Goal: Task Accomplishment & Management: Manage account settings

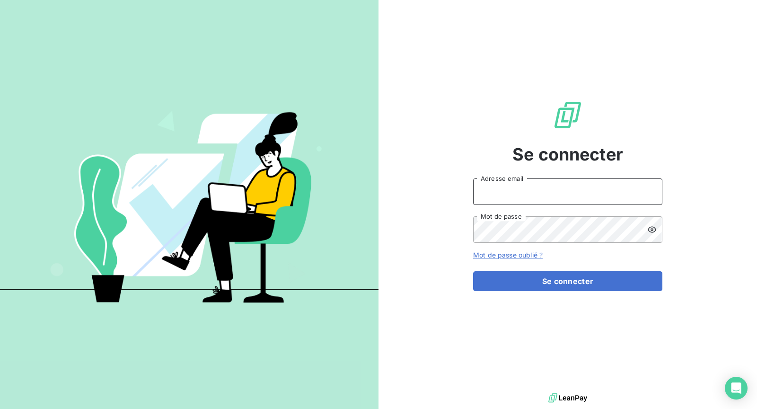
drag, startPoint x: 534, startPoint y: 185, endPoint x: 535, endPoint y: 190, distance: 4.9
click at [534, 185] on input "Adresse email" at bounding box center [567, 191] width 189 height 26
type input "[EMAIL_ADDRESS][DOMAIN_NAME]"
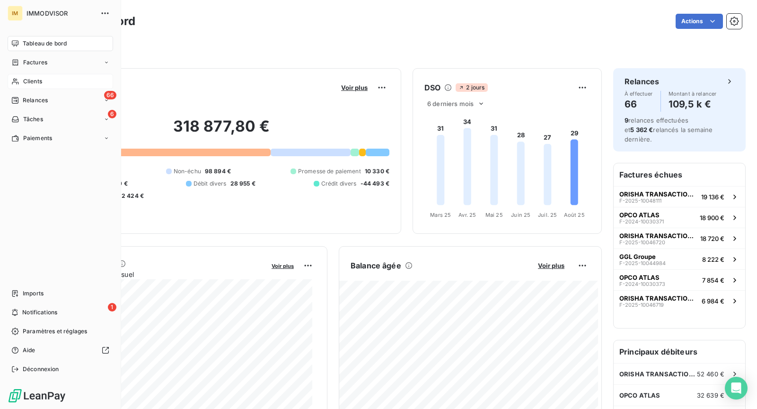
click at [26, 81] on span "Clients" at bounding box center [32, 81] width 19 height 9
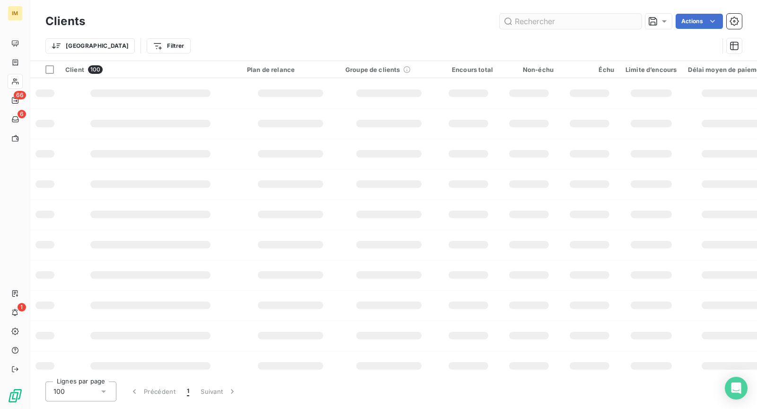
click at [548, 28] on input "text" at bounding box center [571, 21] width 142 height 15
click at [543, 21] on input "text" at bounding box center [571, 21] width 142 height 15
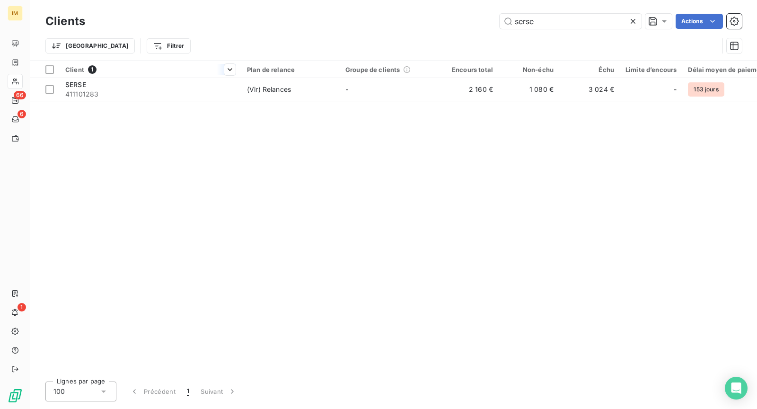
type input "serse"
click at [182, 75] on th "Client 1" at bounding box center [151, 69] width 182 height 17
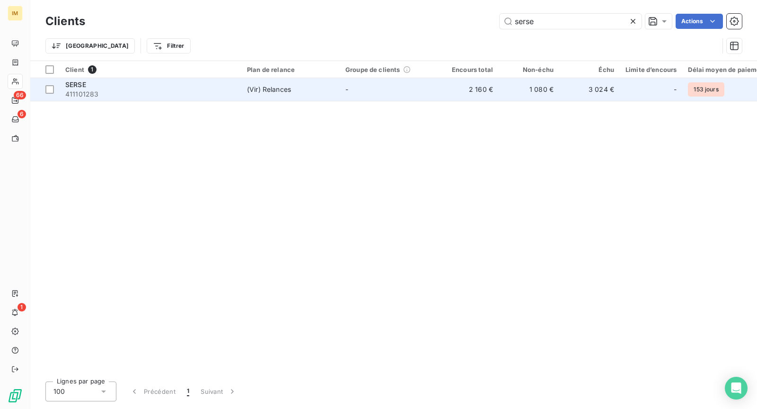
click at [188, 89] on span "411101283" at bounding box center [150, 93] width 170 height 9
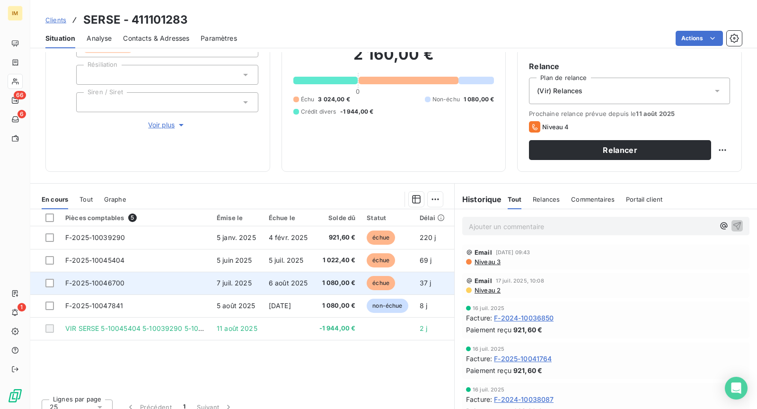
scroll to position [89, 0]
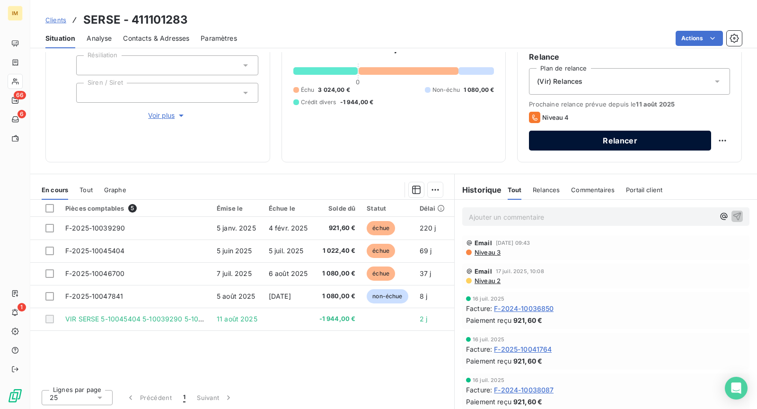
click at [654, 142] on button "Relancer" at bounding box center [620, 141] width 182 height 20
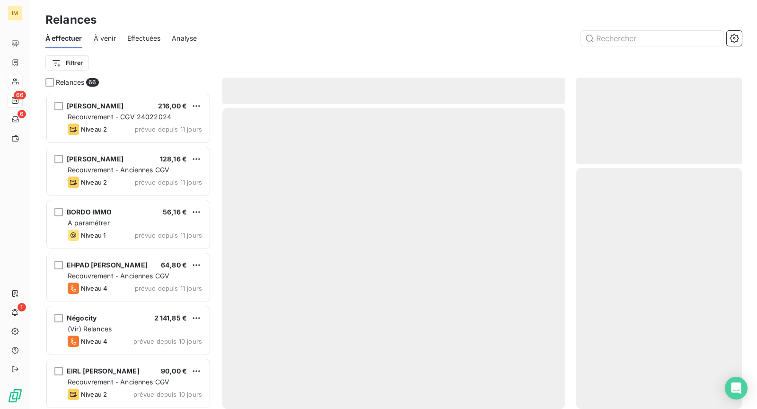
scroll to position [308, 158]
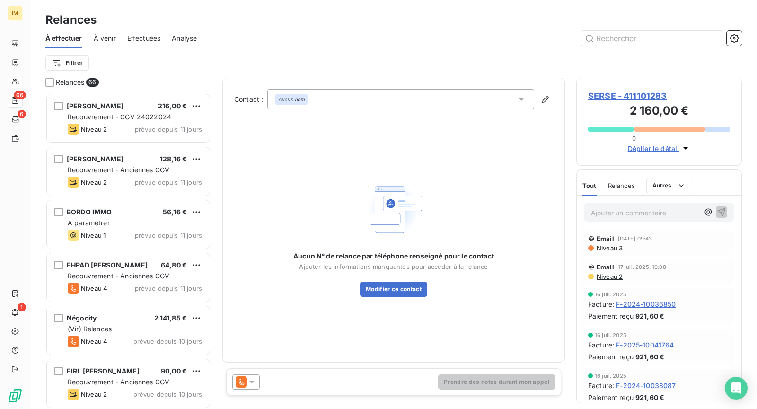
click at [250, 379] on icon at bounding box center [251, 381] width 9 height 9
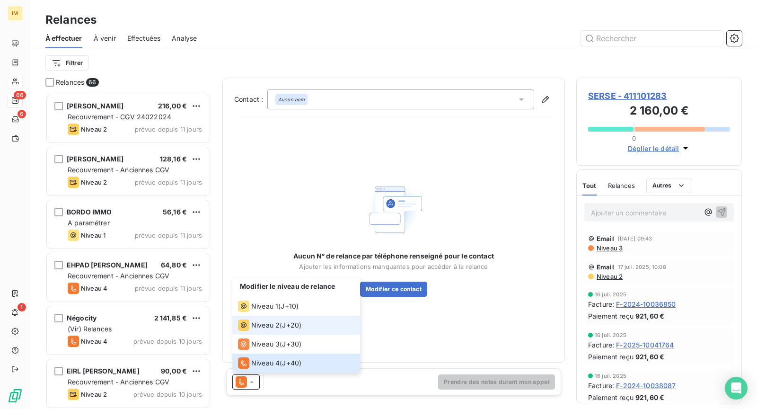
click at [302, 318] on li "Niveau 2 ( J+20 )" at bounding box center [296, 325] width 128 height 19
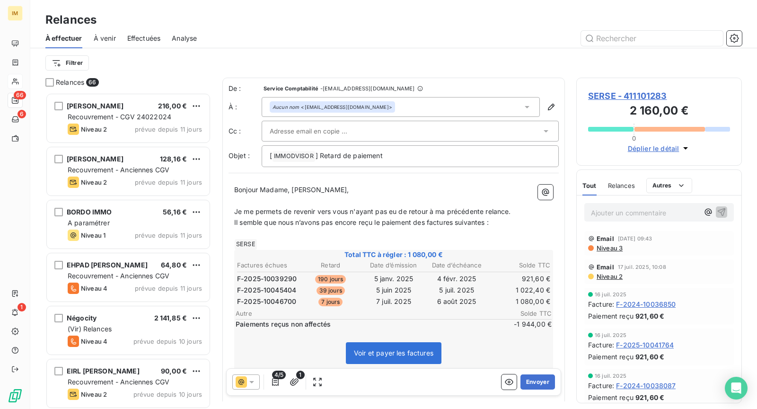
click at [342, 132] on div at bounding box center [406, 131] width 272 height 14
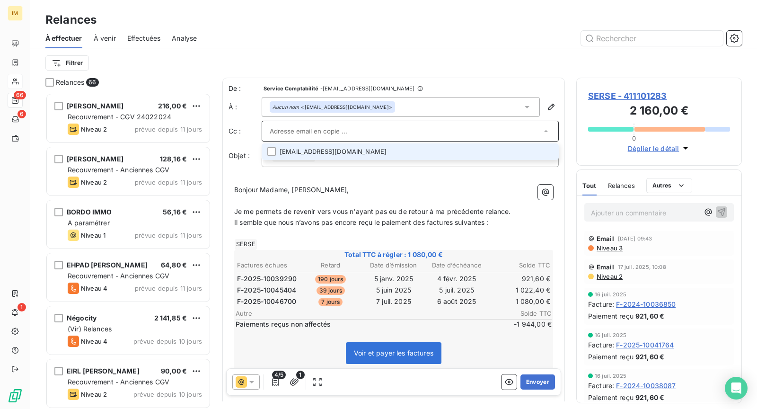
click at [435, 147] on li "[EMAIL_ADDRESS][DOMAIN_NAME]" at bounding box center [410, 151] width 297 height 17
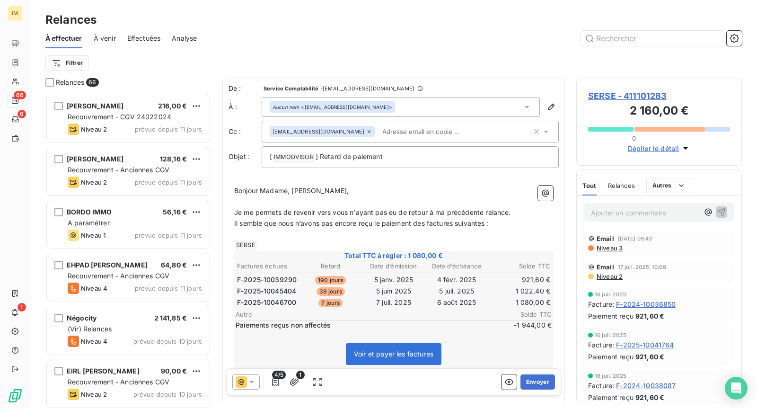
click at [265, 208] on span "Je me permets de revenir vers vous n'ayant pas eu de retour à ma précédente rel…" at bounding box center [372, 212] width 277 height 8
drag, startPoint x: 521, startPoint y: 213, endPoint x: 354, endPoint y: 228, distance: 167.2
click at [233, 212] on div "Bonjour Madame, Monsieur, ﻿ Je me permets de revenir vers vous n'ayant pas eu d…" at bounding box center [393, 382] width 330 height 404
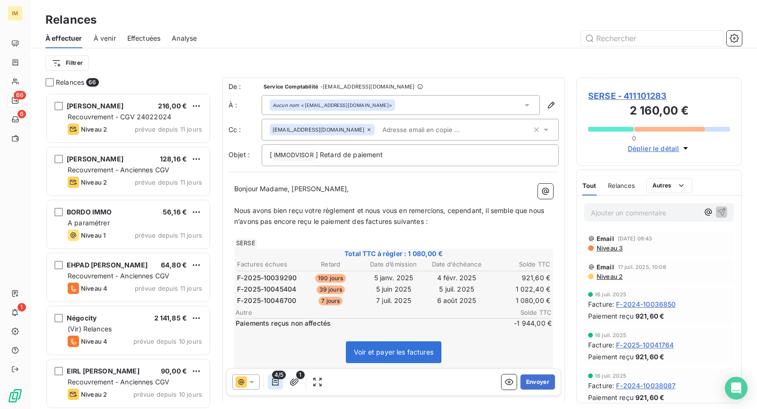
click at [277, 380] on icon "button" at bounding box center [275, 382] width 7 height 8
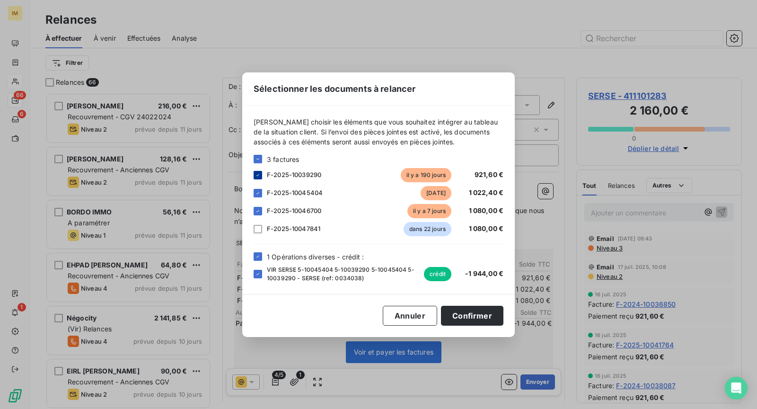
click at [255, 174] on icon at bounding box center [258, 175] width 6 height 6
click at [259, 190] on icon at bounding box center [258, 193] width 6 height 6
click at [472, 316] on button "Confirmer" at bounding box center [472, 316] width 62 height 20
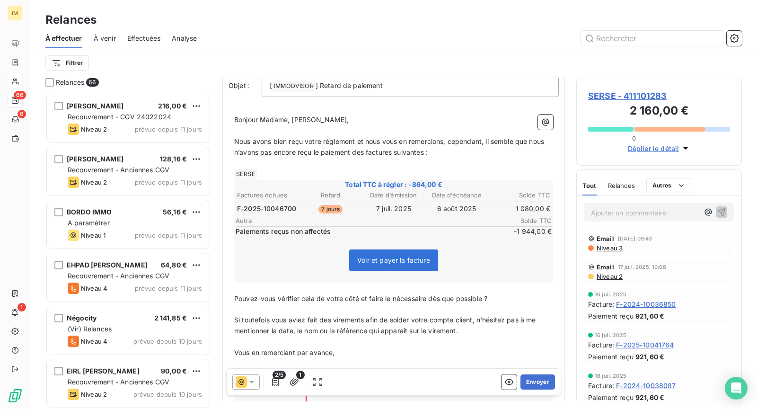
scroll to position [71, 0]
click at [274, 380] on icon "button" at bounding box center [275, 382] width 7 height 8
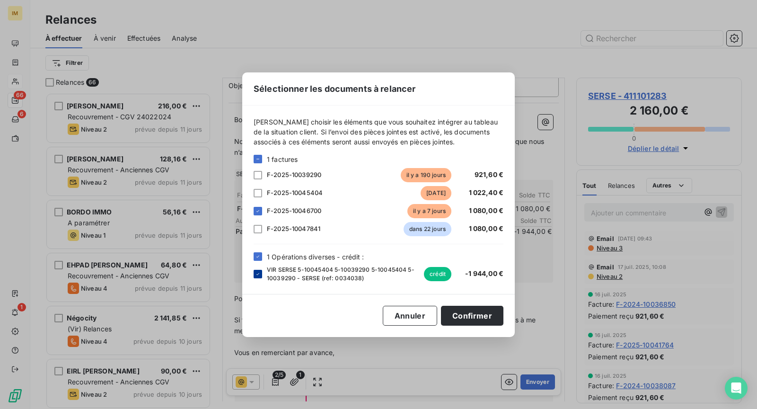
click at [254, 275] on div at bounding box center [258, 274] width 9 height 9
click at [481, 315] on button "Confirmer" at bounding box center [472, 316] width 62 height 20
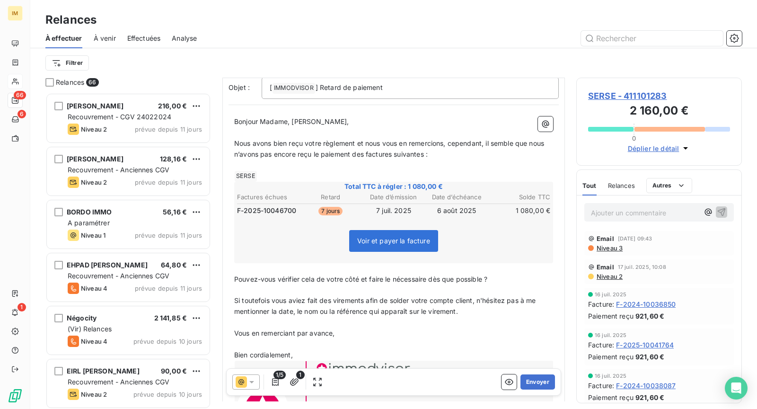
scroll to position [60, 0]
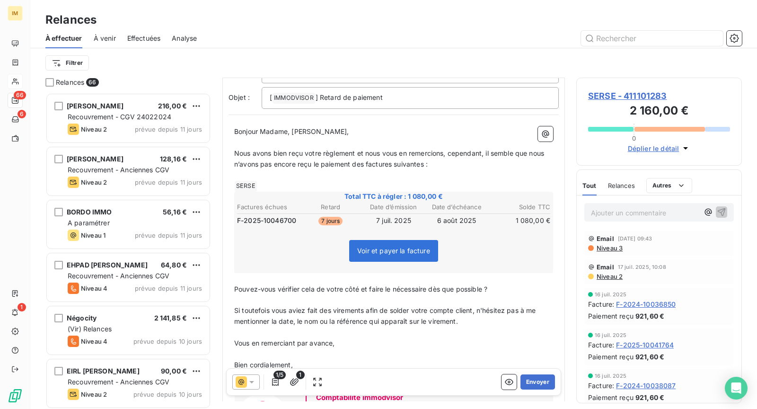
click at [381, 164] on span "Nous avons bien reçu votre règlement et nous vous en remercions, cependant, il …" at bounding box center [390, 158] width 312 height 19
drag, startPoint x: 414, startPoint y: 161, endPoint x: 420, endPoint y: 167, distance: 7.4
click at [414, 161] on span "Nous avons bien reçu votre règlement et nous vous en remercions, cependant, il …" at bounding box center [390, 158] width 312 height 19
drag, startPoint x: 442, startPoint y: 164, endPoint x: 443, endPoint y: 181, distance: 17.6
click at [442, 164] on span "Nous avons bien reçu votre règlement et nous vous en remercions, cependant, il …" at bounding box center [390, 158] width 312 height 19
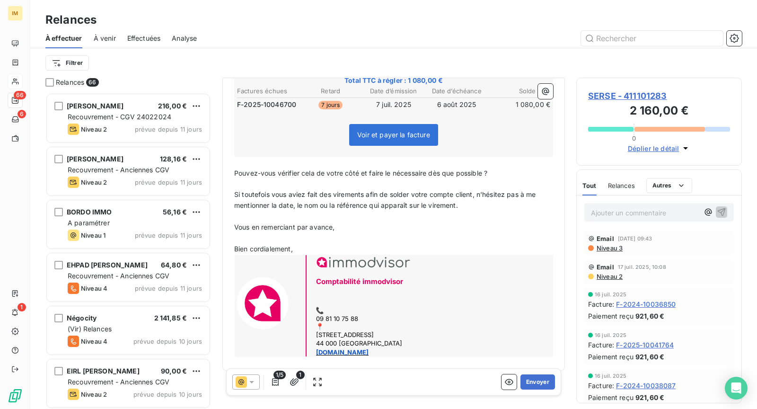
scroll to position [180, 0]
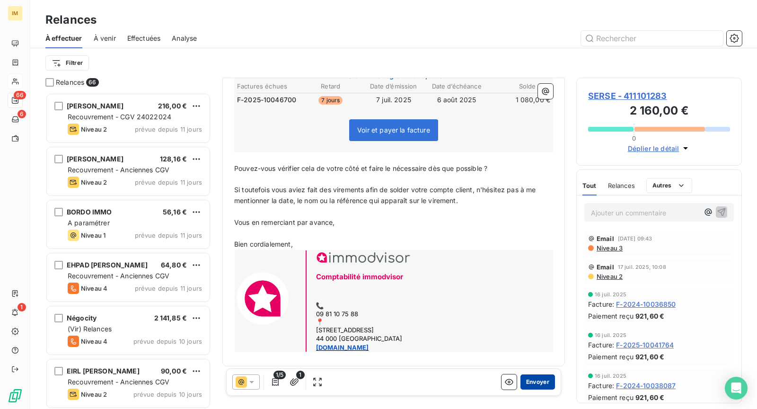
click at [528, 388] on button "Envoyer" at bounding box center [537, 381] width 35 height 15
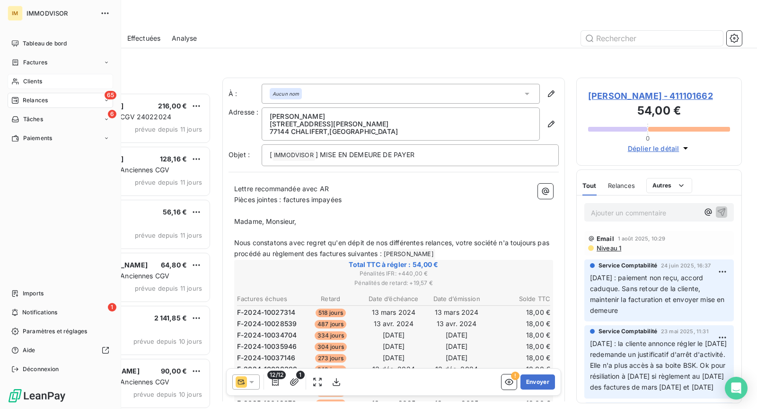
click at [39, 78] on span "Clients" at bounding box center [32, 81] width 19 height 9
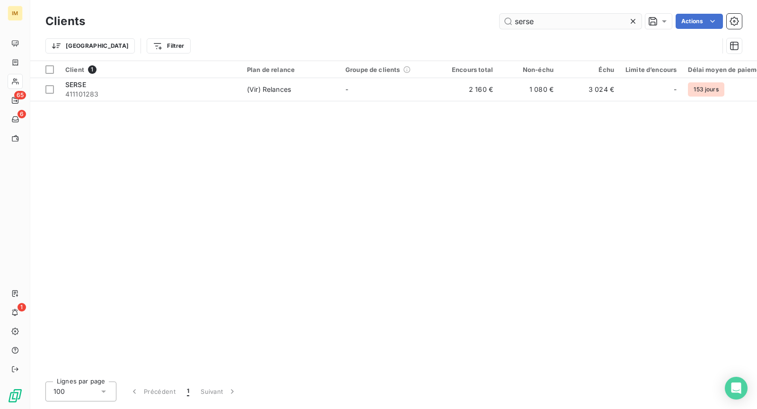
click at [535, 26] on input "serse" at bounding box center [571, 21] width 142 height 15
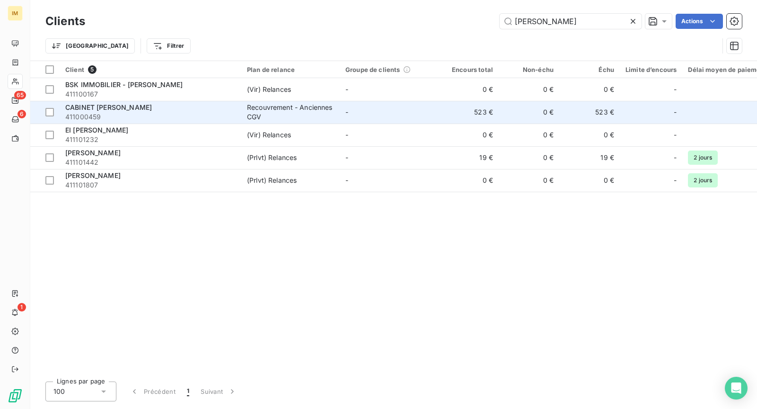
type input "[PERSON_NAME]"
click at [162, 113] on span "411000459" at bounding box center [150, 116] width 170 height 9
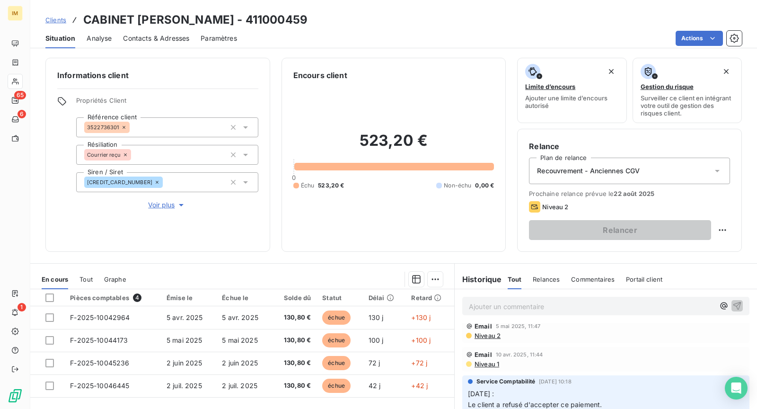
scroll to position [165, 0]
click at [31, 81] on div "Informations client Propriétés Client Référence client 3522736301 Résiliation C…" at bounding box center [393, 155] width 727 height 194
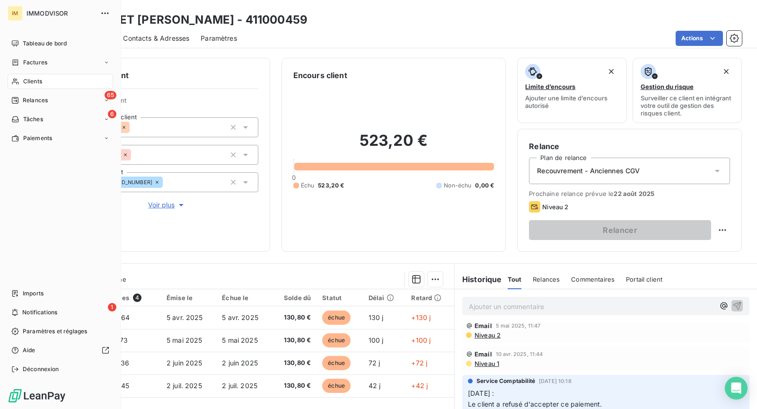
click at [23, 79] on span "Clients" at bounding box center [32, 81] width 19 height 9
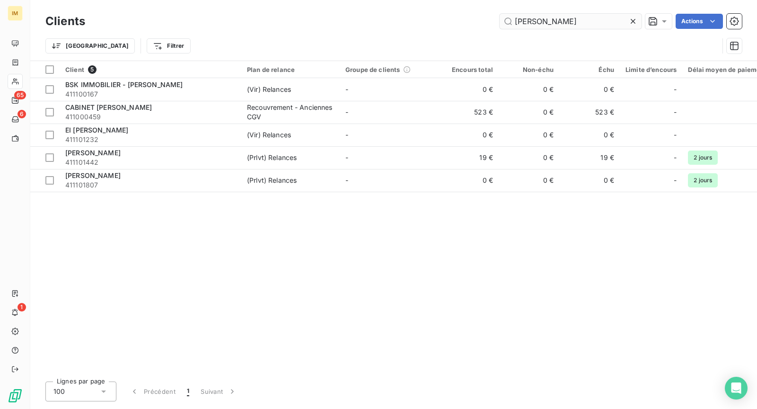
click at [517, 21] on input "[PERSON_NAME]" at bounding box center [571, 21] width 142 height 15
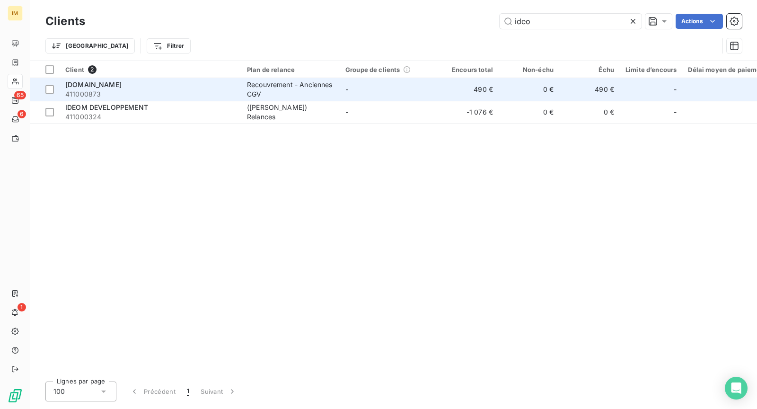
type input "ideo"
click at [267, 87] on div "Recouvrement - Anciennes CGV" at bounding box center [290, 89] width 87 height 19
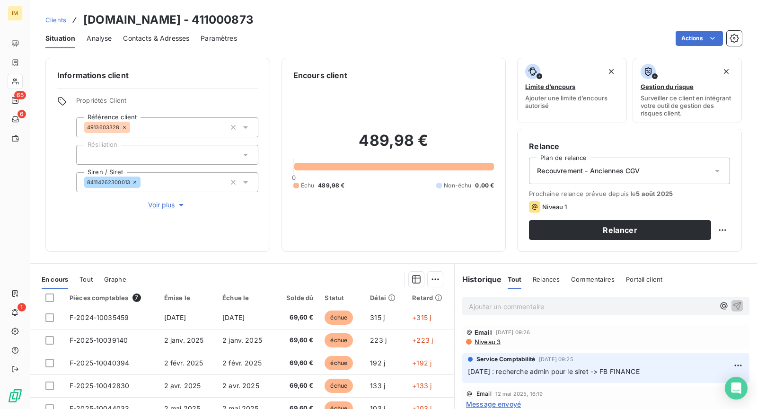
click at [161, 215] on div "Informations client Propriétés Client Référence client 4913603328 Résiliation S…" at bounding box center [157, 155] width 225 height 194
click at [168, 206] on span "Voir plus" at bounding box center [167, 204] width 38 height 9
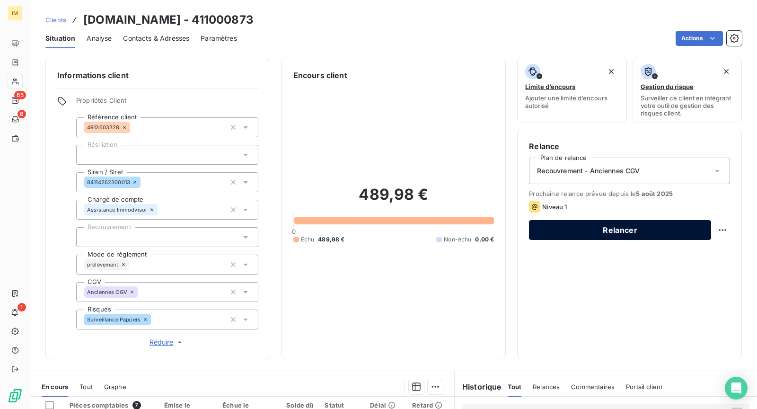
click at [601, 231] on button "Relancer" at bounding box center [620, 230] width 182 height 20
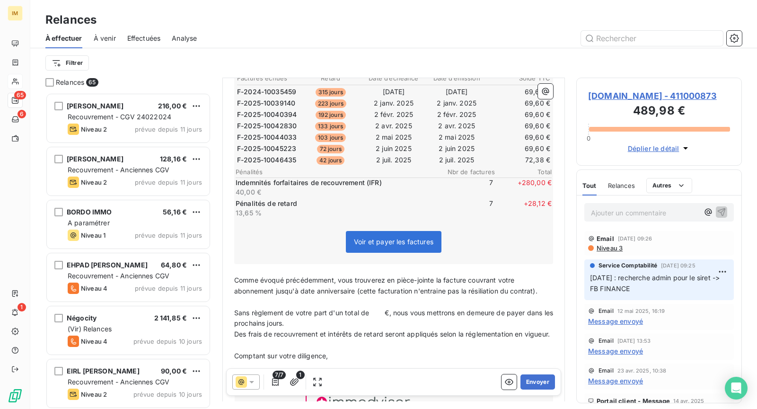
scroll to position [237, 0]
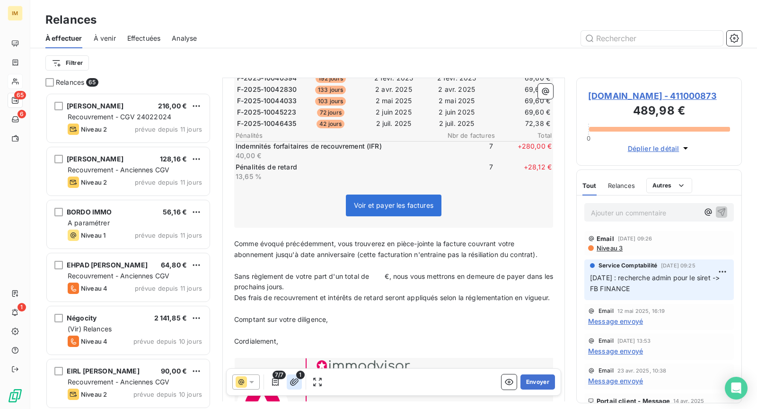
click at [290, 382] on icon "button" at bounding box center [293, 381] width 9 height 9
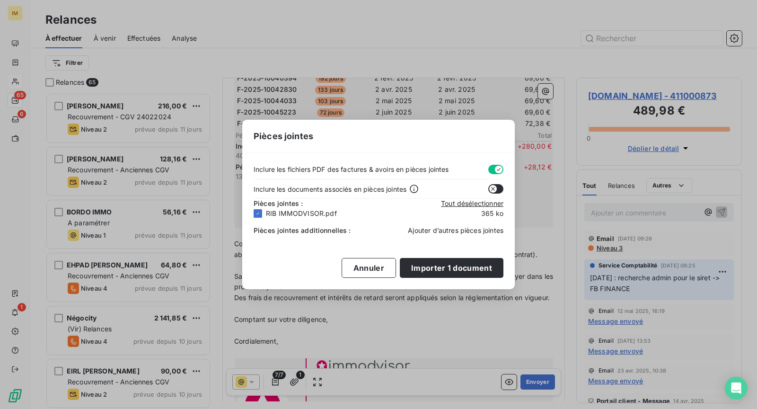
click at [432, 228] on span "Ajouter d’autres pièces jointes" at bounding box center [456, 230] width 96 height 8
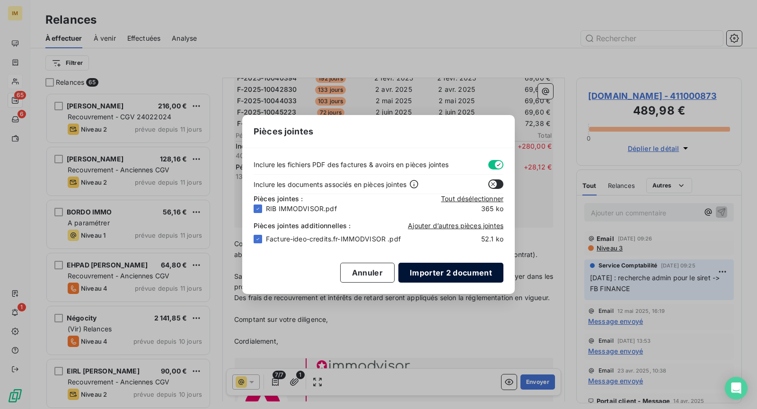
click at [475, 275] on button "Importer 2 document" at bounding box center [450, 273] width 105 height 20
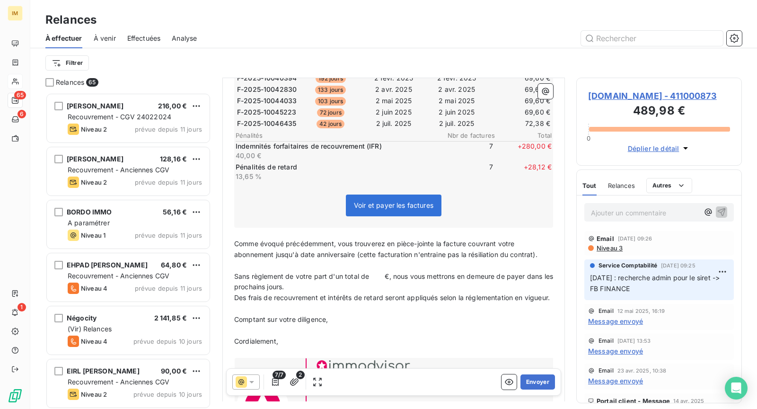
click at [301, 377] on span "2" at bounding box center [300, 374] width 9 height 9
click at [294, 380] on icon "button" at bounding box center [293, 381] width 9 height 9
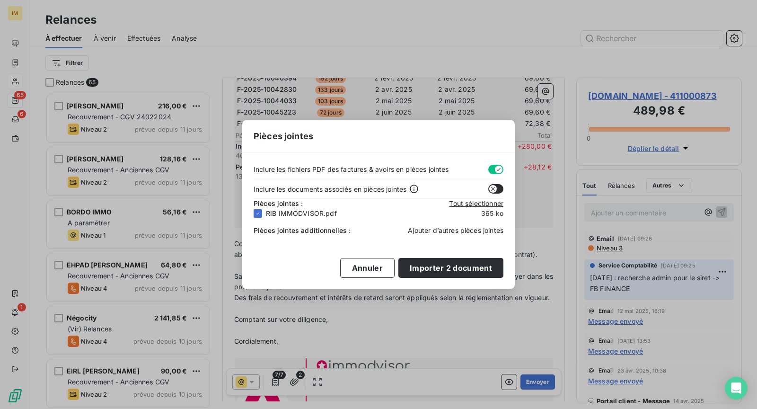
click at [439, 228] on span "Ajouter d’autres pièces jointes" at bounding box center [456, 230] width 96 height 8
click at [374, 262] on button "Annuler" at bounding box center [367, 268] width 54 height 20
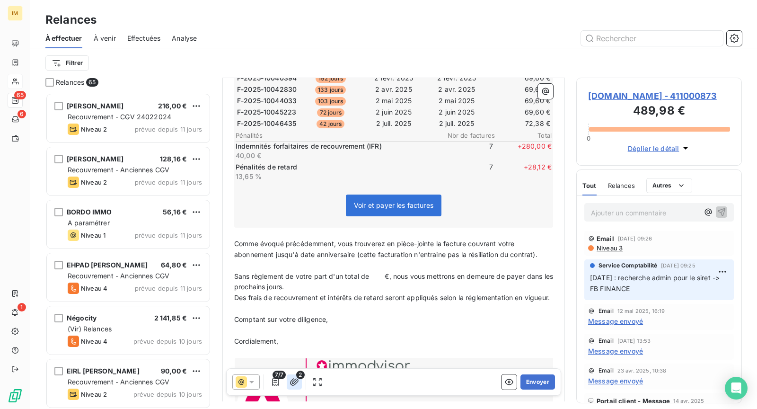
click at [300, 381] on button "button" at bounding box center [294, 381] width 15 height 15
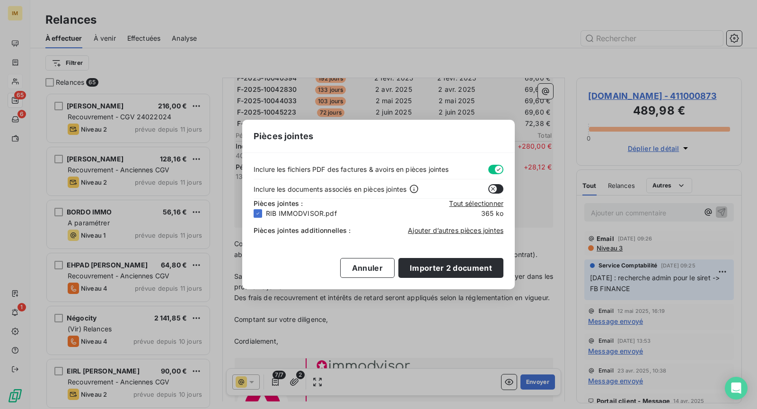
click at [281, 381] on div "Pièces jointes Inclure les fichiers PDF des factures & avoirs en pièces jointes…" at bounding box center [378, 204] width 757 height 409
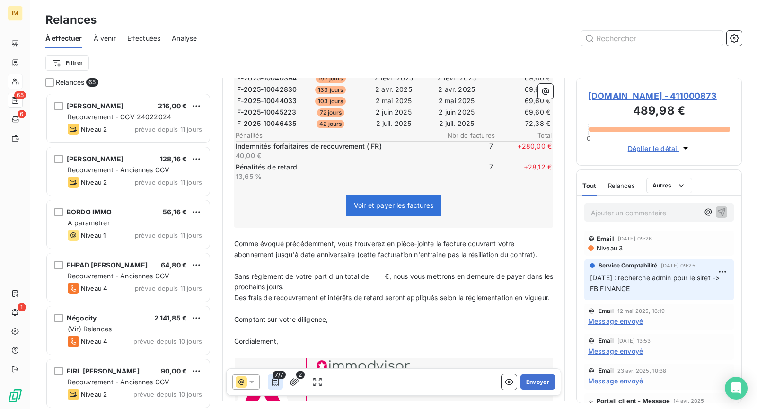
click at [274, 381] on icon "button" at bounding box center [275, 381] width 9 height 9
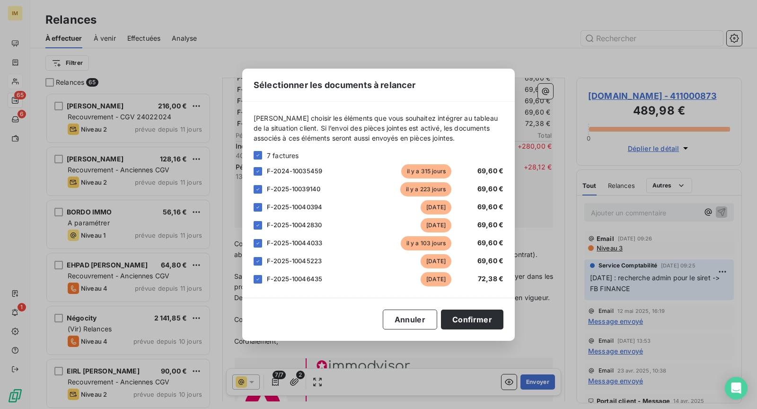
drag, startPoint x: 421, startPoint y: 319, endPoint x: 376, endPoint y: 333, distance: 48.0
click at [421, 319] on button "Annuler" at bounding box center [410, 319] width 54 height 20
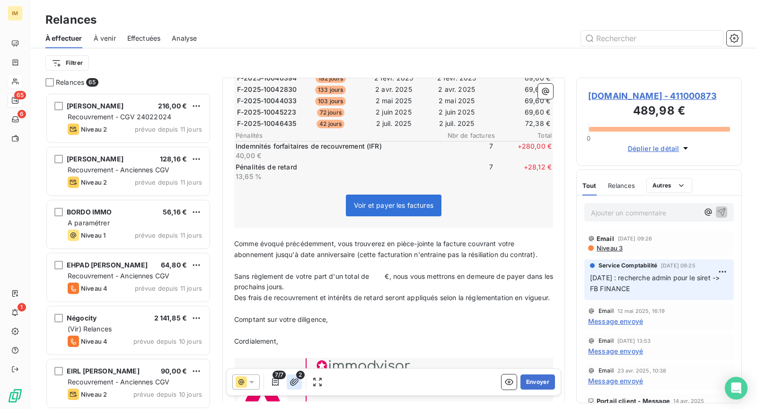
click at [291, 379] on icon "button" at bounding box center [293, 381] width 9 height 9
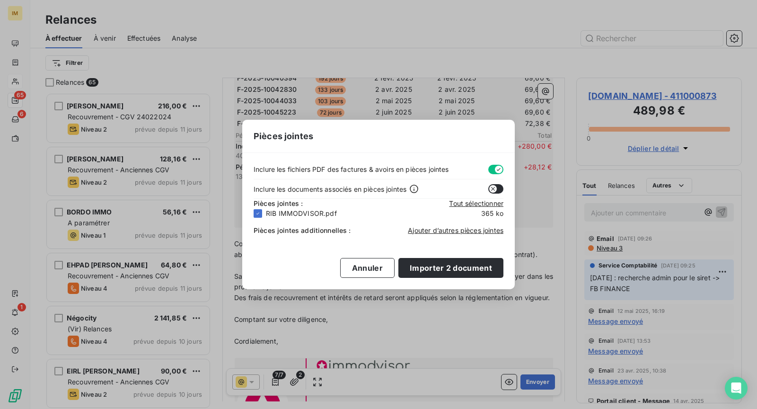
click at [492, 190] on icon "button" at bounding box center [493, 189] width 8 height 8
click at [495, 189] on icon "button" at bounding box center [499, 189] width 8 height 8
click at [491, 170] on button "button" at bounding box center [495, 169] width 15 height 9
drag, startPoint x: 460, startPoint y: 264, endPoint x: 457, endPoint y: 279, distance: 14.9
click at [460, 264] on button "Importer 2 document" at bounding box center [450, 268] width 105 height 20
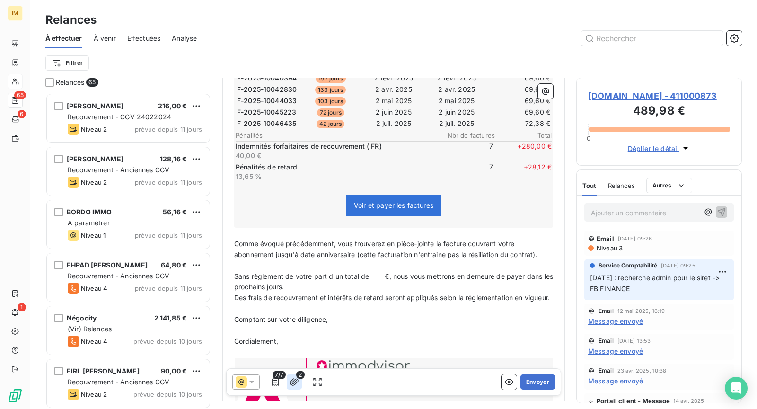
click at [293, 381] on icon "button" at bounding box center [294, 381] width 9 height 7
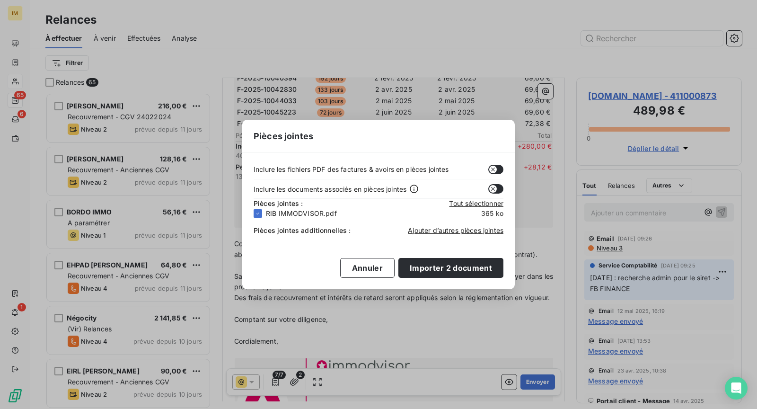
drag, startPoint x: 407, startPoint y: 342, endPoint x: 410, endPoint y: 334, distance: 8.5
click at [408, 342] on div "Pièces jointes Inclure les fichiers PDF des factures & avoirs en pièces jointes…" at bounding box center [378, 204] width 757 height 409
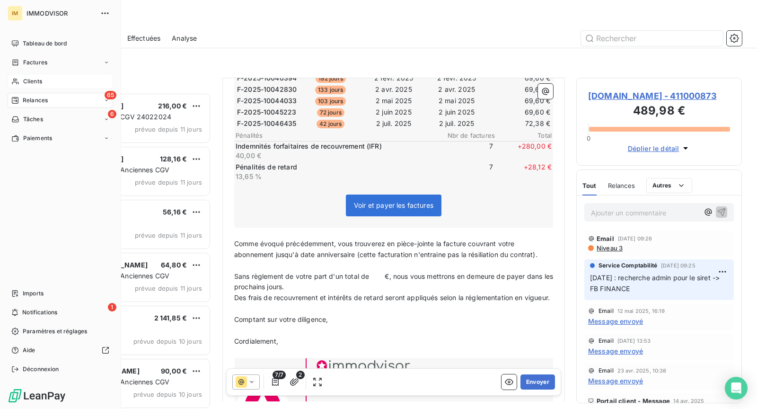
click at [13, 83] on icon at bounding box center [15, 82] width 8 height 8
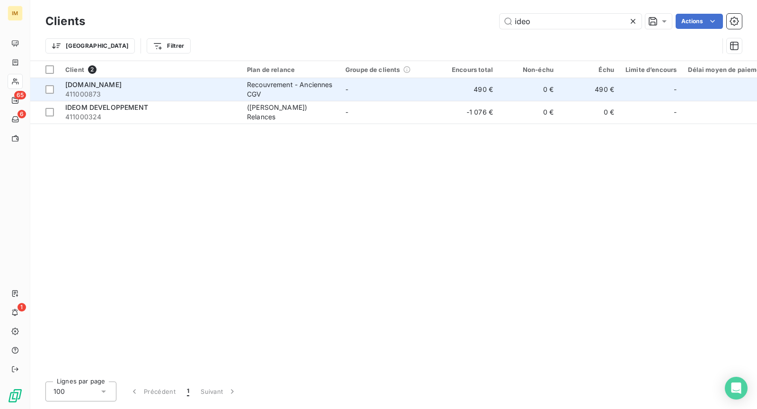
click at [154, 89] on span "411000873" at bounding box center [150, 93] width 170 height 9
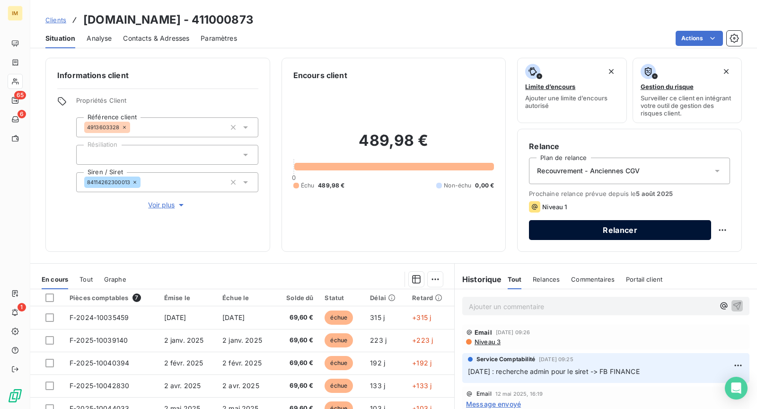
click at [593, 224] on button "Relancer" at bounding box center [620, 230] width 182 height 20
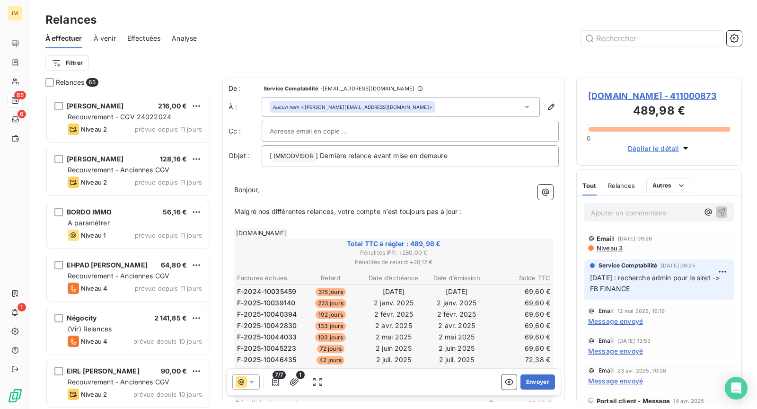
scroll to position [308, 158]
click at [295, 380] on icon "button" at bounding box center [294, 381] width 9 height 7
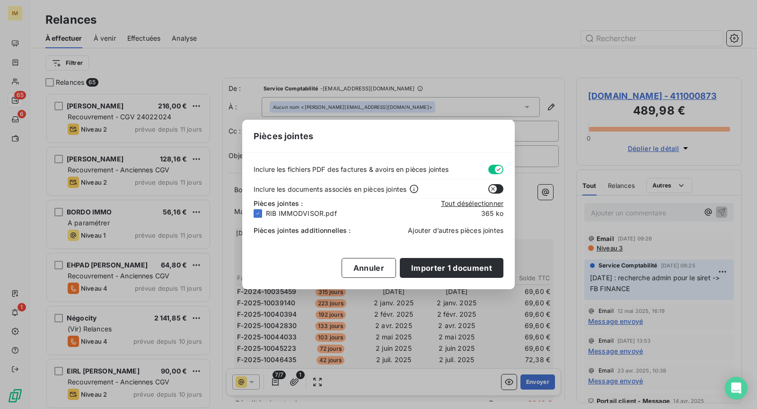
click at [454, 228] on span "Ajouter d’autres pièces jointes" at bounding box center [456, 230] width 96 height 8
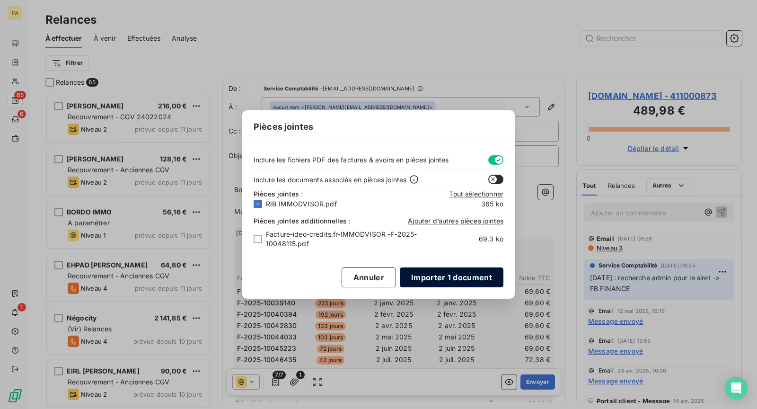
click at [451, 273] on button "Importer 1 document" at bounding box center [452, 277] width 104 height 20
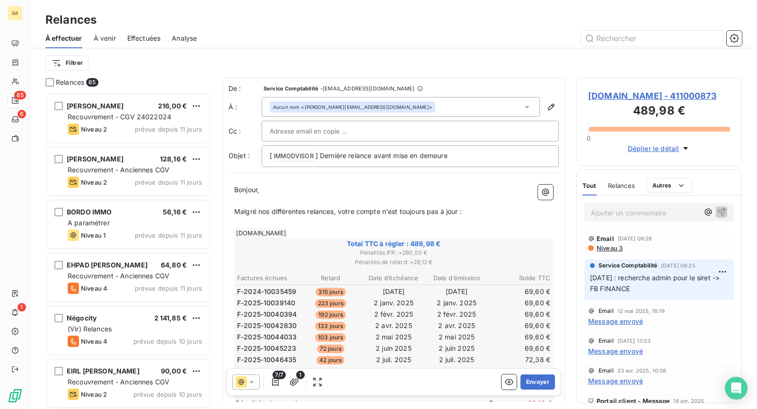
click at [298, 377] on span "1" at bounding box center [300, 374] width 9 height 9
click at [289, 382] on icon "button" at bounding box center [293, 381] width 9 height 9
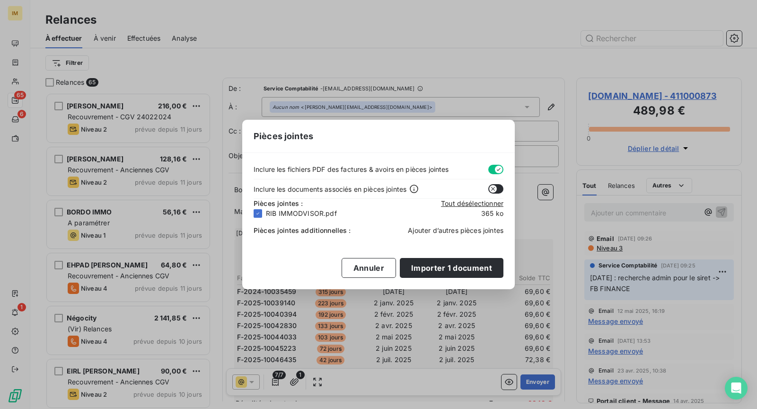
click at [456, 233] on span "Ajouter d’autres pièces jointes" at bounding box center [456, 230] width 96 height 8
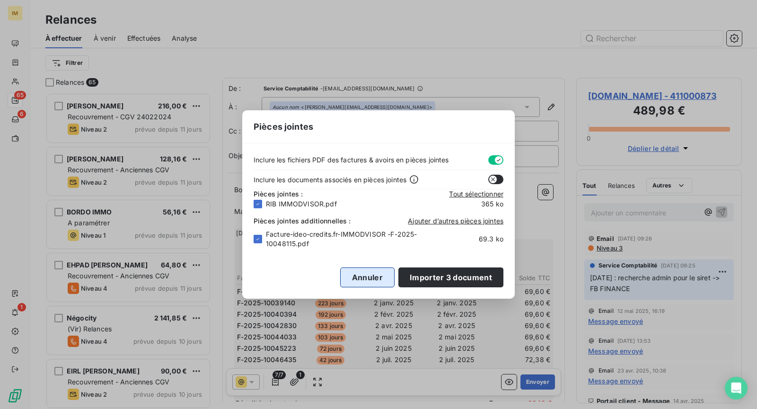
click at [358, 281] on button "Annuler" at bounding box center [367, 277] width 54 height 20
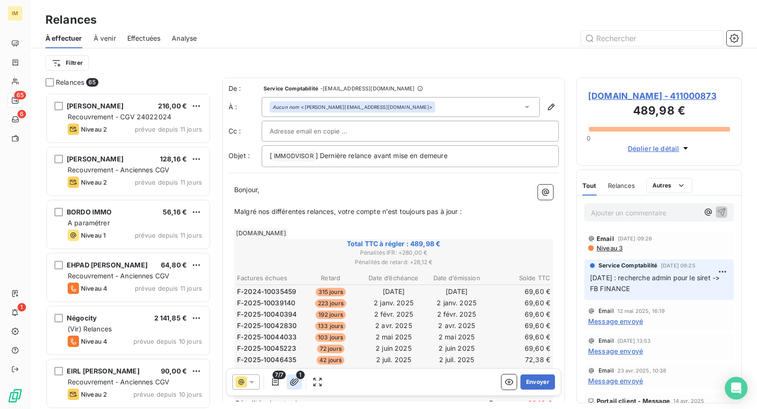
click at [292, 383] on icon "button" at bounding box center [294, 381] width 9 height 7
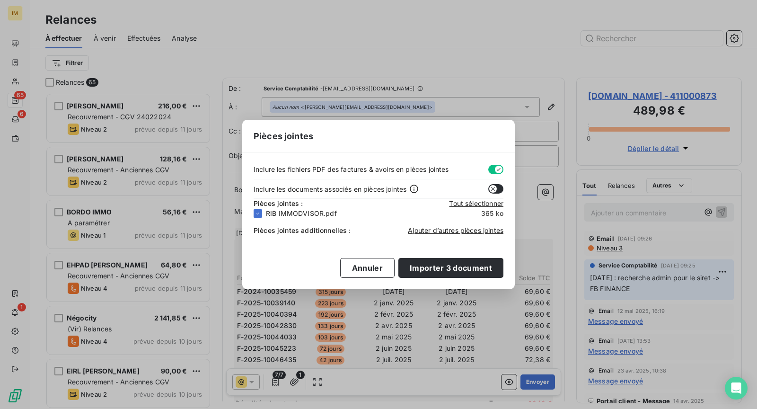
click at [288, 248] on div "Inclure les fichiers PDF des factures & avoirs en pièces jointes Inclure les do…" at bounding box center [378, 221] width 272 height 136
click at [375, 271] on button "Annuler" at bounding box center [367, 268] width 54 height 20
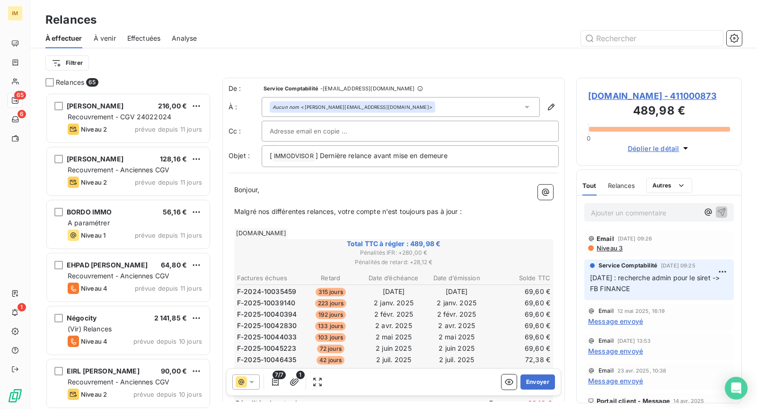
click at [658, 289] on p "[DATE] : recherche admin pour le siret -> FB FINANCE" at bounding box center [659, 283] width 138 height 22
click at [617, 252] on div "Email 6 juin 2025, 09:26 Niveau 3" at bounding box center [658, 243] width 149 height 25
click at [615, 246] on span "Niveau 3" at bounding box center [609, 248] width 27 height 8
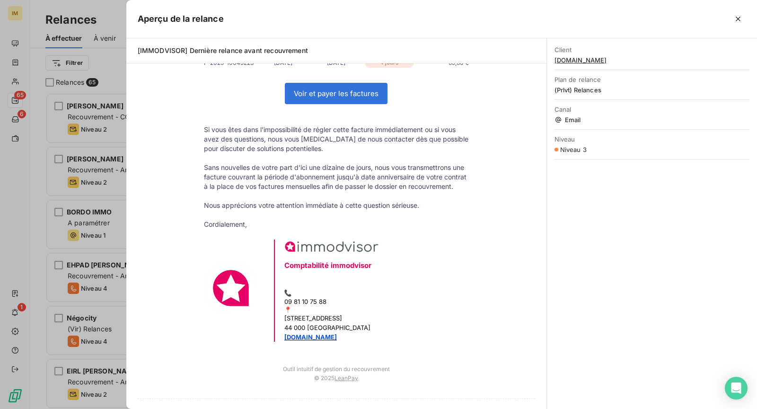
scroll to position [0, 0]
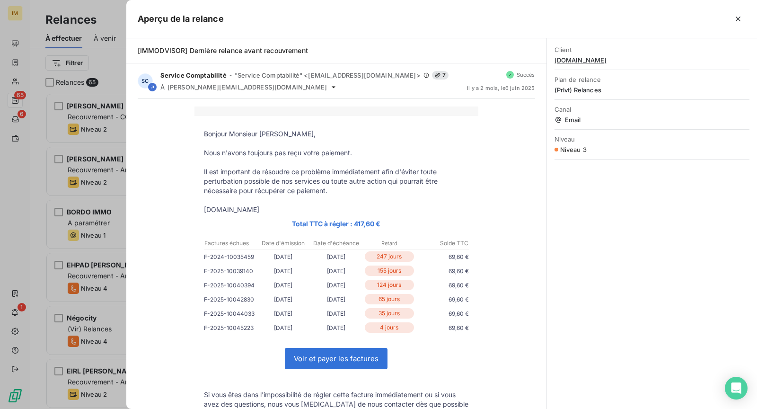
click at [738, 18] on icon "button" at bounding box center [738, 19] width 5 height 5
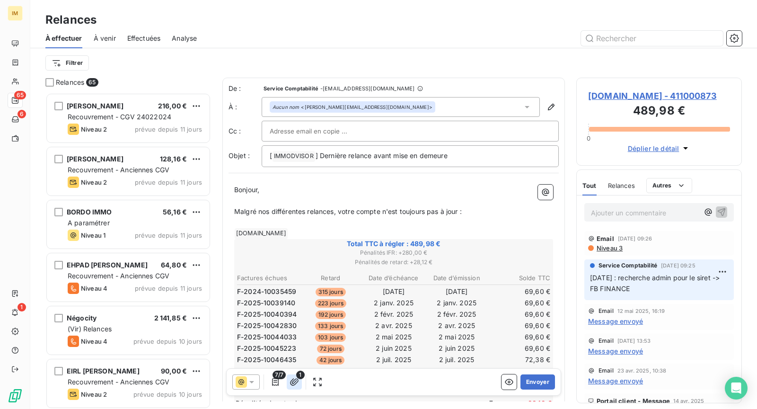
click at [291, 384] on icon "button" at bounding box center [293, 381] width 9 height 9
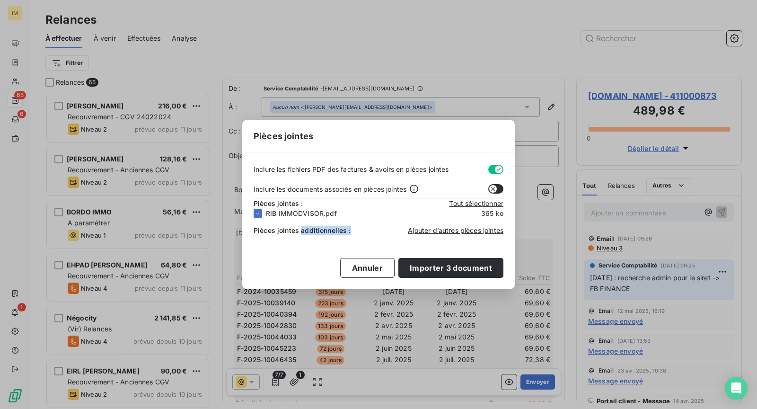
drag, startPoint x: 302, startPoint y: 228, endPoint x: 404, endPoint y: 237, distance: 102.5
click at [400, 228] on div "Pièces jointes additionnelles : Ajouter d’autres pièces jointes" at bounding box center [379, 228] width 250 height 21
click at [440, 231] on span "Ajouter d’autres pièces jointes" at bounding box center [456, 230] width 96 height 8
click at [13, 70] on div "Pièces jointes Inclure les fichiers PDF des factures & avoirs en pièces jointes…" at bounding box center [378, 204] width 757 height 409
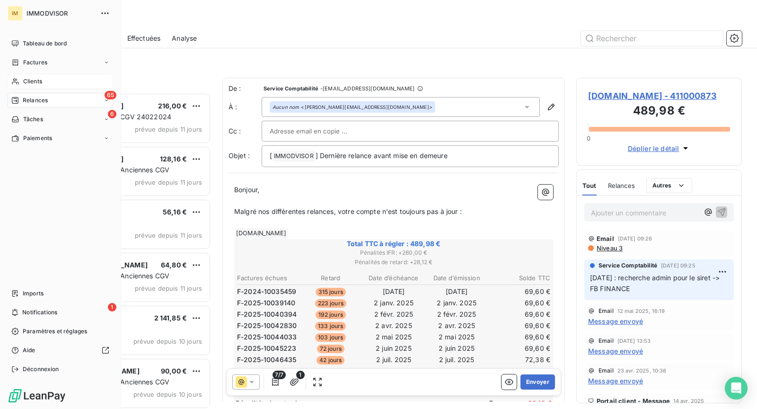
click at [17, 82] on icon at bounding box center [15, 82] width 8 height 8
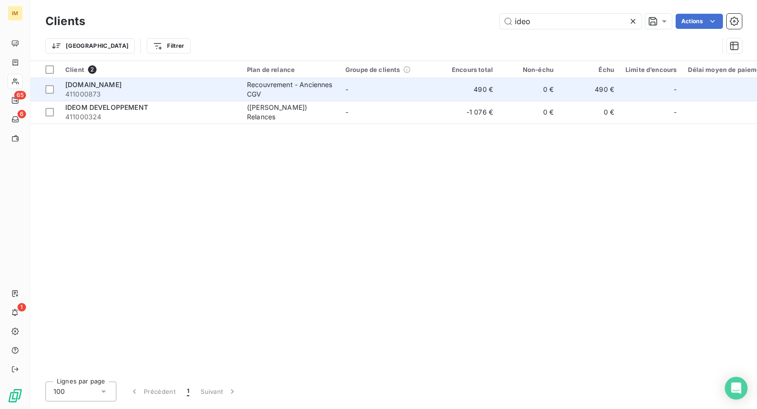
click at [266, 91] on div "Recouvrement - Anciennes CGV" at bounding box center [290, 89] width 87 height 19
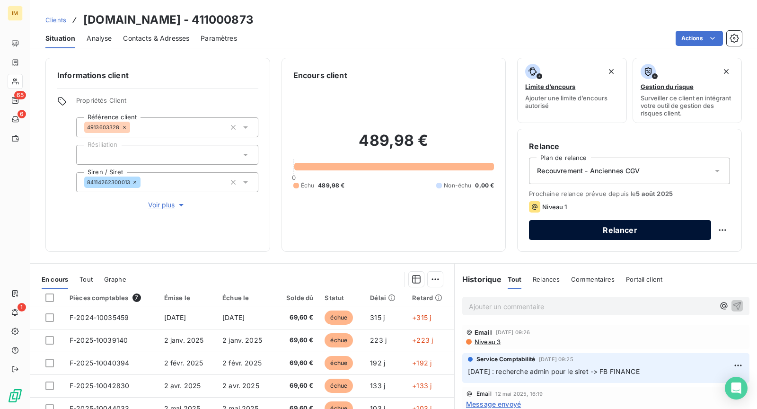
click at [594, 222] on button "Relancer" at bounding box center [620, 230] width 182 height 20
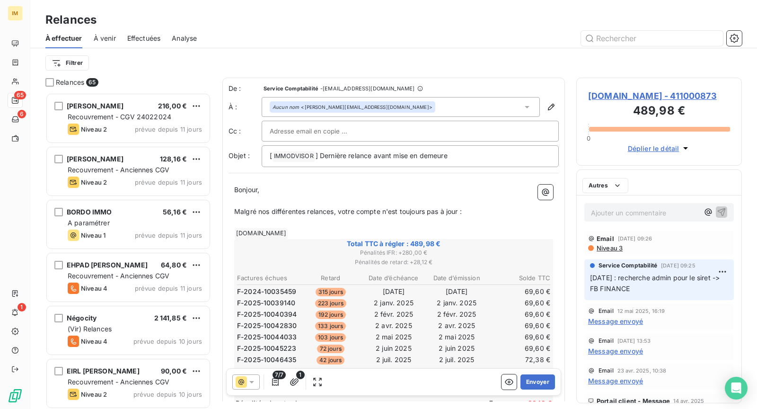
scroll to position [308, 158]
click at [296, 383] on icon "button" at bounding box center [293, 381] width 9 height 9
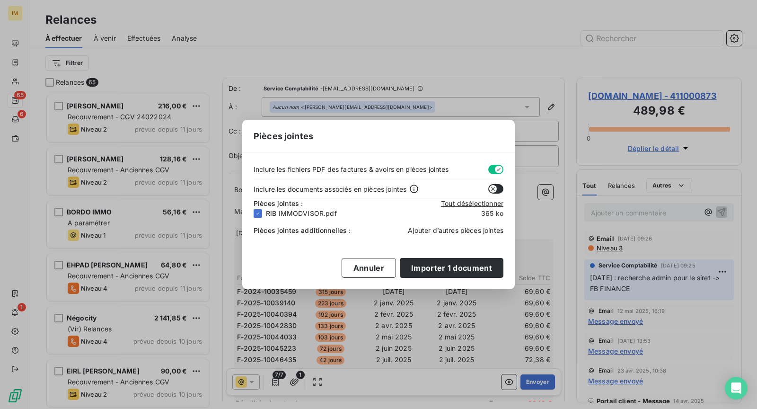
click at [416, 231] on span "Ajouter d’autres pièces jointes" at bounding box center [456, 230] width 96 height 8
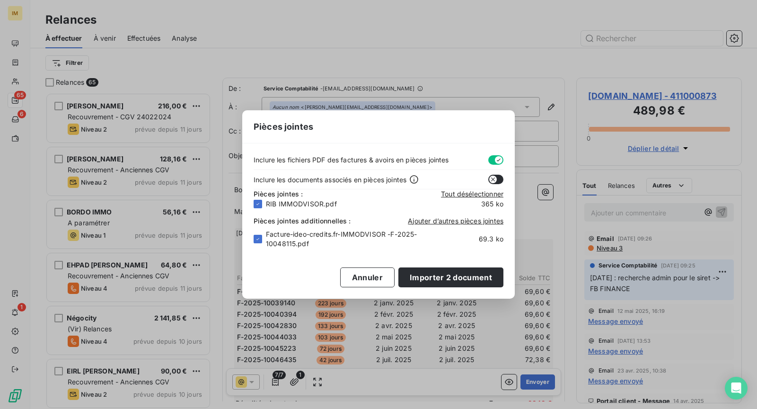
drag, startPoint x: 445, startPoint y: 277, endPoint x: 449, endPoint y: 305, distance: 27.8
click at [446, 277] on button "Importer 2 document" at bounding box center [450, 277] width 105 height 20
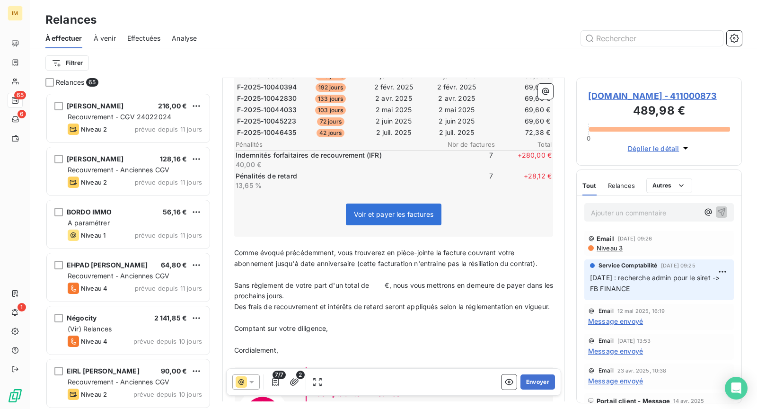
scroll to position [245, 0]
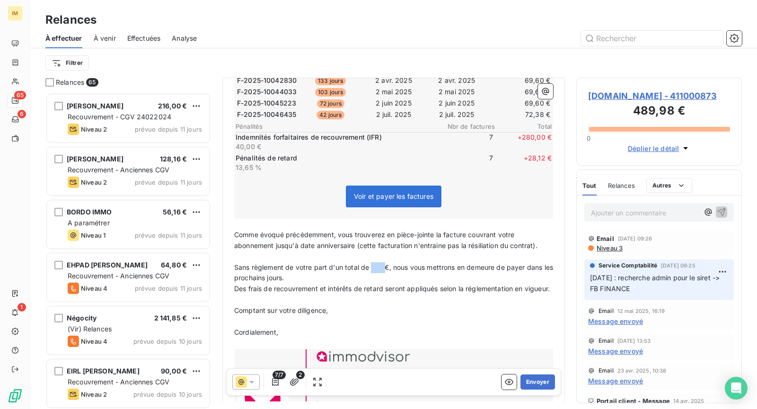
drag, startPoint x: 384, startPoint y: 262, endPoint x: 371, endPoint y: 260, distance: 12.9
click at [371, 263] on span "Sans règlement de votre part d'un total de €, nous vous mettrons en demeure de …" at bounding box center [394, 272] width 321 height 19
click at [398, 265] on span "Sans règlement de votre part d'un total de 489,98€, nous vous mettrons en demeu…" at bounding box center [394, 272] width 320 height 19
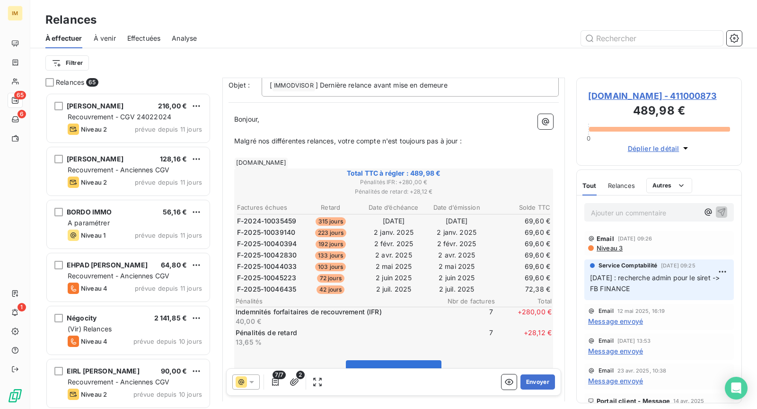
scroll to position [0, 0]
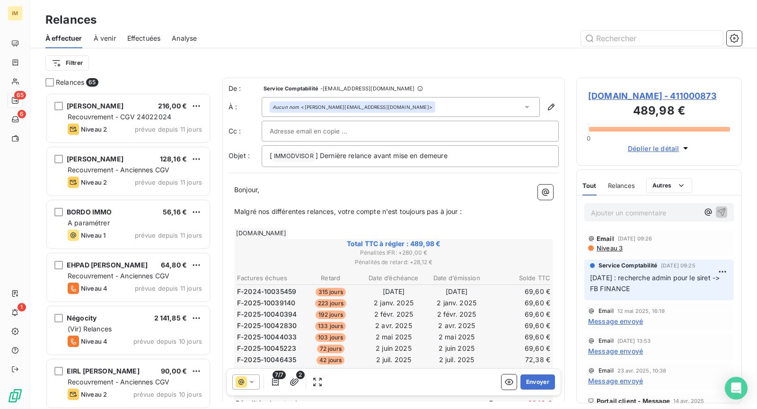
click at [343, 122] on div at bounding box center [410, 131] width 297 height 21
click at [429, 25] on div "Relances" at bounding box center [393, 19] width 727 height 17
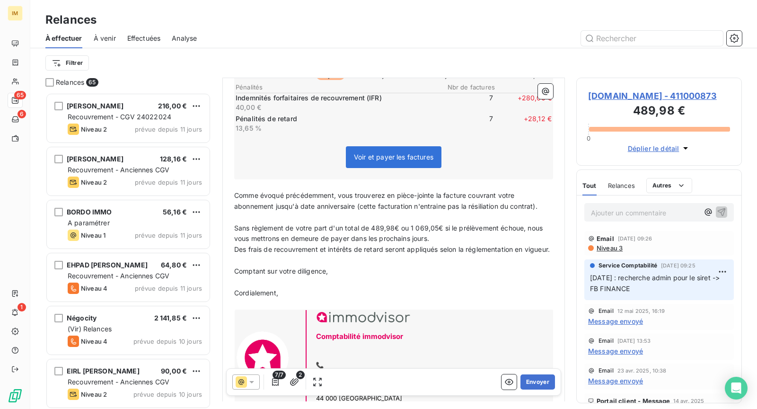
scroll to position [322, 0]
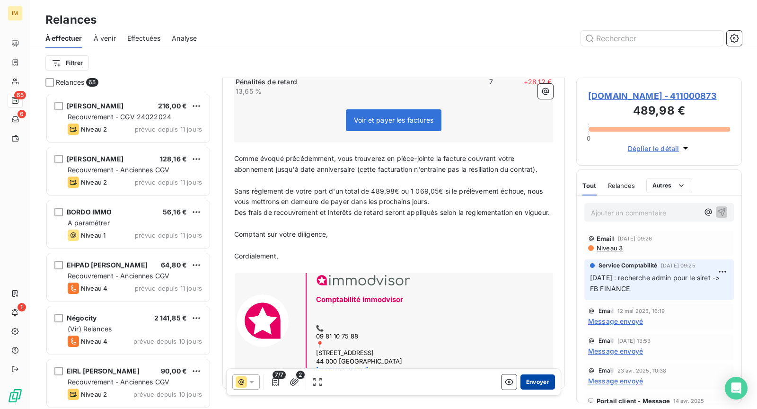
click at [520, 384] on button "Envoyer" at bounding box center [537, 381] width 35 height 15
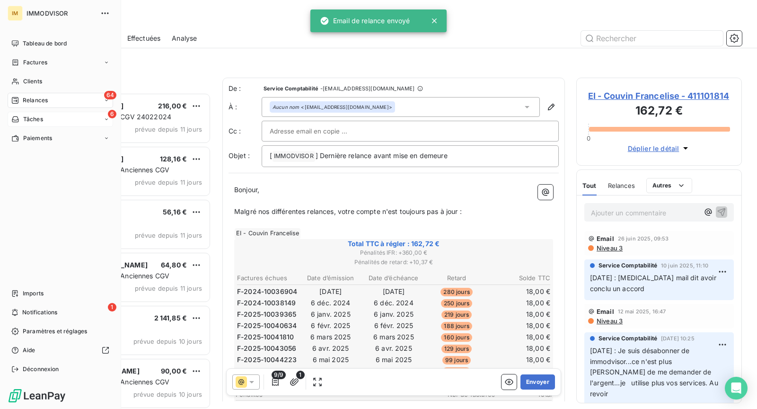
click at [21, 79] on div "Clients" at bounding box center [60, 81] width 105 height 15
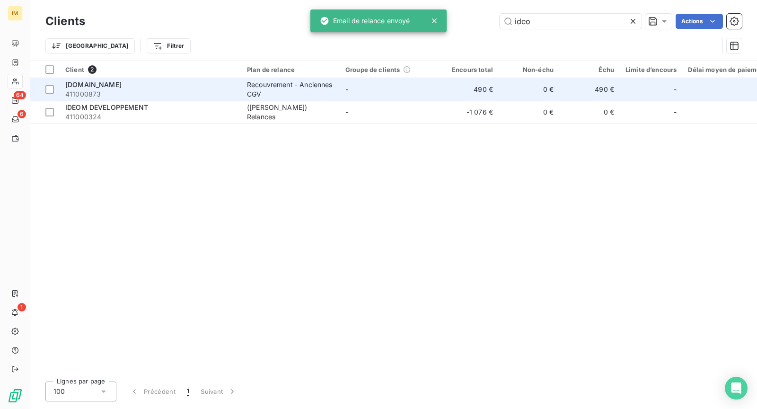
click at [124, 83] on div "[DOMAIN_NAME]" at bounding box center [150, 84] width 170 height 9
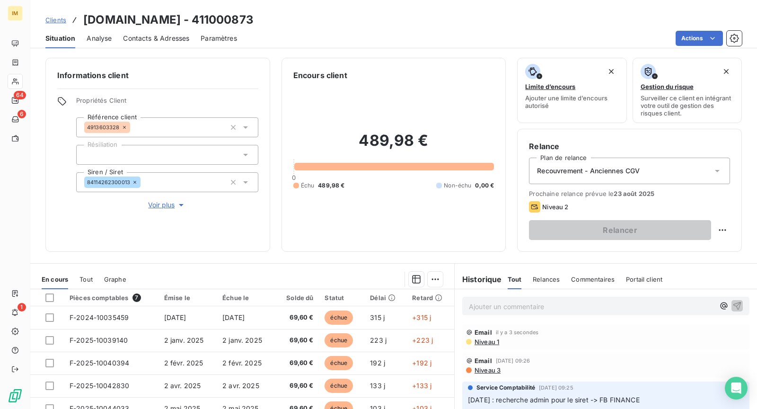
click at [484, 338] on span "Niveau 1" at bounding box center [486, 342] width 26 height 8
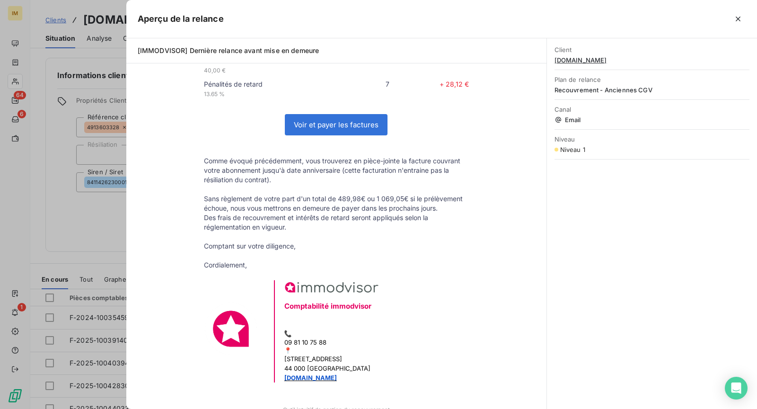
scroll to position [86, 0]
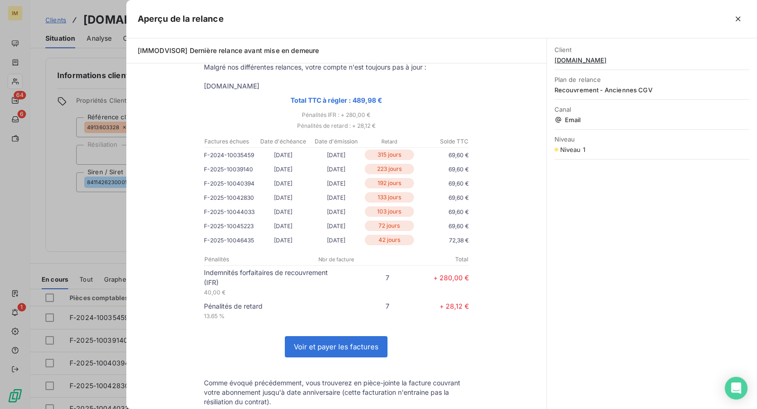
click at [72, 232] on div at bounding box center [378, 204] width 757 height 409
click at [73, 232] on div "Informations client Propriétés Client Référence client 4913603328 Résiliation S…" at bounding box center [157, 155] width 225 height 194
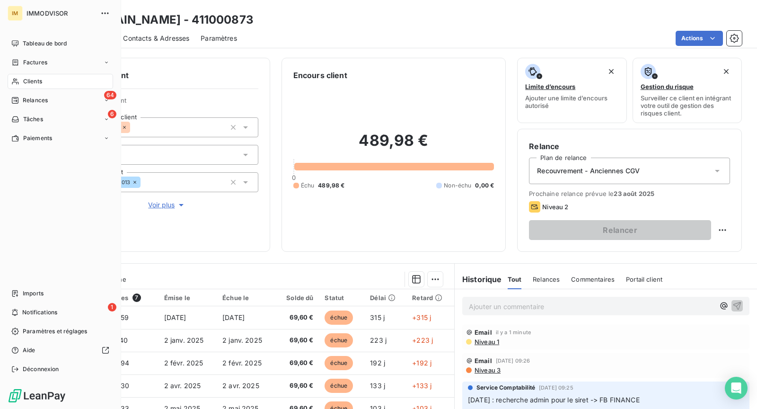
click at [24, 78] on span "Clients" at bounding box center [32, 81] width 19 height 9
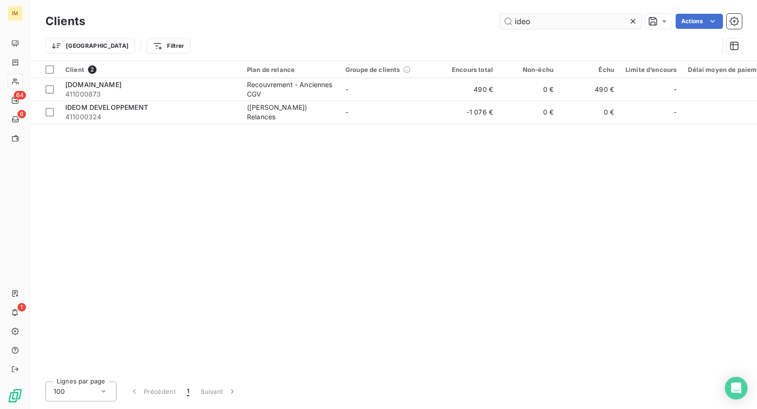
click at [527, 14] on input "ideo" at bounding box center [571, 21] width 142 height 15
click at [527, 19] on input "ideo" at bounding box center [571, 21] width 142 height 15
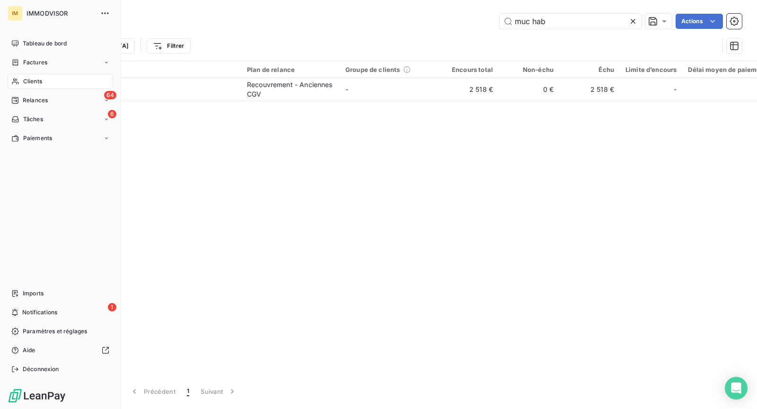
type input "muc hab"
click at [28, 82] on span "Clients" at bounding box center [32, 81] width 19 height 9
click at [16, 78] on icon at bounding box center [15, 82] width 8 height 8
click at [22, 105] on div "64 Relances" at bounding box center [60, 100] width 105 height 15
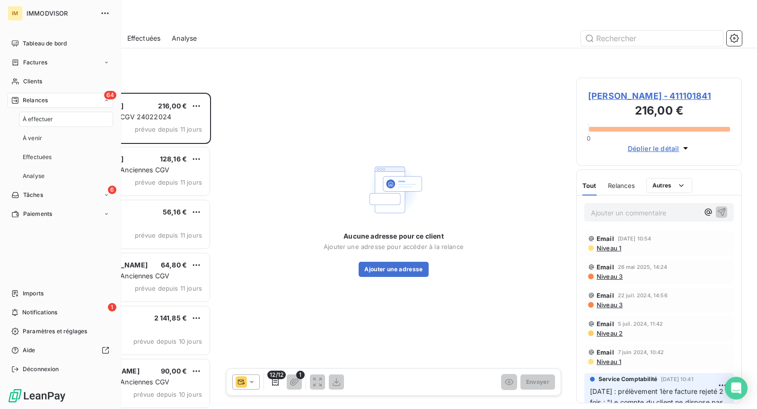
scroll to position [308, 158]
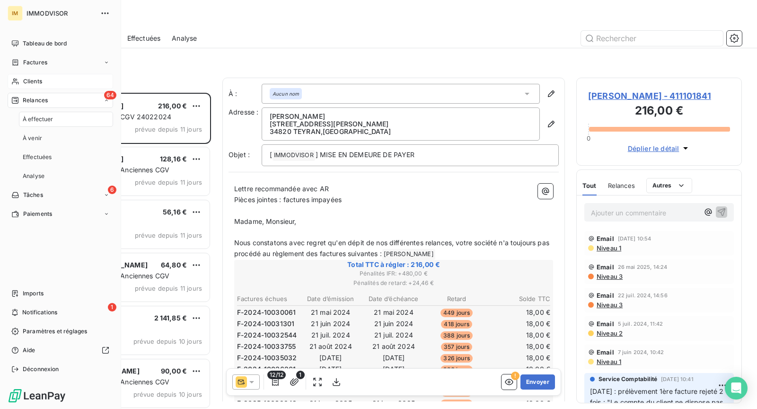
click at [29, 86] on div "Clients" at bounding box center [60, 81] width 105 height 15
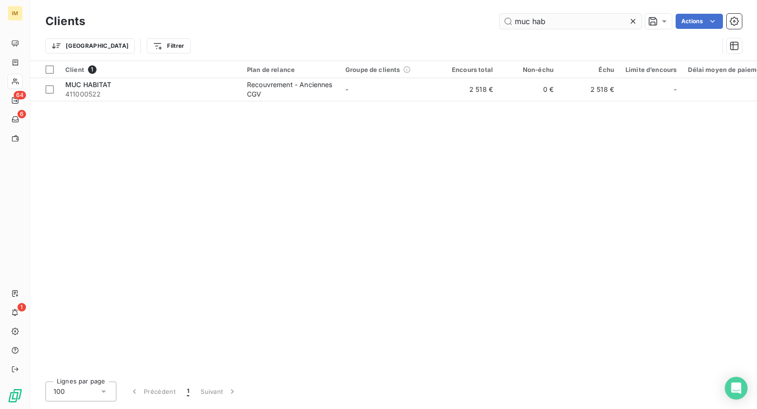
click at [532, 24] on input "muc hab" at bounding box center [571, 21] width 142 height 15
click at [532, 23] on input "muc hab" at bounding box center [571, 21] width 142 height 15
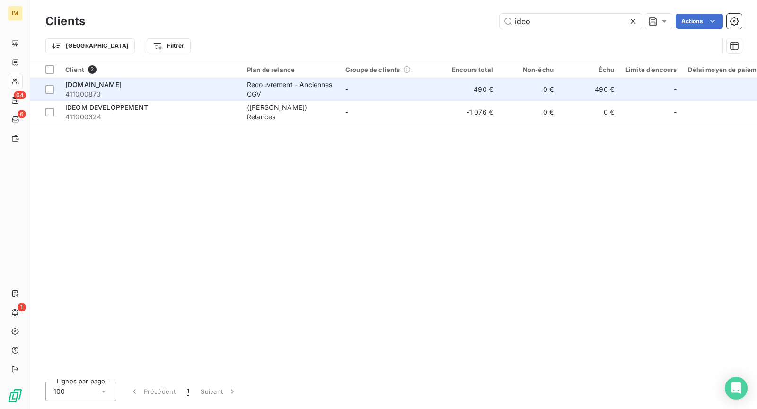
type input "ideo"
click at [238, 79] on td "[DOMAIN_NAME] 411000873" at bounding box center [151, 89] width 182 height 23
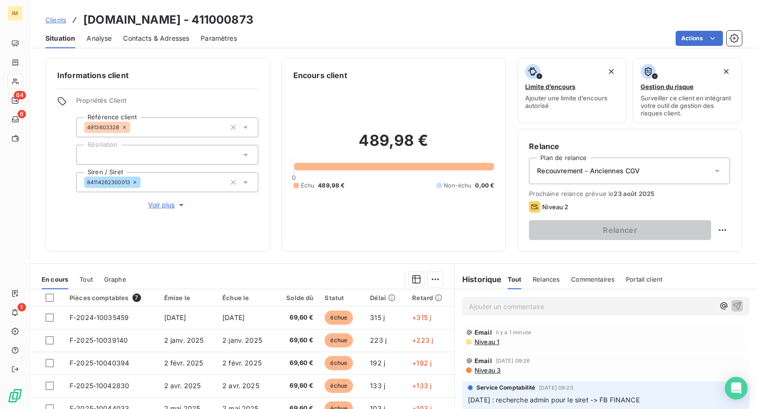
click at [172, 162] on div at bounding box center [167, 155] width 182 height 20
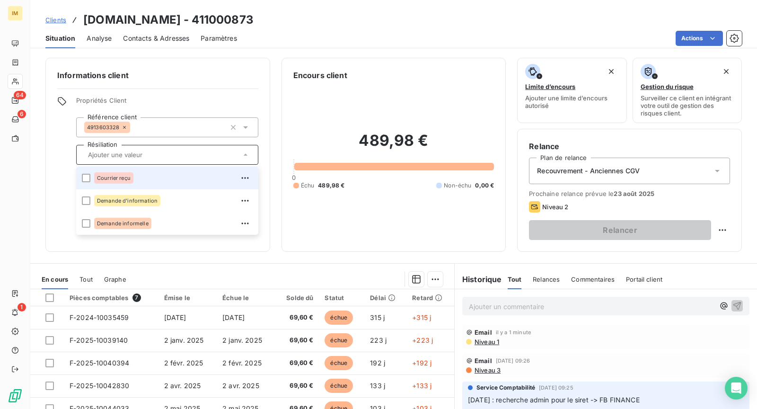
click at [56, 190] on div "Informations client Propriétés Client Référence client 4913603328 Résiliation C…" at bounding box center [157, 155] width 225 height 194
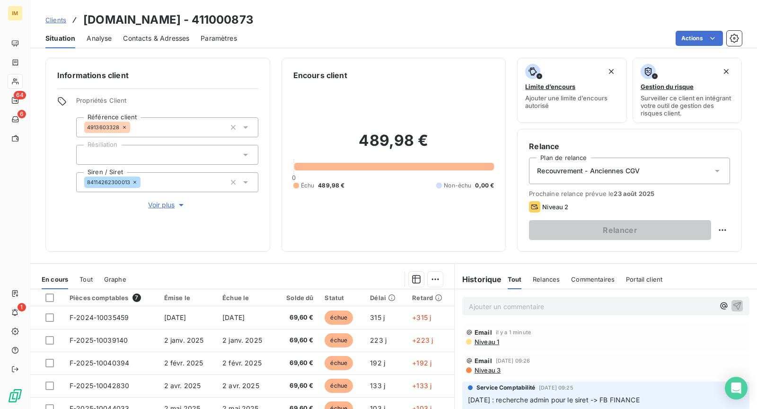
click at [169, 206] on span "Voir plus" at bounding box center [167, 204] width 38 height 9
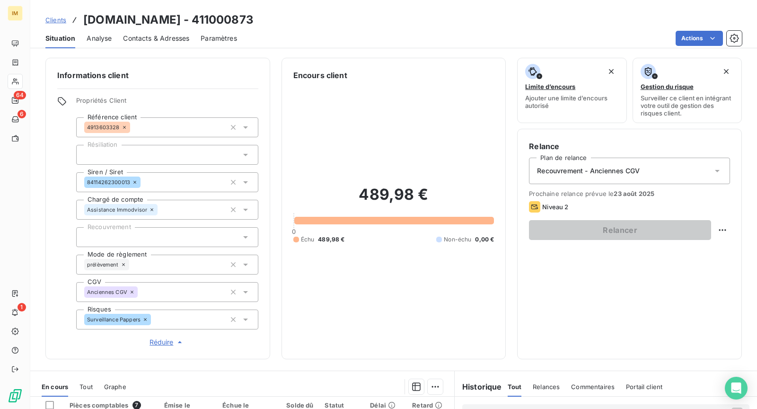
drag, startPoint x: 159, startPoint y: 227, endPoint x: 159, endPoint y: 244, distance: 16.6
click at [159, 227] on div at bounding box center [167, 237] width 182 height 20
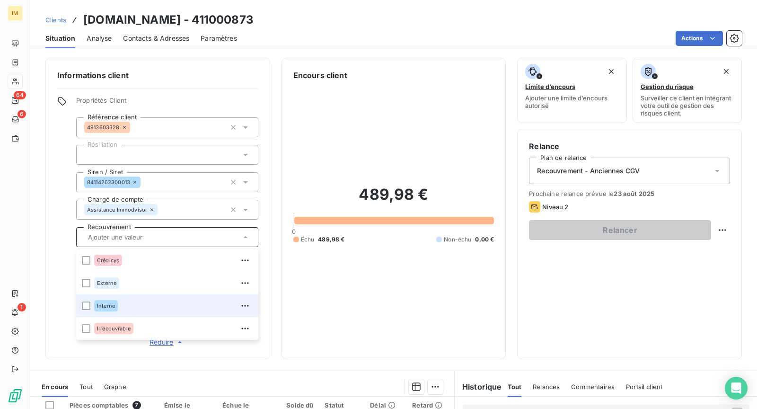
click at [134, 297] on li "Interne" at bounding box center [167, 305] width 182 height 23
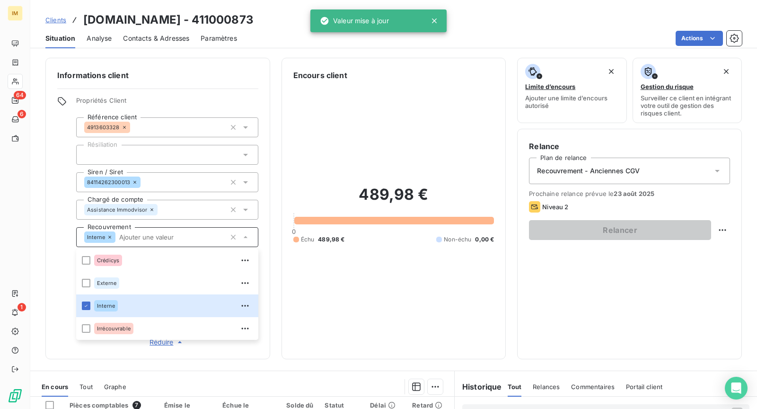
click at [50, 204] on div "Informations client Propriétés Client Référence client 4913603328 Résiliation S…" at bounding box center [157, 208] width 225 height 301
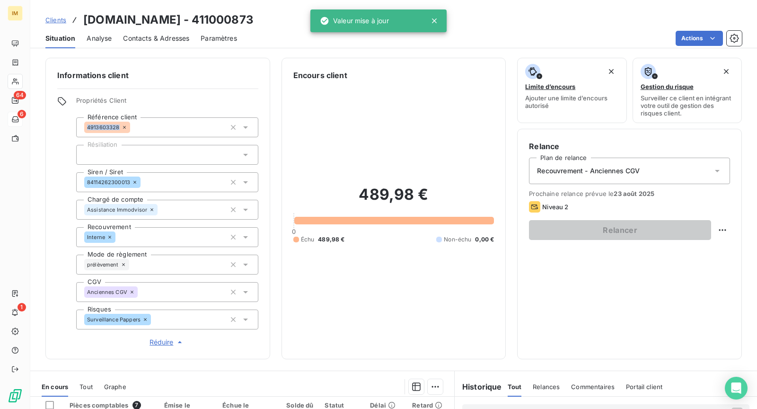
drag, startPoint x: 118, startPoint y: 126, endPoint x: 10, endPoint y: 114, distance: 108.5
click at [83, 126] on div "4913603328" at bounding box center [167, 127] width 182 height 20
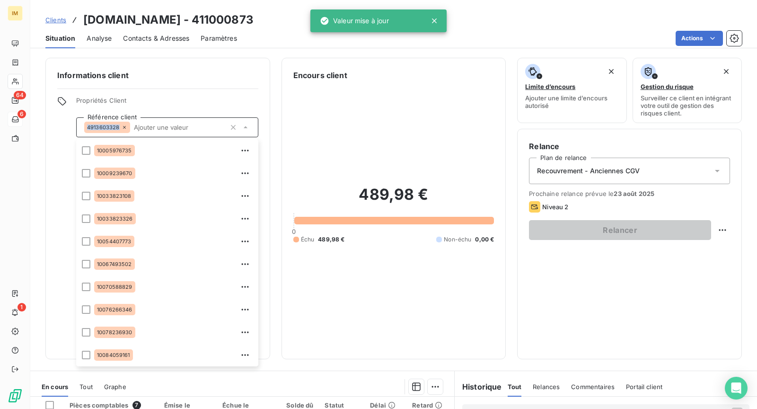
copy span "4913603328"
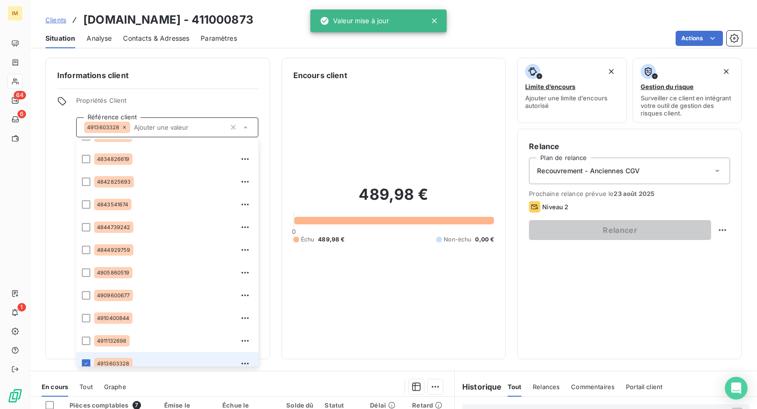
click at [253, 16] on div "Clients [DOMAIN_NAME] - 411000873" at bounding box center [393, 19] width 727 height 17
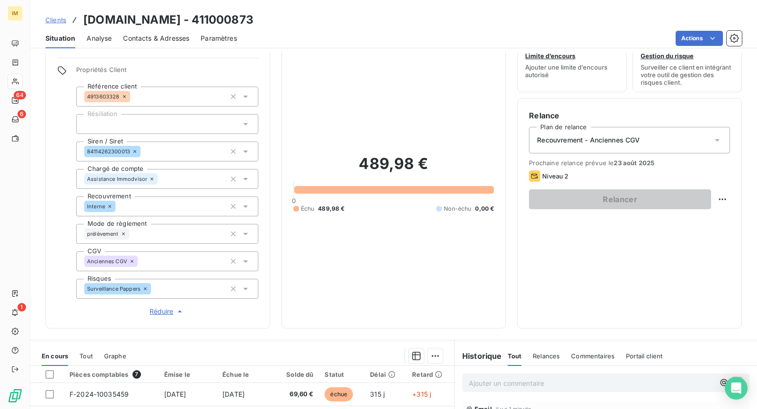
scroll to position [0, 0]
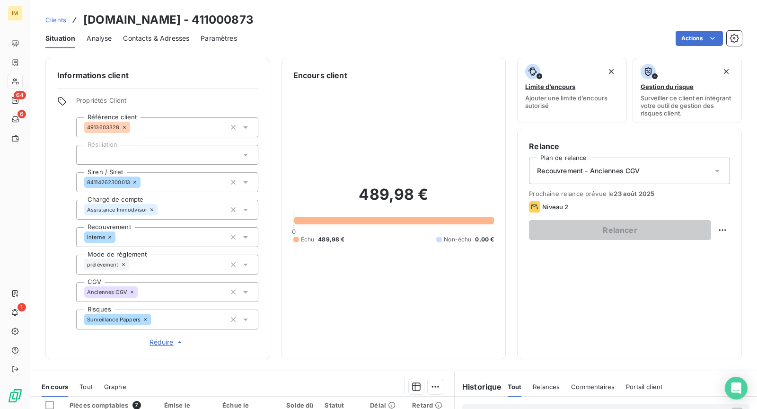
copy div
drag, startPoint x: 119, startPoint y: 128, endPoint x: 35, endPoint y: 207, distance: 115.8
click at [15, 212] on div "IM 64 6 1 Clients [DOMAIN_NAME] - 411000873 Situation Analyse Contacts & Adress…" at bounding box center [378, 204] width 757 height 409
drag, startPoint x: 34, startPoint y: 197, endPoint x: 48, endPoint y: 196, distance: 14.3
click at [36, 197] on div "Informations client Propriétés Client Référence client 4913603328 Résiliation S…" at bounding box center [393, 208] width 727 height 301
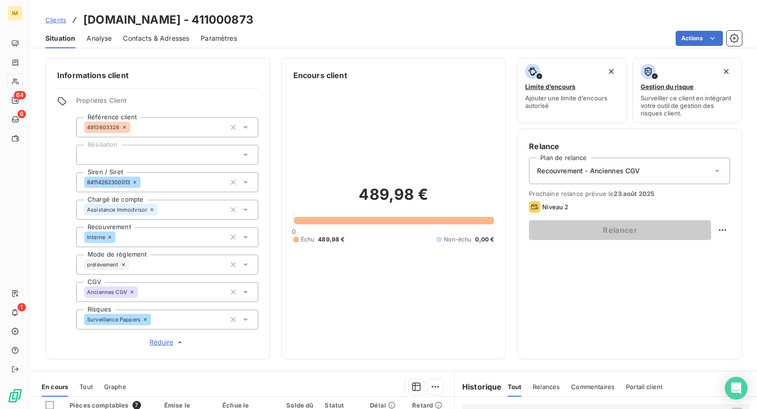
copy span "84114262300013"
drag, startPoint x: 128, startPoint y: 181, endPoint x: 26, endPoint y: 203, distance: 105.0
click at [30, 203] on div "IM 64 6 1 Clients [DOMAIN_NAME] - 411000873 Situation Analyse Contacts & Adress…" at bounding box center [378, 204] width 757 height 409
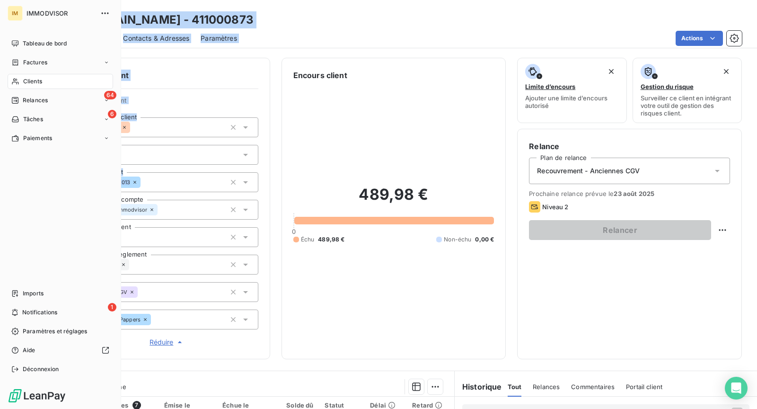
click at [32, 80] on span "Clients" at bounding box center [32, 81] width 19 height 9
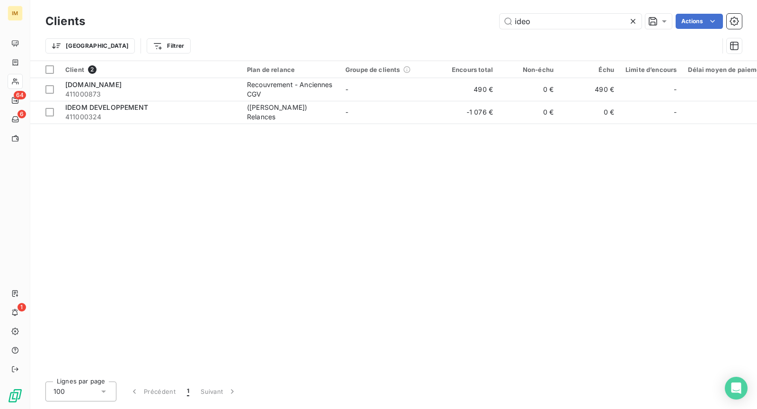
click at [523, 32] on div "Trier Filtrer" at bounding box center [393, 45] width 696 height 29
click at [526, 25] on input "ideo" at bounding box center [571, 21] width 142 height 15
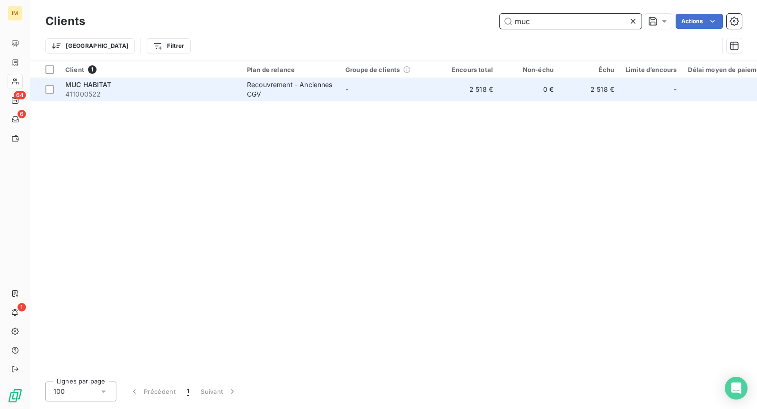
type input "muc"
click at [281, 98] on div "Recouvrement - Anciennes CGV" at bounding box center [290, 89] width 87 height 19
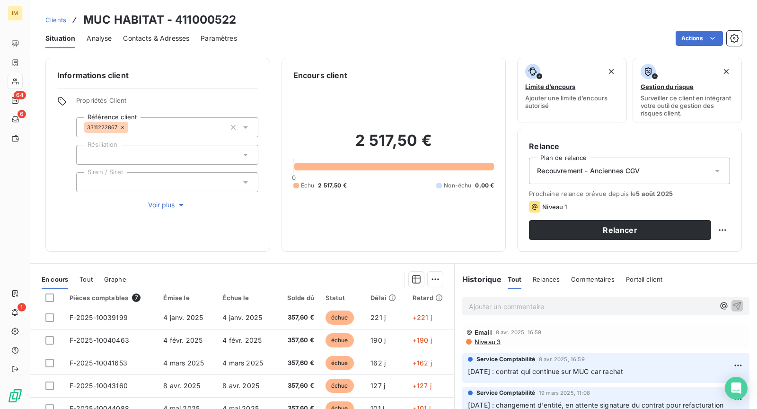
click at [149, 198] on div "Propriétés Client Référence client 3311222867 Résiliation Siren / Siret Voir pl…" at bounding box center [167, 153] width 182 height 114
click at [152, 204] on span "Voir plus" at bounding box center [167, 204] width 38 height 9
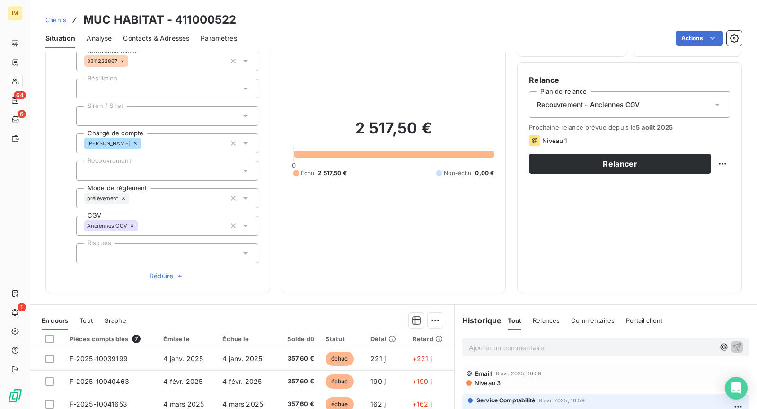
scroll to position [53, 0]
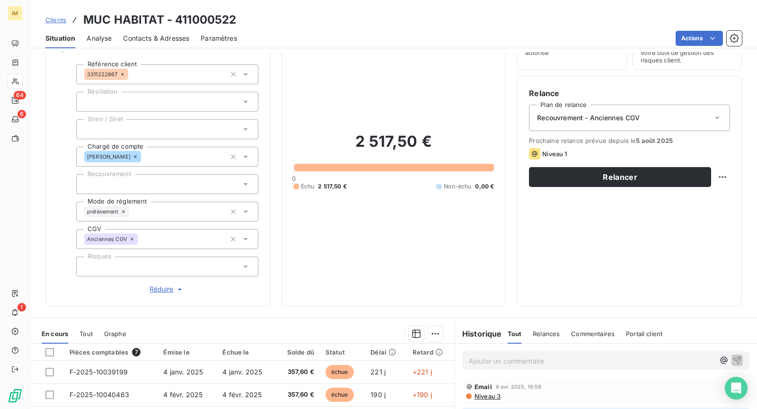
copy div
drag, startPoint x: 118, startPoint y: 75, endPoint x: 37, endPoint y: 135, distance: 100.7
click at [37, 135] on div "Informations client Propriétés Client Référence client 3311222867 Résiliation S…" at bounding box center [393, 155] width 727 height 301
click at [167, 40] on span "Contacts & Adresses" at bounding box center [156, 38] width 66 height 9
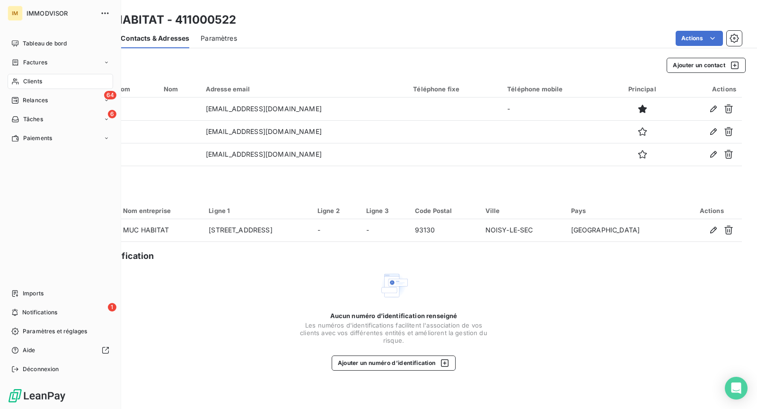
drag, startPoint x: 18, startPoint y: 79, endPoint x: 25, endPoint y: 88, distance: 10.8
click at [18, 79] on icon at bounding box center [15, 82] width 8 height 8
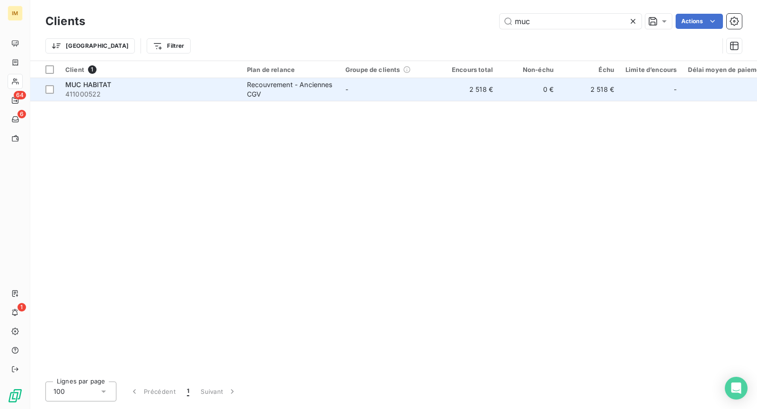
drag, startPoint x: 51, startPoint y: 92, endPoint x: 105, endPoint y: 96, distance: 55.0
click at [51, 92] on div at bounding box center [49, 89] width 9 height 9
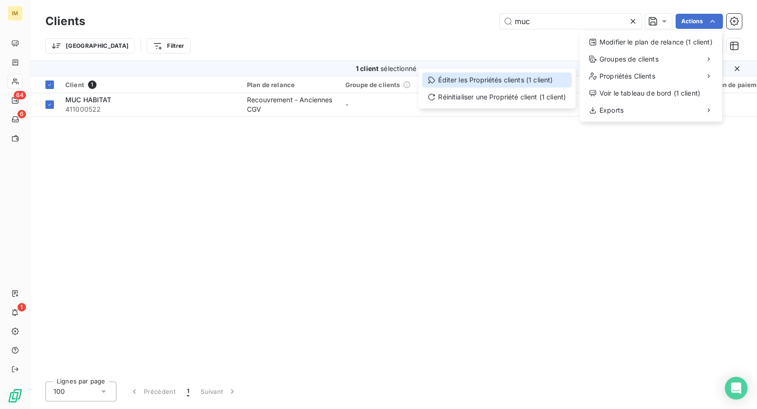
click at [513, 77] on div "Éditer les Propriétés clients (1 client)" at bounding box center [496, 79] width 149 height 15
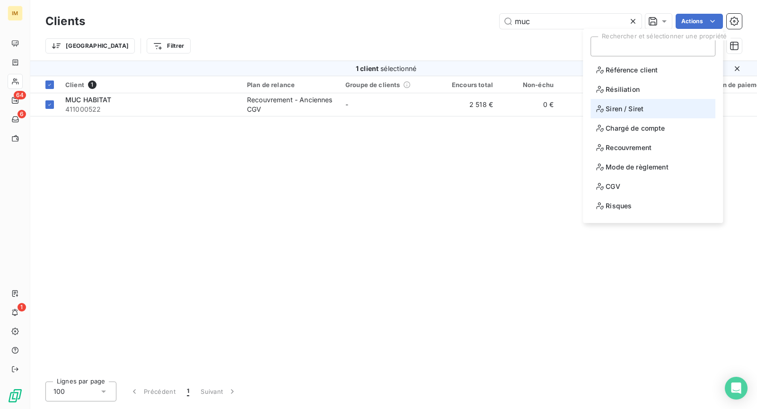
click at [631, 106] on span "Siren / Siret" at bounding box center [619, 109] width 47 height 12
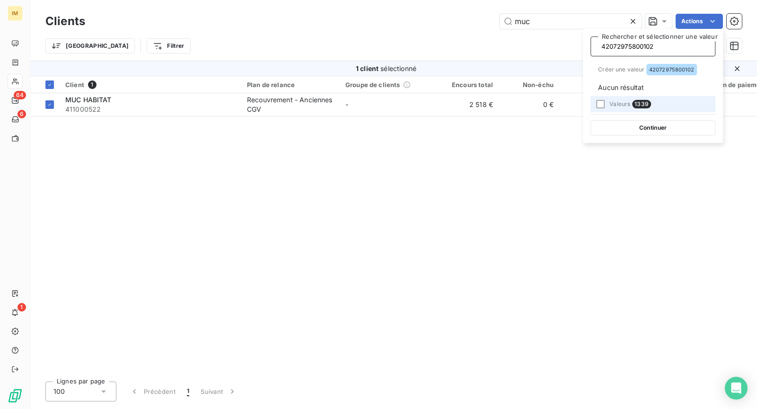
scroll to position [0, 1]
type input "42072975800102"
click at [663, 70] on span "42072975800102" at bounding box center [671, 70] width 45 height 6
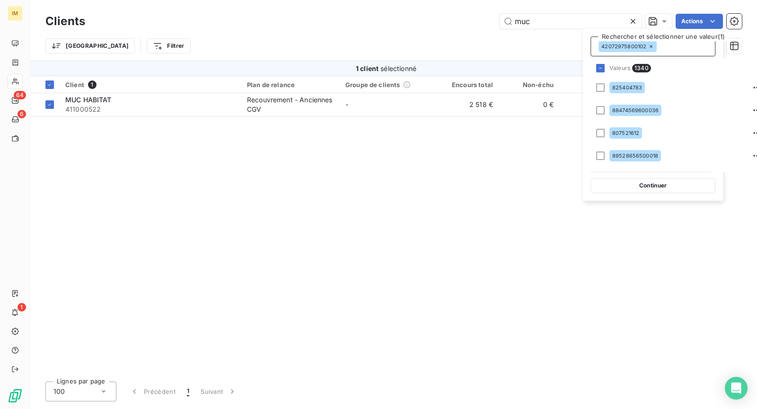
click at [649, 185] on button "Continuer" at bounding box center [652, 185] width 125 height 15
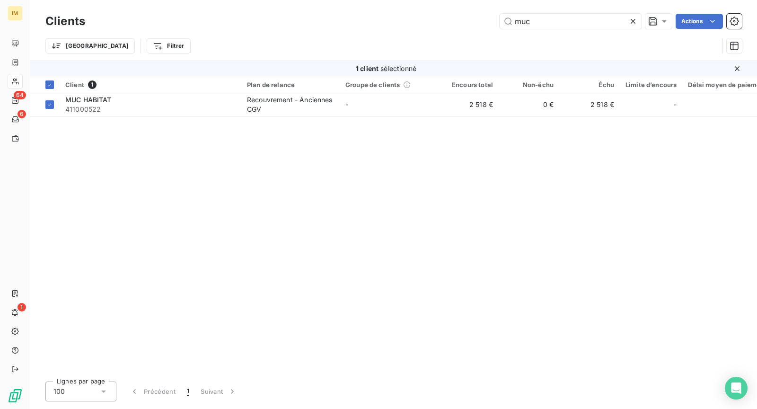
click at [151, 117] on div "Client 1 Plan de relance Groupe de clients Encours total Non-échu Échu Limite d…" at bounding box center [393, 225] width 727 height 298
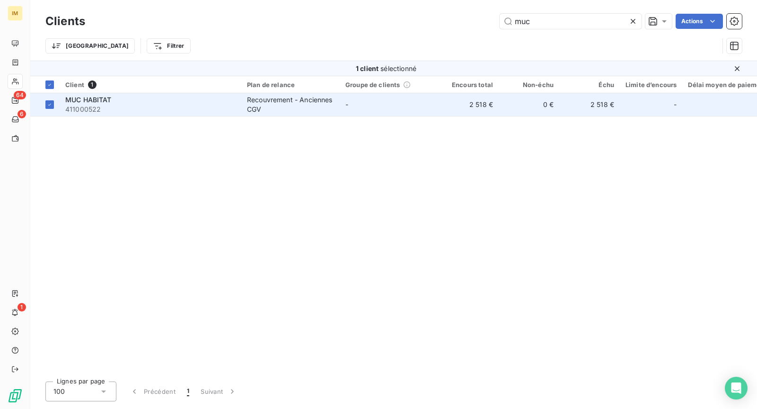
click at [160, 114] on td "MUC HABITAT 411000522" at bounding box center [151, 104] width 182 height 23
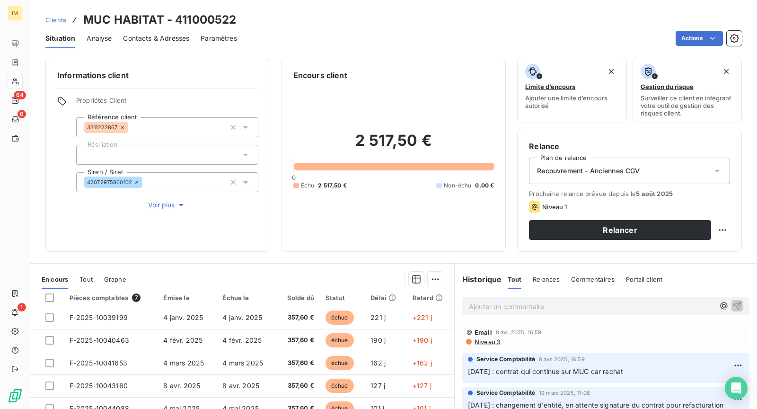
click at [178, 202] on icon "button" at bounding box center [180, 204] width 9 height 9
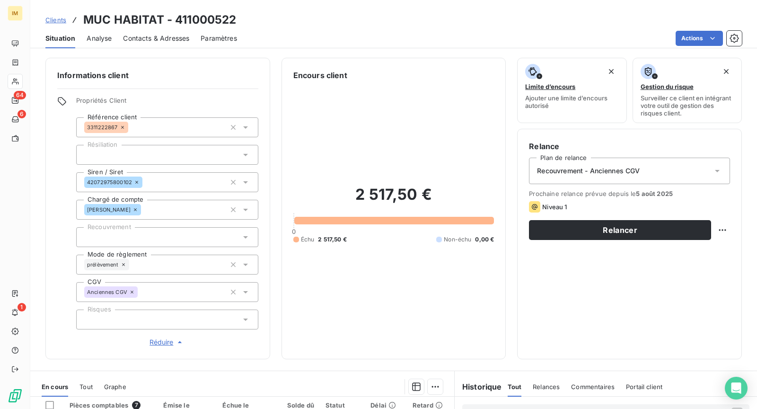
drag, startPoint x: 174, startPoint y: 321, endPoint x: 169, endPoint y: 329, distance: 9.6
click at [174, 321] on div at bounding box center [167, 319] width 182 height 20
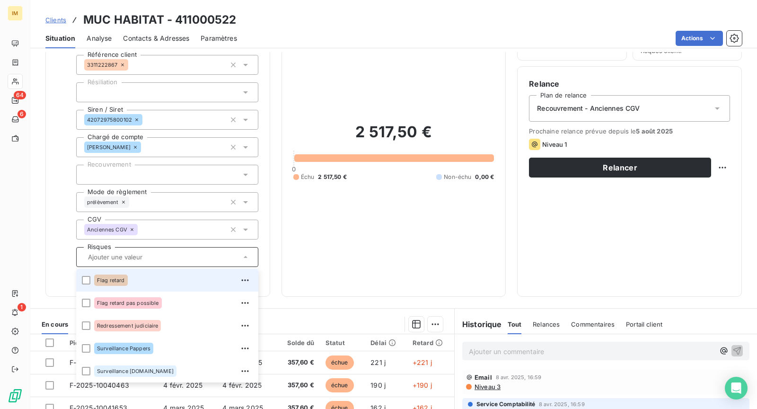
scroll to position [70, 0]
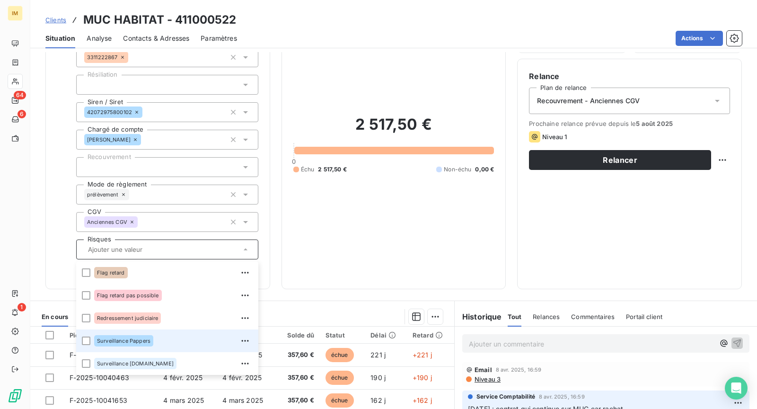
click at [151, 344] on div "Surveillance Pappers" at bounding box center [123, 340] width 59 height 11
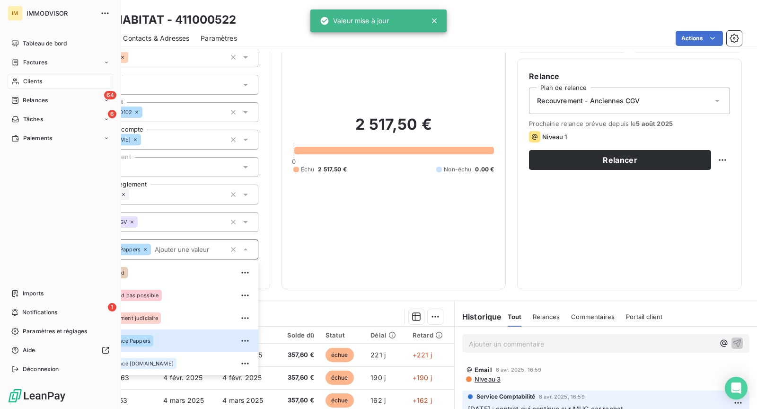
click at [12, 220] on div "Tableau de bord Factures Clients 64 Relances 6 Tâches Paiements Imports 1 Notif…" at bounding box center [60, 206] width 105 height 341
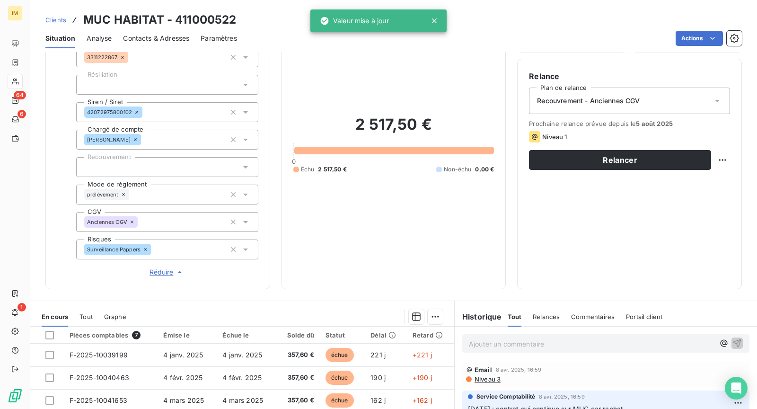
drag, startPoint x: 36, startPoint y: 210, endPoint x: 42, endPoint y: 207, distance: 6.2
click at [40, 208] on div "Informations client Propriétés Client Référence client 3311222867 Résiliation S…" at bounding box center [393, 138] width 727 height 301
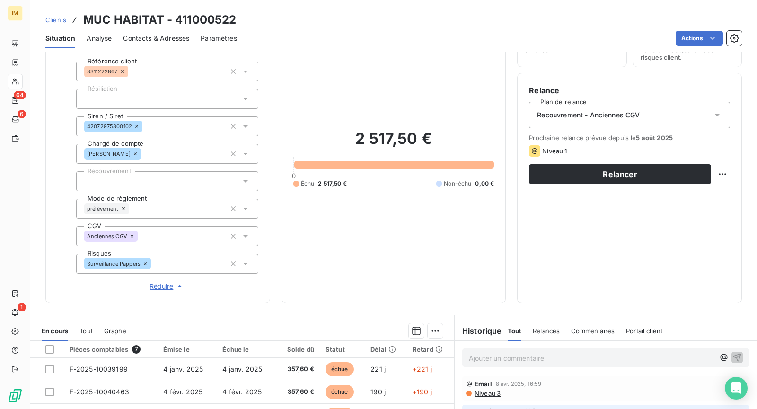
scroll to position [0, 0]
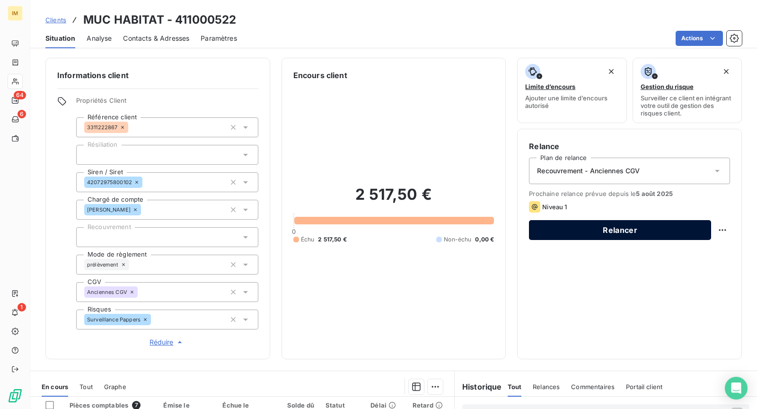
click at [618, 231] on button "Relancer" at bounding box center [620, 230] width 182 height 20
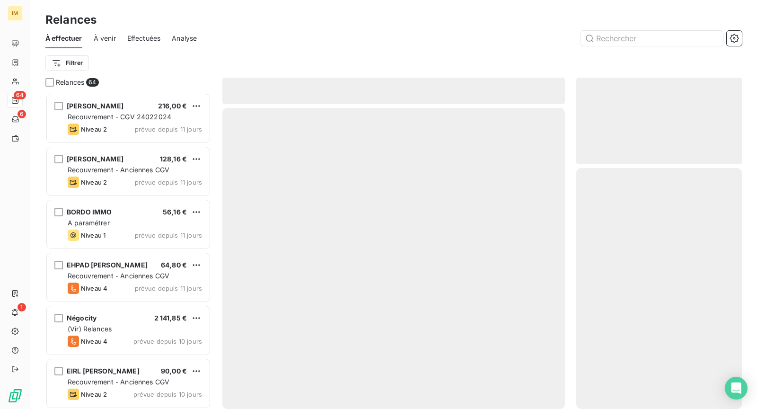
scroll to position [308, 158]
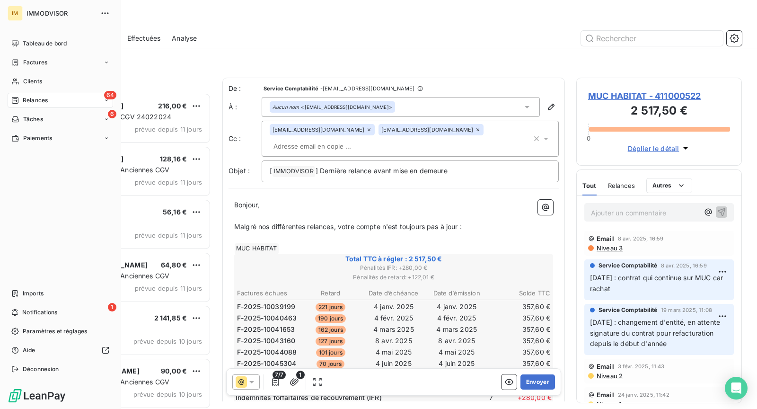
drag, startPoint x: 24, startPoint y: 81, endPoint x: 72, endPoint y: 91, distance: 48.7
click at [24, 81] on span "Clients" at bounding box center [32, 81] width 19 height 9
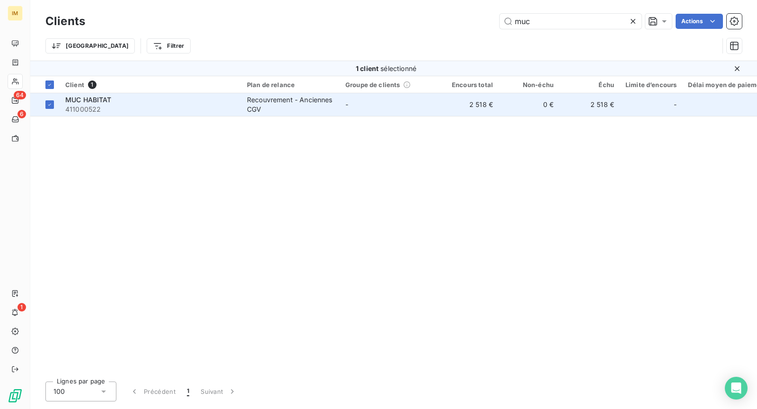
click at [110, 94] on td "MUC HABITAT 411000522" at bounding box center [151, 104] width 182 height 23
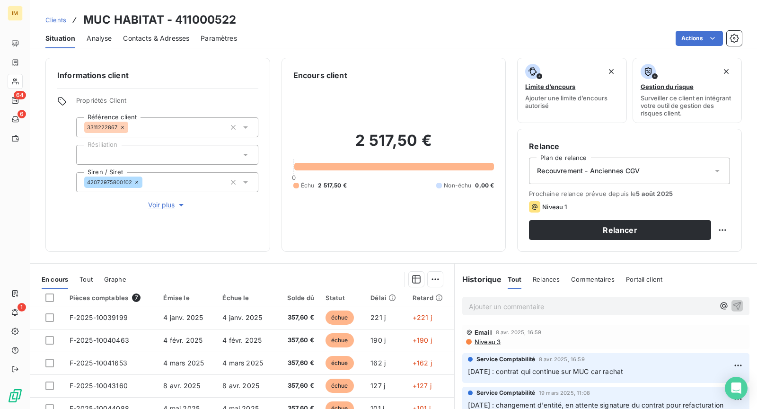
click at [161, 202] on span "Voir plus" at bounding box center [167, 204] width 38 height 9
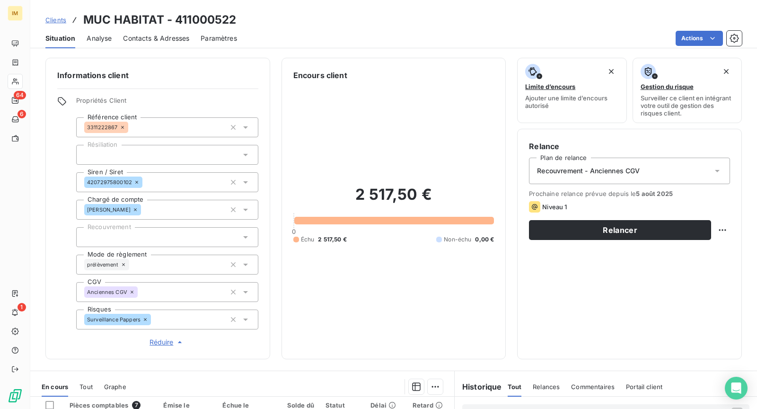
click at [159, 263] on div "prélèvement" at bounding box center [167, 264] width 182 height 20
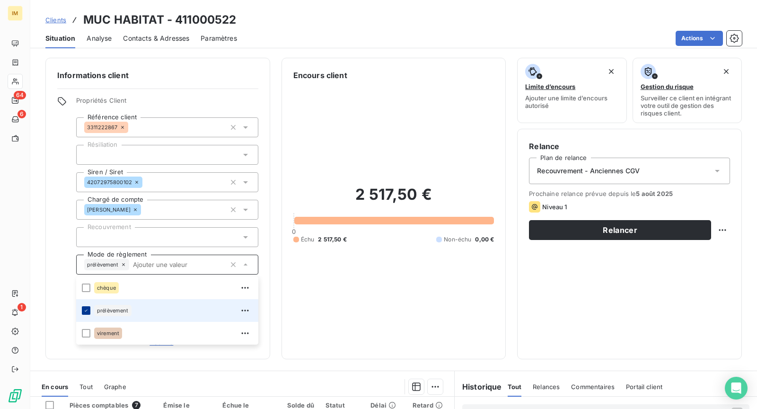
click at [85, 308] on icon at bounding box center [86, 310] width 6 height 6
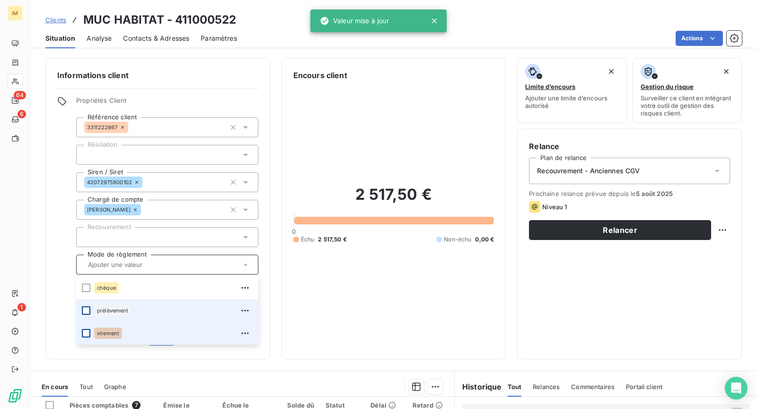
click at [82, 331] on div at bounding box center [86, 333] width 9 height 9
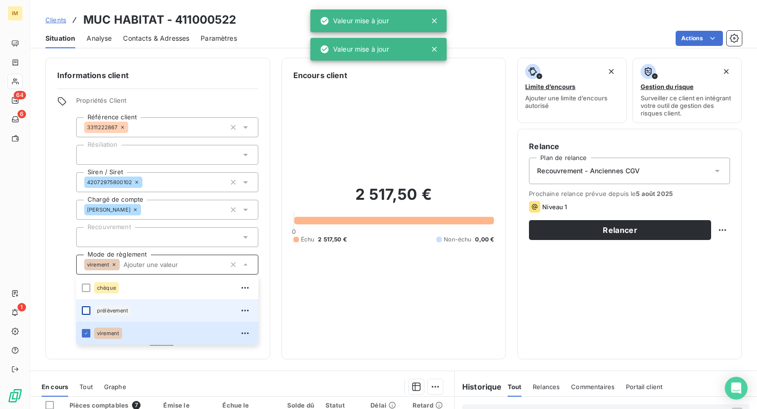
click at [63, 273] on div "Propriétés Client Référence client 3311222867 Résiliation Siren / Siret 4207297…" at bounding box center [157, 221] width 201 height 251
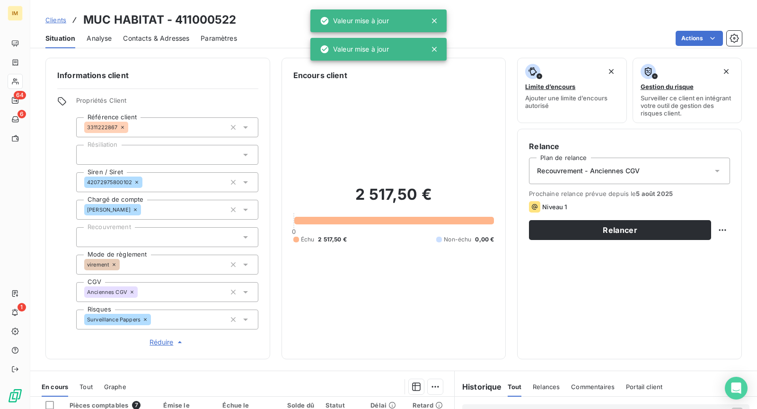
click at [143, 234] on div at bounding box center [167, 237] width 182 height 20
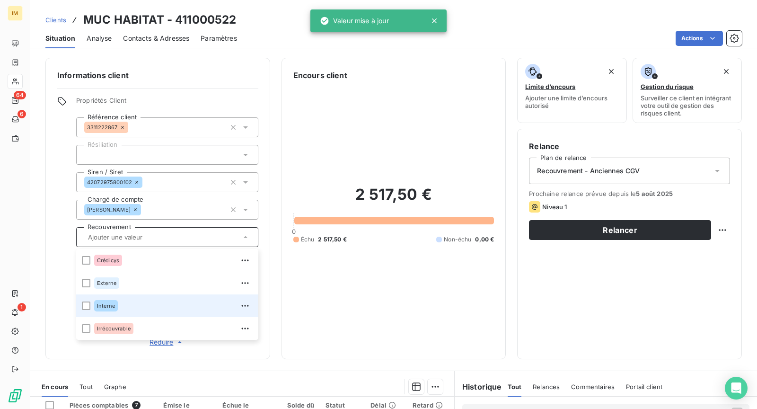
click at [125, 305] on div "Interne" at bounding box center [173, 305] width 158 height 15
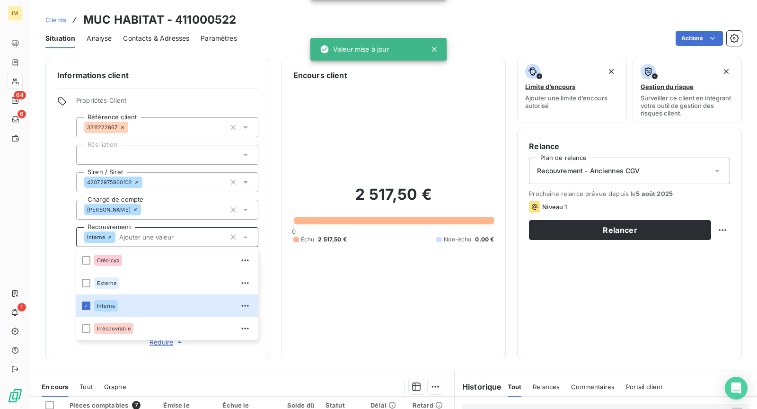
drag, startPoint x: 54, startPoint y: 223, endPoint x: 91, endPoint y: 216, distance: 38.0
click at [55, 222] on div "Informations client Propriétés Client Référence client 3311222867 Résiliation S…" at bounding box center [157, 208] width 225 height 301
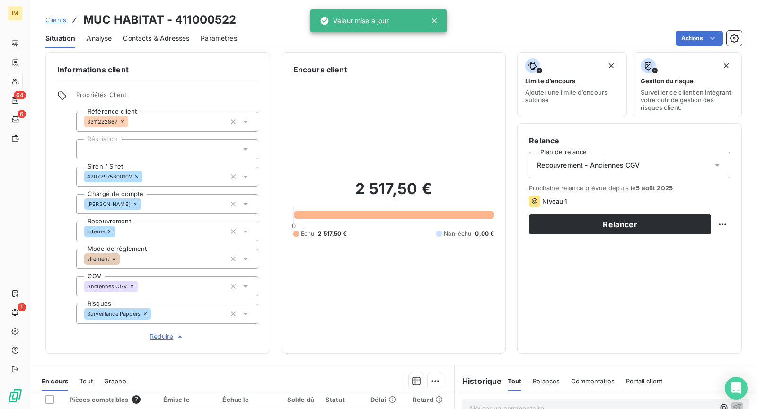
scroll to position [17, 0]
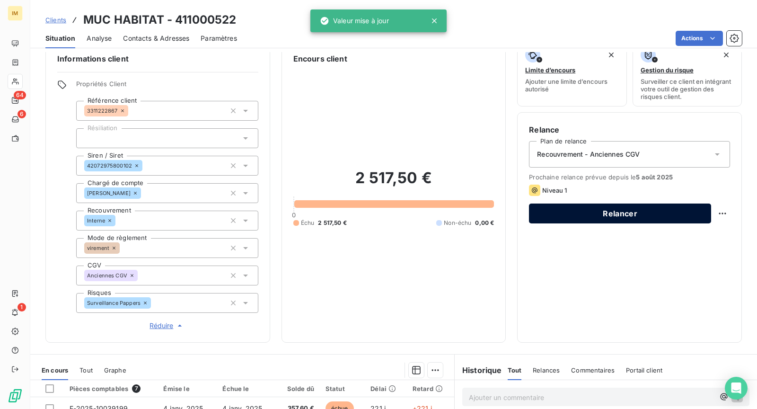
click at [620, 210] on button "Relancer" at bounding box center [620, 213] width 182 height 20
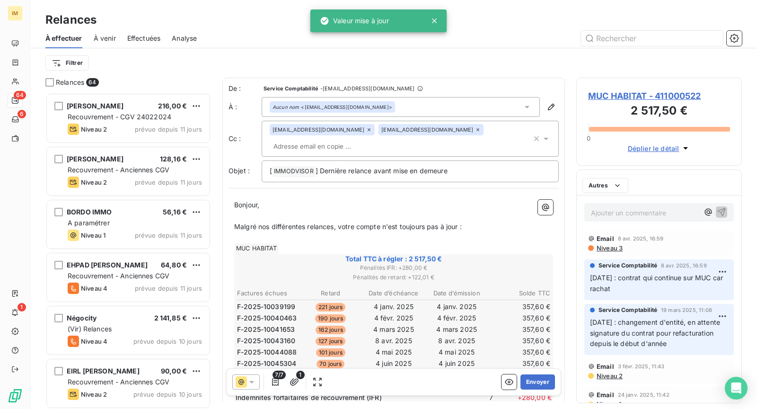
scroll to position [308, 158]
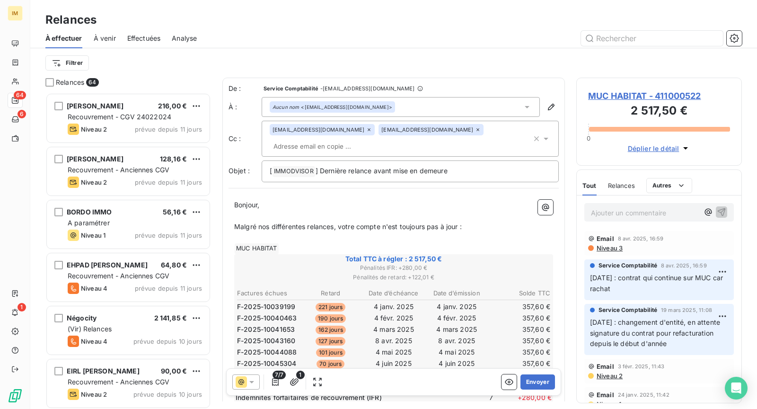
click at [605, 248] on span "Niveau 3" at bounding box center [609, 248] width 27 height 8
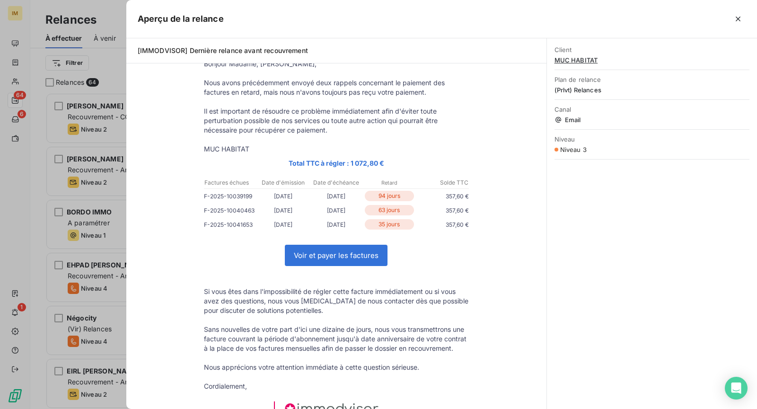
scroll to position [0, 0]
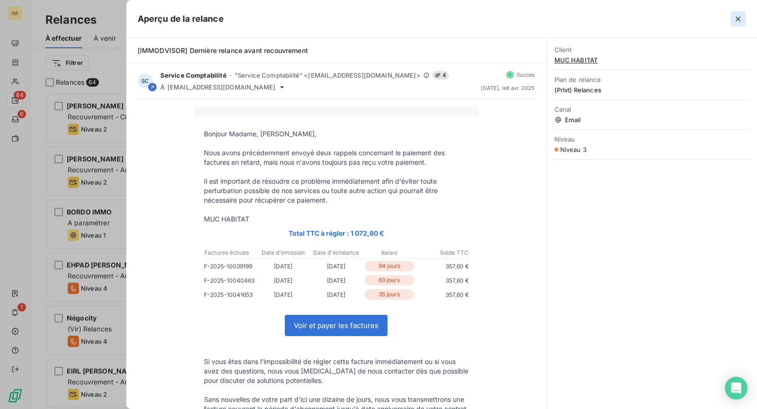
click at [738, 19] on icon "button" at bounding box center [738, 19] width 5 height 5
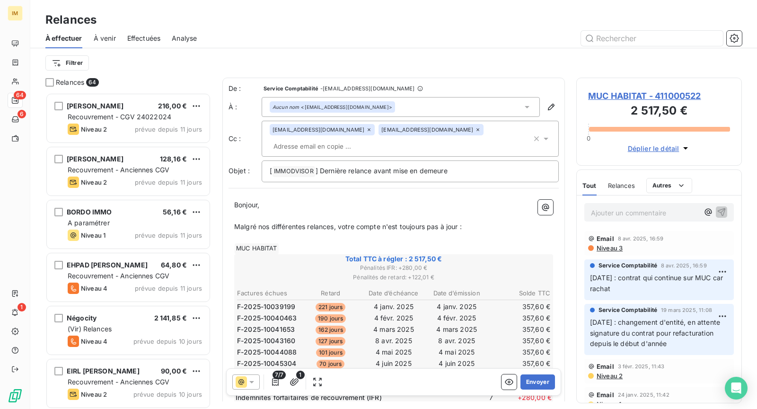
click at [615, 241] on div "Email [DATE] 16:59" at bounding box center [659, 239] width 142 height 8
click at [605, 249] on span "Niveau 3" at bounding box center [609, 248] width 27 height 8
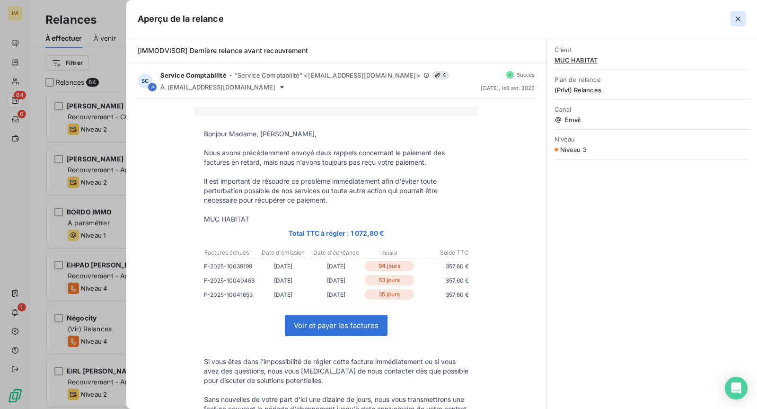
click at [741, 20] on icon "button" at bounding box center [737, 18] width 9 height 9
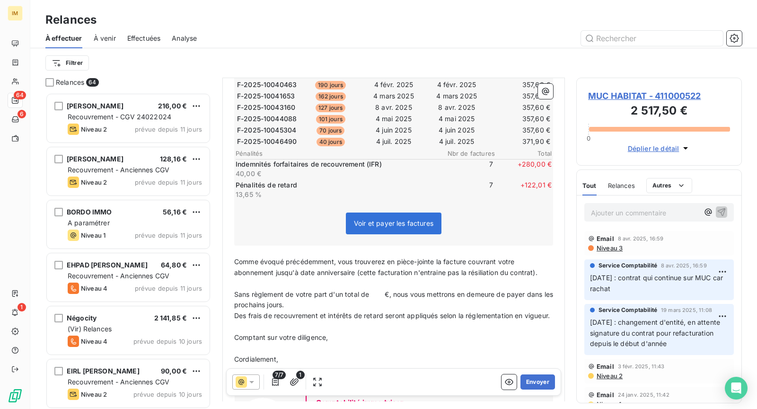
scroll to position [282, 0]
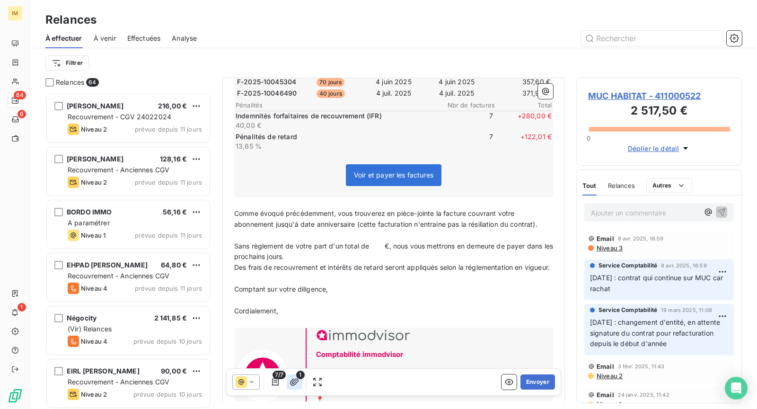
click at [294, 380] on icon "button" at bounding box center [293, 381] width 9 height 9
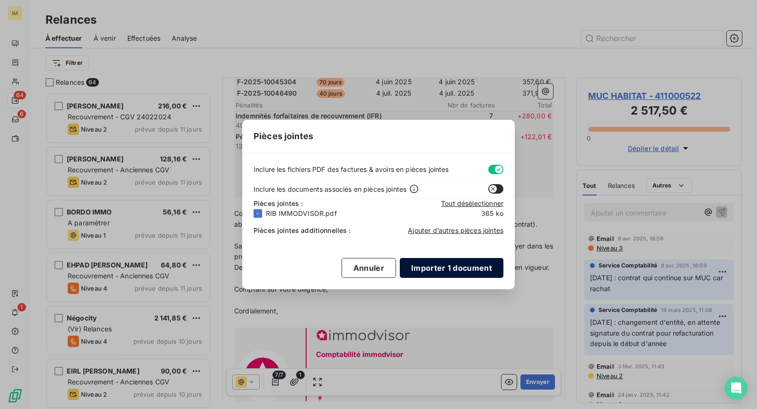
click at [437, 266] on button "Importer 1 document" at bounding box center [452, 268] width 104 height 20
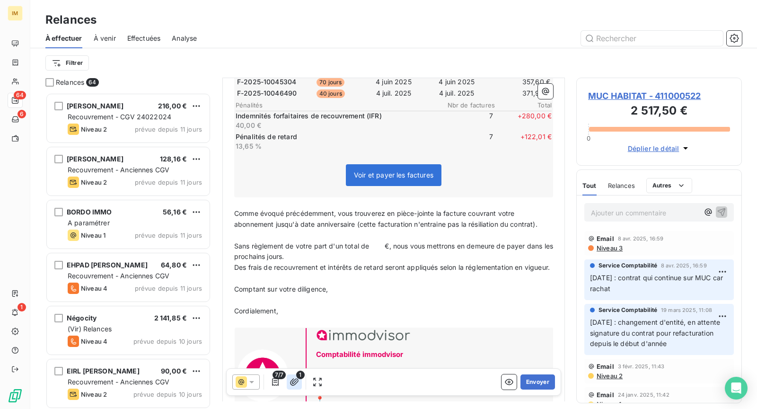
click at [298, 386] on button "button" at bounding box center [294, 381] width 15 height 15
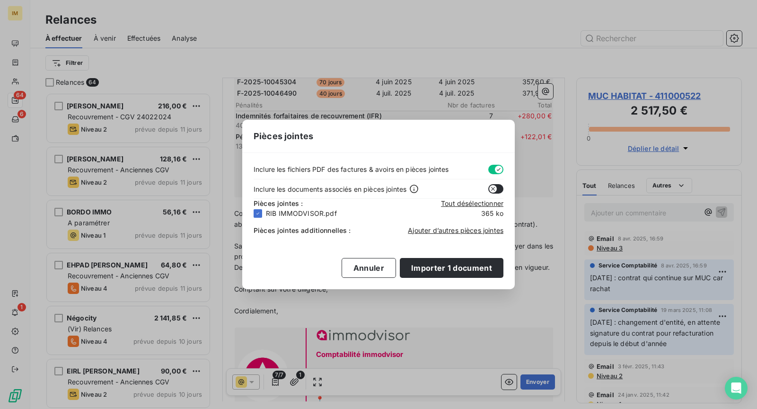
click at [454, 235] on div "Pièces jointes additionnelles : Ajouter d’autres pièces jointes" at bounding box center [379, 228] width 250 height 21
click at [456, 231] on span "Ajouter d’autres pièces jointes" at bounding box center [456, 230] width 96 height 8
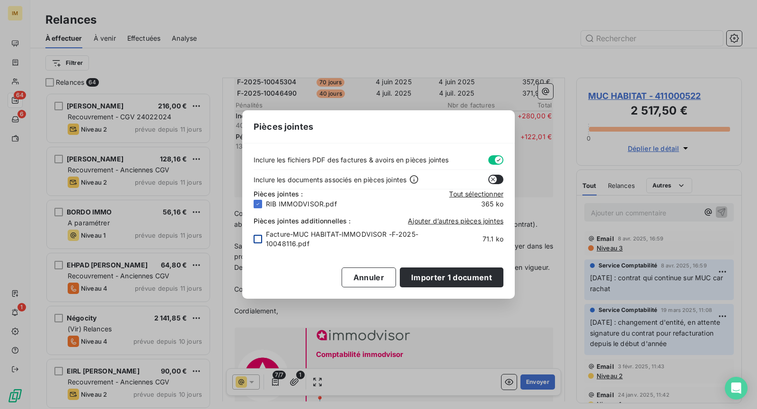
click at [254, 237] on div at bounding box center [258, 239] width 9 height 9
click at [476, 281] on button "Importer 2 document" at bounding box center [450, 277] width 105 height 20
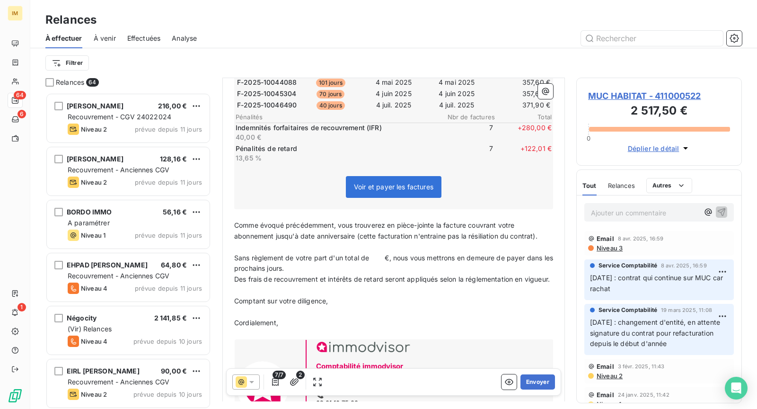
scroll to position [289, 0]
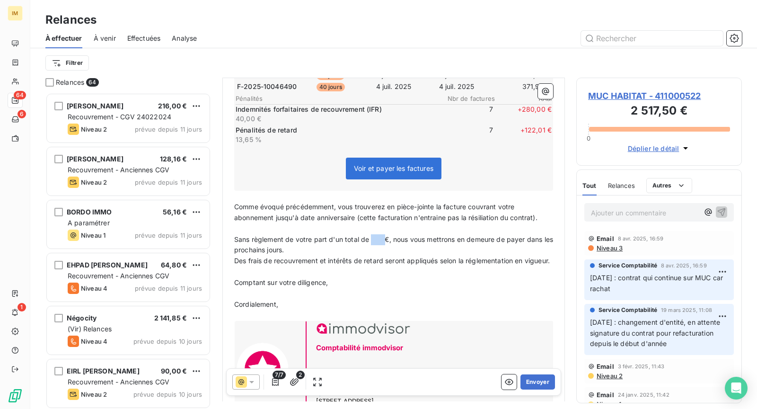
drag, startPoint x: 384, startPoint y: 221, endPoint x: 370, endPoint y: 222, distance: 13.7
click at [370, 235] on span "Sans règlement de votre part d'un total de €, nous vous mettrons en demeure de …" at bounding box center [394, 244] width 321 height 19
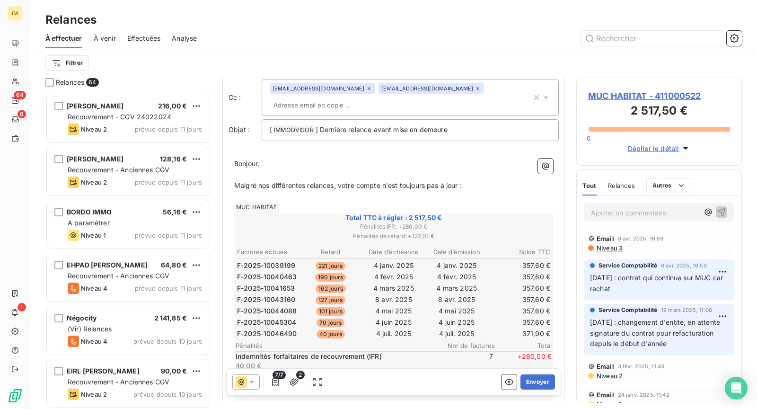
scroll to position [0, 0]
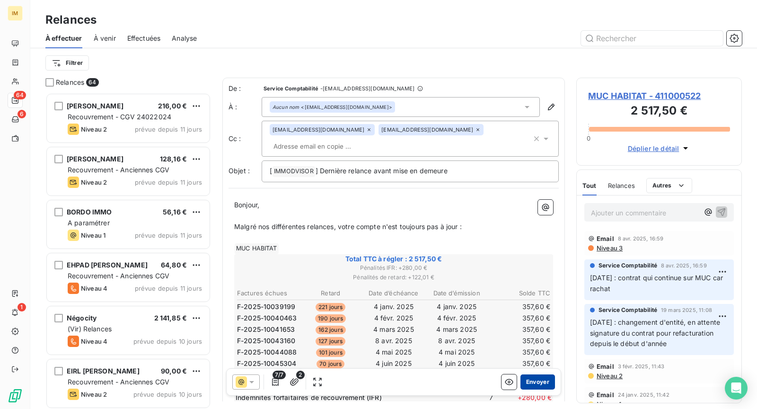
click at [528, 381] on button "Envoyer" at bounding box center [537, 381] width 35 height 15
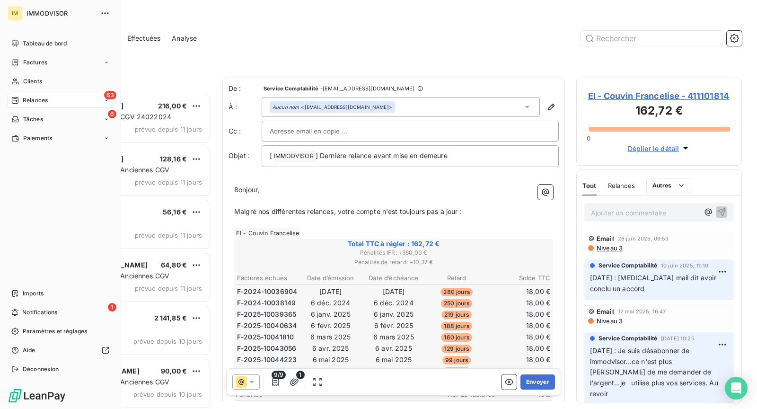
drag, startPoint x: 35, startPoint y: 76, endPoint x: 96, endPoint y: 94, distance: 64.7
click at [35, 76] on div "Clients" at bounding box center [60, 81] width 105 height 15
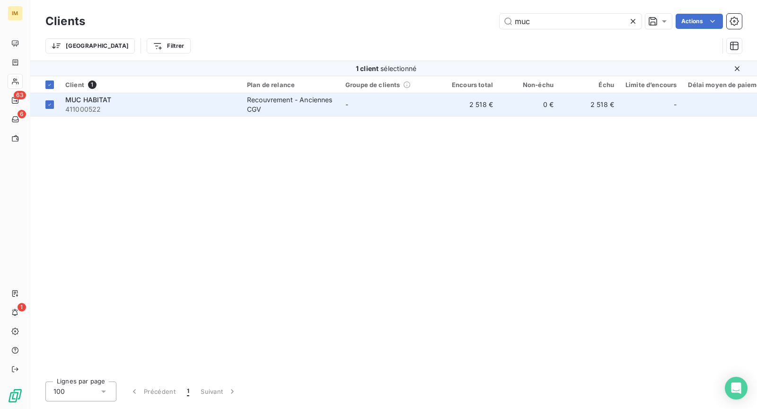
click at [108, 111] on span "411000522" at bounding box center [150, 109] width 170 height 9
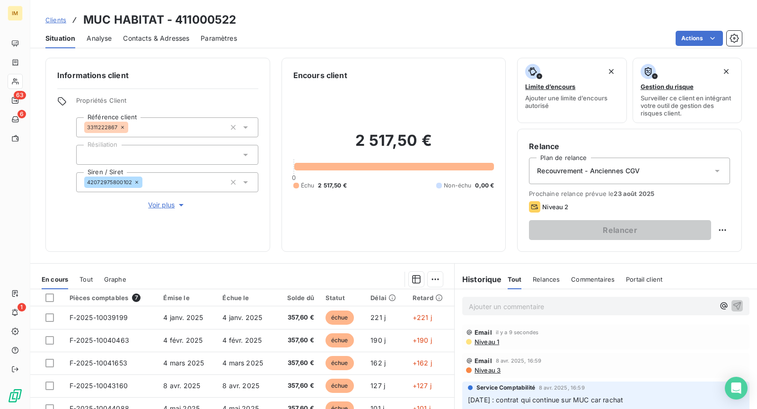
click at [489, 340] on span "Niveau 1" at bounding box center [486, 342] width 26 height 8
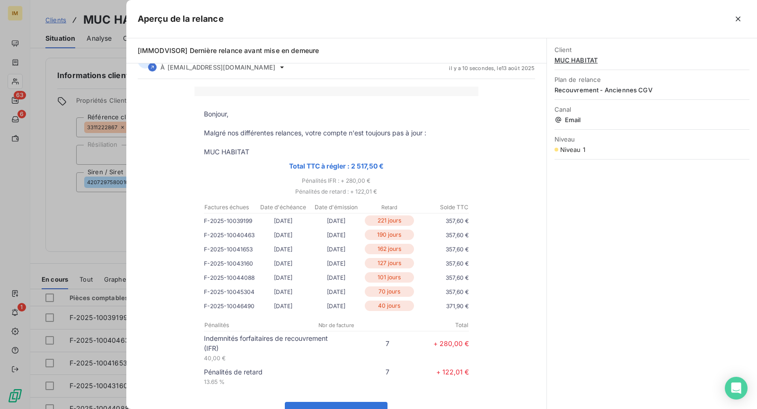
scroll to position [112, 0]
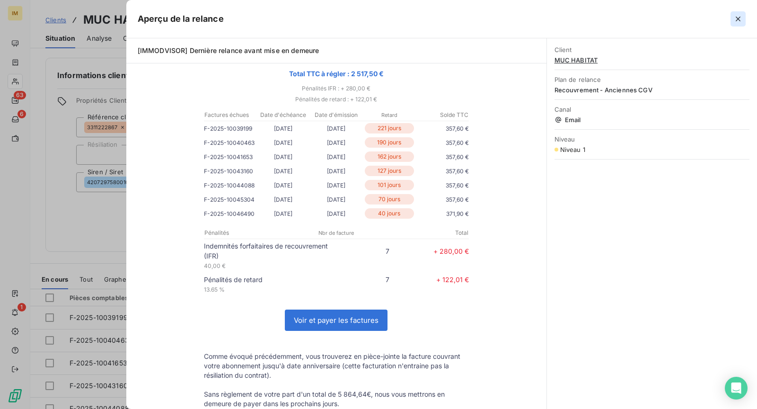
drag, startPoint x: 748, startPoint y: 27, endPoint x: 734, endPoint y: 18, distance: 16.9
click at [748, 27] on div "Aperçu de la relance" at bounding box center [441, 19] width 631 height 38
click at [734, 18] on icon "button" at bounding box center [737, 18] width 9 height 9
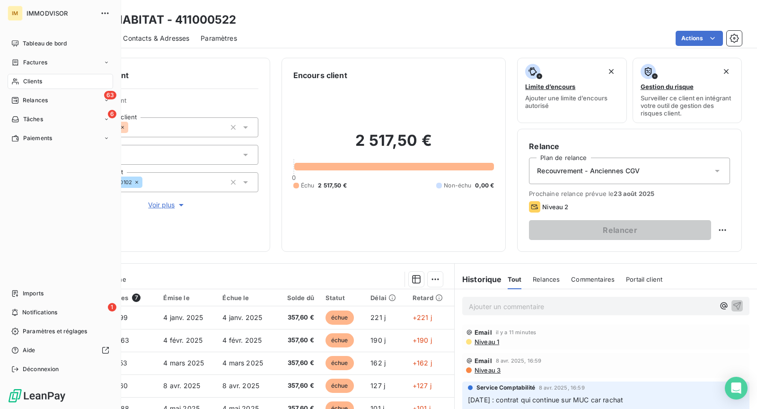
click at [31, 83] on span "Clients" at bounding box center [32, 81] width 19 height 9
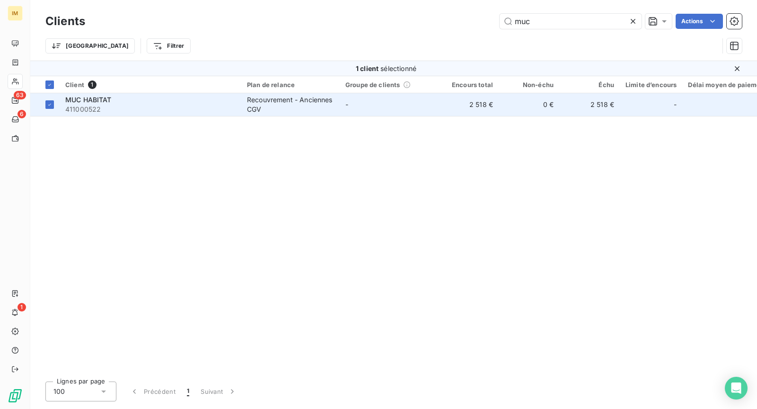
click at [287, 101] on div "Recouvrement - Anciennes CGV" at bounding box center [290, 104] width 87 height 19
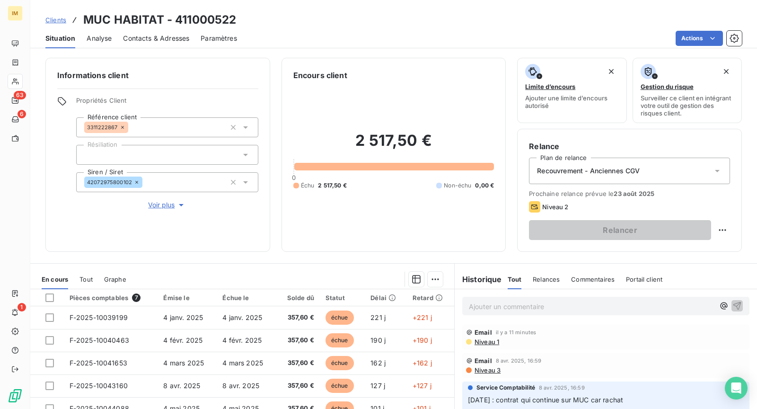
click at [162, 205] on span "Voir plus" at bounding box center [167, 204] width 38 height 9
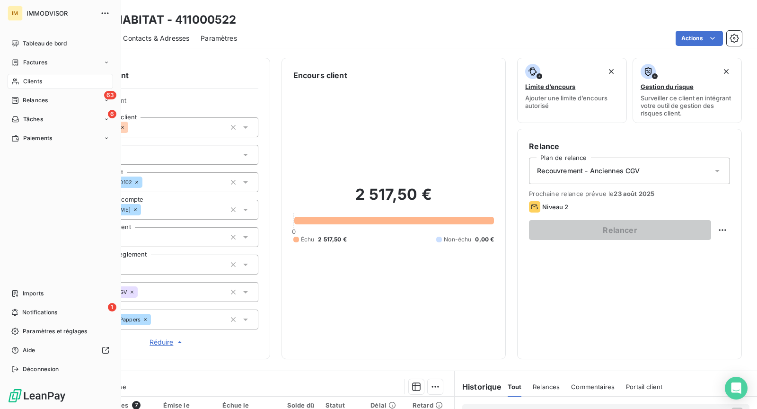
click at [28, 79] on span "Clients" at bounding box center [32, 81] width 19 height 9
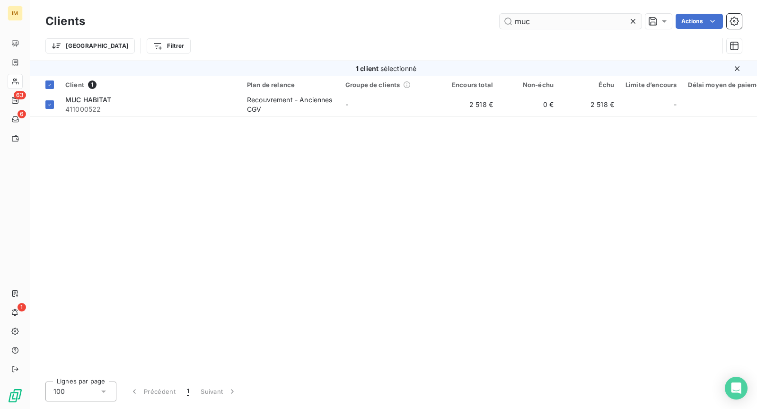
click at [569, 21] on input "muc" at bounding box center [571, 21] width 142 height 15
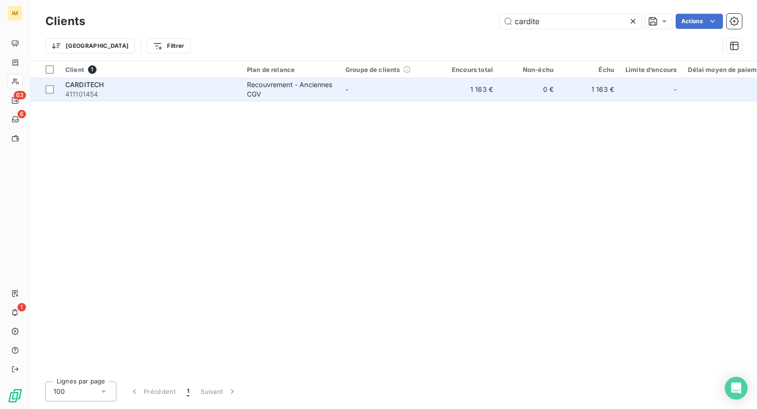
type input "cardite"
click at [286, 98] on td "Recouvrement - Anciennes CGV" at bounding box center [290, 89] width 98 height 23
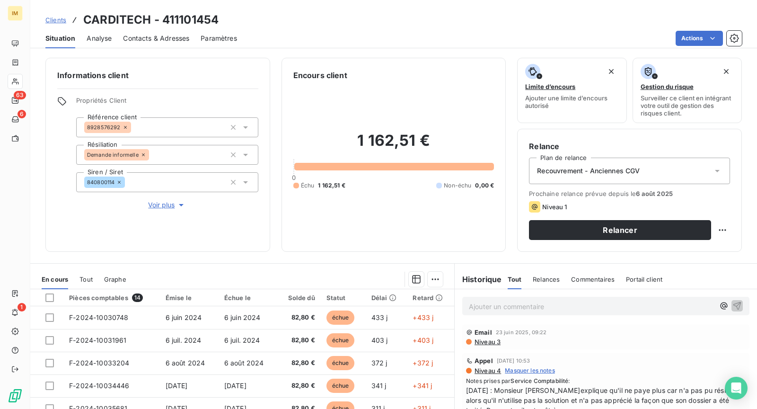
click at [474, 342] on span "Niveau 3" at bounding box center [486, 342] width 27 height 8
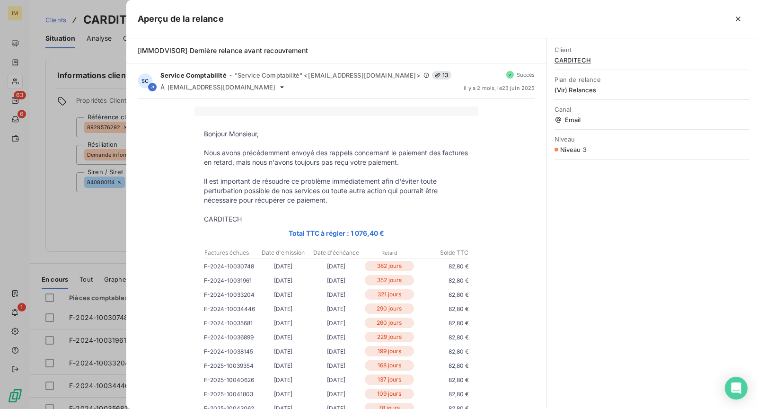
click at [74, 229] on div at bounding box center [378, 204] width 757 height 409
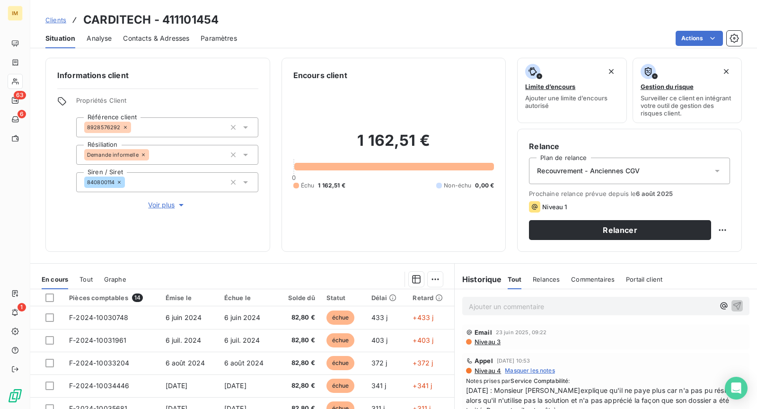
click at [162, 202] on span "Voir plus" at bounding box center [167, 204] width 38 height 9
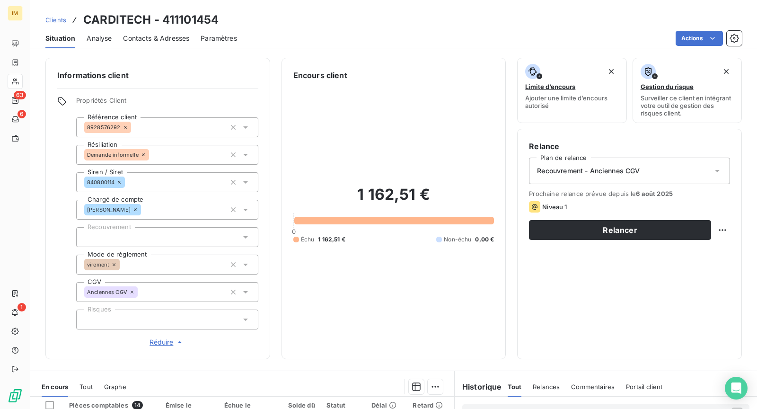
click at [138, 232] on div at bounding box center [167, 237] width 182 height 20
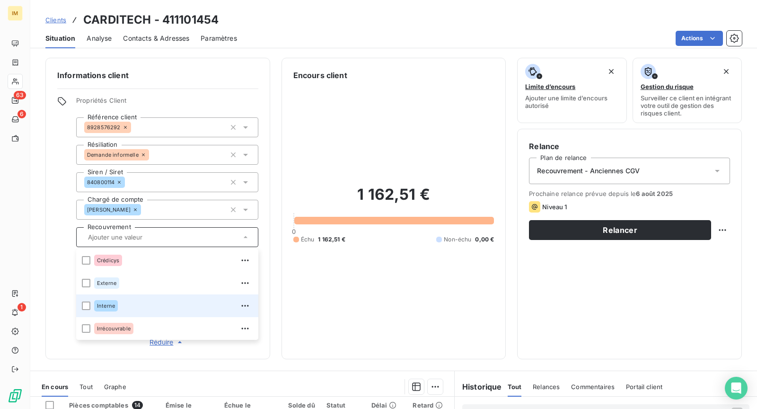
drag, startPoint x: 117, startPoint y: 300, endPoint x: 120, endPoint y: 306, distance: 5.7
click at [117, 300] on div "Interne" at bounding box center [173, 305] width 158 height 15
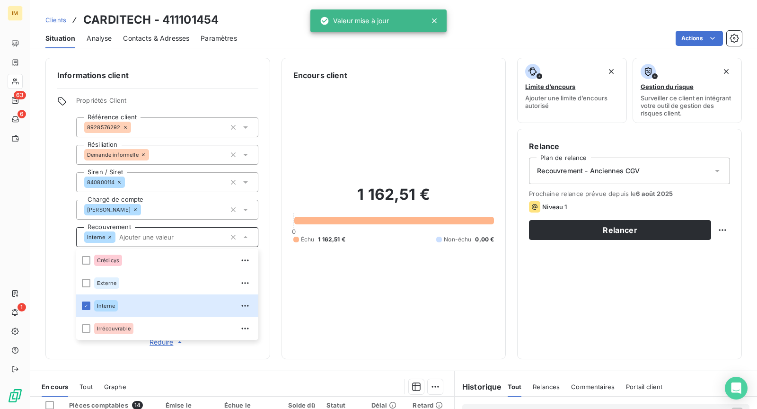
click at [47, 226] on div "Informations client Propriétés Client Référence client 8928576292 Résiliation D…" at bounding box center [157, 208] width 225 height 301
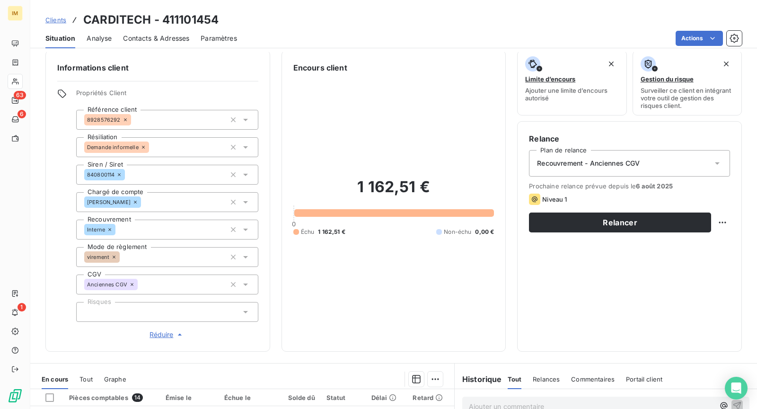
scroll to position [15, 0]
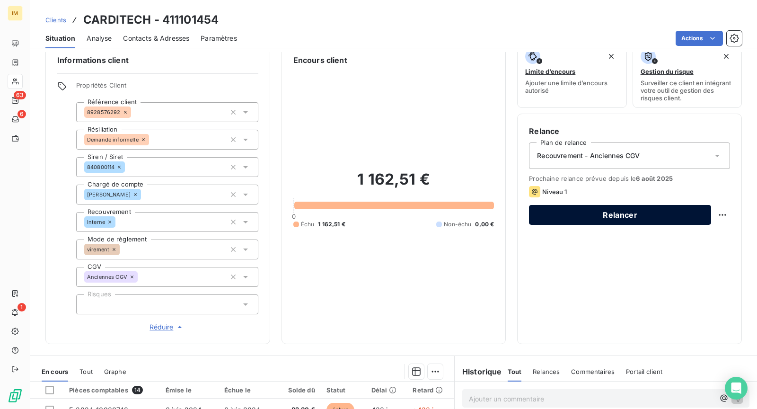
click at [698, 217] on button "Relancer" at bounding box center [620, 215] width 182 height 20
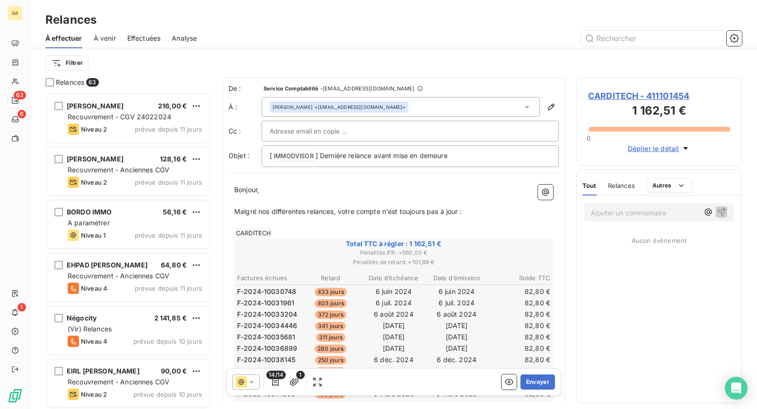
scroll to position [308, 158]
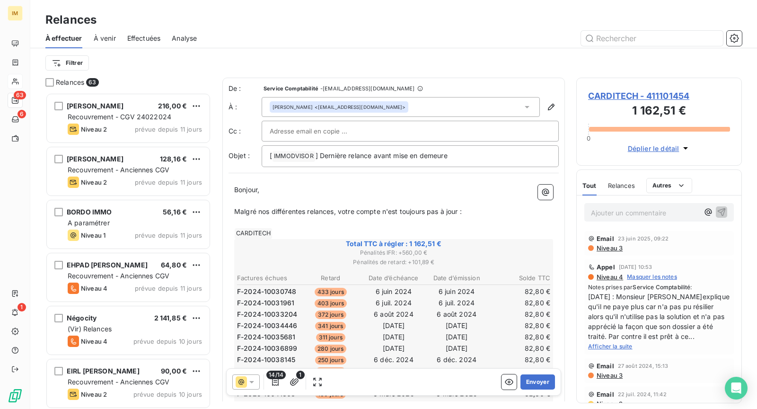
click at [341, 132] on input "text" at bounding box center [321, 131] width 102 height 14
click at [606, 248] on span "Niveau 3" at bounding box center [609, 248] width 27 height 8
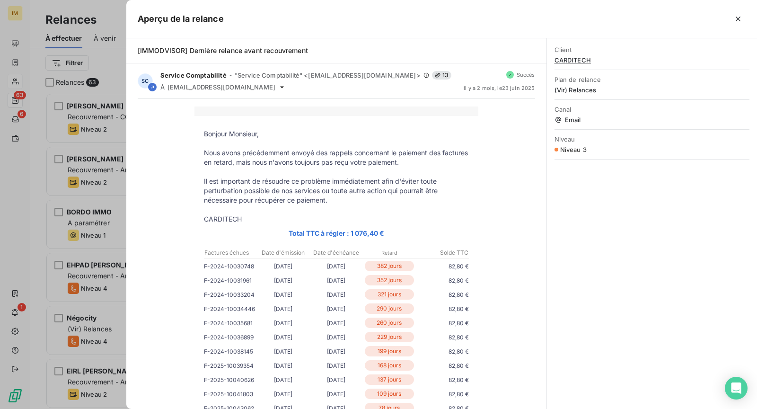
drag, startPoint x: 742, startPoint y: 21, endPoint x: 713, endPoint y: 36, distance: 32.4
click at [743, 22] on button "button" at bounding box center [737, 18] width 15 height 15
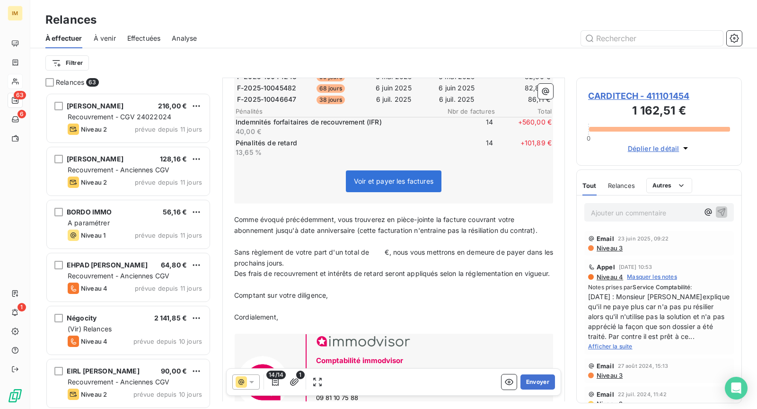
scroll to position [347, 0]
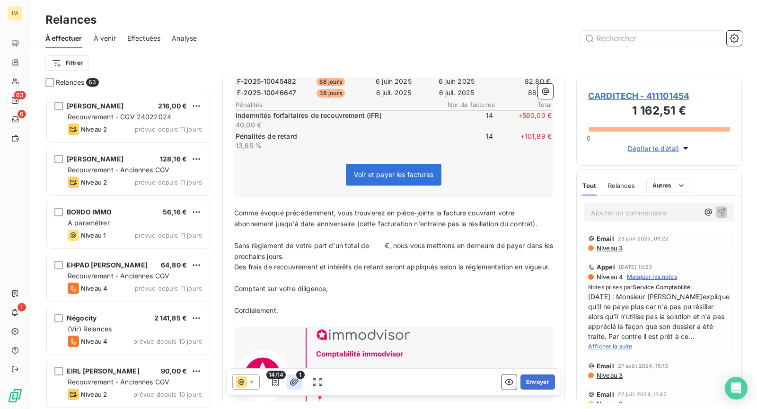
click at [300, 377] on span "1" at bounding box center [300, 374] width 9 height 9
click at [293, 384] on icon "button" at bounding box center [293, 381] width 9 height 9
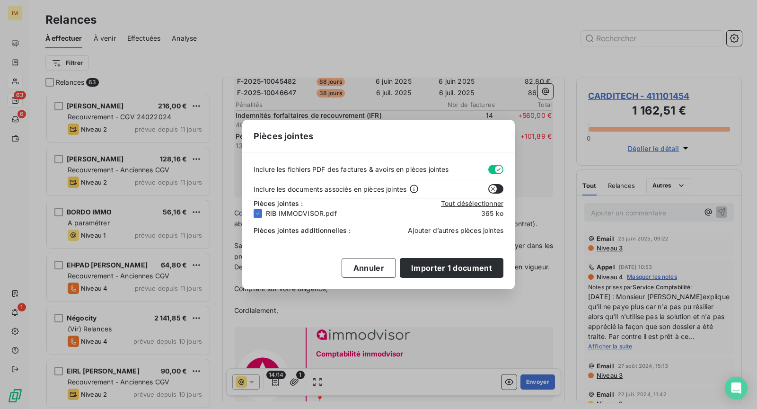
click at [466, 232] on span "Ajouter d’autres pièces jointes" at bounding box center [456, 230] width 96 height 8
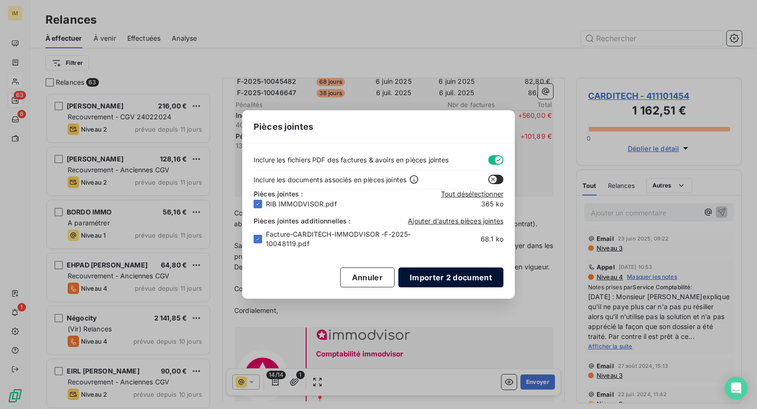
click at [451, 268] on button "Importer 2 document" at bounding box center [450, 277] width 105 height 20
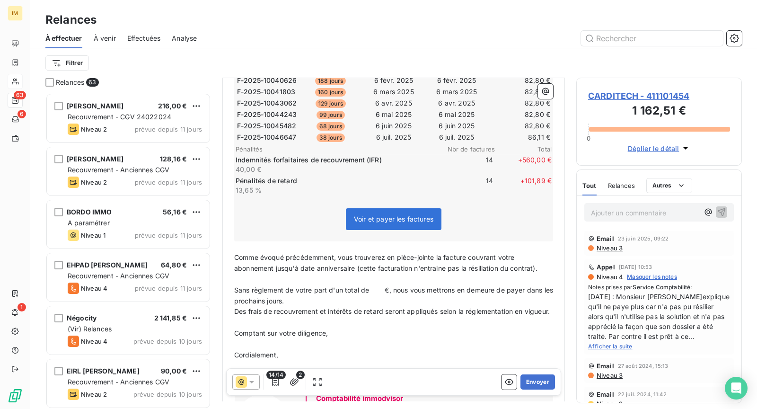
scroll to position [412, 0]
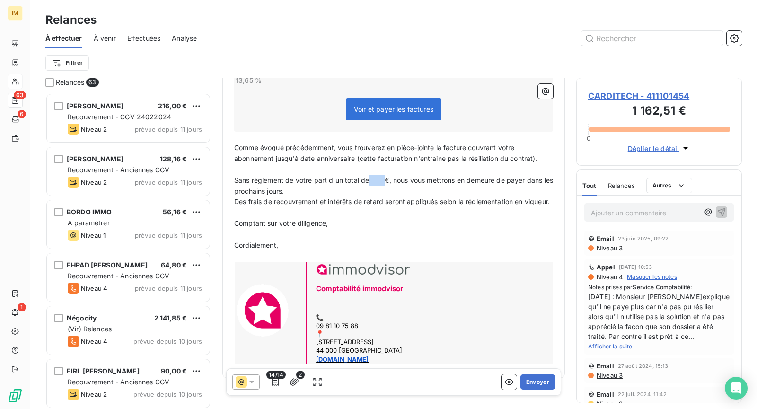
drag, startPoint x: 385, startPoint y: 175, endPoint x: 369, endPoint y: 175, distance: 15.6
click at [369, 176] on span "Sans règlement de votre part d'un total de €, nous vous mettrons en demeure de …" at bounding box center [394, 185] width 321 height 19
click at [367, 177] on span "Sans règlement de votre part d'un total de2 023,63€, nous vous mettrons en deme…" at bounding box center [387, 185] width 307 height 19
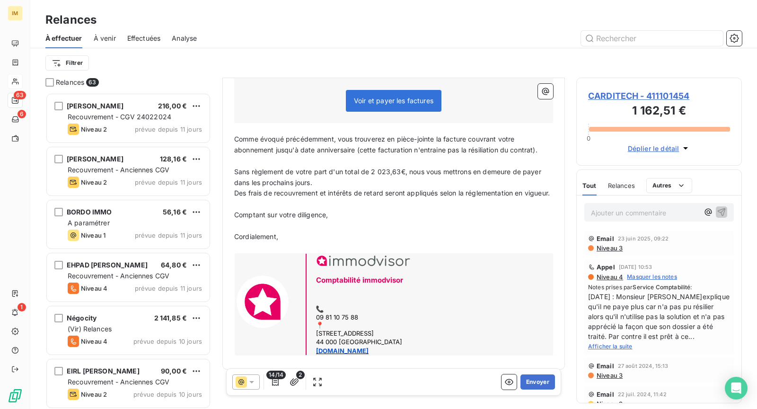
scroll to position [433, 0]
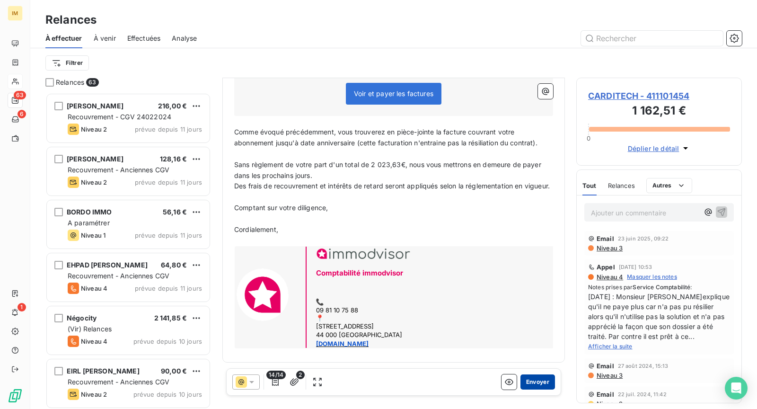
click at [523, 381] on button "Envoyer" at bounding box center [537, 381] width 35 height 15
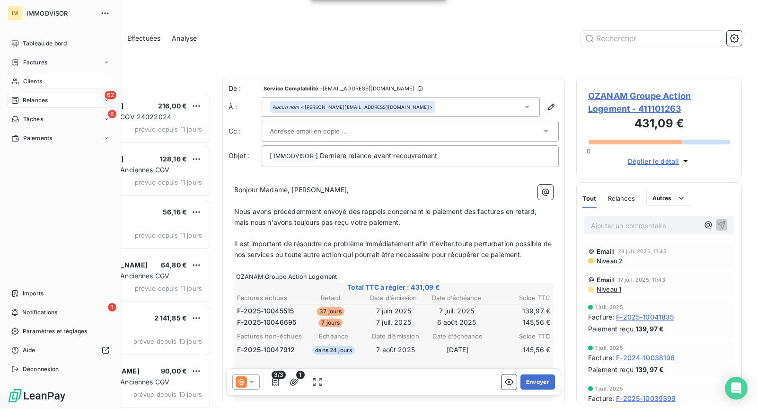
click at [18, 78] on icon at bounding box center [15, 82] width 8 height 8
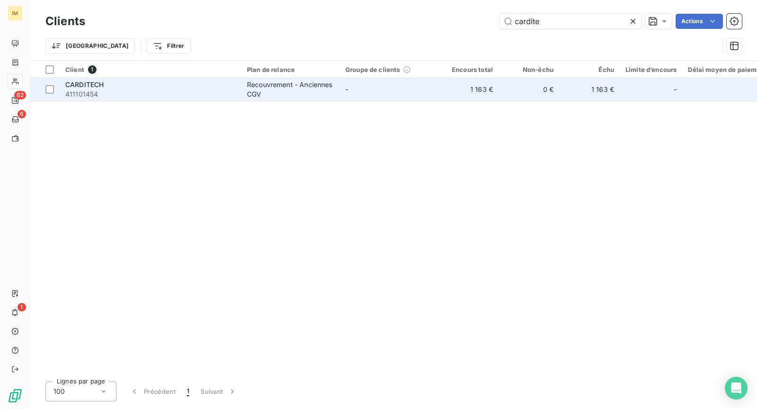
click at [116, 95] on span "411101454" at bounding box center [150, 93] width 170 height 9
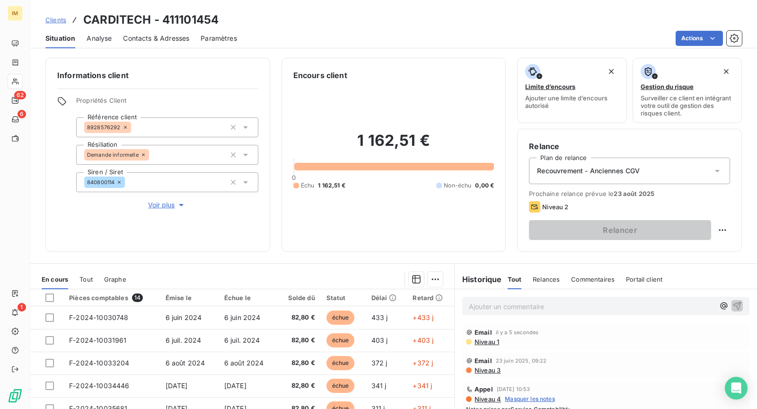
click at [473, 340] on span "Niveau 1" at bounding box center [486, 342] width 26 height 8
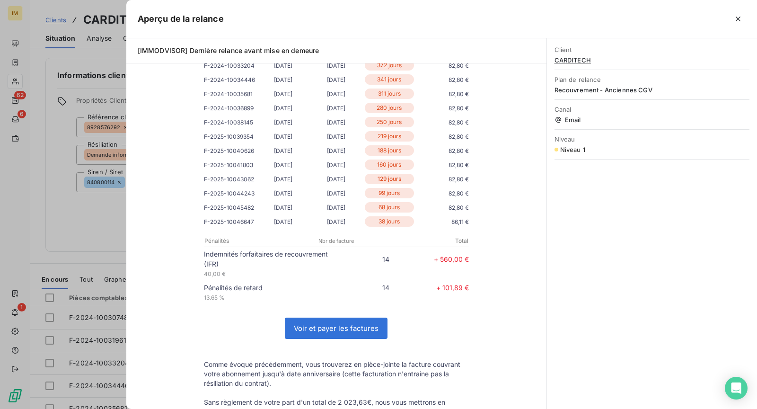
scroll to position [212, 0]
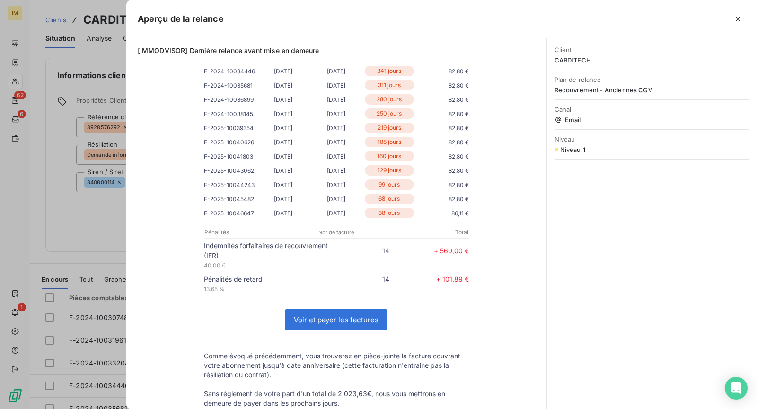
drag, startPoint x: 87, startPoint y: 228, endPoint x: 88, endPoint y: 210, distance: 17.5
click at [87, 228] on div at bounding box center [378, 204] width 757 height 409
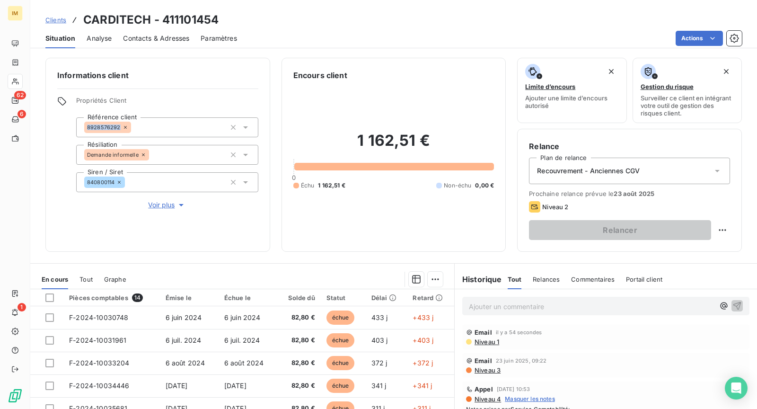
copy span "8928576292"
drag, startPoint x: 117, startPoint y: 127, endPoint x: 42, endPoint y: 213, distance: 114.7
click at [42, 213] on div "Informations client Propriétés Client Référence client 8928576292 Résiliation D…" at bounding box center [393, 155] width 727 height 194
click at [95, 225] on div "Informations client Propriétés Client Référence client 8928576292 Résiliation D…" at bounding box center [157, 155] width 225 height 194
copy span "840800114"
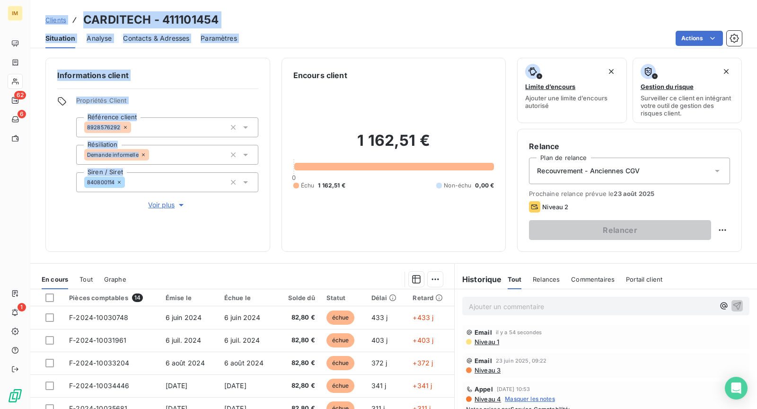
drag, startPoint x: 114, startPoint y: 183, endPoint x: 22, endPoint y: 220, distance: 99.3
click at [25, 221] on div "IM 62 6 1 Clients CARDITECH - 411101454 Situation Analyse Contacts & Adresses P…" at bounding box center [378, 204] width 757 height 409
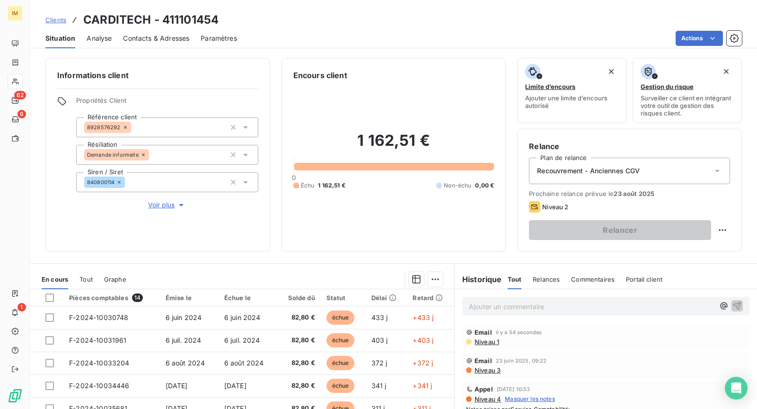
click at [481, 341] on span "Niveau 1" at bounding box center [486, 342] width 26 height 8
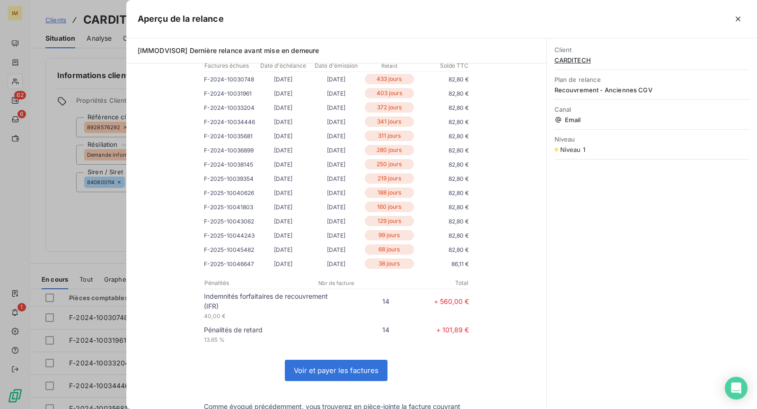
scroll to position [211, 0]
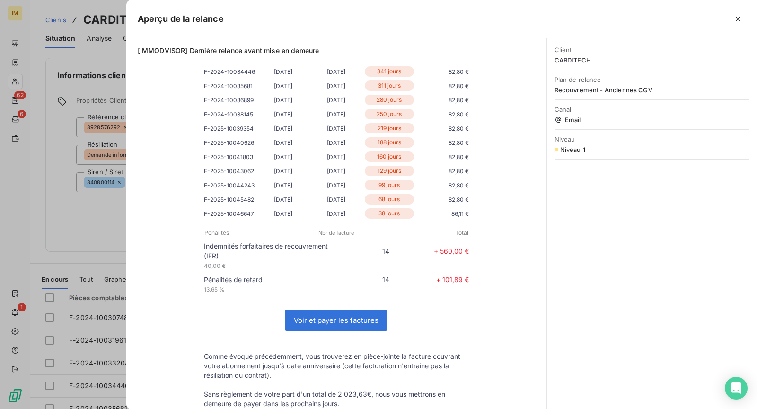
click at [91, 219] on div at bounding box center [378, 204] width 757 height 409
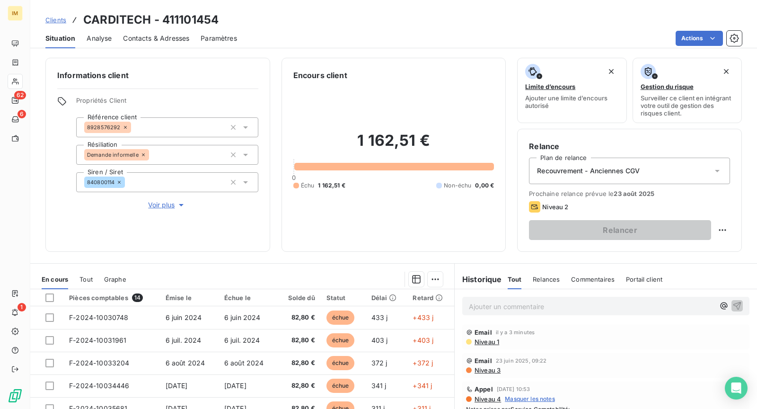
click at [148, 203] on span "Voir plus" at bounding box center [167, 204] width 38 height 9
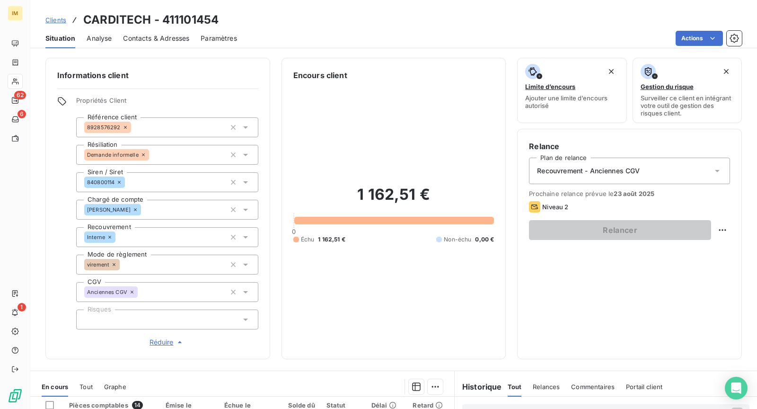
click at [62, 169] on div "Propriétés Client Référence client 8928576292 Résiliation Demande informelle Si…" at bounding box center [157, 221] width 201 height 251
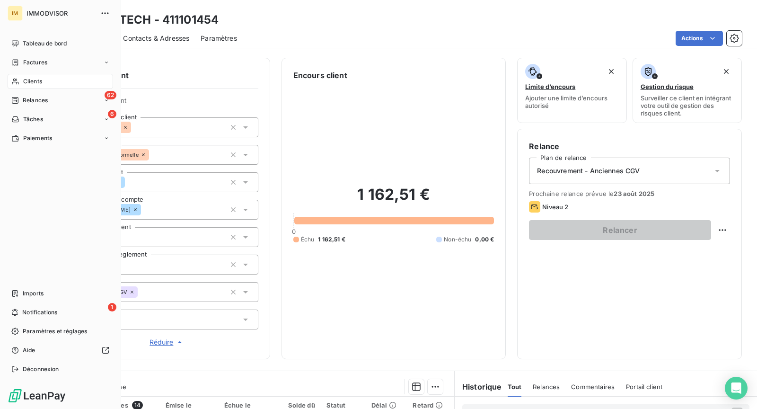
click at [18, 82] on icon at bounding box center [15, 82] width 8 height 8
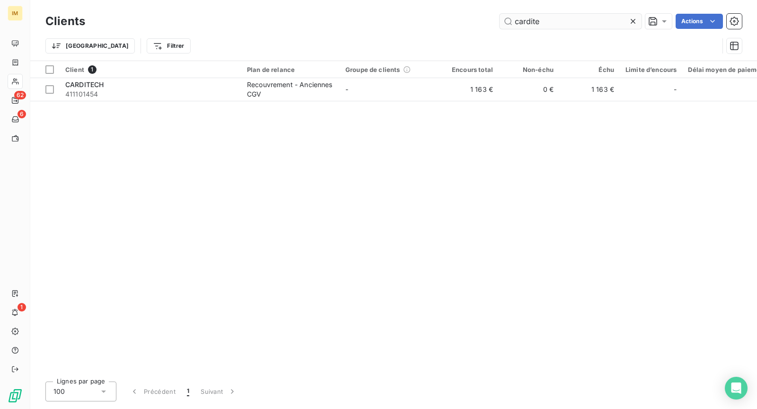
click at [558, 22] on input "cardite" at bounding box center [571, 21] width 142 height 15
type input "2icep"
click at [237, 102] on div "Client 1 Plan de relance Groupe de clients Encours total Non-échu Échu Limite d…" at bounding box center [393, 217] width 727 height 313
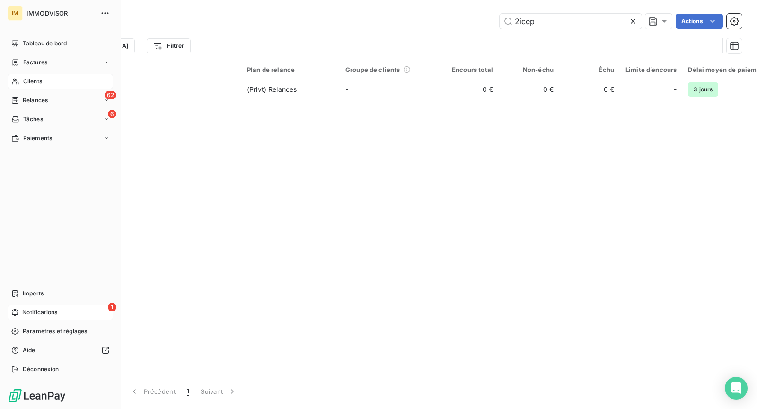
click at [17, 312] on icon at bounding box center [14, 312] width 7 height 8
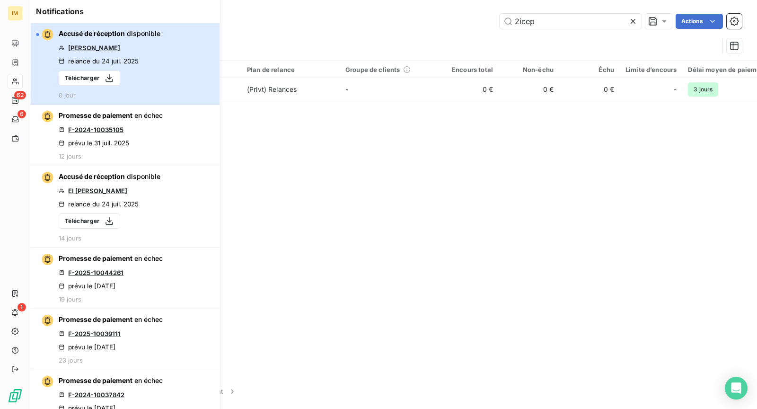
click at [186, 67] on button "Accusé de réception disponible EI [PERSON_NAME] relance du [DATE] Télécharger 0…" at bounding box center [124, 64] width 189 height 82
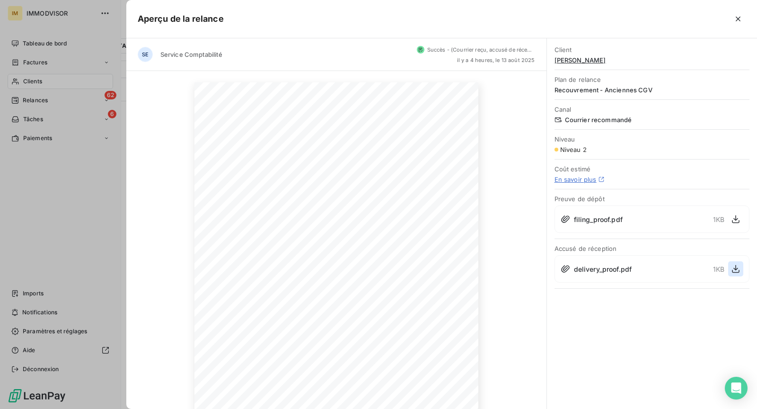
click at [736, 269] on icon "button" at bounding box center [735, 268] width 9 height 9
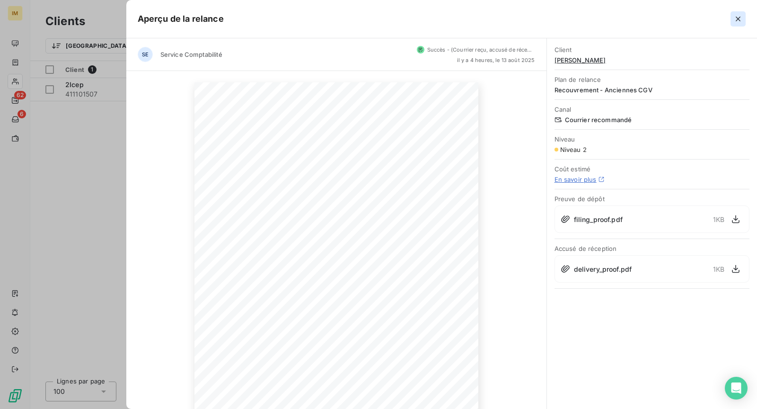
click at [723, 21] on div at bounding box center [485, 18] width 522 height 15
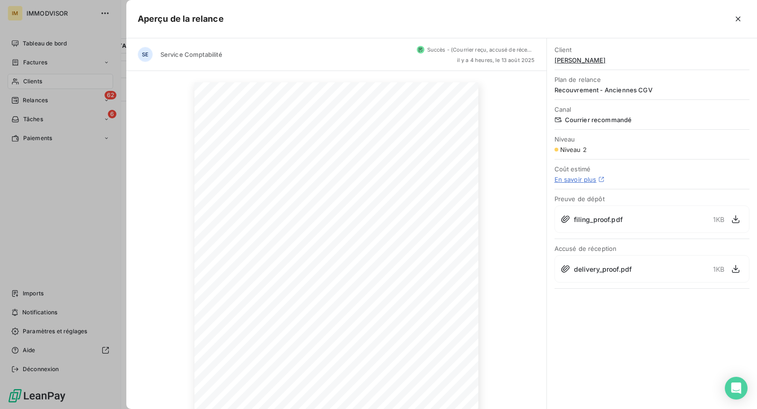
click at [736, 20] on icon "button" at bounding box center [737, 18] width 9 height 9
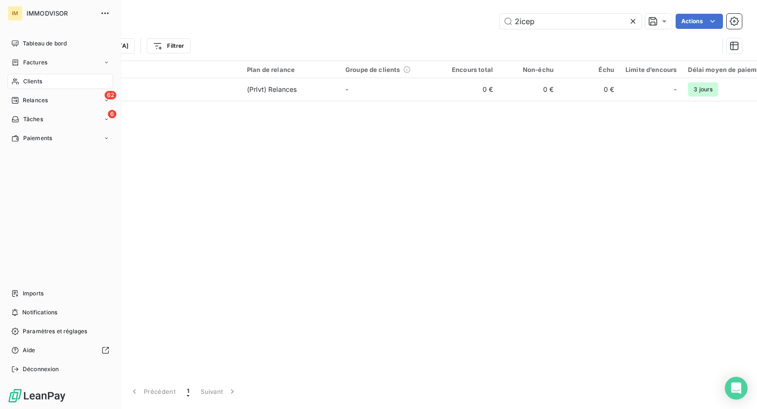
click at [269, 101] on div "Client 1 Plan de relance Groupe de clients Encours total Non-échu Échu Limite d…" at bounding box center [393, 217] width 727 height 313
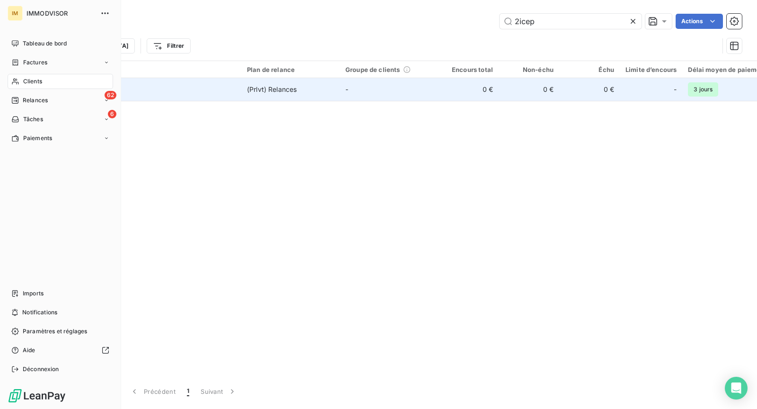
click at [298, 91] on span "(Prlvt) Relances" at bounding box center [290, 89] width 87 height 9
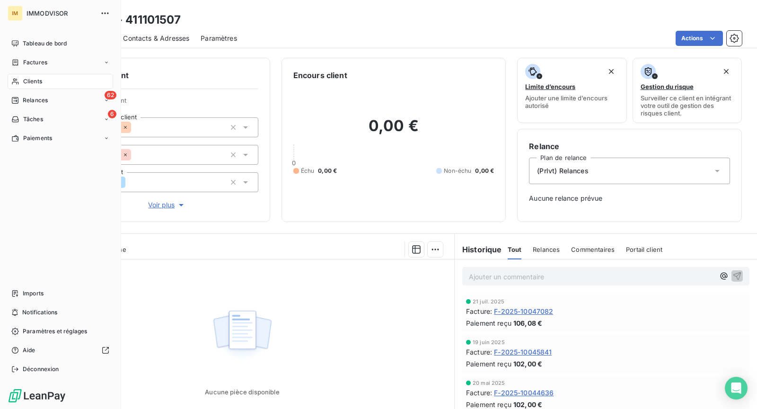
click at [435, 10] on div "Clients 2Icep - 411101507 Situation Analyse Contacts & Adresses Paramètres Acti…" at bounding box center [393, 24] width 727 height 48
click at [82, 78] on div "Clients" at bounding box center [60, 81] width 105 height 15
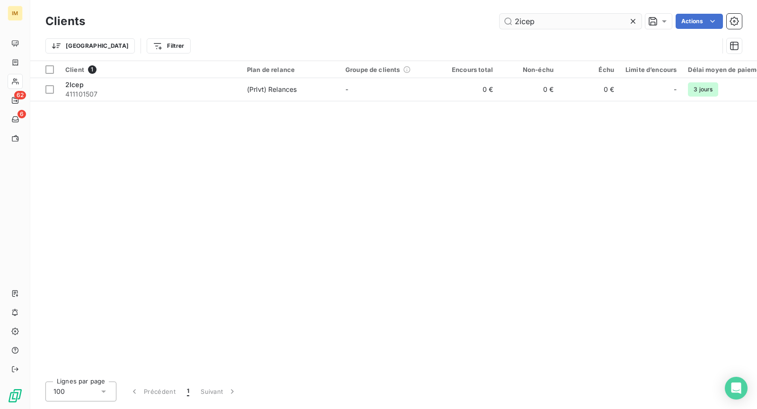
click at [532, 22] on input "2icep" at bounding box center [571, 21] width 142 height 15
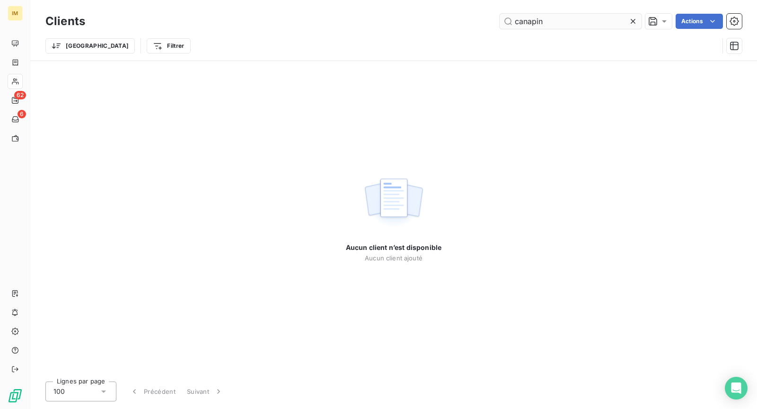
click at [525, 20] on input "canapin" at bounding box center [571, 21] width 142 height 15
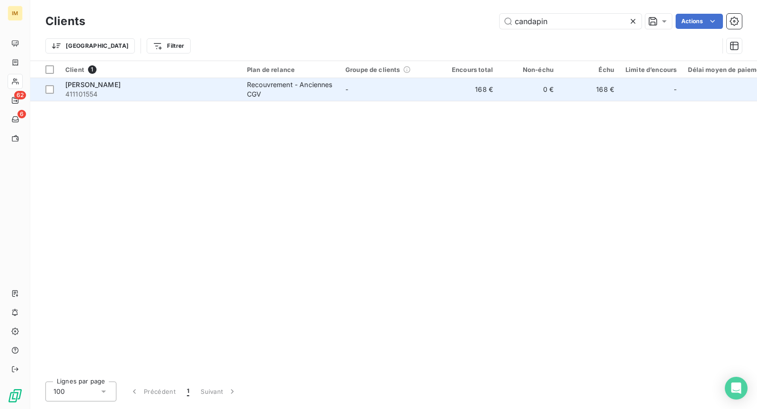
type input "candapin"
click at [208, 93] on span "411101554" at bounding box center [150, 93] width 170 height 9
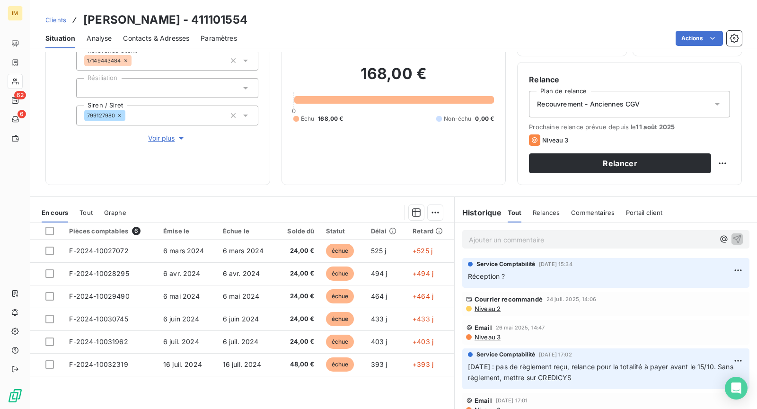
click at [722, 269] on html "IM 62 6 Clients EI [PERSON_NAME] - 411101554 Situation Analyse Contacts & Adres…" at bounding box center [378, 204] width 757 height 409
drag, startPoint x: 693, startPoint y: 306, endPoint x: 619, endPoint y: 294, distance: 74.2
click at [693, 306] on div "Supprimer" at bounding box center [699, 306] width 53 height 15
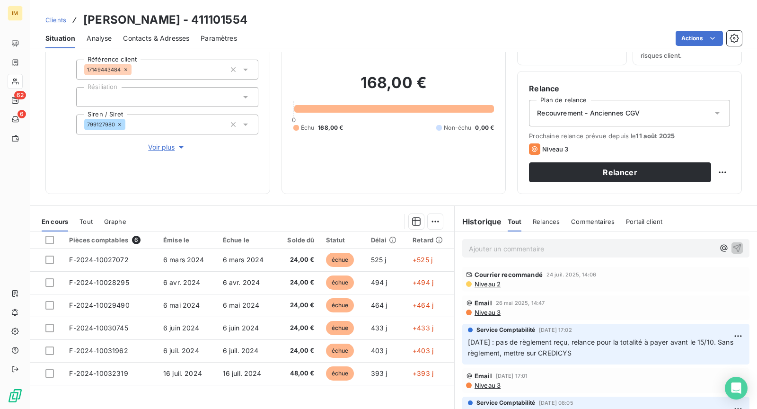
scroll to position [47, 0]
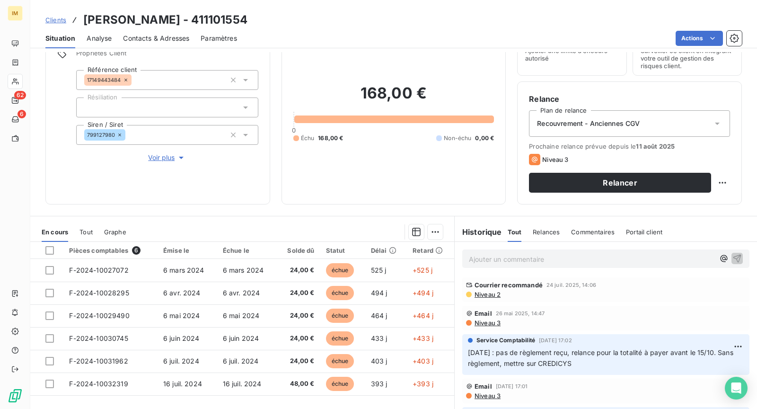
click at [718, 183] on html "IM 62 6 Clients EI [PERSON_NAME] - 411101554 Situation Analyse Contacts & Adres…" at bounding box center [378, 204] width 757 height 409
drag, startPoint x: 712, startPoint y: 197, endPoint x: 716, endPoint y: 205, distance: 9.3
click at [713, 199] on div "Replanifier cette action" at bounding box center [675, 202] width 85 height 15
select select "7"
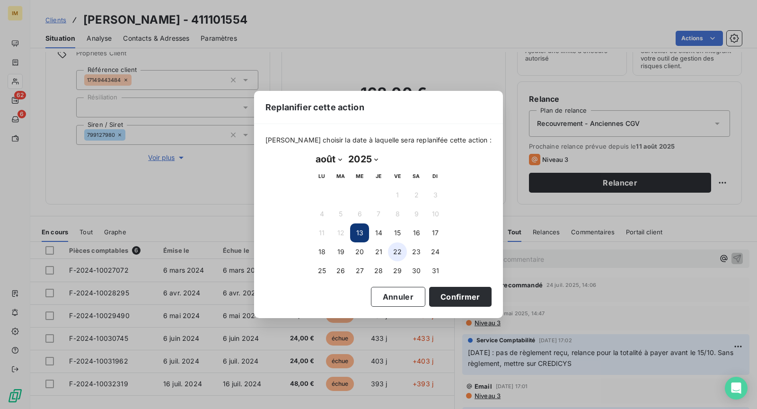
click at [397, 255] on button "22" at bounding box center [397, 251] width 19 height 19
drag, startPoint x: 452, startPoint y: 295, endPoint x: 483, endPoint y: 315, distance: 37.3
click at [452, 295] on button "Confirmer" at bounding box center [460, 297] width 62 height 20
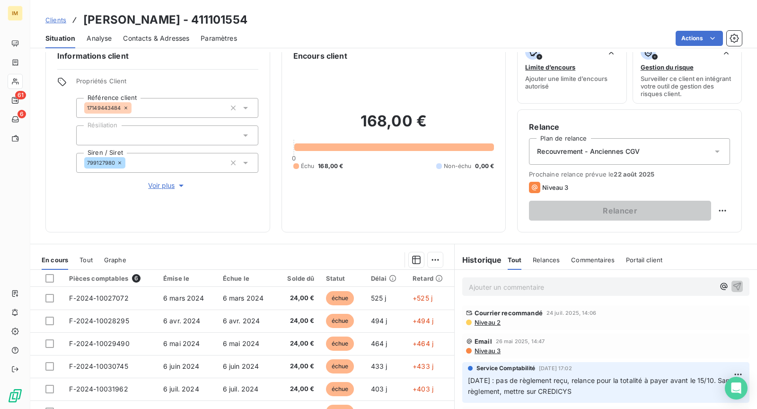
scroll to position [0, 0]
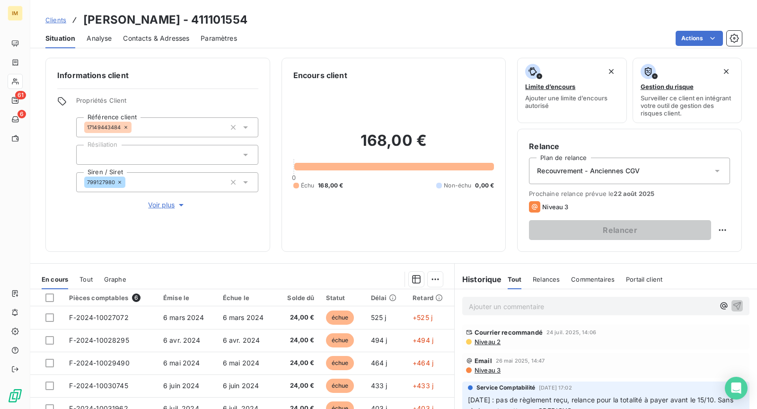
copy div
drag, startPoint x: 122, startPoint y: 129, endPoint x: 53, endPoint y: 168, distance: 79.0
click at [48, 167] on div "Informations client Propriétés Client Référence client 17149443484 Résiliation …" at bounding box center [157, 155] width 225 height 194
click at [96, 228] on div "Informations client Propriétés Client Référence client 17149443484 Résiliation …" at bounding box center [157, 155] width 225 height 194
copy div
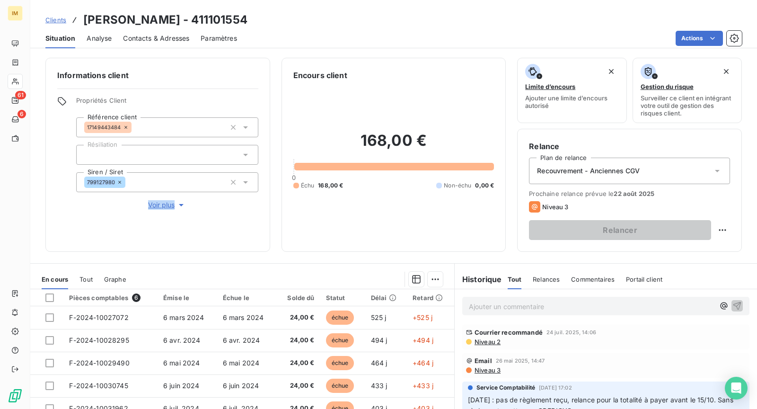
drag, startPoint x: 114, startPoint y: 182, endPoint x: 62, endPoint y: 219, distance: 64.2
click at [63, 219] on div "Informations client Propriétés Client Référence client 17149443484 Résiliation …" at bounding box center [157, 155] width 225 height 194
click at [492, 339] on span "Niveau 2" at bounding box center [486, 342] width 27 height 8
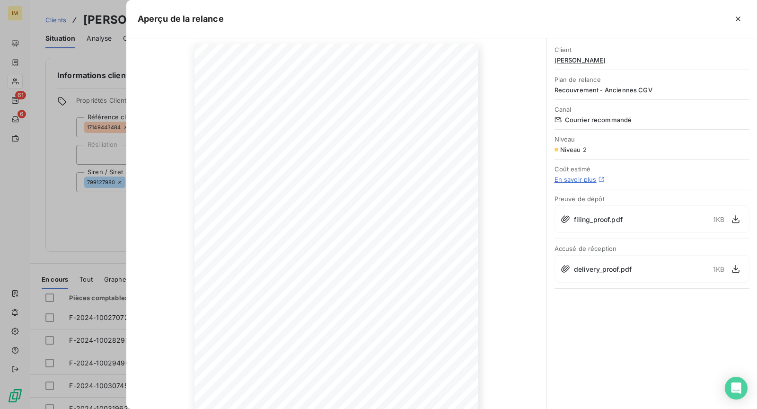
scroll to position [86, 0]
click at [75, 233] on div at bounding box center [378, 204] width 757 height 409
click at [75, 233] on div "Informations client Propriétés Client Référence client 17149443484 Résiliation …" at bounding box center [157, 155] width 225 height 194
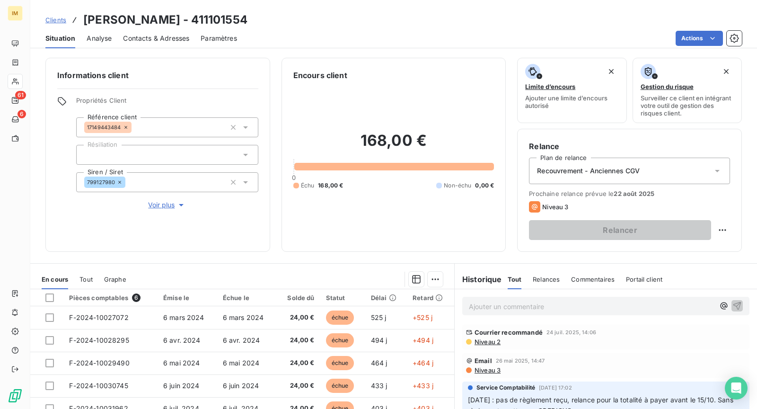
click at [483, 344] on span "Niveau 2" at bounding box center [486, 342] width 27 height 8
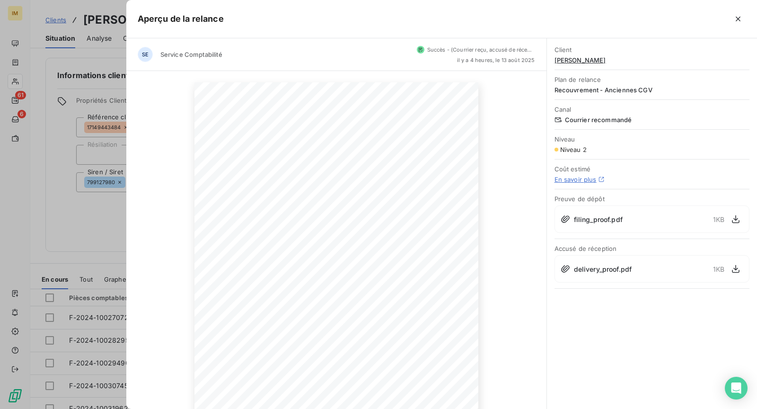
click at [569, 176] on link "En savoir plus" at bounding box center [575, 179] width 42 height 8
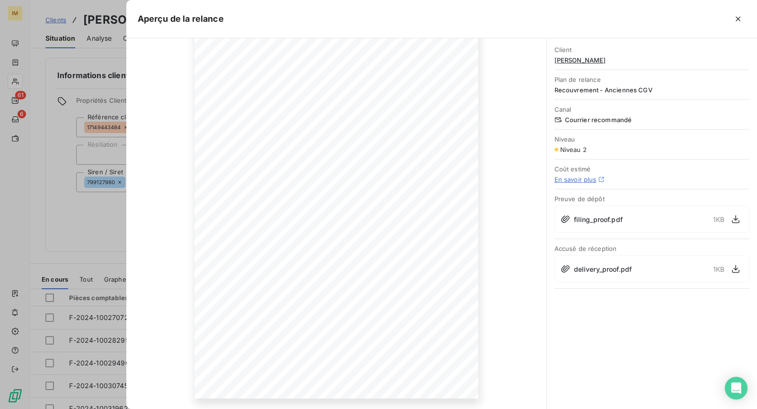
click at [80, 219] on div at bounding box center [378, 204] width 757 height 409
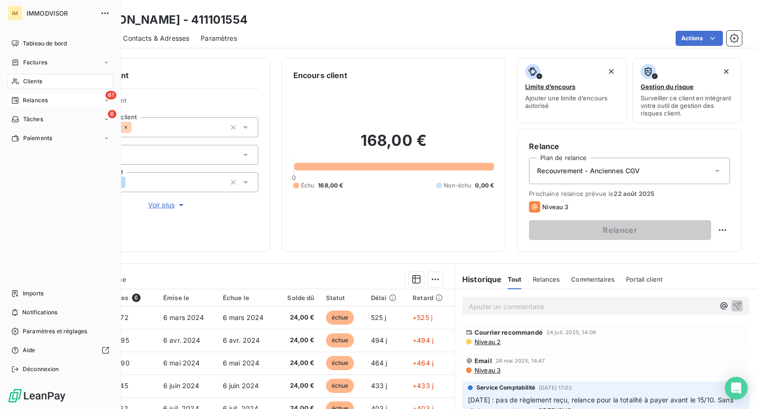
click at [53, 94] on div "61 Relances" at bounding box center [60, 100] width 105 height 15
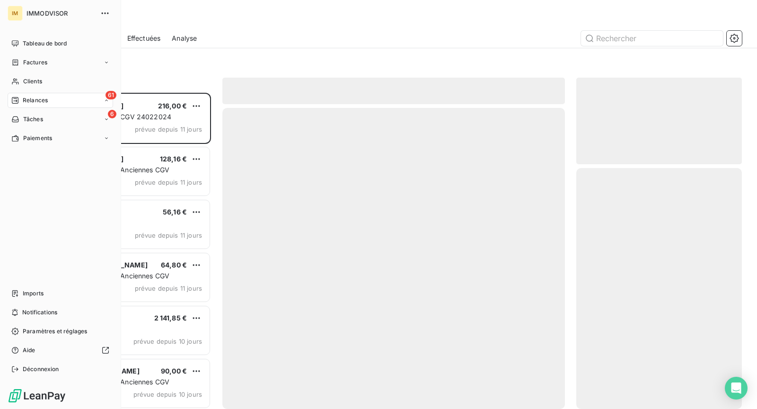
scroll to position [308, 158]
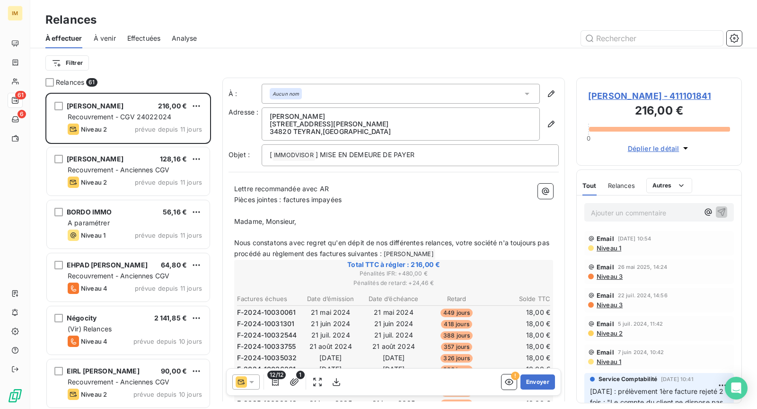
click at [197, 32] on div "Analyse" at bounding box center [184, 38] width 25 height 20
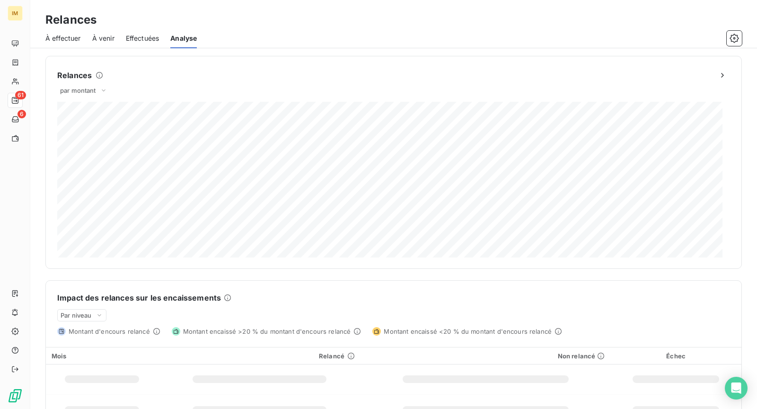
click at [137, 32] on div "Effectuées" at bounding box center [143, 38] width 34 height 20
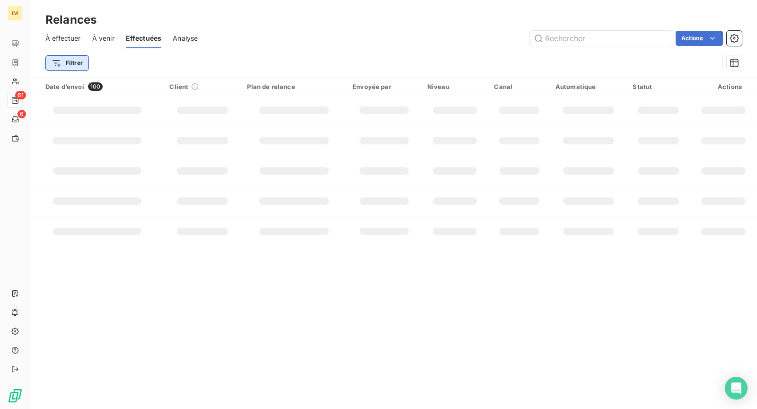
click at [79, 62] on html "IM 61 6 Relances À effectuer À venir Effectuées Analyse Actions Filtrer Date d’…" at bounding box center [378, 204] width 757 height 409
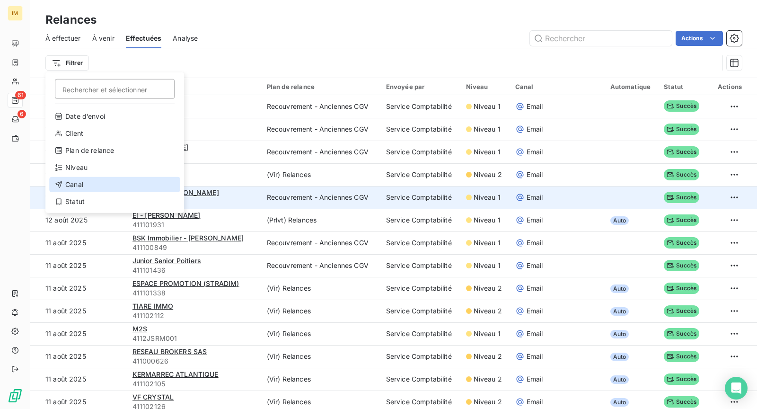
click at [84, 178] on div "Canal" at bounding box center [114, 184] width 131 height 15
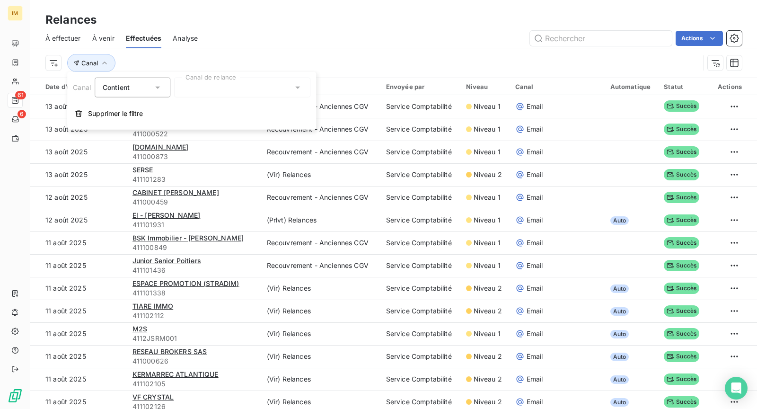
click at [227, 89] on div at bounding box center [242, 88] width 136 height 20
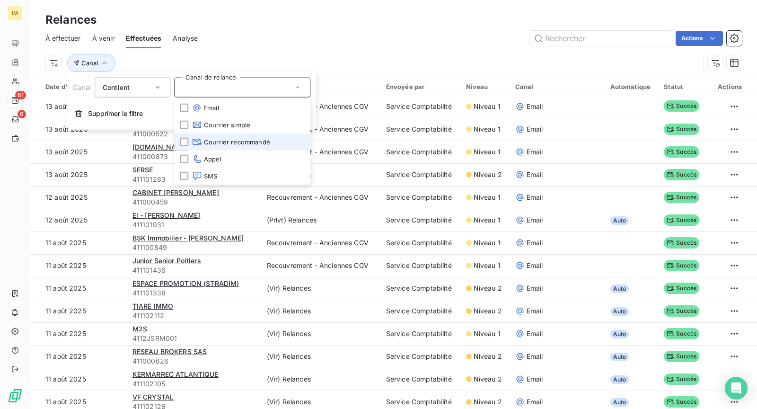
drag, startPoint x: 254, startPoint y: 140, endPoint x: 279, endPoint y: 67, distance: 77.3
click at [254, 140] on span "Courrier recommandé" at bounding box center [231, 141] width 78 height 9
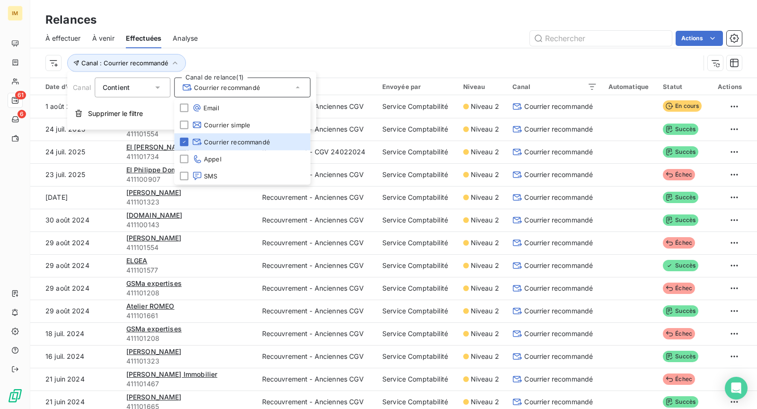
click at [329, 34] on div "Actions" at bounding box center [475, 38] width 533 height 15
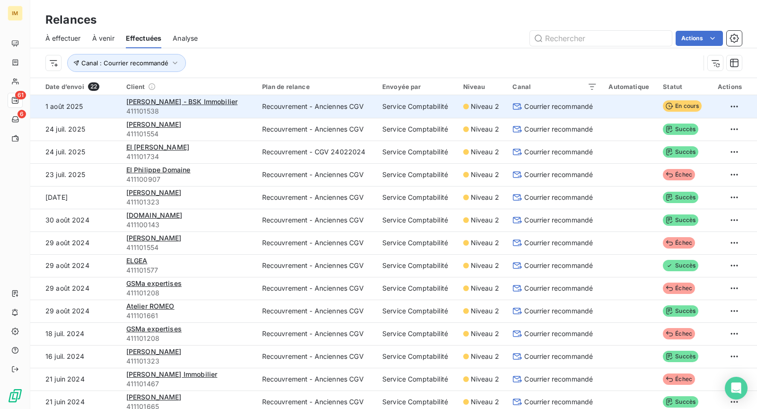
click at [366, 107] on td "Recouvrement - Anciennes CGV" at bounding box center [316, 106] width 120 height 23
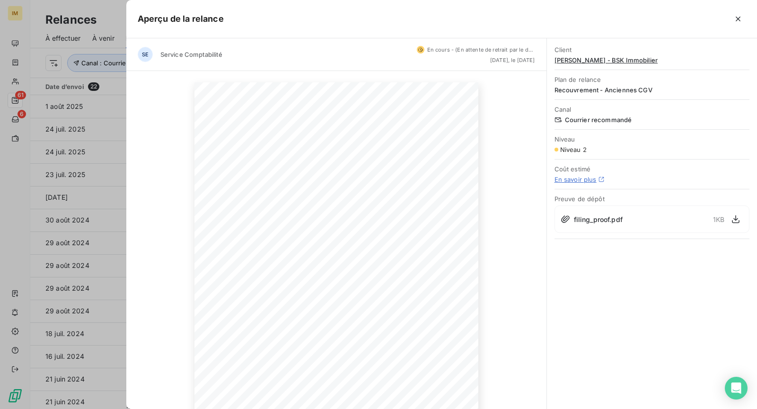
click at [730, 19] on button "button" at bounding box center [737, 18] width 15 height 15
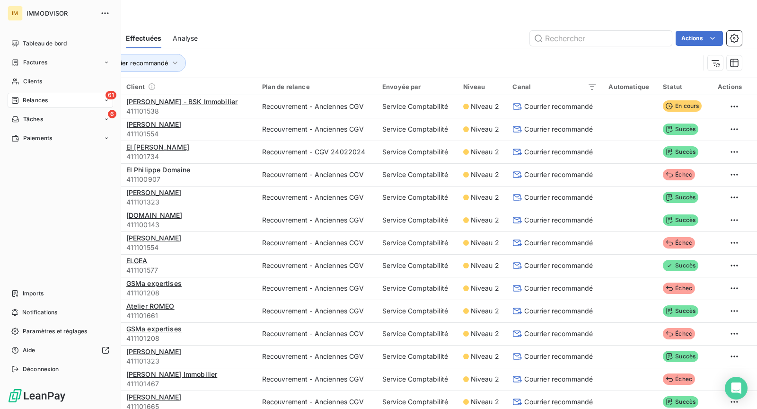
click at [19, 103] on div "Relances" at bounding box center [29, 100] width 36 height 9
click at [41, 78] on span "Clients" at bounding box center [32, 81] width 19 height 9
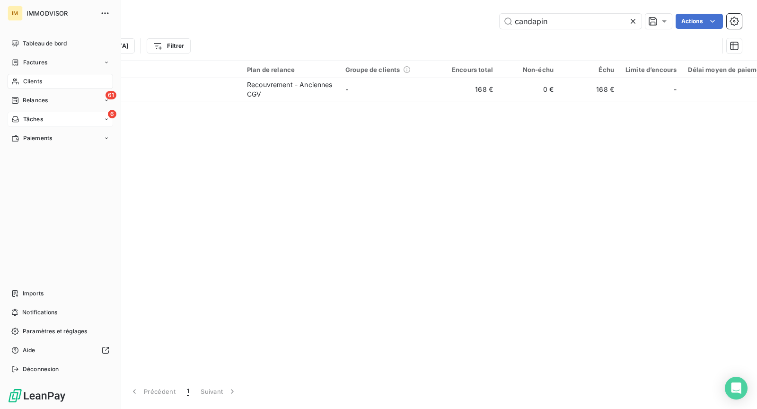
click at [15, 96] on div "Relances" at bounding box center [29, 100] width 36 height 9
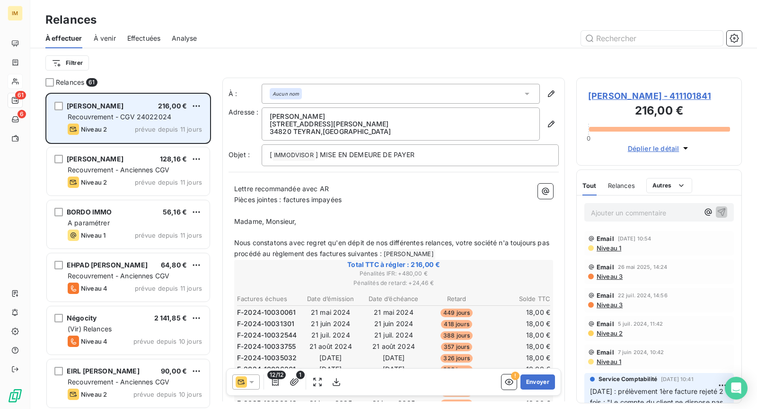
click at [94, 118] on span "Recouvrement - CGV 24022024" at bounding box center [120, 117] width 104 height 8
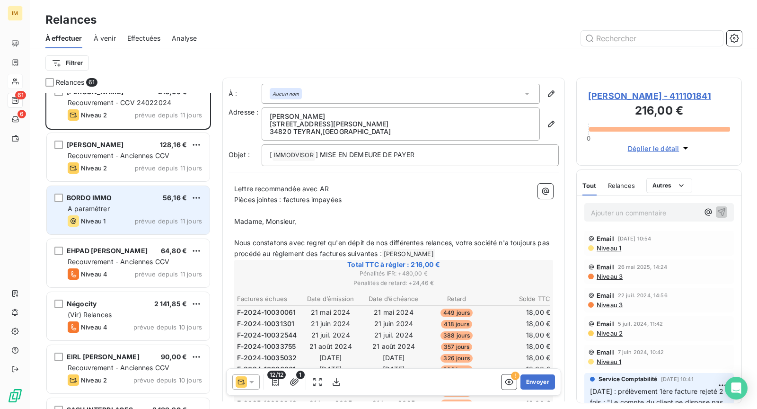
scroll to position [20, 0]
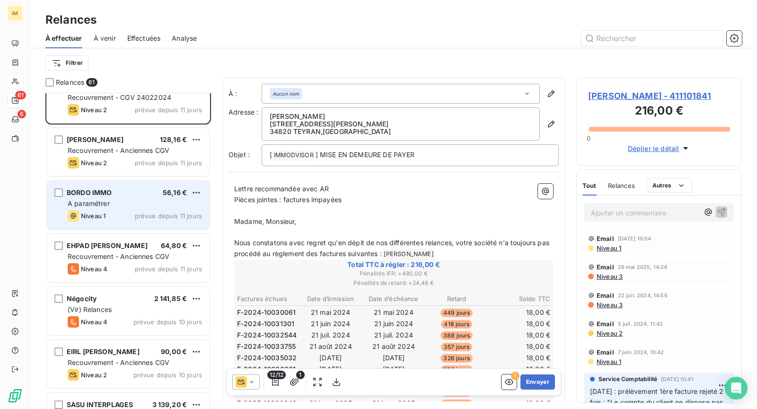
click at [118, 210] on div "Niveau 1 prévue depuis 11 jours" at bounding box center [135, 215] width 134 height 11
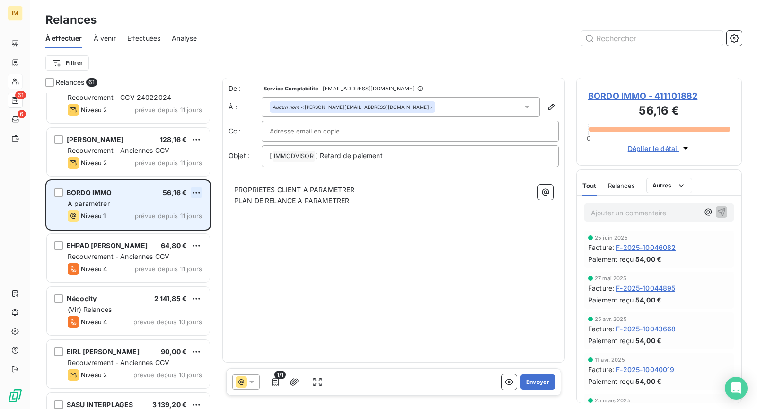
click at [195, 193] on html "IM 61 6 Relances À effectuer À venir Effectuées Analyse Filtrer Relances 61 [PE…" at bounding box center [378, 204] width 757 height 409
click at [188, 215] on div "Replanifier cette action" at bounding box center [156, 210] width 85 height 15
select select "7"
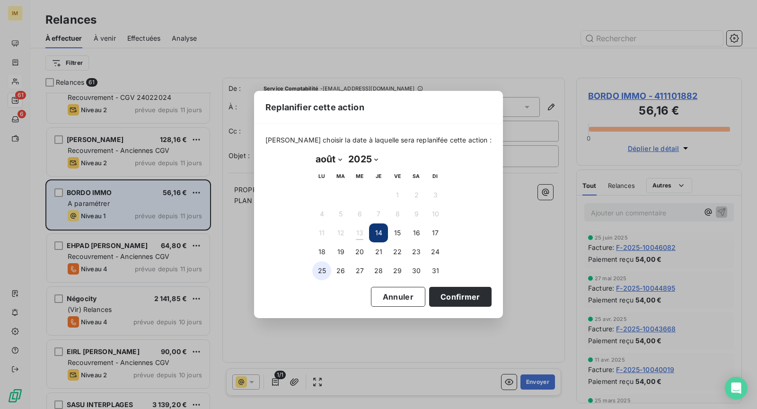
click at [324, 269] on button "25" at bounding box center [321, 270] width 19 height 19
click at [448, 295] on button "Confirmer" at bounding box center [460, 297] width 62 height 20
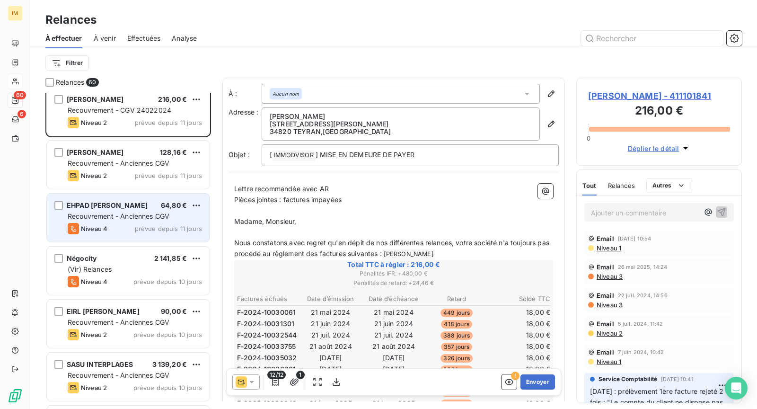
scroll to position [20, 0]
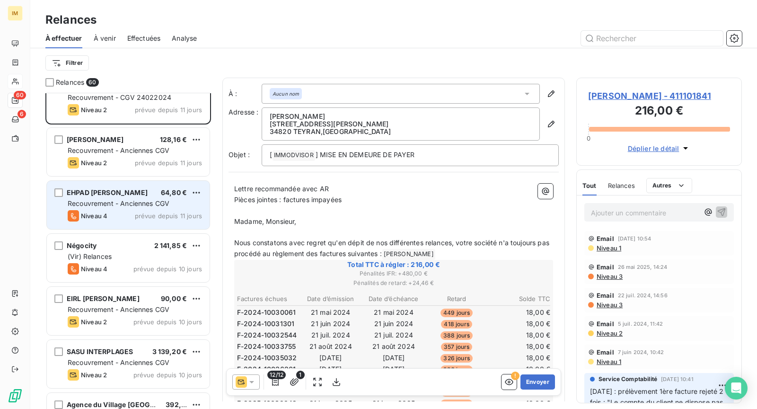
click at [133, 211] on div "Niveau 4 prévue depuis 11 jours" at bounding box center [135, 215] width 134 height 11
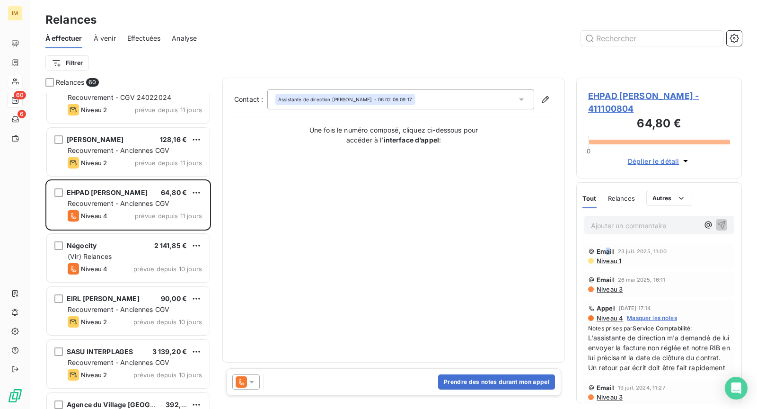
click at [607, 253] on span "Email" at bounding box center [605, 251] width 18 height 8
click at [608, 255] on div "Email [DATE] 11:00 Niveau 1" at bounding box center [659, 255] width 142 height 17
click at [608, 262] on span "Niveau 1" at bounding box center [609, 261] width 26 height 8
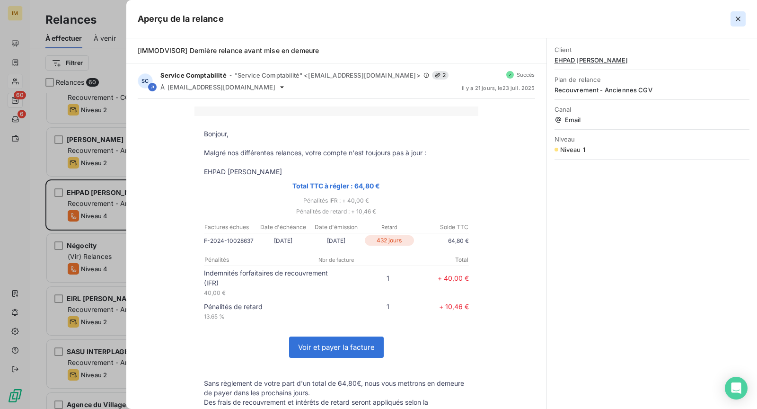
click at [737, 22] on icon "button" at bounding box center [737, 18] width 9 height 9
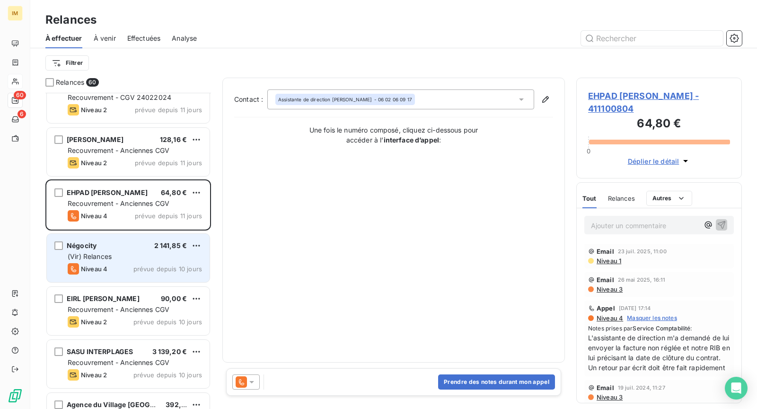
click at [170, 257] on div "(Vir) Relances" at bounding box center [135, 256] width 134 height 9
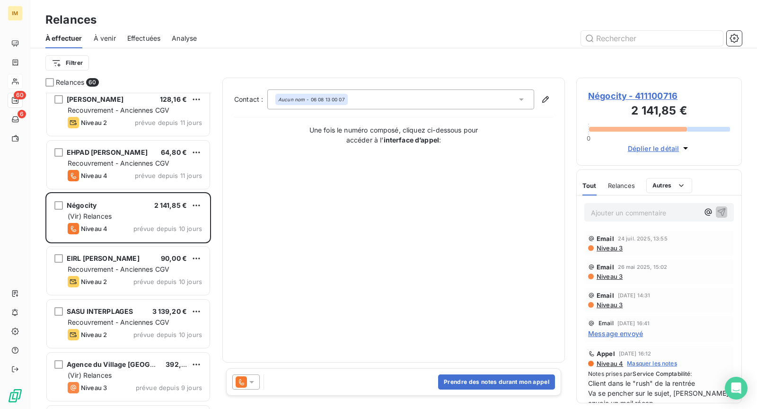
scroll to position [60, 0]
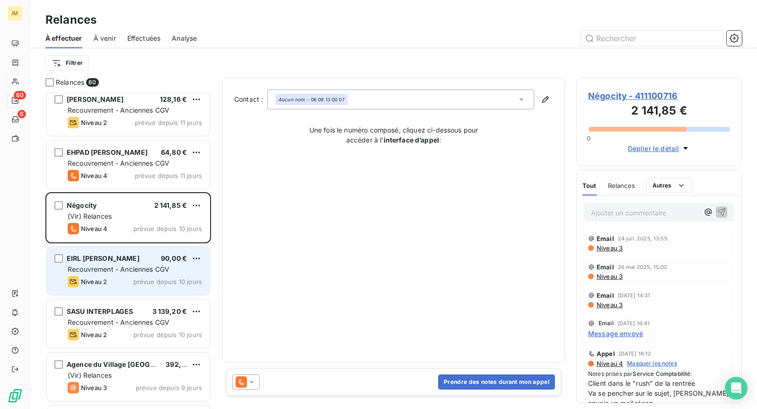
click at [107, 260] on span "EIRL [PERSON_NAME]" at bounding box center [103, 258] width 73 height 8
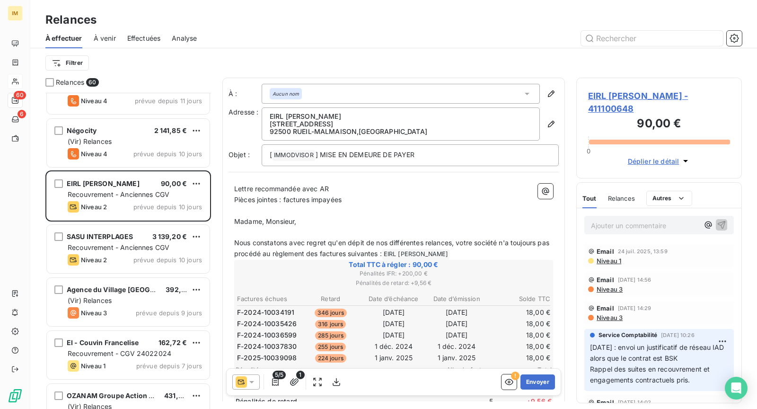
scroll to position [135, 0]
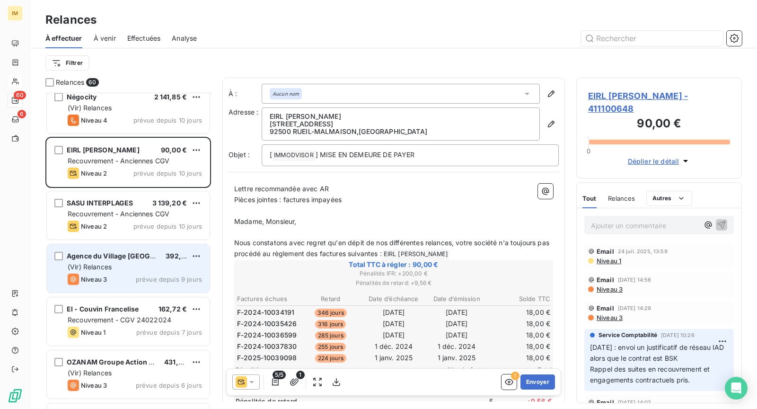
click at [126, 267] on div "(Vir) Relances" at bounding box center [135, 266] width 134 height 9
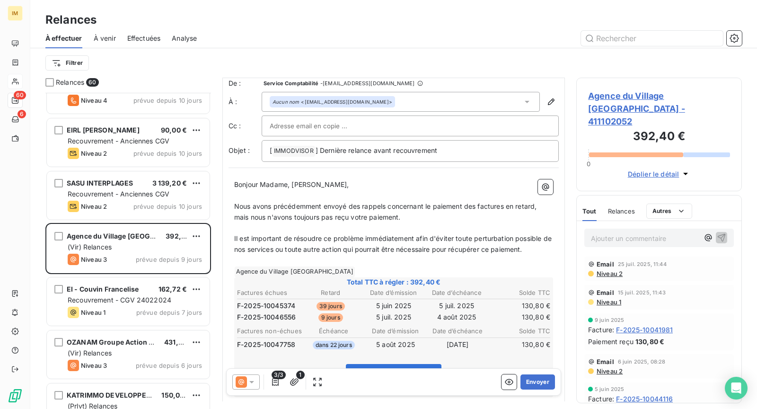
scroll to position [17, 0]
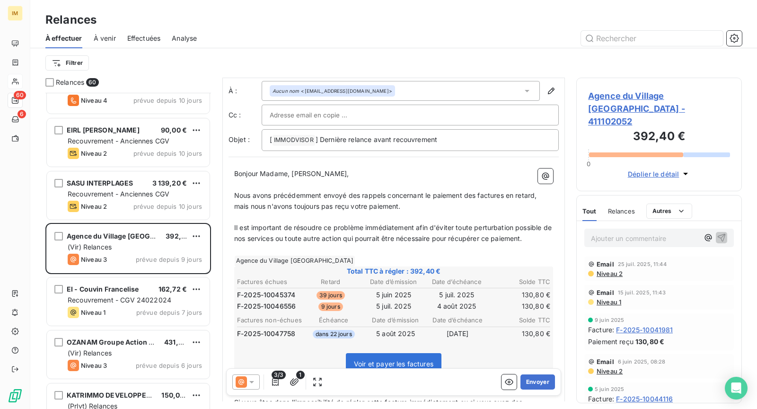
click at [608, 270] on span "Niveau 2" at bounding box center [609, 274] width 27 height 8
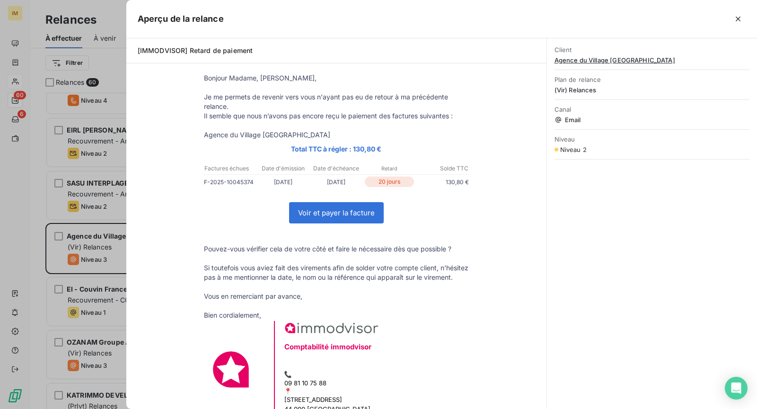
scroll to position [0, 0]
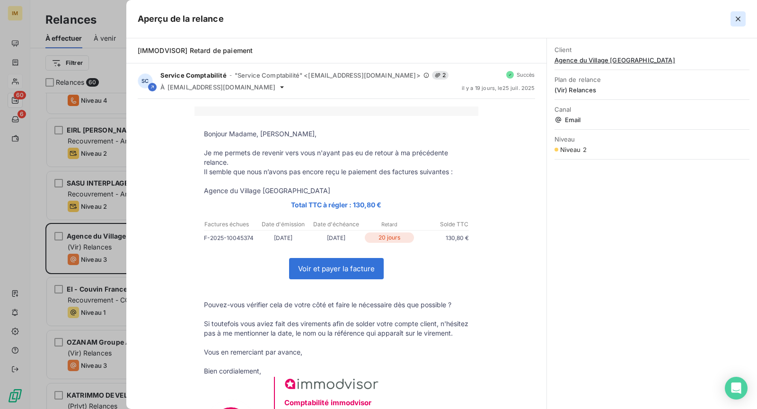
click at [737, 23] on icon "button" at bounding box center [737, 18] width 9 height 9
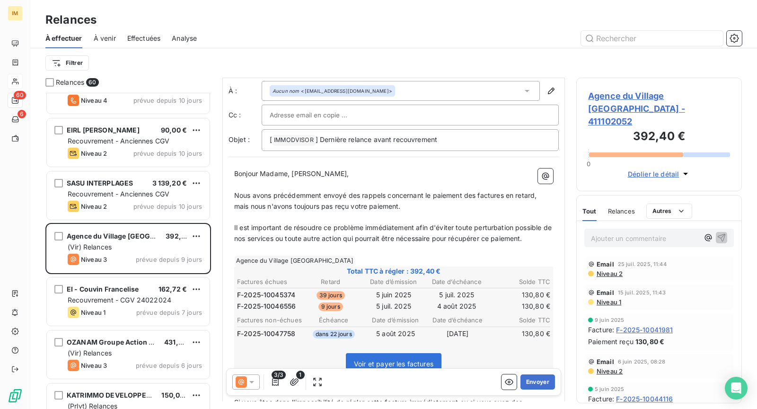
click at [359, 113] on div at bounding box center [410, 115] width 281 height 14
click at [438, 44] on div at bounding box center [475, 38] width 534 height 15
click at [395, 108] on div at bounding box center [410, 115] width 281 height 14
click at [418, 29] on div "À effectuer À venir Effectuées Analyse" at bounding box center [393, 38] width 727 height 20
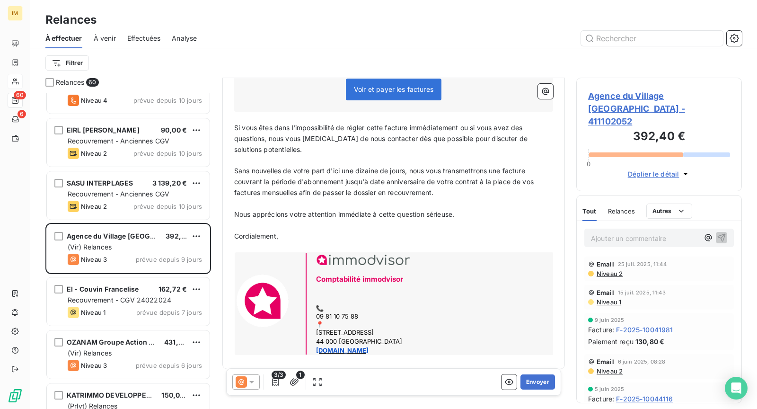
scroll to position [293, 0]
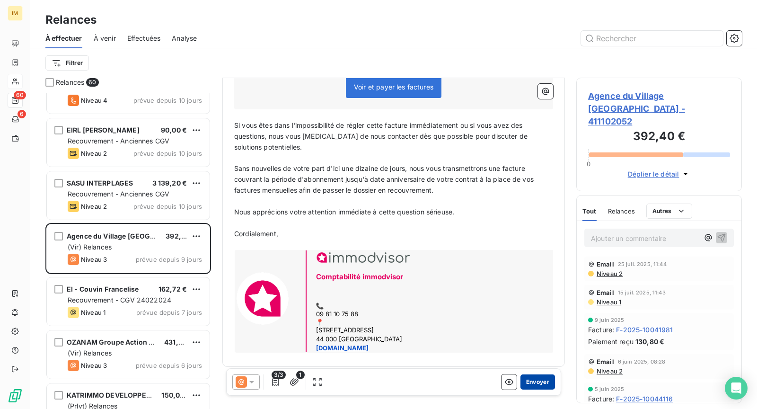
click at [541, 386] on button "Envoyer" at bounding box center [537, 381] width 35 height 15
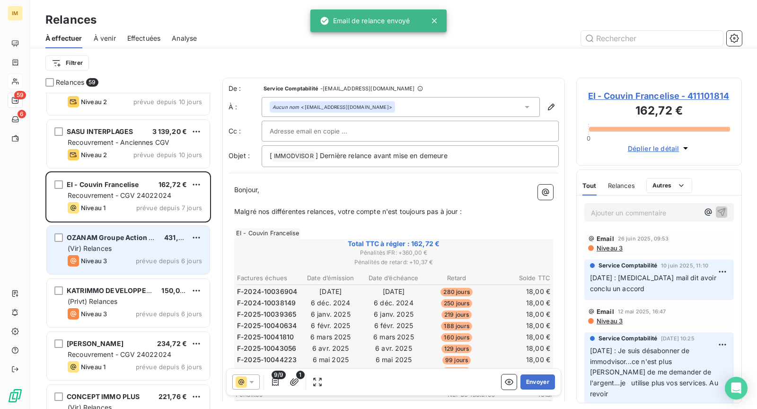
click at [131, 248] on div "(Vir) Relances" at bounding box center [135, 248] width 134 height 9
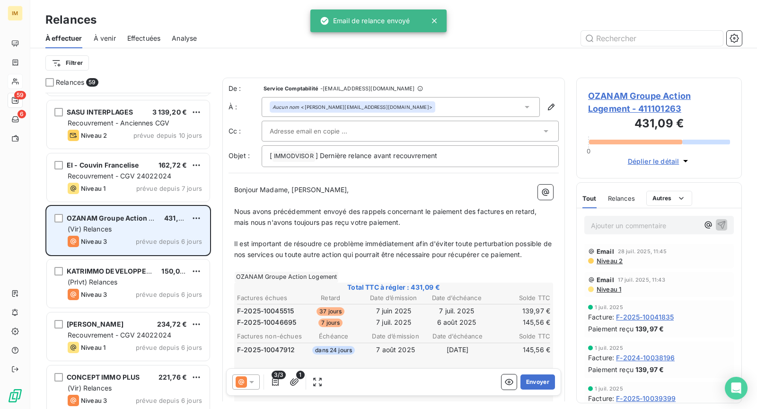
scroll to position [262, 0]
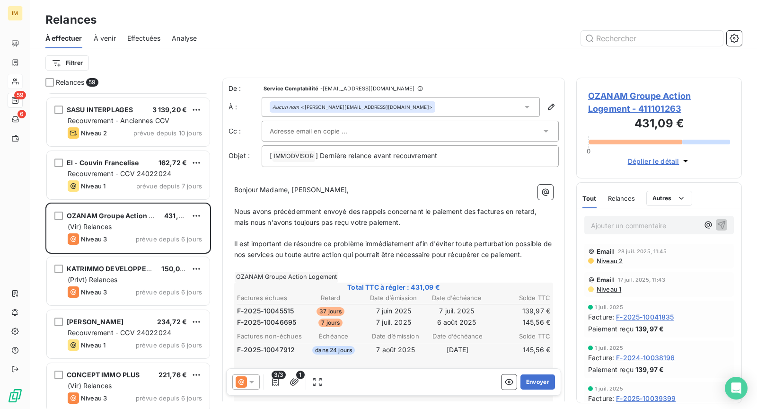
click at [249, 386] on icon at bounding box center [251, 381] width 9 height 9
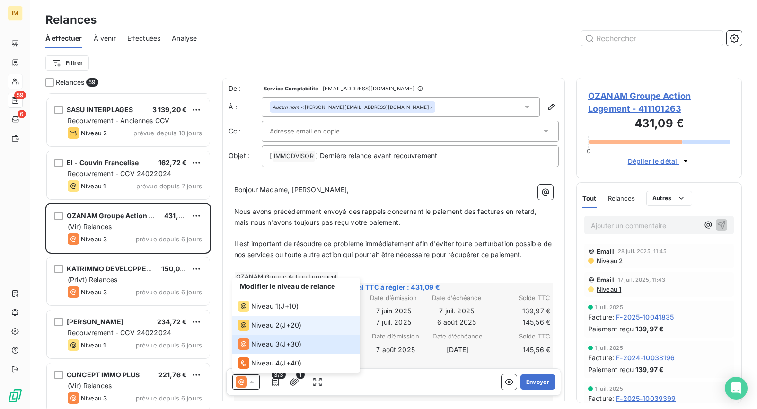
click at [258, 323] on span "Niveau 2" at bounding box center [265, 324] width 28 height 9
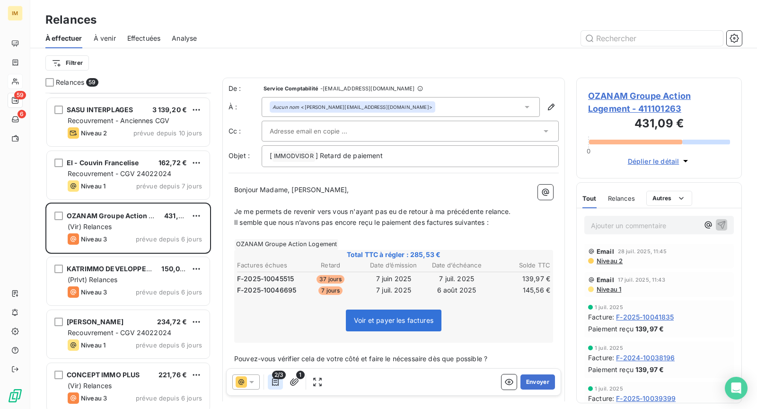
click at [280, 379] on button "button" at bounding box center [275, 381] width 15 height 15
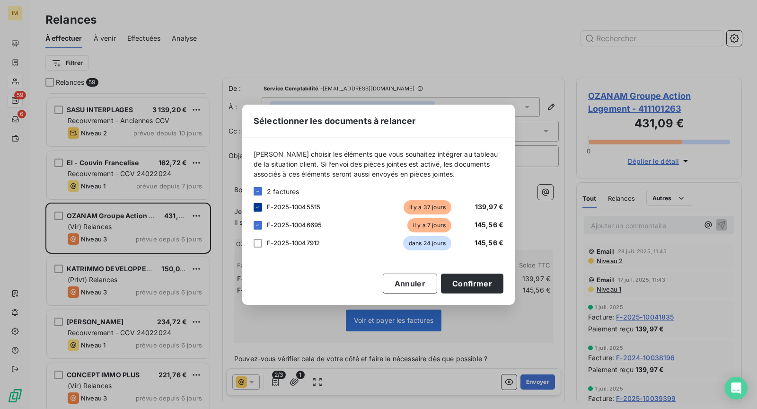
click at [260, 207] on icon at bounding box center [258, 207] width 6 height 6
click at [482, 281] on button "Confirmer" at bounding box center [472, 283] width 62 height 20
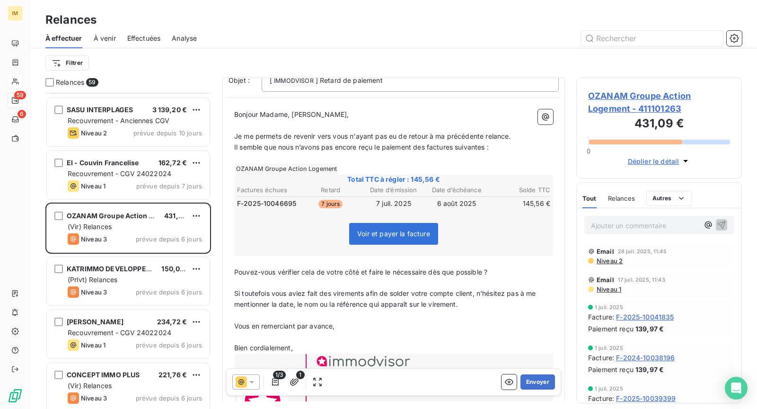
scroll to position [0, 0]
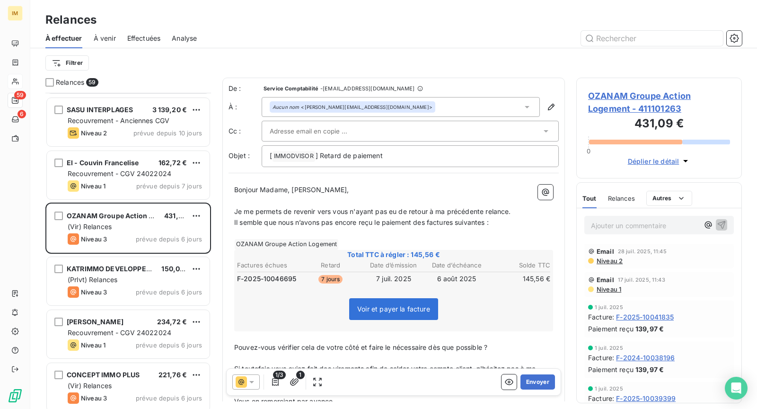
click at [349, 130] on div at bounding box center [406, 131] width 272 height 14
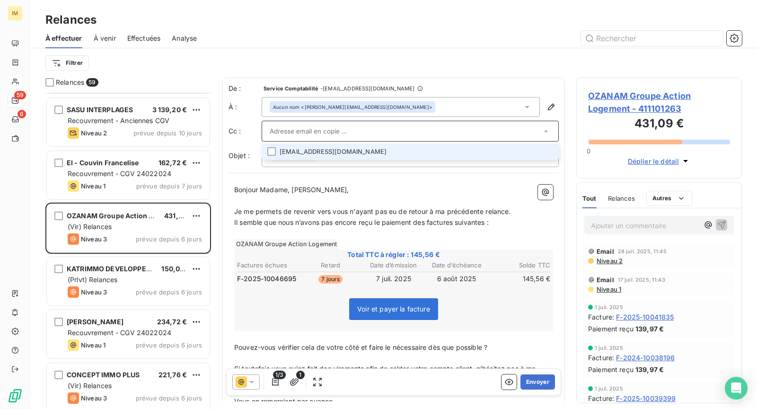
click at [449, 157] on li "[EMAIL_ADDRESS][DOMAIN_NAME]" at bounding box center [410, 151] width 297 height 17
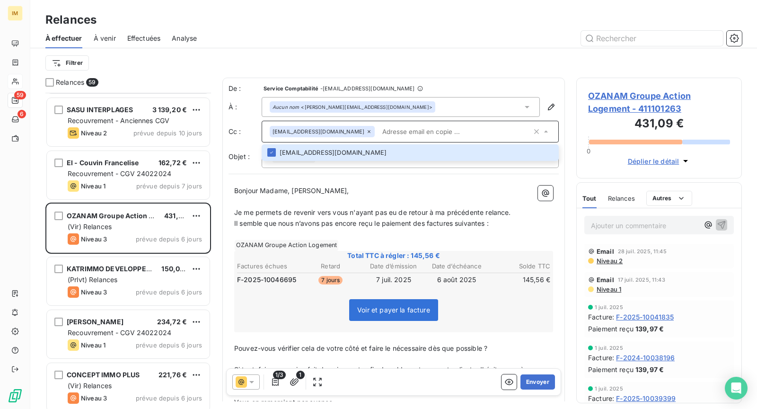
click at [408, 60] on div "Filtrer" at bounding box center [393, 63] width 696 height 18
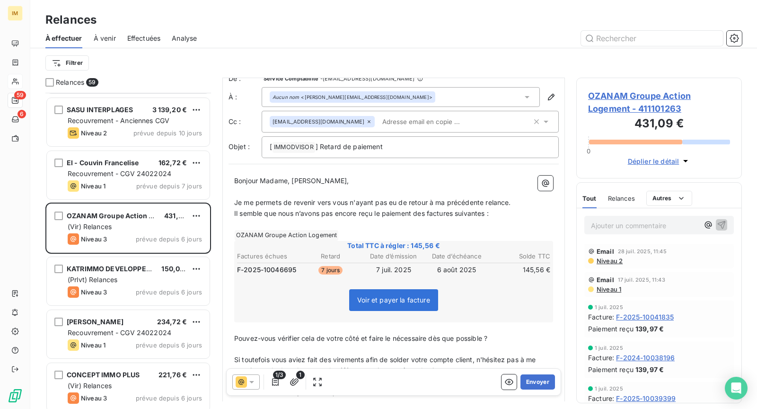
scroll to position [20, 0]
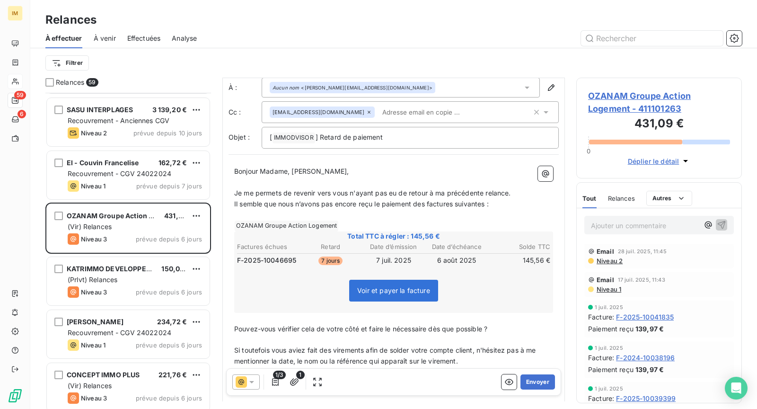
drag, startPoint x: 234, startPoint y: 189, endPoint x: 523, endPoint y: 193, distance: 289.1
click at [522, 193] on p "Je me permets de revenir vers vous n'ayant pas eu de retour à ma précédente rel…" at bounding box center [393, 193] width 319 height 11
click at [337, 202] on span "Nous avons bien reçu votre règlement du [DATE] cepedendant il semble que nous n…" at bounding box center [385, 198] width 302 height 19
click at [368, 201] on span "Nous avons bien reçu votre règlement du [DATE] cepedendant il semble que nous n…" at bounding box center [385, 198] width 302 height 19
click at [398, 202] on span "Nous avons bien reçu votre règlement du [DATE] cepedendant il semble que nous n…" at bounding box center [385, 198] width 302 height 19
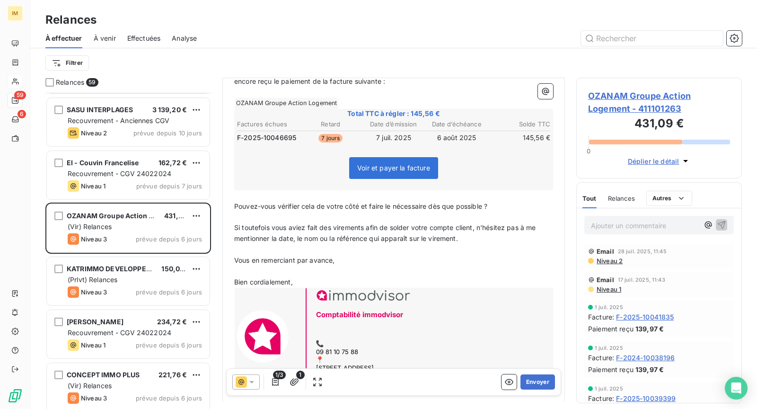
scroll to position [180, 0]
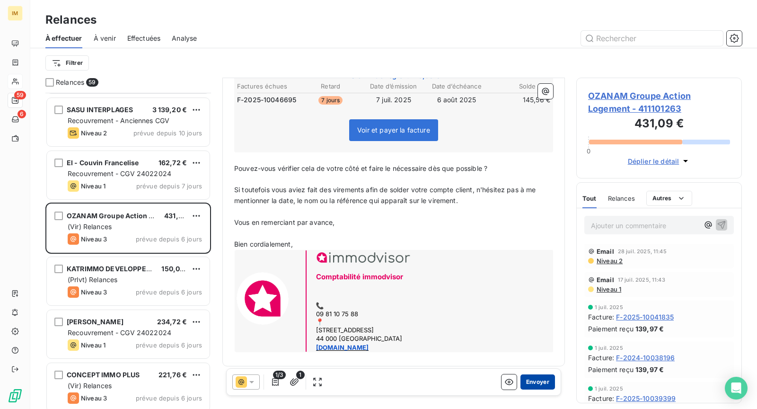
click at [526, 379] on button "Envoyer" at bounding box center [537, 381] width 35 height 15
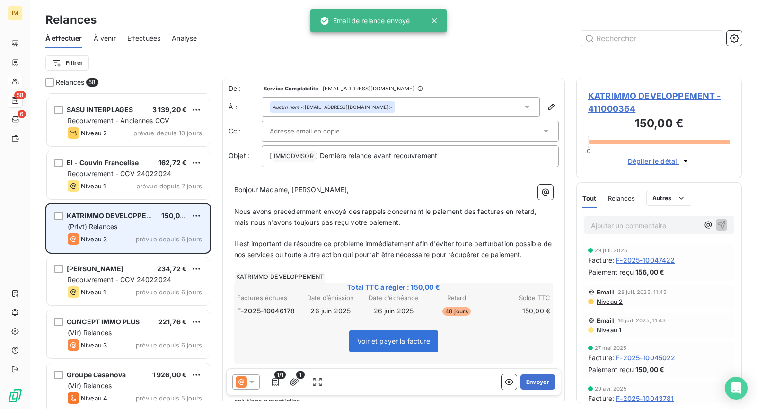
click at [125, 233] on div "Niveau 3 prévue depuis 6 jours" at bounding box center [135, 238] width 134 height 11
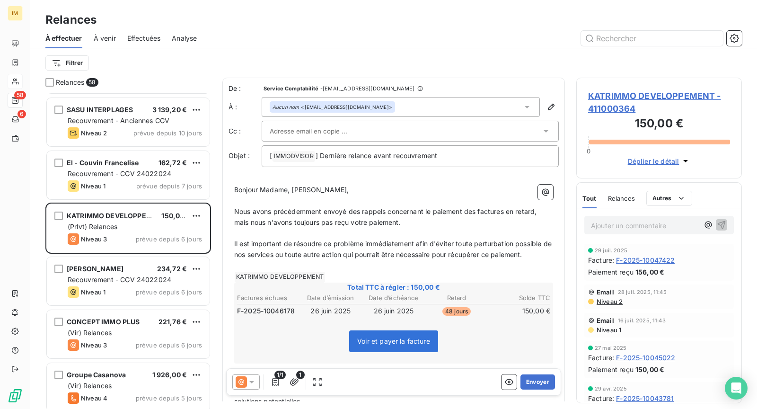
click at [623, 228] on p "Ajouter un commentaire ﻿" at bounding box center [645, 225] width 108 height 12
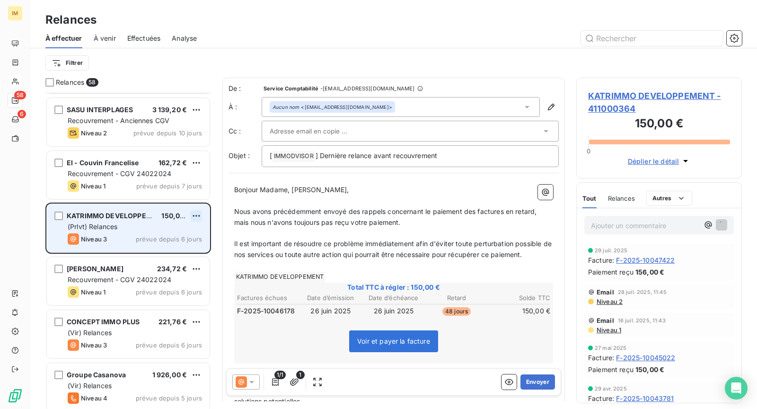
click at [199, 214] on html "IM 58 6 Relances À effectuer À venir Effectuées Analyse Filtrer Relances 58 Nég…" at bounding box center [378, 204] width 757 height 409
click at [184, 231] on div "Replanifier cette action" at bounding box center [156, 234] width 85 height 15
select select "7"
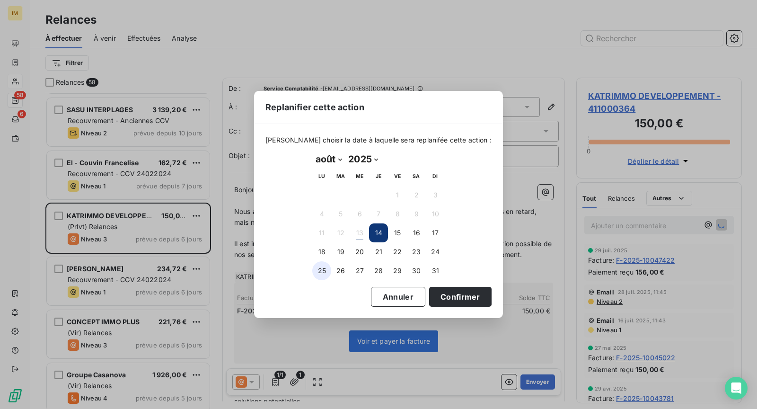
click at [319, 274] on button "25" at bounding box center [321, 270] width 19 height 19
drag, startPoint x: 447, startPoint y: 297, endPoint x: 451, endPoint y: 305, distance: 9.3
click at [447, 297] on button "Confirmer" at bounding box center [460, 297] width 62 height 20
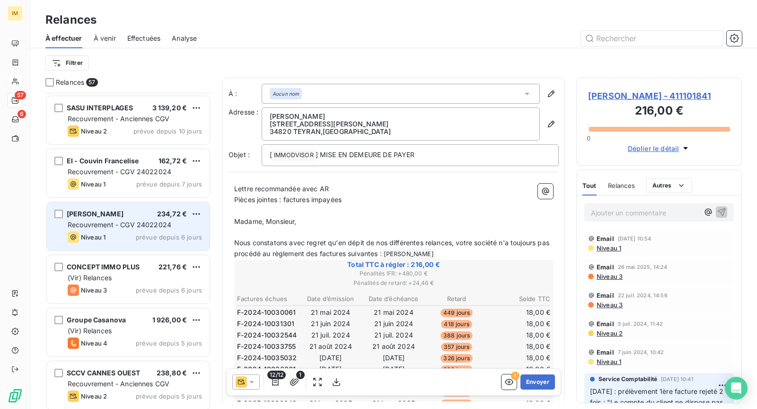
drag, startPoint x: 138, startPoint y: 223, endPoint x: 140, endPoint y: 232, distance: 9.6
click at [138, 222] on span "Recouvrement - CGV 24022024" at bounding box center [120, 224] width 104 height 8
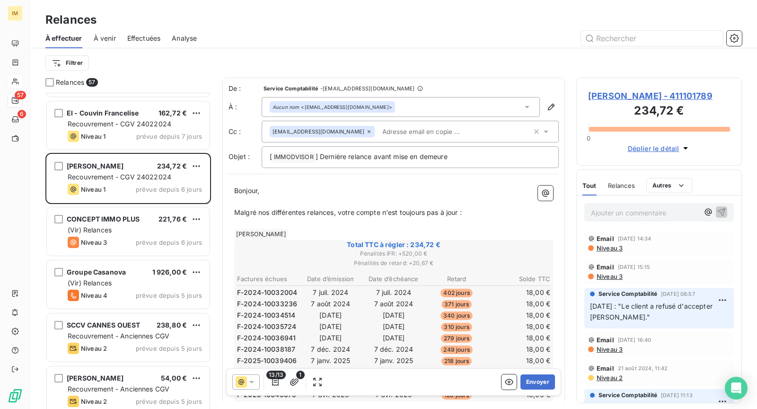
scroll to position [352, 0]
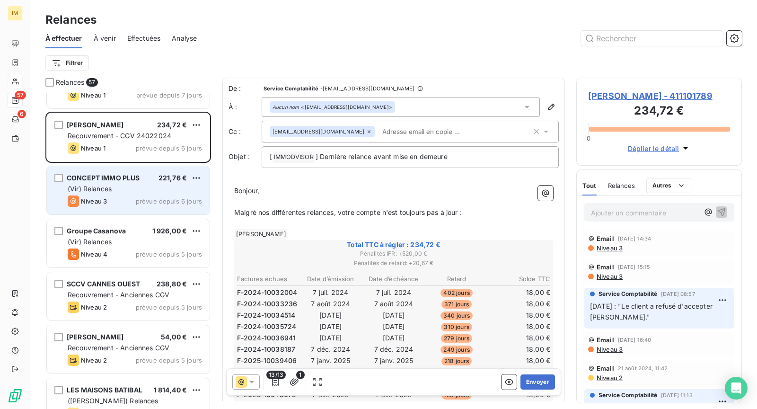
click at [120, 192] on div "(Vir) Relances" at bounding box center [135, 188] width 134 height 9
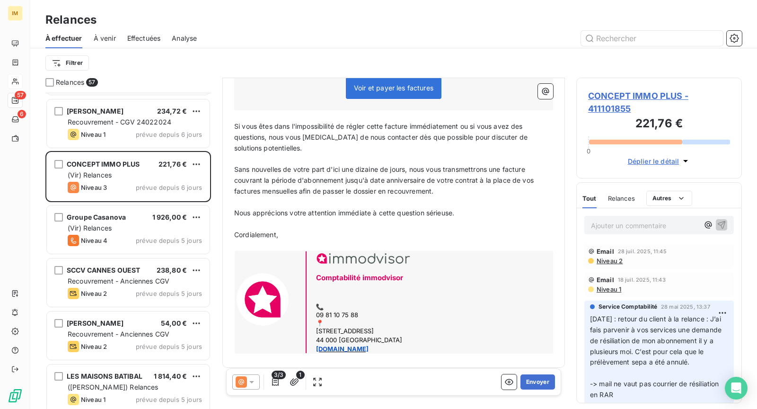
scroll to position [293, 0]
click at [534, 383] on button "Envoyer" at bounding box center [537, 381] width 35 height 15
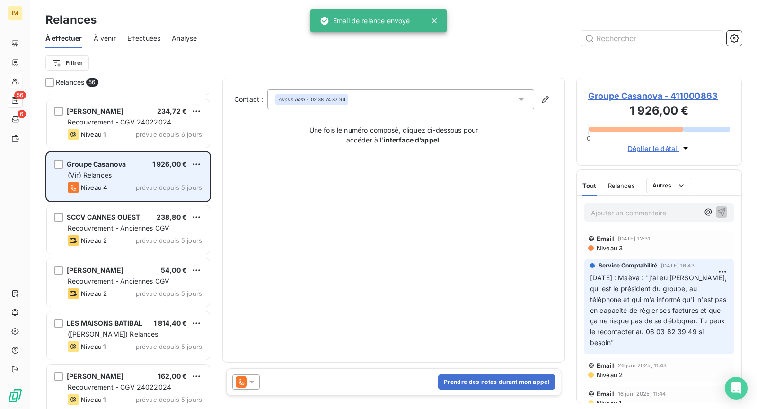
click at [104, 186] on span "Niveau 4" at bounding box center [94, 188] width 26 height 8
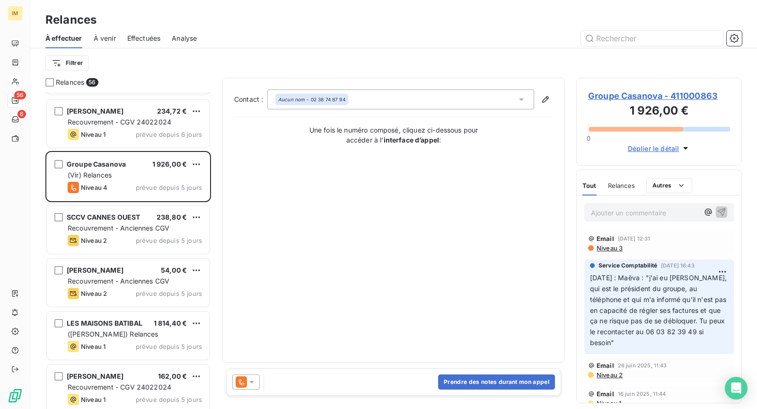
click at [612, 96] on span "Groupe Casanova - 411000863" at bounding box center [659, 95] width 142 height 13
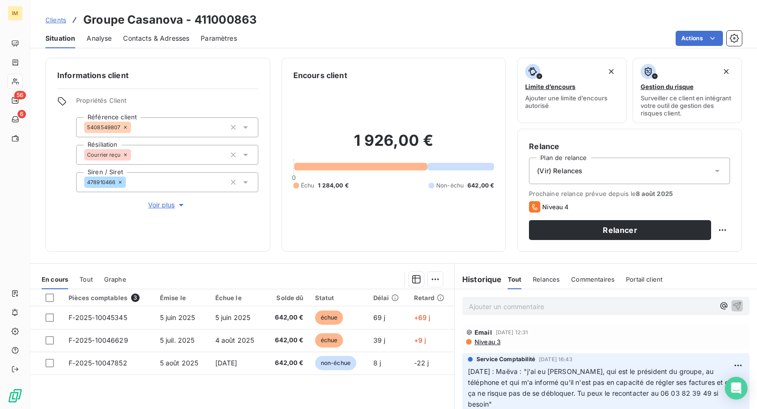
drag, startPoint x: 151, startPoint y: 198, endPoint x: 154, endPoint y: 202, distance: 4.9
click at [151, 198] on div "Propriétés Client Référence client 5408549807 Résiliation Courrier reçu Siren /…" at bounding box center [167, 153] width 182 height 114
click at [157, 206] on span "Voir plus" at bounding box center [167, 204] width 38 height 9
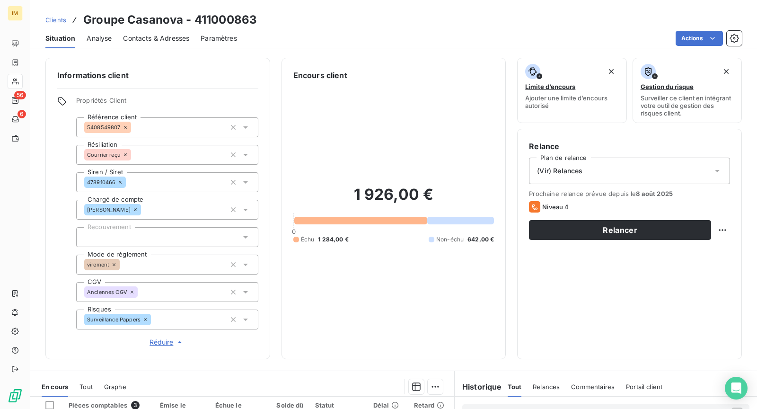
click at [31, 87] on div "Informations client Propriétés Client Référence client 5408549807 Résiliation C…" at bounding box center [393, 208] width 727 height 301
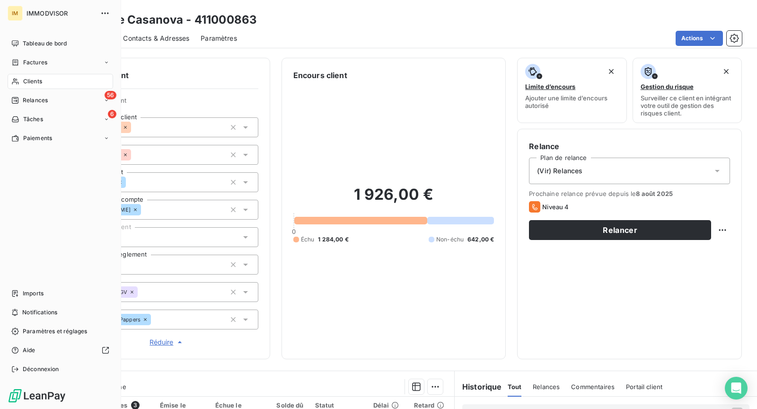
click at [23, 83] on span "Clients" at bounding box center [32, 81] width 19 height 9
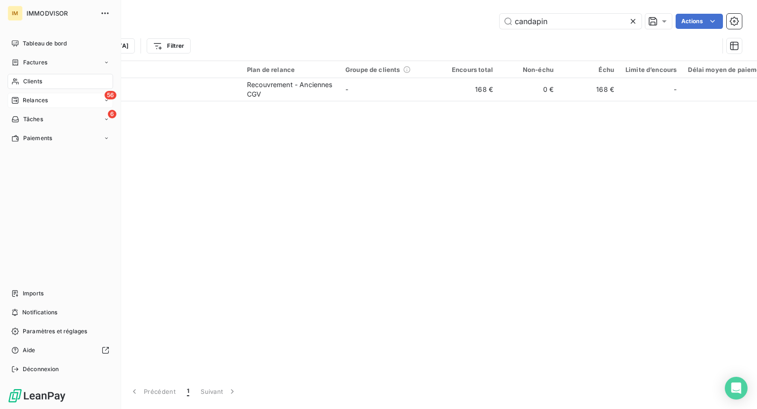
click at [26, 102] on span "Relances" at bounding box center [35, 100] width 25 height 9
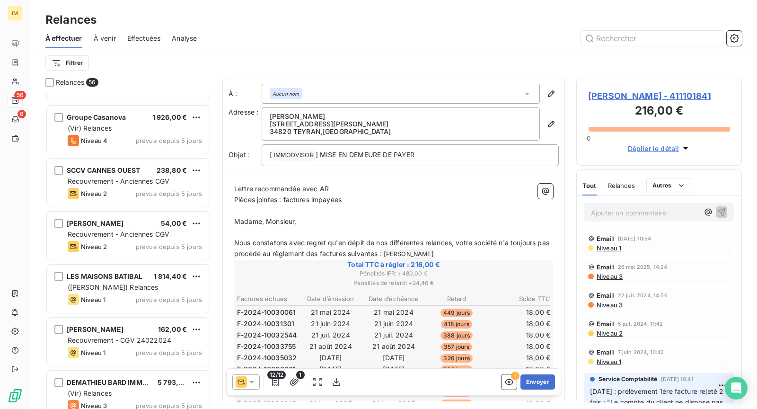
scroll to position [420, 0]
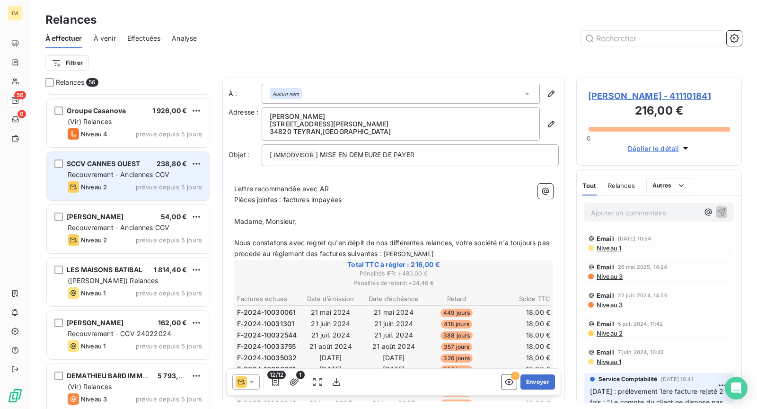
click at [130, 178] on div "Recouvrement - Anciennes CGV" at bounding box center [135, 174] width 134 height 9
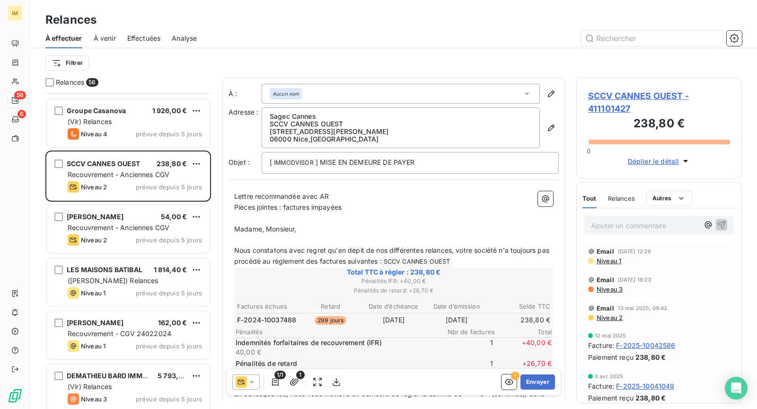
click at [608, 261] on span "Niveau 1" at bounding box center [609, 261] width 26 height 8
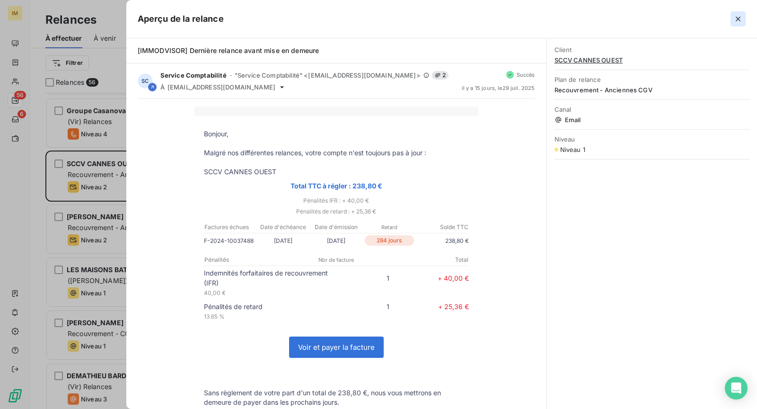
click at [739, 22] on icon "button" at bounding box center [737, 18] width 9 height 9
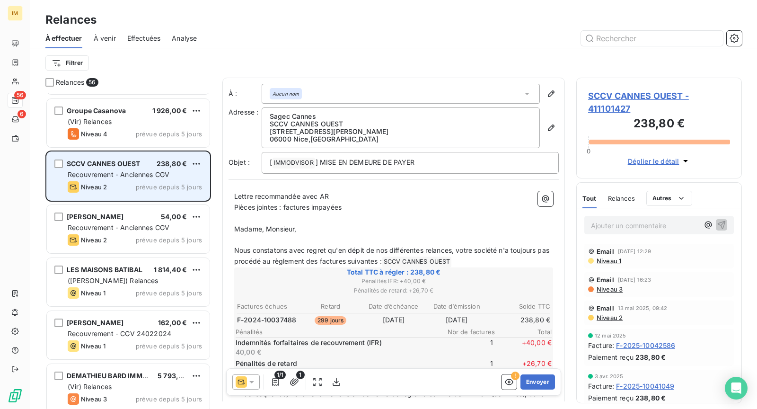
drag, startPoint x: 111, startPoint y: 175, endPoint x: 143, endPoint y: 185, distance: 33.8
click at [111, 175] on span "Recouvrement - Anciennes CGV" at bounding box center [119, 174] width 102 height 8
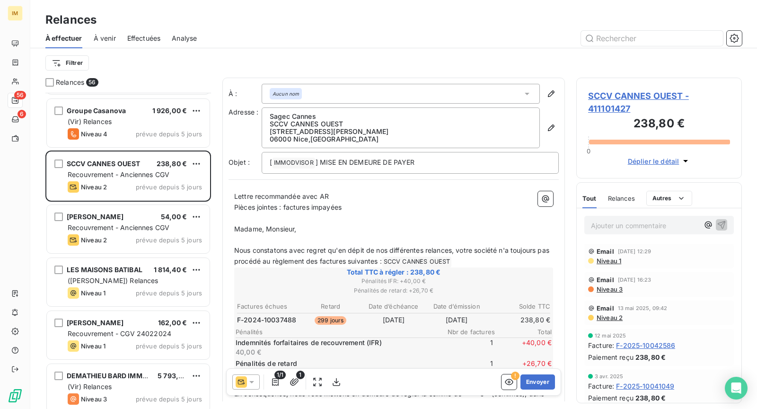
click at [251, 386] on div at bounding box center [245, 381] width 27 height 15
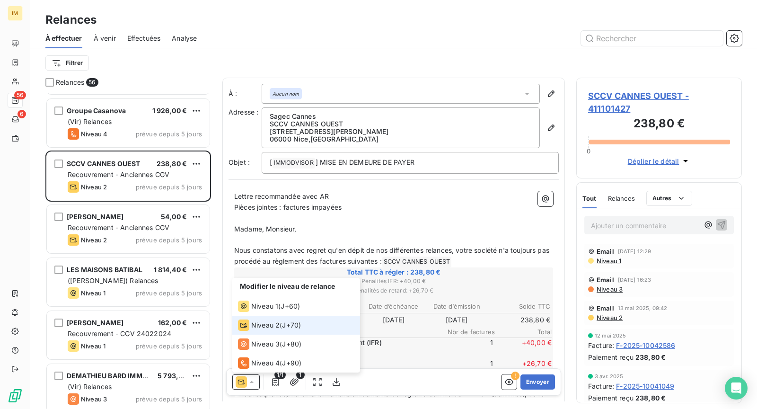
click at [278, 318] on li "Niveau 2 ( J+70 )" at bounding box center [296, 325] width 128 height 19
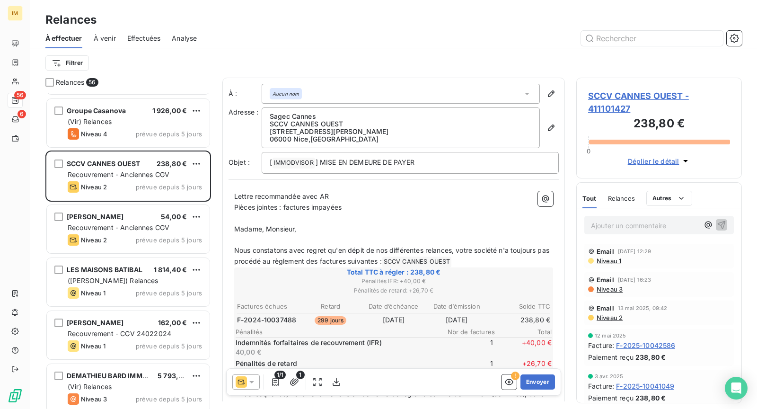
click at [254, 381] on icon at bounding box center [251, 381] width 9 height 9
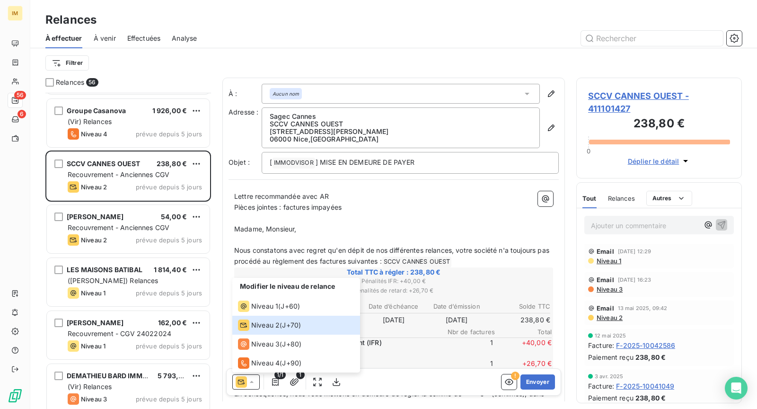
click at [613, 134] on div "238,80 € 0 Déplier le détail" at bounding box center [659, 141] width 142 height 52
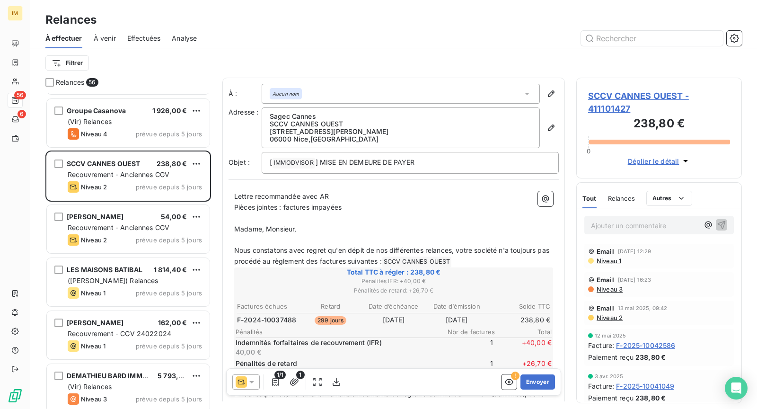
click at [240, 376] on div at bounding box center [245, 381] width 27 height 15
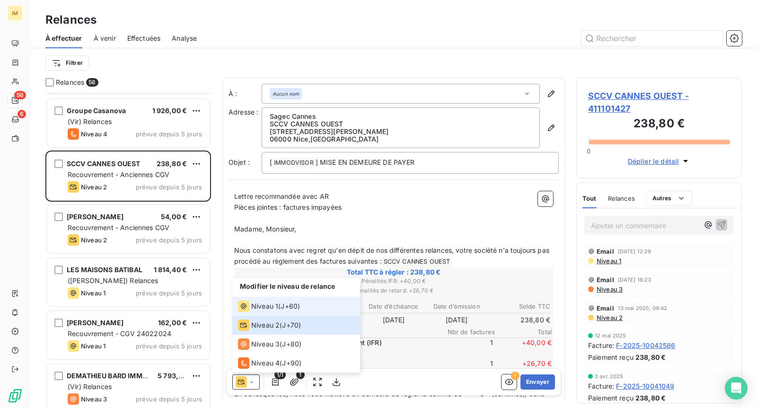
click at [260, 310] on span "Niveau 1" at bounding box center [264, 305] width 27 height 9
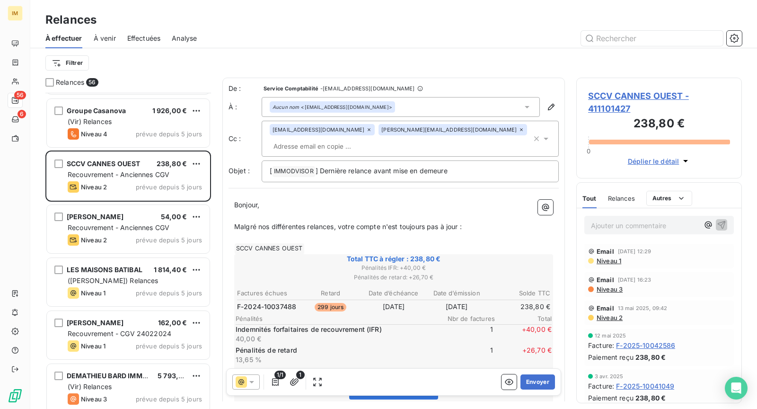
click at [366, 130] on icon at bounding box center [369, 130] width 6 height 6
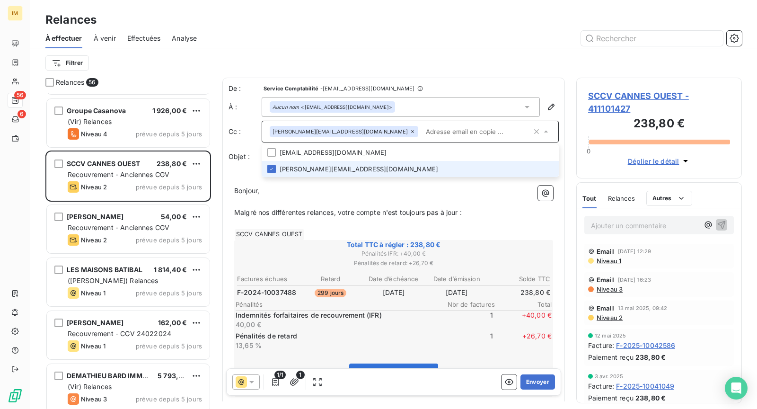
click at [410, 130] on icon at bounding box center [413, 132] width 6 height 6
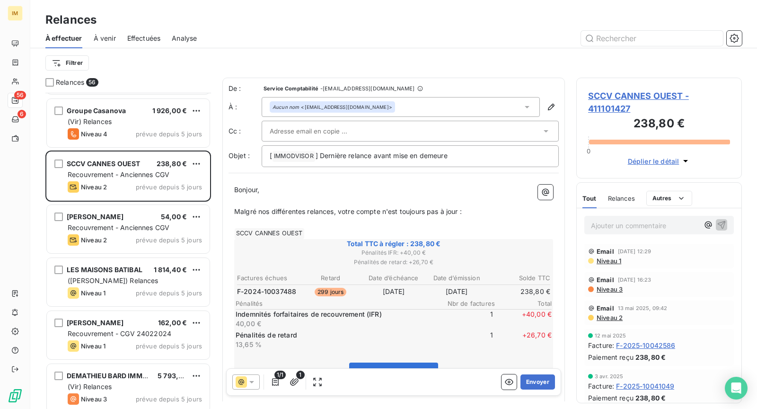
drag, startPoint x: 309, startPoint y: 198, endPoint x: 291, endPoint y: 204, distance: 18.8
click at [309, 199] on p "﻿" at bounding box center [393, 200] width 319 height 11
click at [267, 190] on p "Bonjour," at bounding box center [393, 189] width 319 height 11
drag, startPoint x: 428, startPoint y: 209, endPoint x: 469, endPoint y: 212, distance: 41.3
click at [429, 209] on span "Malgré nos différentes relances, votre compte n'est toujours pas à jour :" at bounding box center [348, 211] width 228 height 8
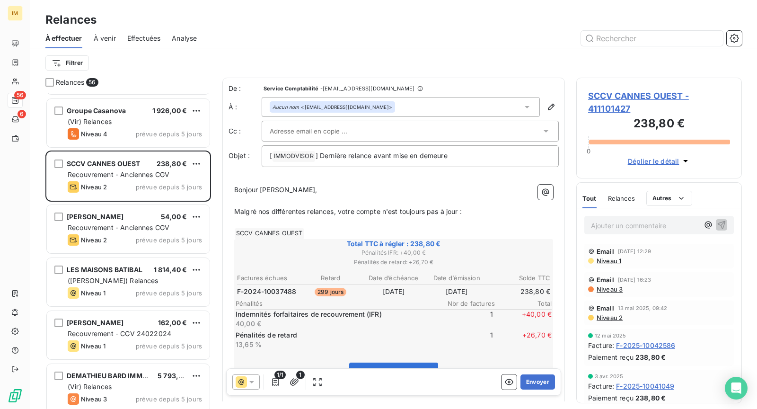
drag, startPoint x: 377, startPoint y: 200, endPoint x: 405, endPoint y: 209, distance: 29.6
click at [377, 200] on p "﻿" at bounding box center [393, 200] width 319 height 11
drag, startPoint x: 447, startPoint y: 210, endPoint x: 221, endPoint y: 210, distance: 226.1
click at [221, 210] on div "Relances 56 EI - Couvin Francelise 162,72 € Recouvrement - CGV 24022024 Niveau …" at bounding box center [393, 243] width 727 height 331
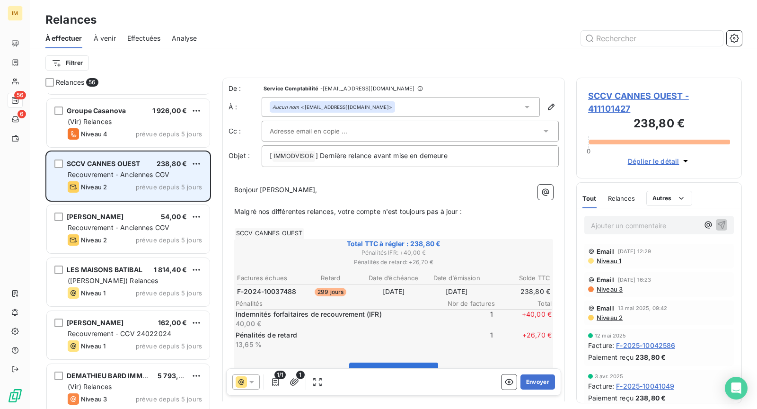
click at [138, 178] on div "Recouvrement - Anciennes CGV" at bounding box center [135, 174] width 134 height 9
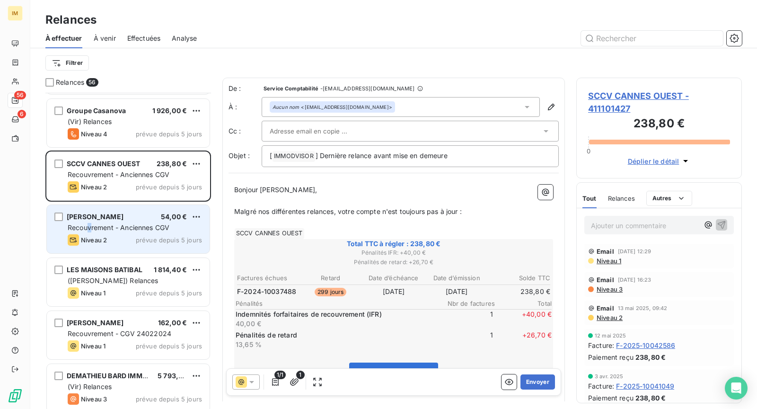
drag, startPoint x: 89, startPoint y: 229, endPoint x: 97, endPoint y: 237, distance: 10.4
click at [89, 229] on span "Recouvrement - Anciennes CGV" at bounding box center [119, 227] width 102 height 8
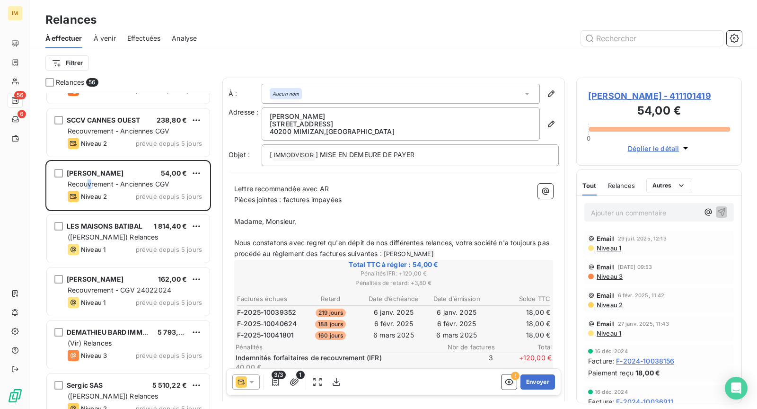
scroll to position [479, 0]
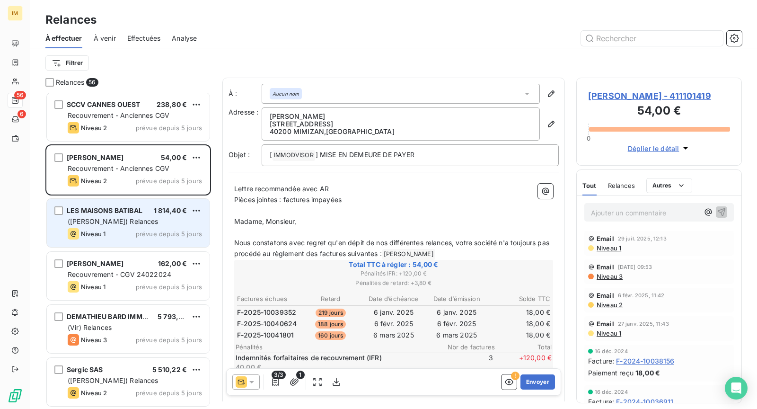
click at [127, 224] on div "([PERSON_NAME]) Relances" at bounding box center [135, 221] width 134 height 9
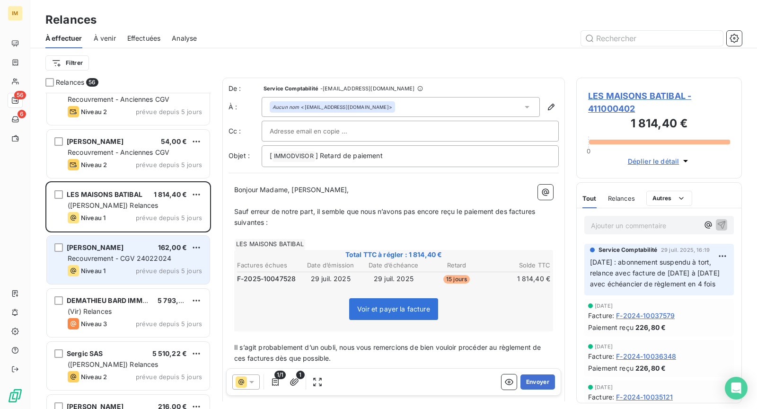
scroll to position [496, 0]
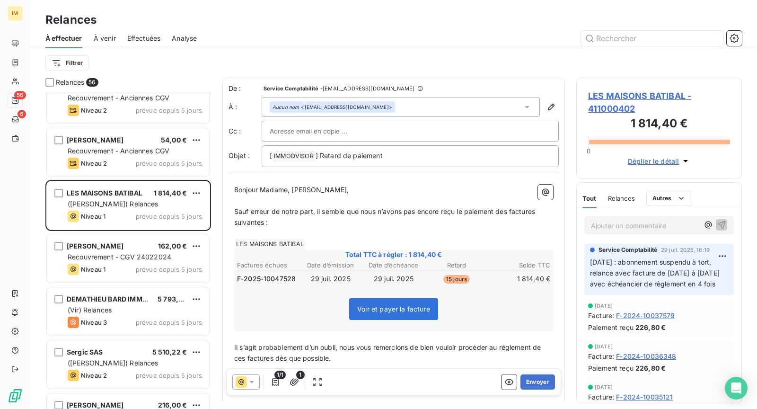
drag, startPoint x: 634, startPoint y: 275, endPoint x: 631, endPoint y: 290, distance: 15.4
click at [631, 289] on p "[DATE] : abonnement suspendu à tort, relance avec facture de [DATE] à [DATE] av…" at bounding box center [659, 273] width 138 height 33
click at [621, 94] on span "LES MAISONS BATIBAL - 411000402" at bounding box center [659, 102] width 142 height 26
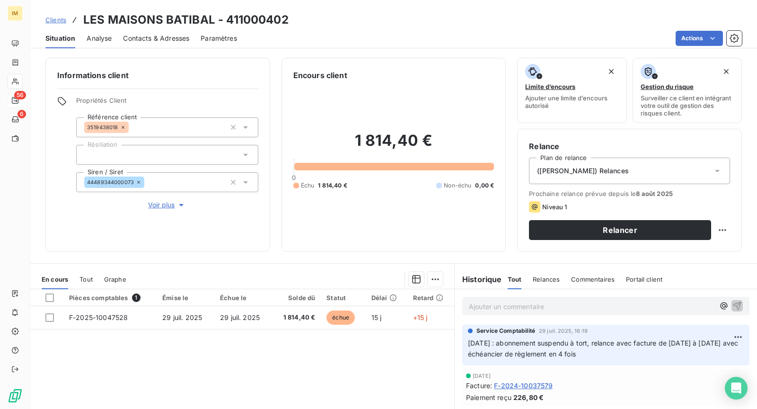
click at [160, 202] on span "Voir plus" at bounding box center [167, 204] width 38 height 9
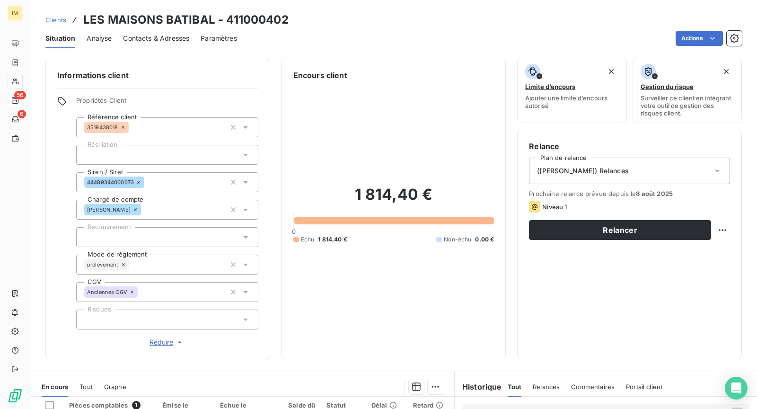
copy span "44489344000073"
drag, startPoint x: 132, startPoint y: 182, endPoint x: 48, endPoint y: 198, distance: 85.7
click at [53, 194] on div "Informations client Propriétés Client Référence client 3519438018 Résiliation S…" at bounding box center [157, 208] width 225 height 301
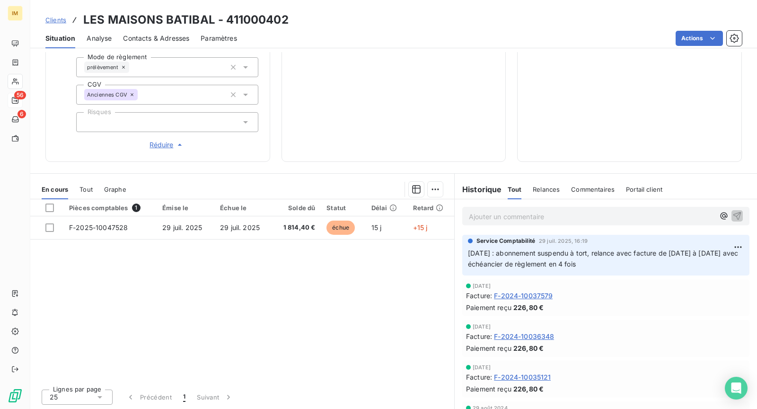
click at [517, 225] on div "Ajouter un commentaire ﻿" at bounding box center [606, 216] width 302 height 34
click at [520, 211] on p "Ajouter un commentaire ﻿" at bounding box center [591, 216] width 245 height 12
click at [469, 213] on span "[DATE] LJ" at bounding box center [485, 215] width 32 height 8
click at [732, 212] on icon "button" at bounding box center [736, 214] width 9 height 9
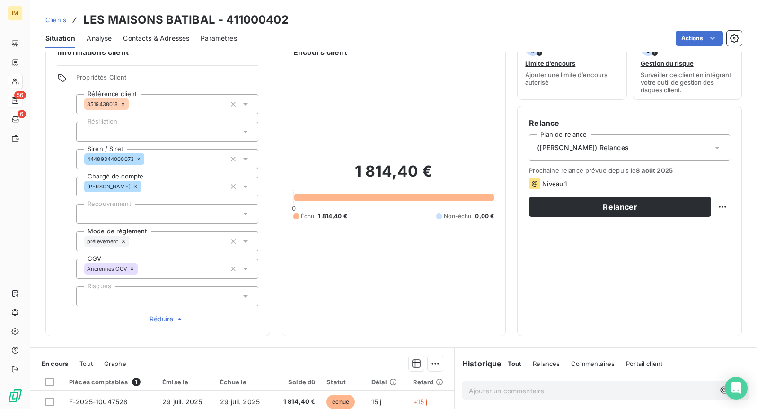
scroll to position [0, 0]
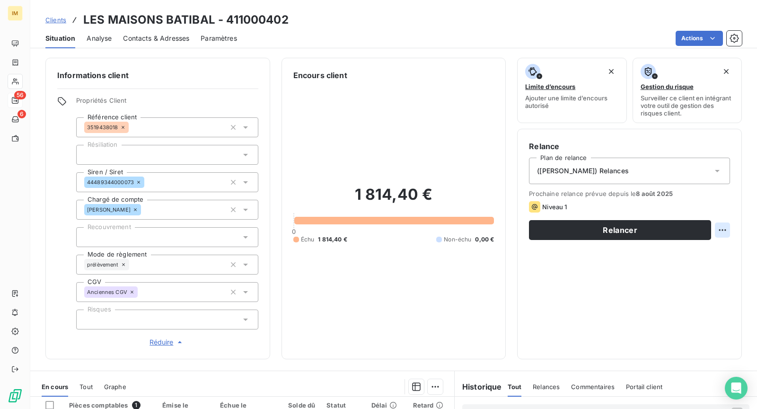
click at [719, 230] on html "IM 56 6 Clients LES MAISONS BATIBAL - 411000402 Situation Analyse Contacts & Ad…" at bounding box center [378, 204] width 757 height 409
click at [689, 254] on div "Replanifier cette action" at bounding box center [675, 249] width 85 height 15
select select "7"
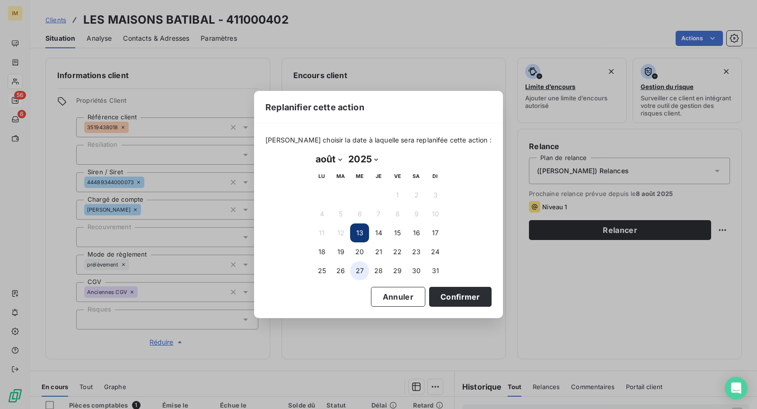
click at [348, 268] on button "26" at bounding box center [340, 270] width 19 height 19
drag, startPoint x: 445, startPoint y: 293, endPoint x: 371, endPoint y: 307, distance: 75.2
click at [445, 293] on button "Confirmer" at bounding box center [460, 297] width 62 height 20
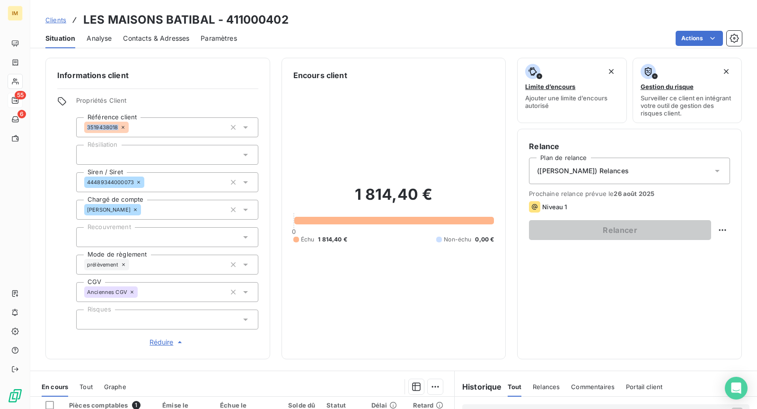
copy span "3519438018"
drag, startPoint x: 117, startPoint y: 130, endPoint x: 47, endPoint y: 197, distance: 96.7
click at [50, 192] on div "Informations client Propriétés Client Référence client 3519438018 Résiliation S…" at bounding box center [157, 208] width 225 height 301
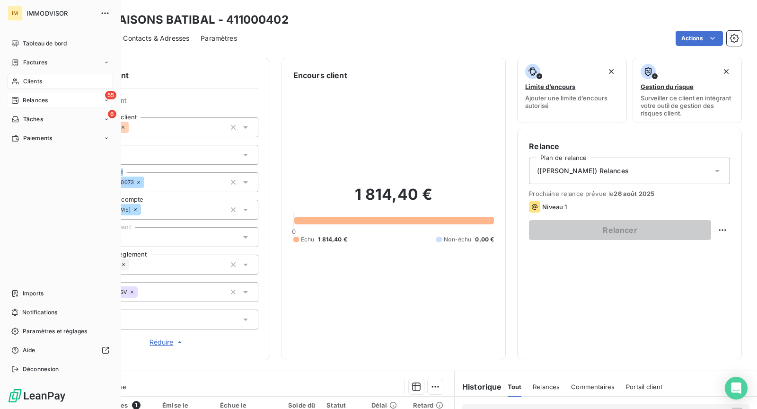
click at [33, 102] on span "Relances" at bounding box center [35, 100] width 25 height 9
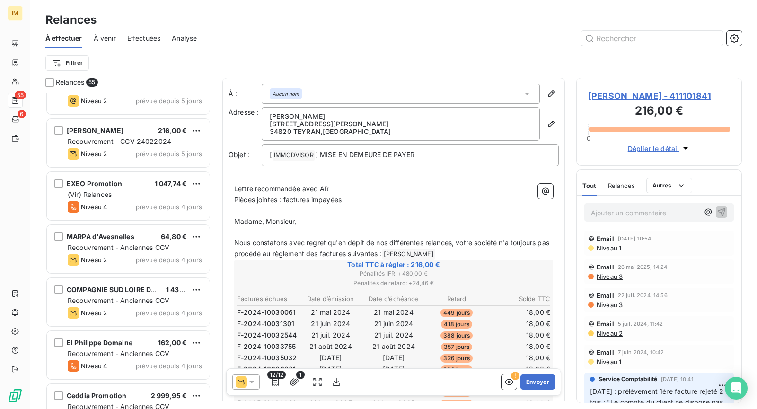
scroll to position [492, 0]
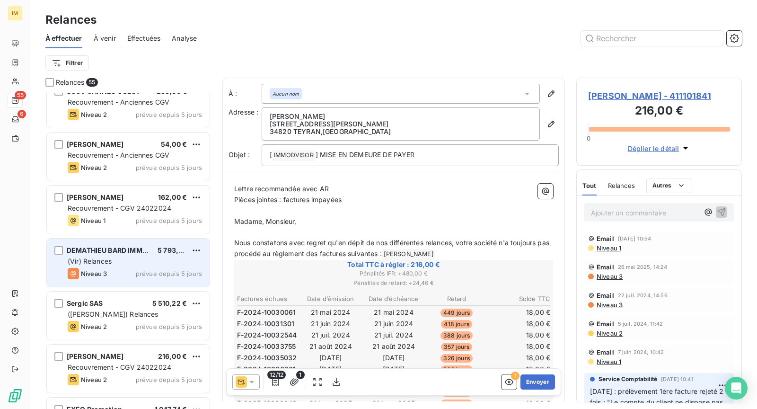
click at [132, 263] on div "(Vir) Relances" at bounding box center [135, 260] width 134 height 9
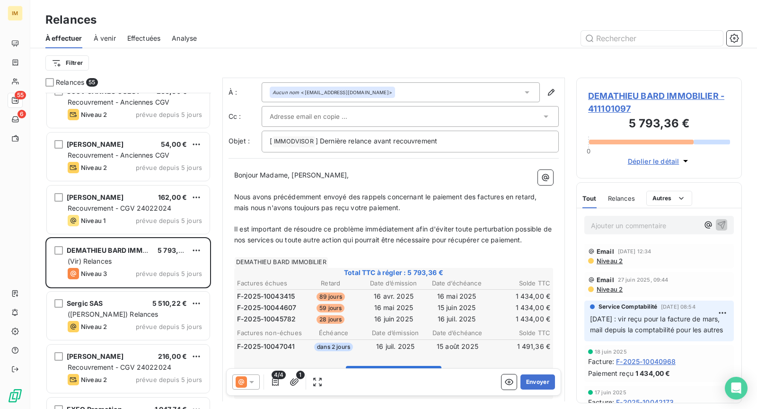
scroll to position [15, 0]
click at [382, 117] on div at bounding box center [406, 116] width 272 height 14
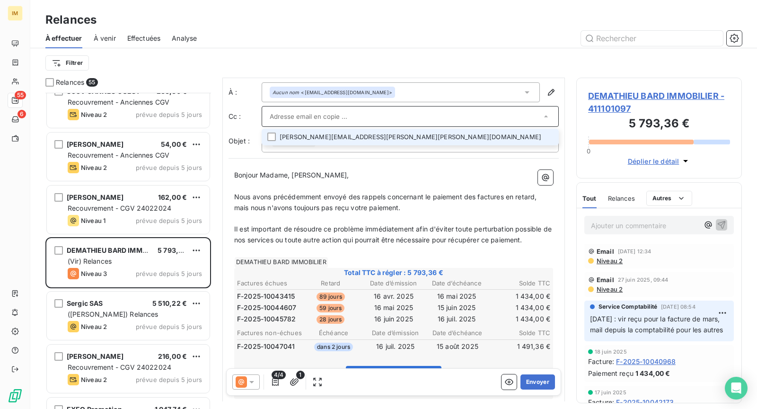
click at [476, 137] on li "[PERSON_NAME][EMAIL_ADDRESS][PERSON_NAME][PERSON_NAME][DOMAIN_NAME]" at bounding box center [410, 137] width 297 height 17
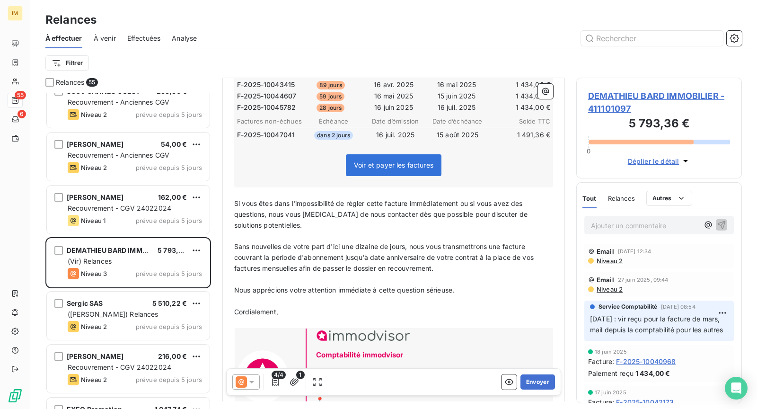
scroll to position [305, 0]
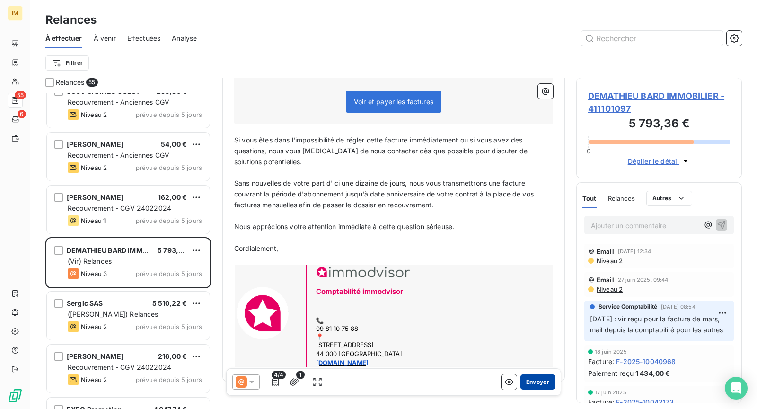
click at [538, 386] on button "Envoyer" at bounding box center [537, 381] width 35 height 15
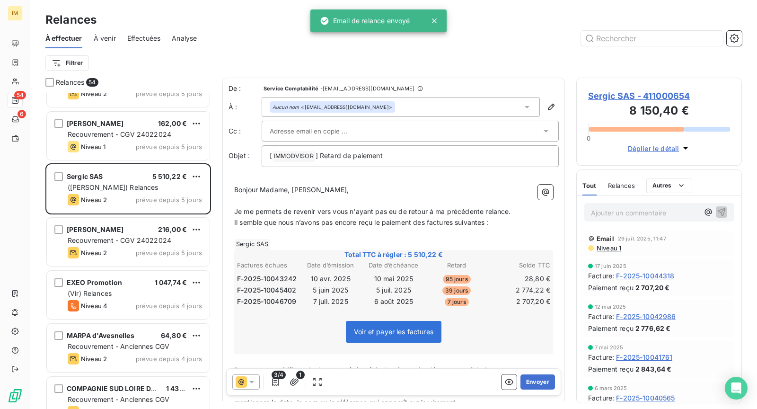
scroll to position [579, 0]
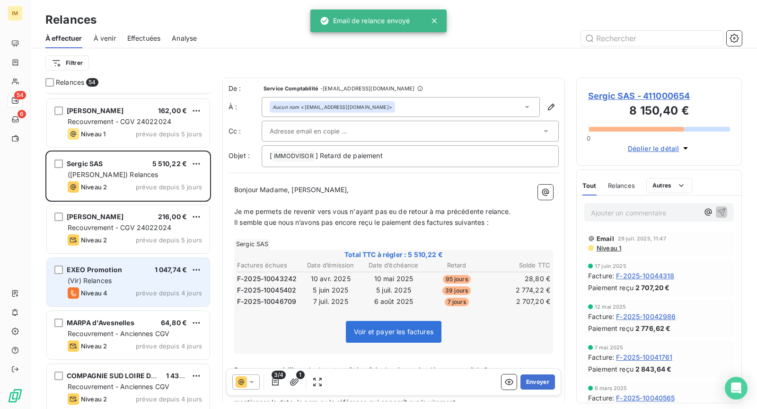
drag, startPoint x: 128, startPoint y: 281, endPoint x: 138, endPoint y: 292, distance: 15.1
click at [128, 281] on div "(Vir) Relances" at bounding box center [135, 280] width 134 height 9
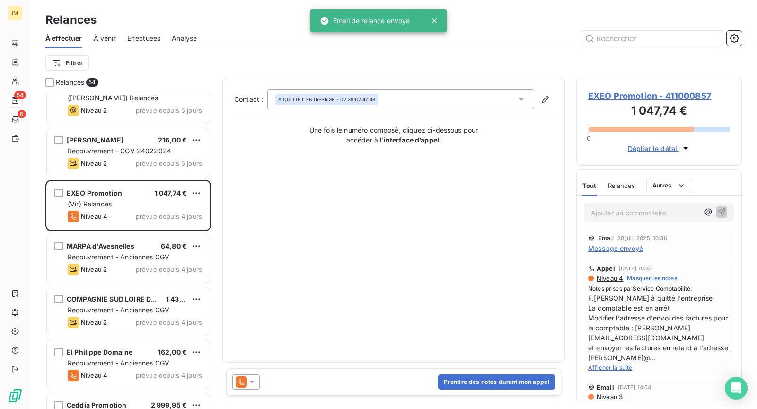
scroll to position [663, 0]
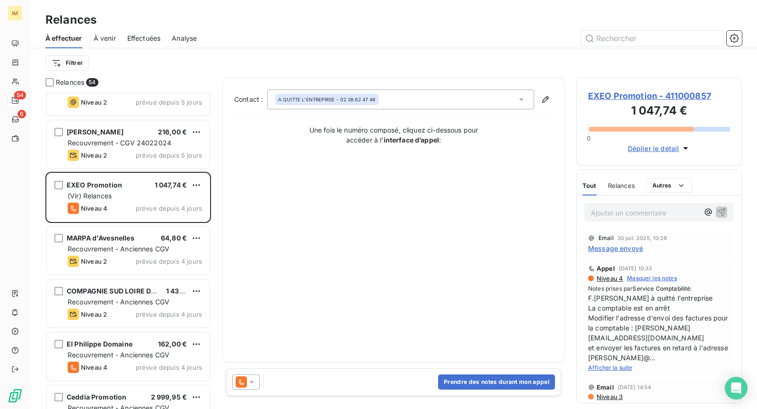
click at [623, 250] on span "Message envoyé" at bounding box center [615, 248] width 55 height 10
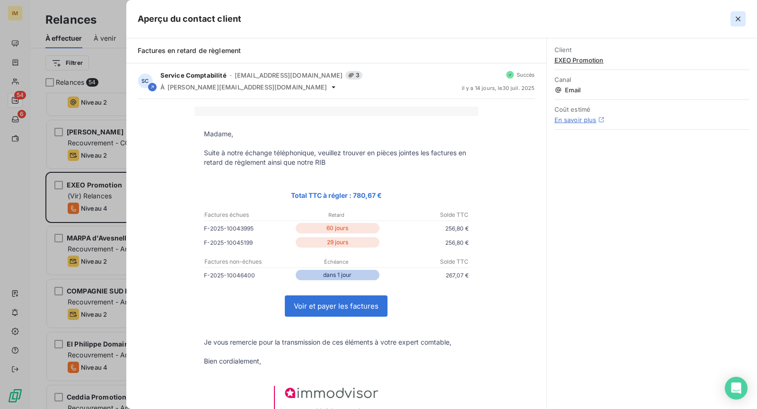
click at [738, 21] on icon "button" at bounding box center [737, 18] width 9 height 9
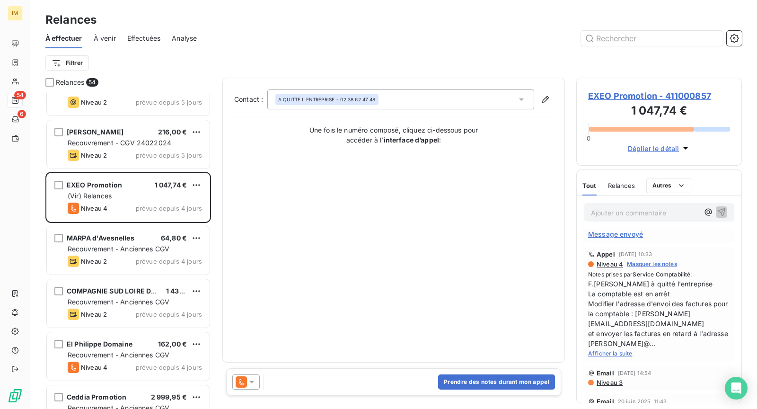
scroll to position [0, 0]
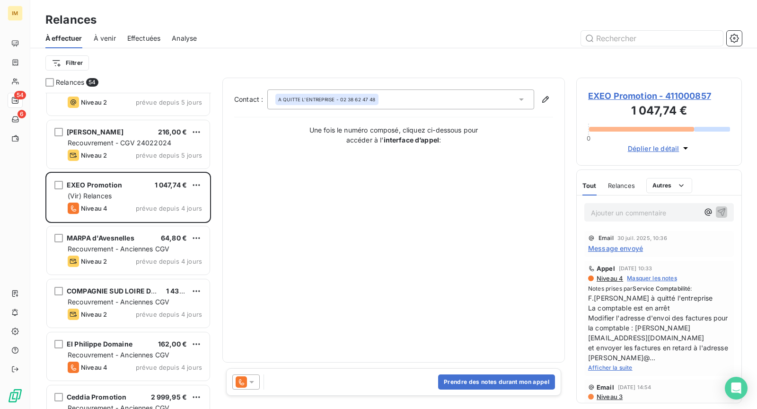
drag, startPoint x: 246, startPoint y: 378, endPoint x: 263, endPoint y: 387, distance: 19.0
click at [247, 378] on icon at bounding box center [251, 381] width 9 height 9
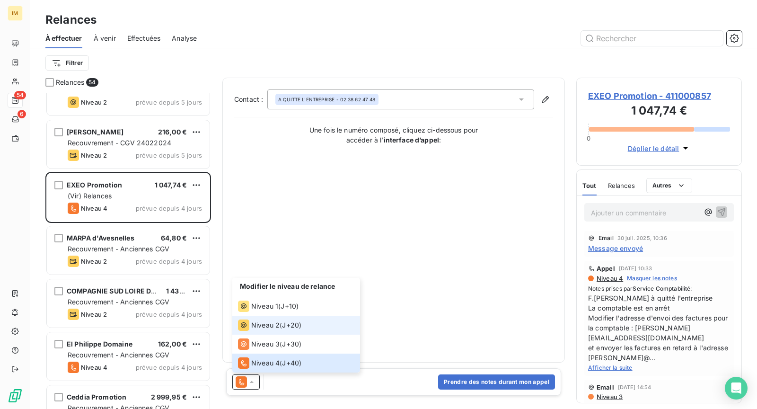
click at [298, 330] on span "J+20 )" at bounding box center [291, 324] width 19 height 9
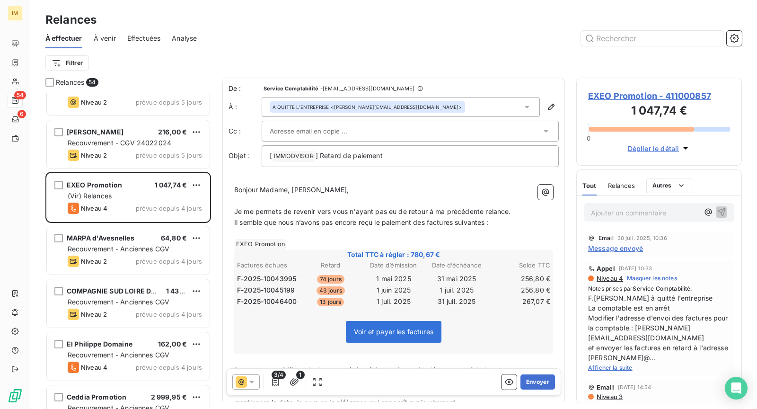
click at [386, 129] on div at bounding box center [406, 131] width 272 height 14
drag, startPoint x: 449, startPoint y: 57, endPoint x: 455, endPoint y: 89, distance: 32.7
click at [449, 57] on div "Filtrer" at bounding box center [393, 63] width 696 height 18
click at [423, 130] on div at bounding box center [406, 131] width 272 height 14
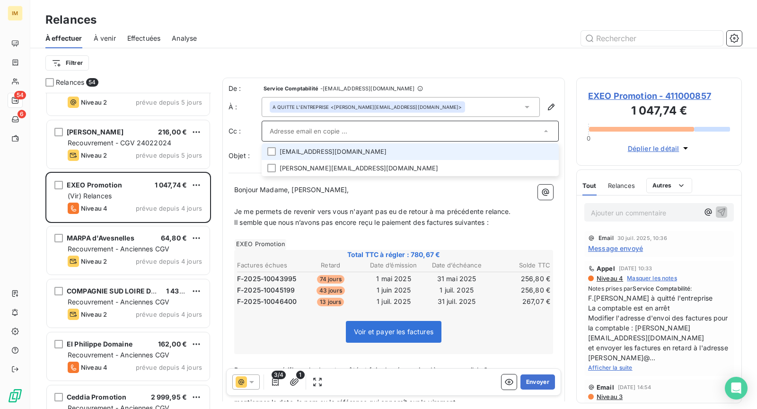
click at [473, 154] on li "[EMAIL_ADDRESS][DOMAIN_NAME]" at bounding box center [410, 151] width 297 height 17
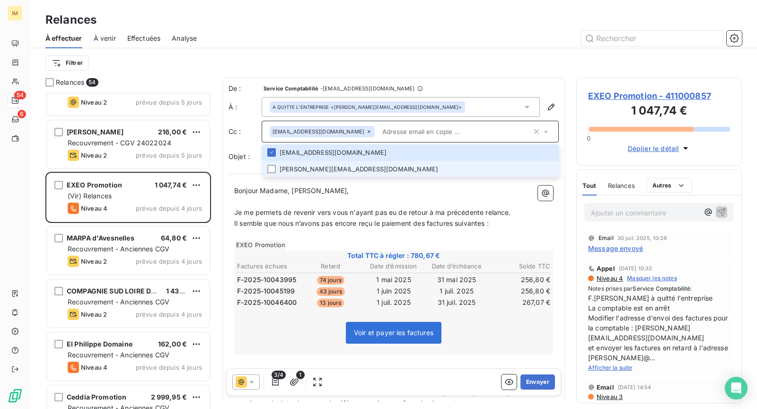
click at [310, 169] on li "[PERSON_NAME][EMAIL_ADDRESS][DOMAIN_NAME]" at bounding box center [410, 169] width 297 height 17
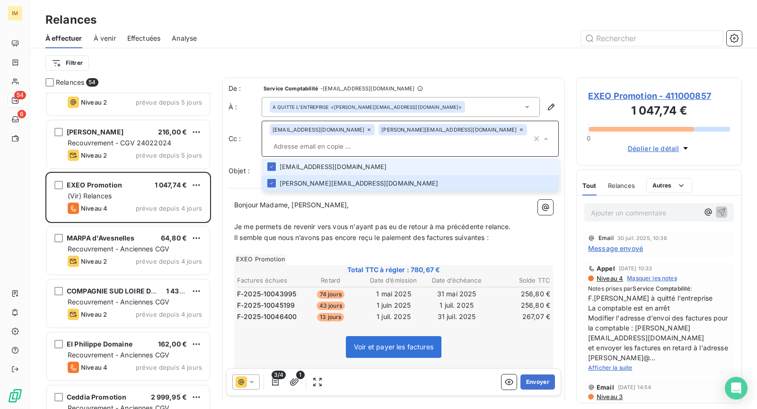
click at [305, 158] on li "[EMAIL_ADDRESS][DOMAIN_NAME]" at bounding box center [410, 166] width 297 height 17
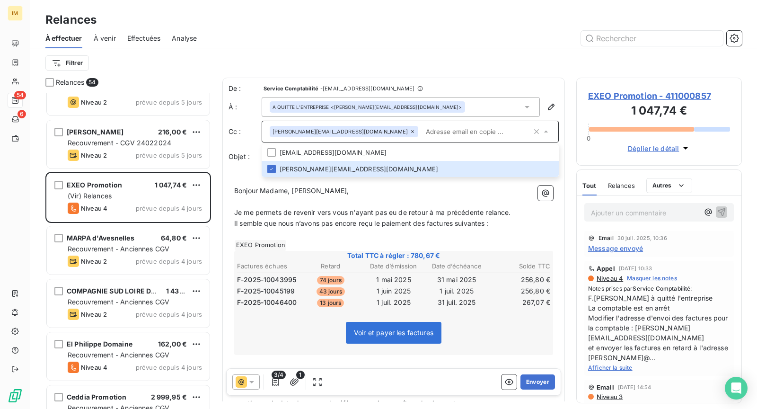
click at [349, 223] on span "Il semble que nous n’avons pas encore reçu le paiement des factures suivantes :" at bounding box center [361, 223] width 254 height 8
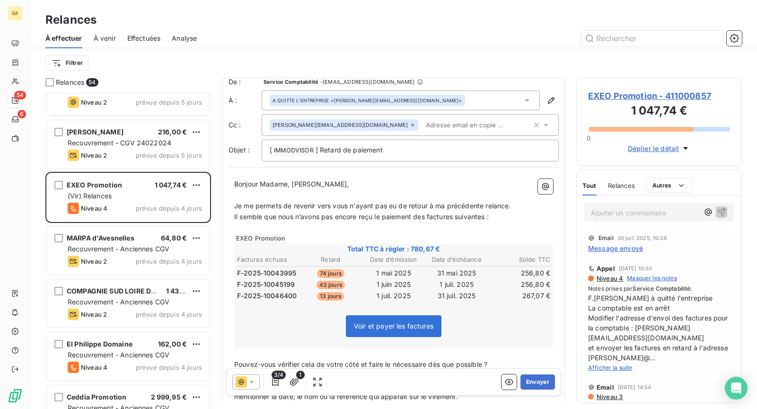
scroll to position [15, 0]
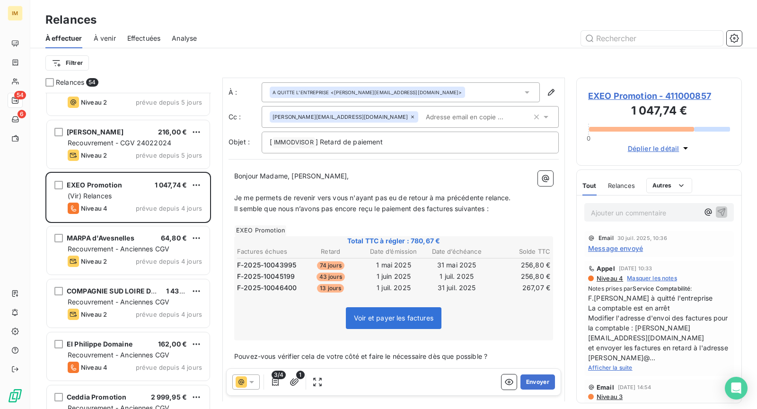
click at [243, 378] on icon at bounding box center [241, 381] width 11 height 11
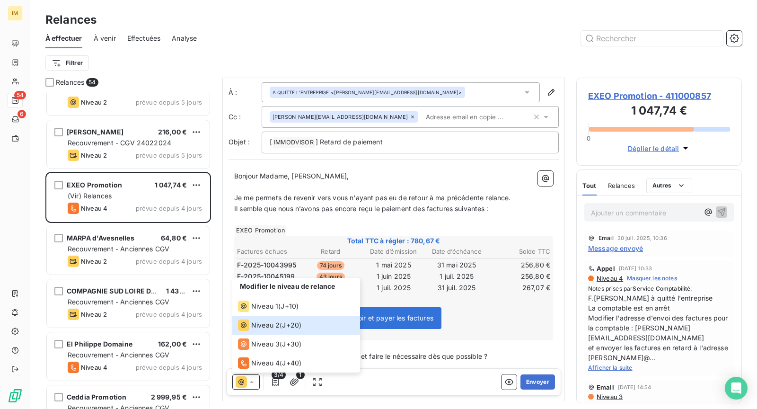
click at [363, 31] on div at bounding box center [475, 38] width 534 height 15
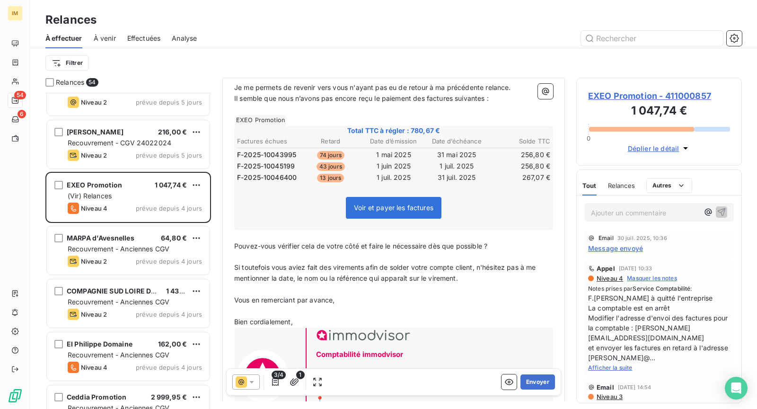
scroll to position [203, 0]
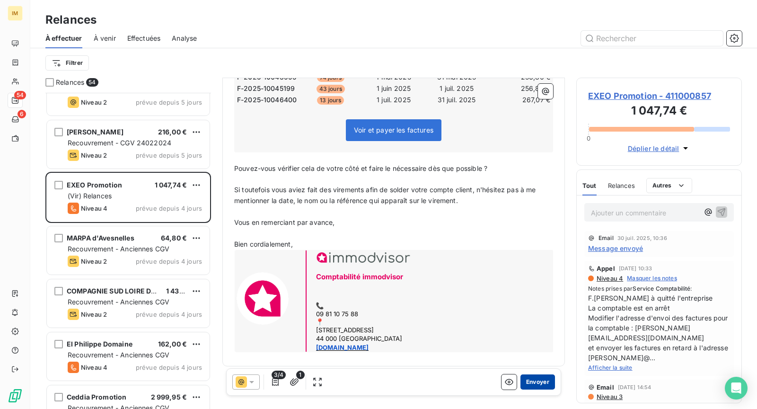
click at [531, 381] on button "Envoyer" at bounding box center [537, 381] width 35 height 15
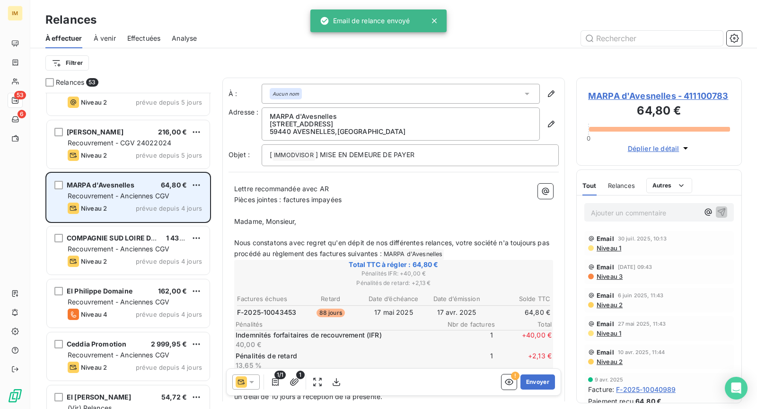
click at [110, 199] on div "Recouvrement - Anciennes CGV" at bounding box center [135, 195] width 134 height 9
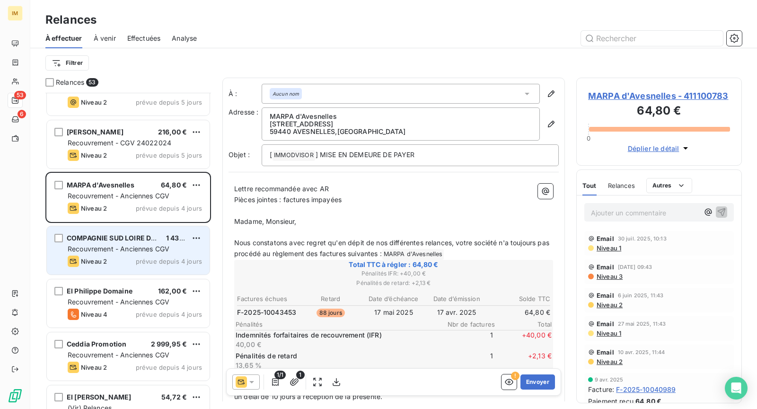
click at [117, 258] on div "Niveau 2 prévue depuis 4 jours" at bounding box center [135, 260] width 134 height 11
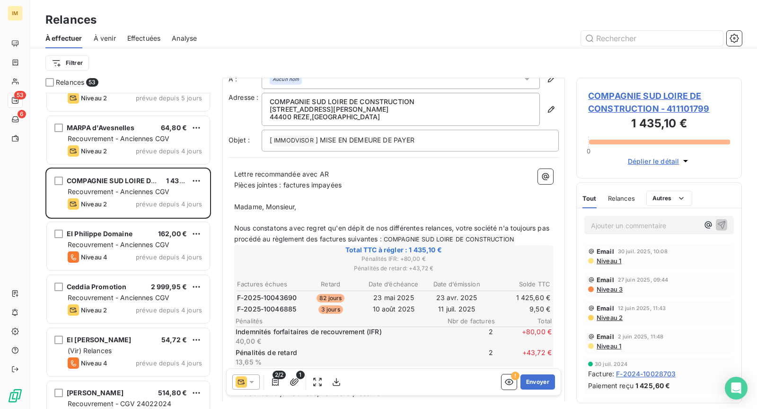
scroll to position [750, 0]
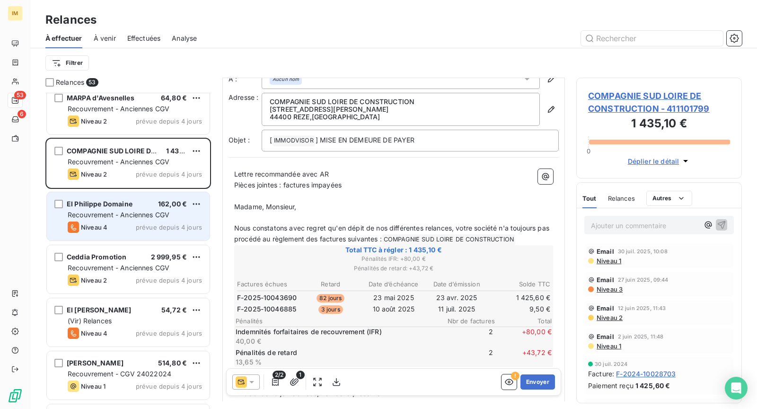
click at [134, 219] on div "Recouvrement - Anciennes CGV" at bounding box center [135, 214] width 134 height 9
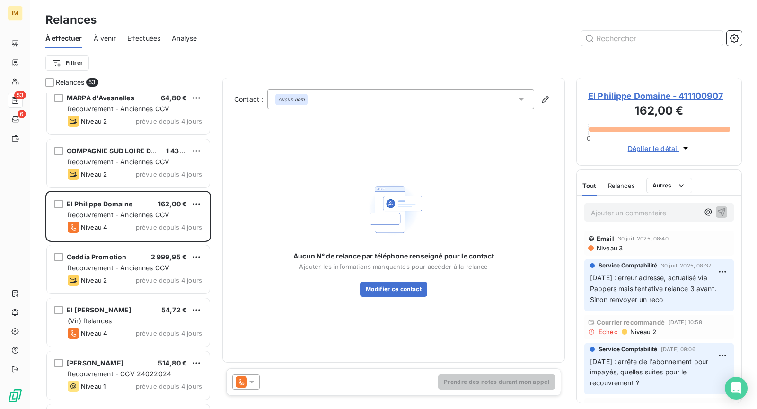
click at [611, 242] on div "Email [DATE] 08:40 Niveau 3" at bounding box center [659, 243] width 142 height 17
click at [613, 245] on span "Niveau 3" at bounding box center [609, 248] width 27 height 8
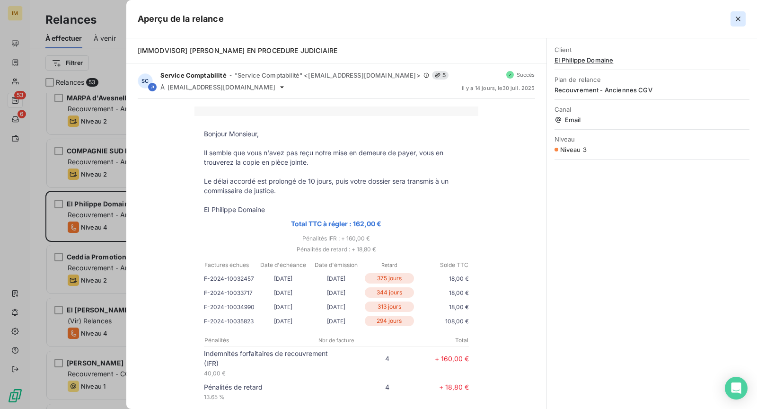
click at [736, 21] on icon "button" at bounding box center [737, 18] width 9 height 9
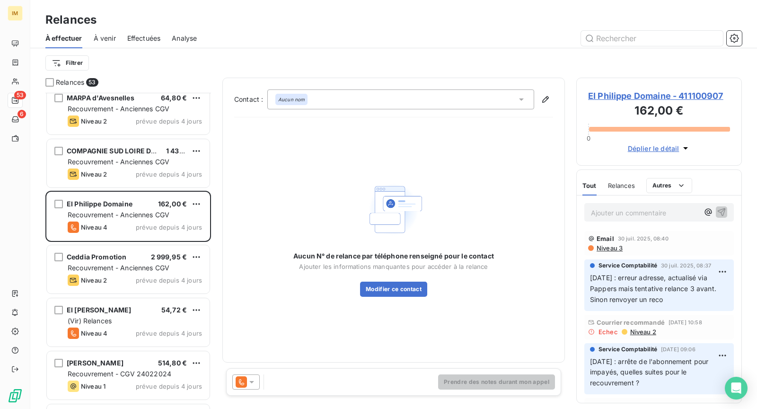
drag, startPoint x: 618, startPoint y: 299, endPoint x: 675, endPoint y: 303, distance: 57.4
click at [675, 303] on p "[DATE] : erreur adresse, actualisé via Pappers mais tentative relance 3 avant. …" at bounding box center [659, 288] width 138 height 33
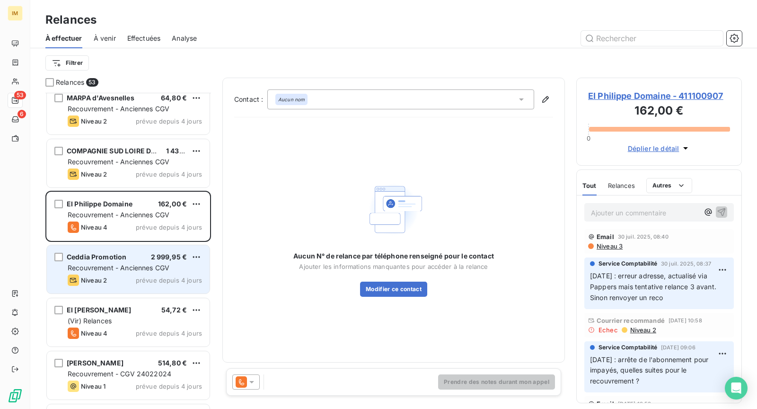
click at [140, 283] on span "prévue depuis 4 jours" at bounding box center [169, 280] width 66 height 8
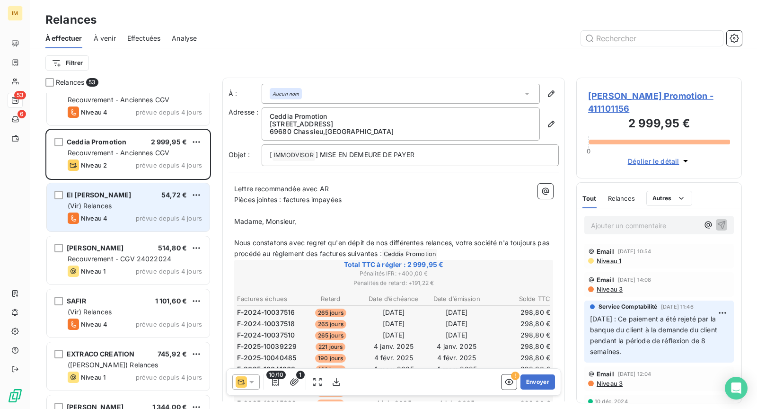
click at [141, 217] on span "prévue depuis 4 jours" at bounding box center [169, 218] width 66 height 8
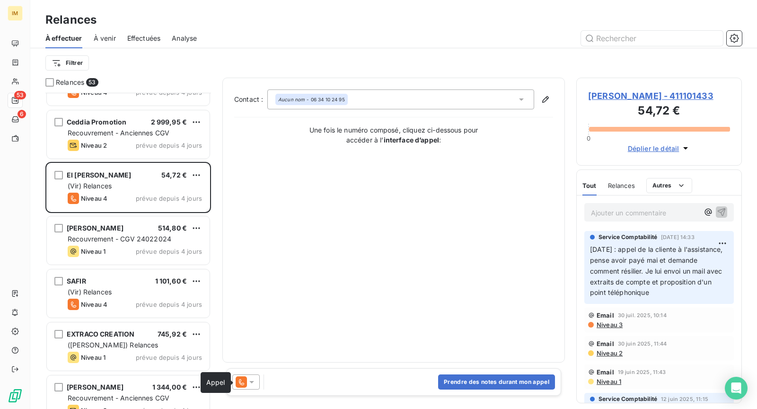
click at [237, 384] on icon at bounding box center [241, 381] width 11 height 11
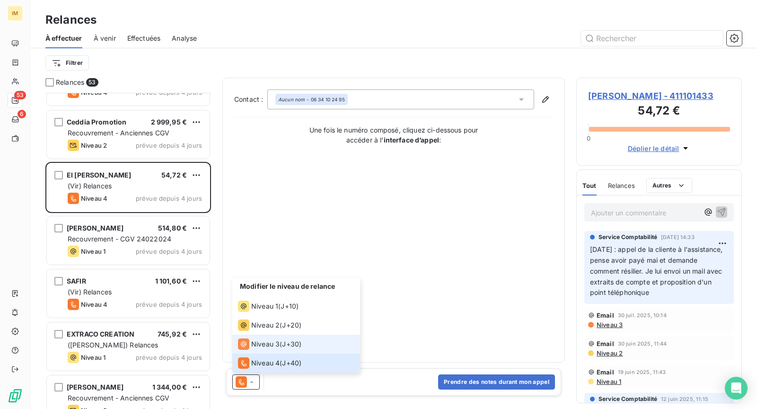
click at [290, 342] on span "J+30 )" at bounding box center [291, 343] width 19 height 9
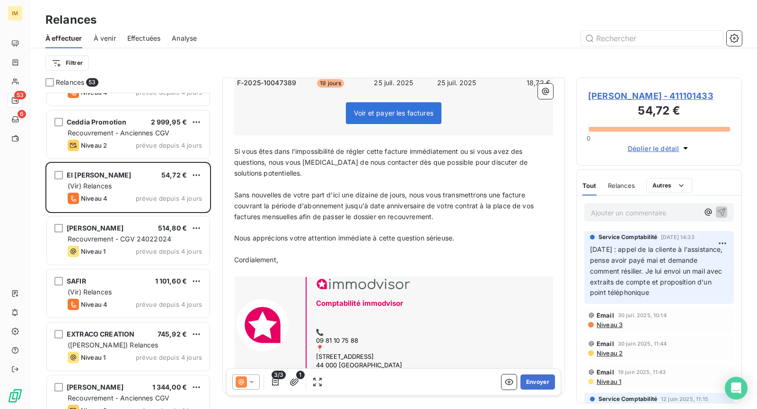
scroll to position [278, 0]
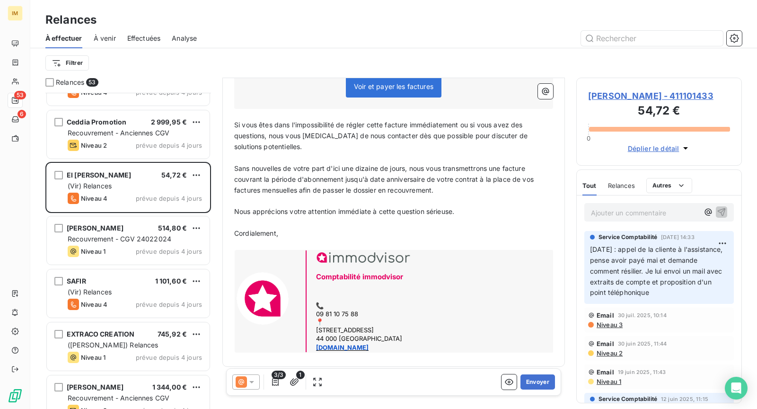
click at [539, 392] on div "3/3 1 Envoyer" at bounding box center [393, 381] width 335 height 27
click at [531, 384] on button "Envoyer" at bounding box center [537, 381] width 35 height 15
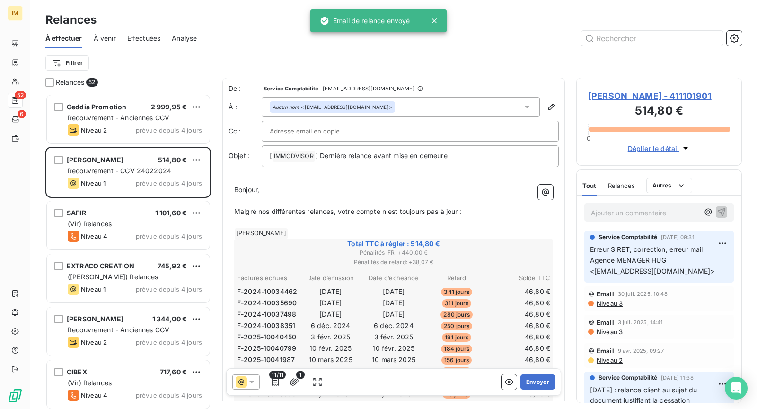
scroll to position [901, 0]
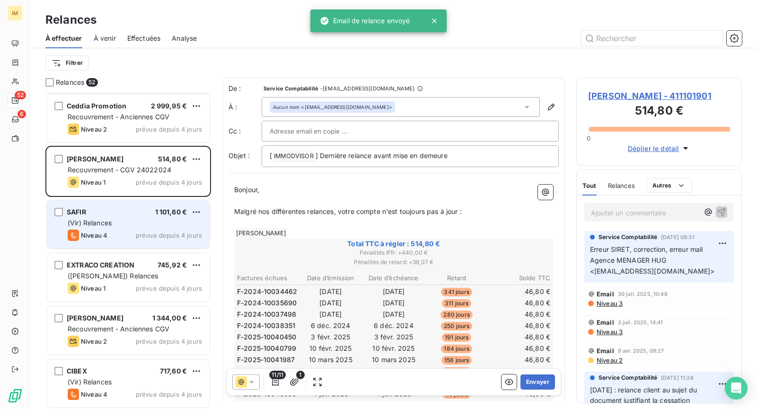
click at [155, 231] on span "prévue depuis 4 jours" at bounding box center [169, 235] width 66 height 8
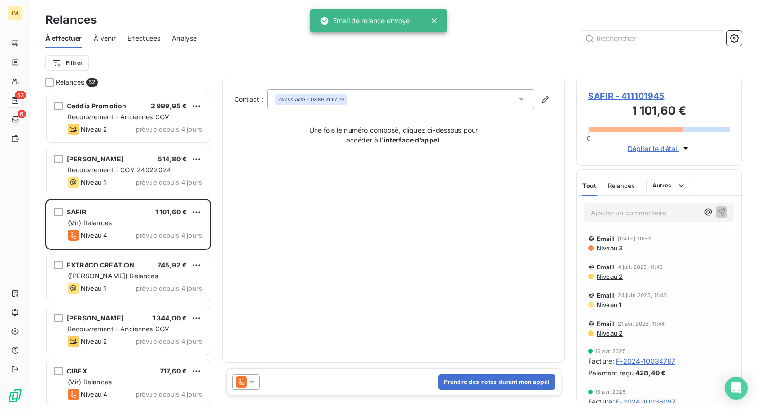
click at [613, 248] on span "Niveau 3" at bounding box center [609, 248] width 27 height 8
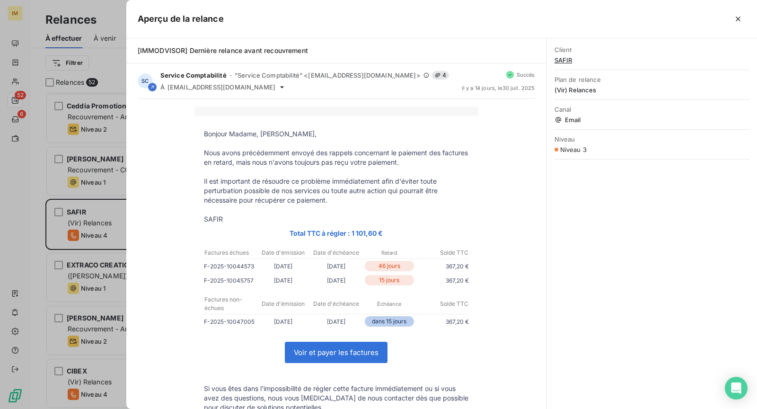
drag, startPoint x: 739, startPoint y: 18, endPoint x: 683, endPoint y: 5, distance: 57.6
click at [739, 18] on icon "button" at bounding box center [737, 18] width 9 height 9
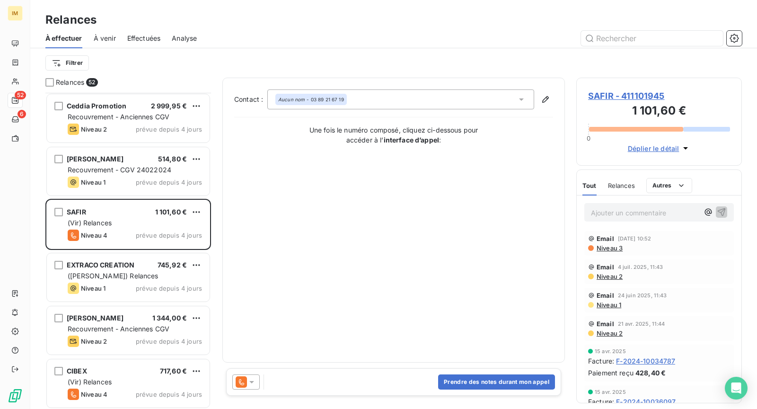
click at [241, 381] on icon at bounding box center [241, 381] width 11 height 11
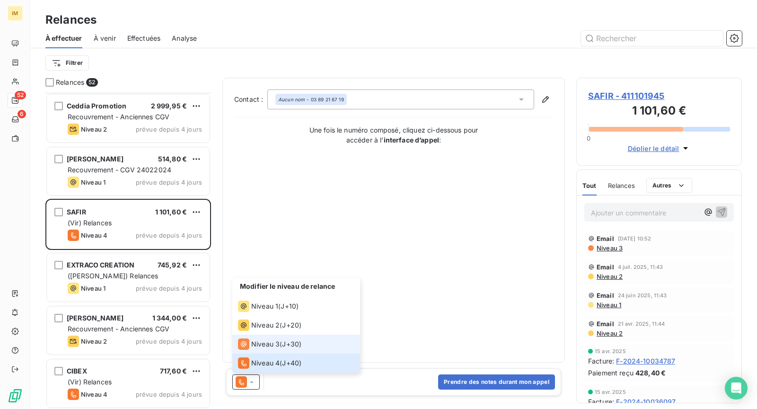
click at [299, 341] on span "J+30 )" at bounding box center [291, 343] width 19 height 9
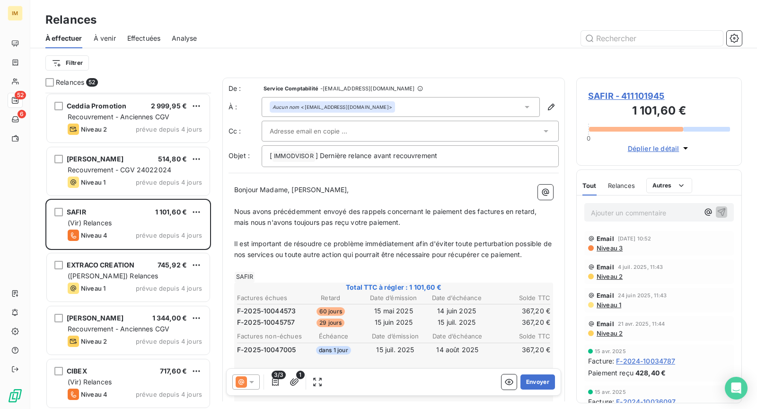
click at [388, 134] on div at bounding box center [406, 131] width 272 height 14
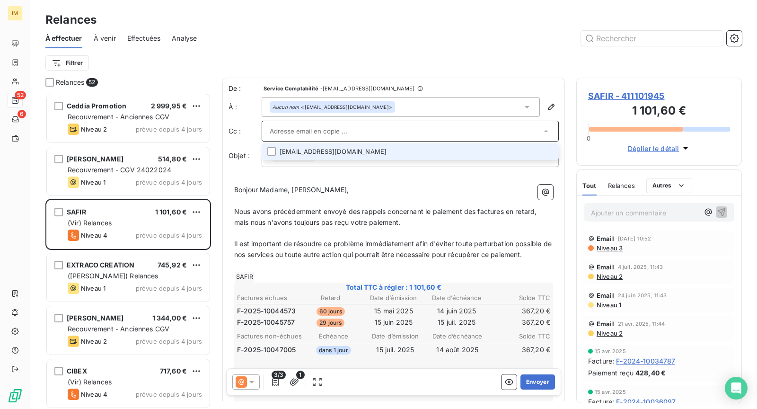
click at [459, 151] on li "[EMAIL_ADDRESS][DOMAIN_NAME]" at bounding box center [410, 151] width 297 height 17
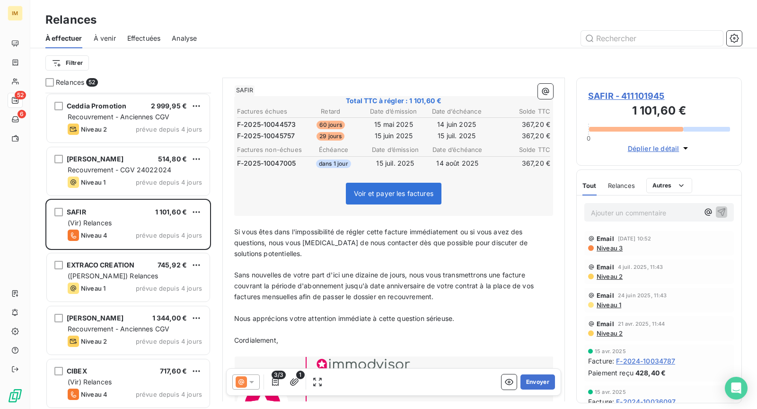
scroll to position [294, 0]
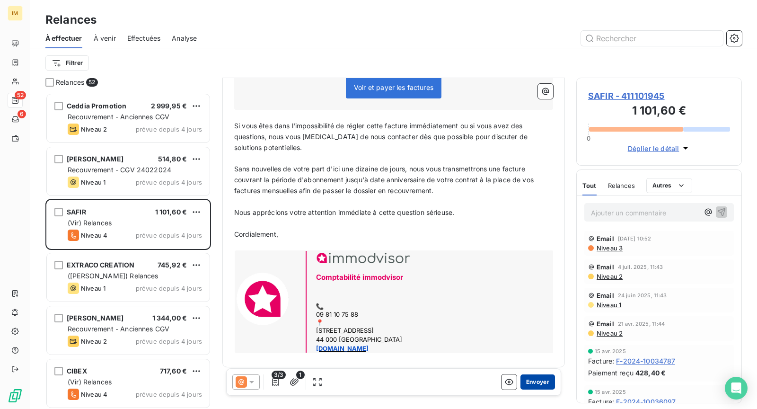
click at [535, 388] on button "Envoyer" at bounding box center [537, 381] width 35 height 15
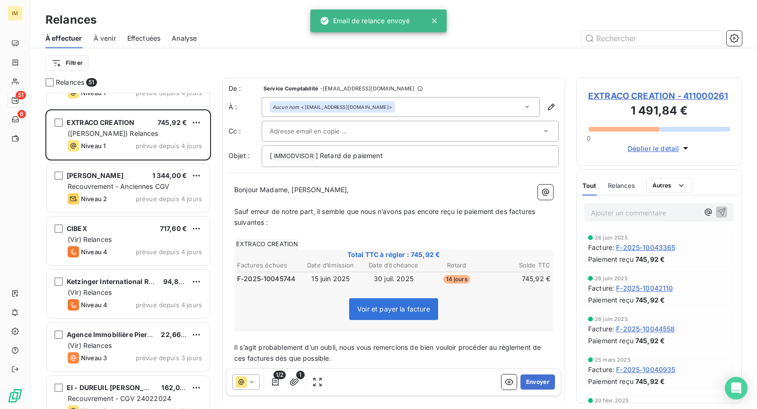
scroll to position [1008, 0]
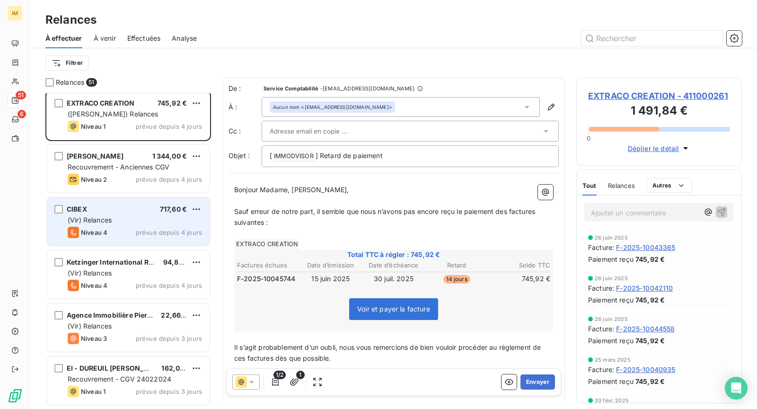
drag, startPoint x: 128, startPoint y: 215, endPoint x: 130, endPoint y: 222, distance: 7.0
click at [128, 215] on div "(Vir) Relances" at bounding box center [135, 219] width 134 height 9
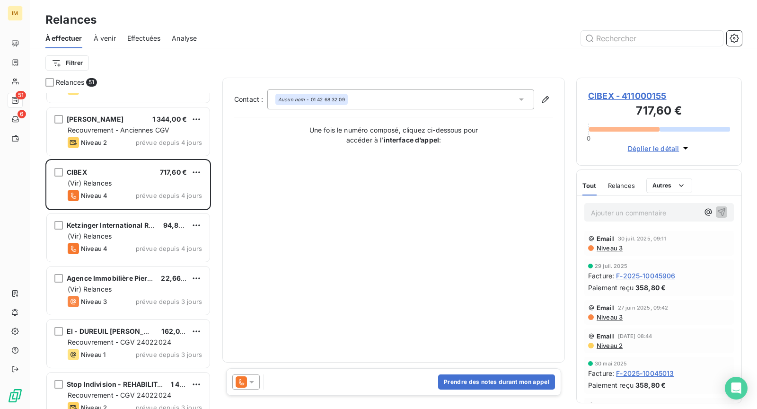
scroll to position [1053, 0]
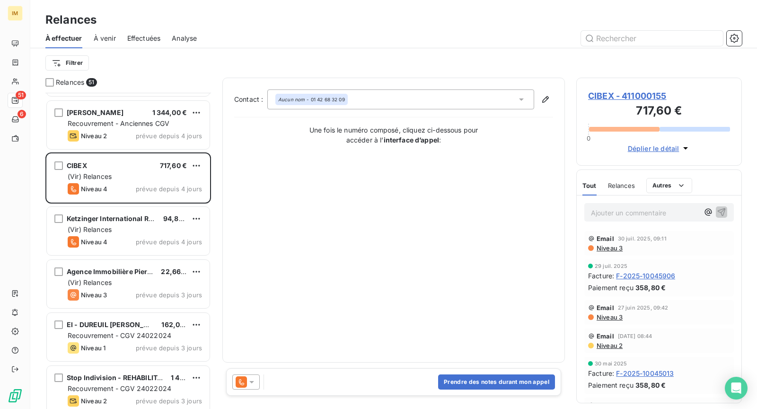
click at [614, 253] on div "Email [DATE] 09:11 Niveau 3" at bounding box center [658, 243] width 149 height 25
click at [614, 249] on span "Niveau 3" at bounding box center [609, 248] width 27 height 8
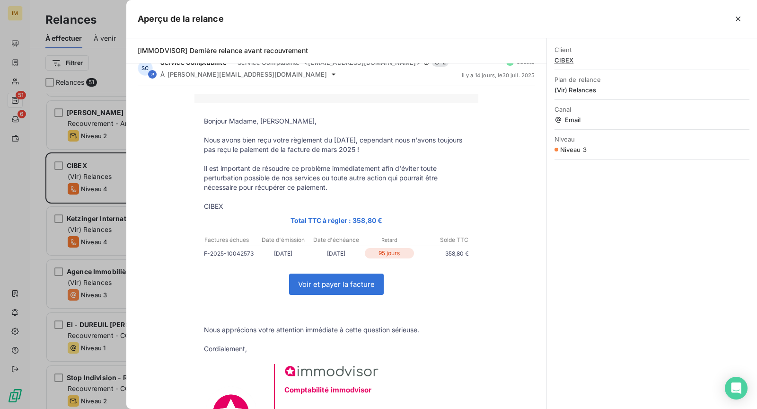
scroll to position [0, 0]
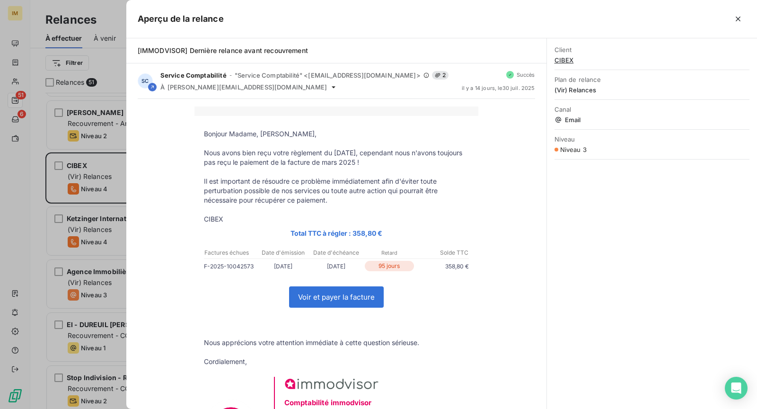
click at [739, 18] on icon "button" at bounding box center [737, 18] width 9 height 9
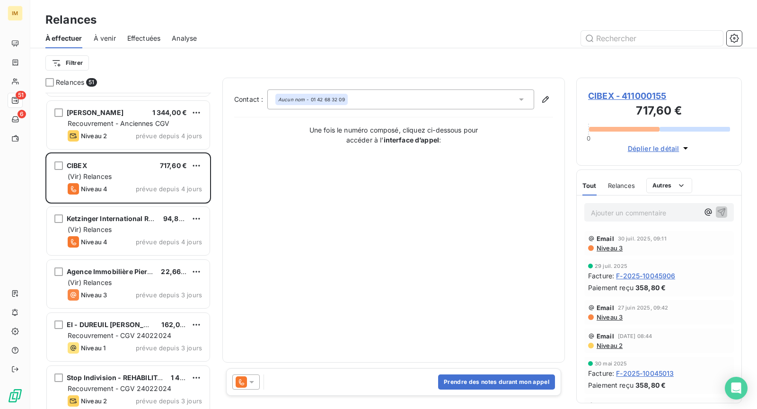
click at [614, 251] on span "Niveau 3" at bounding box center [609, 248] width 27 height 8
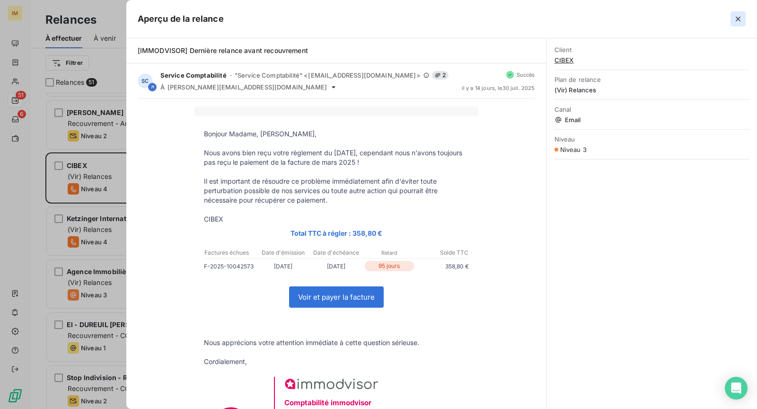
click at [733, 23] on icon "button" at bounding box center [737, 18] width 9 height 9
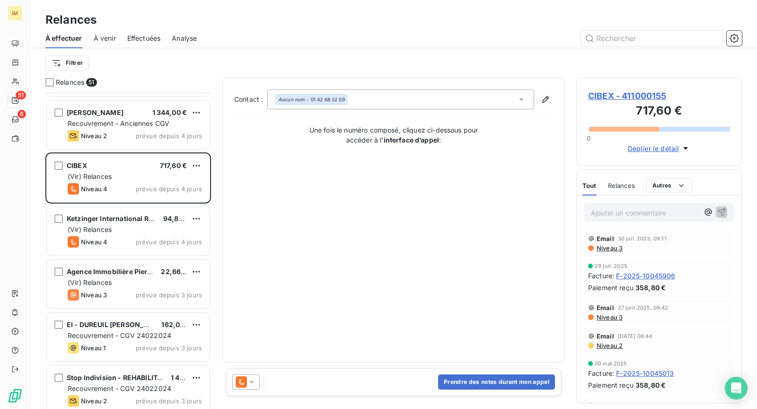
click at [612, 247] on span "Niveau 3" at bounding box center [609, 248] width 27 height 8
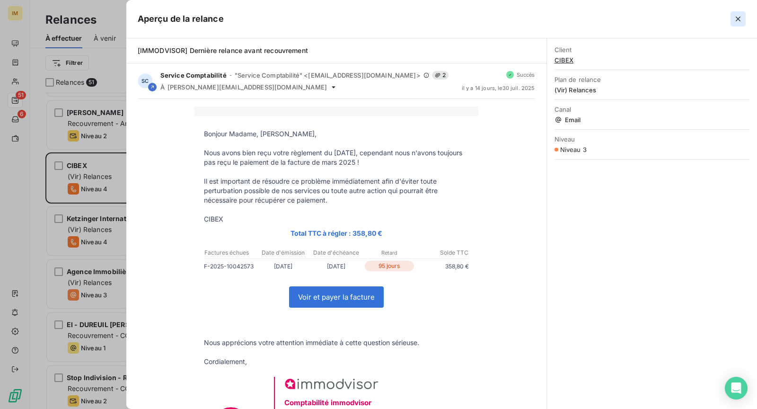
click at [736, 19] on icon "button" at bounding box center [737, 18] width 9 height 9
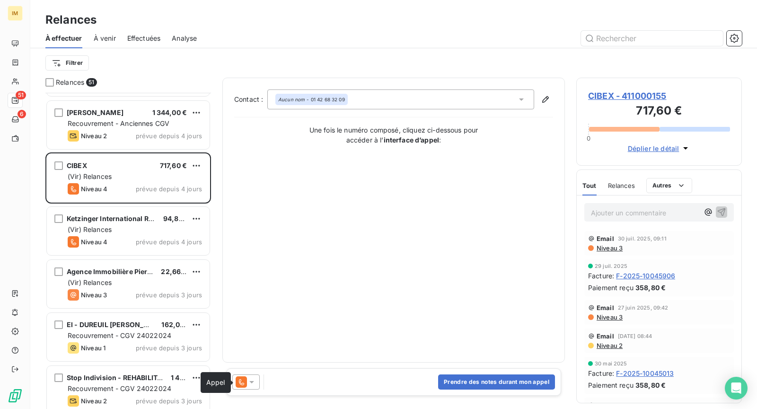
click at [243, 377] on icon at bounding box center [241, 381] width 11 height 11
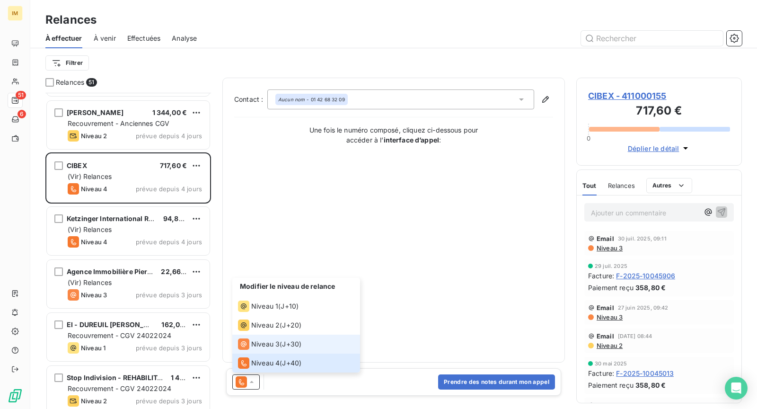
click at [280, 337] on li "Niveau 3 ( J+30 )" at bounding box center [296, 343] width 128 height 19
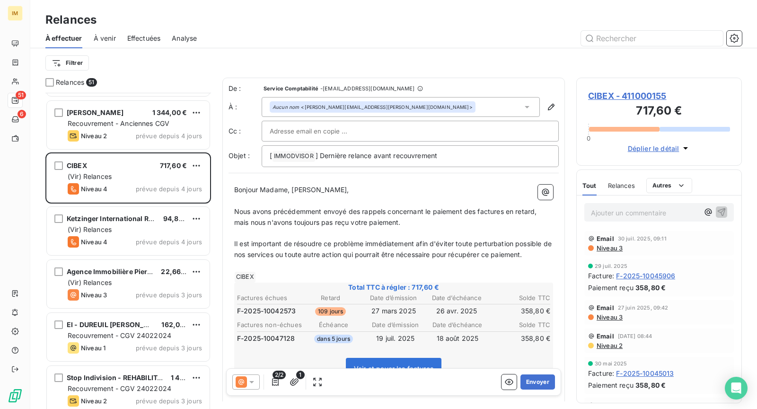
click at [343, 125] on div at bounding box center [410, 131] width 281 height 14
click at [311, 128] on input "text" at bounding box center [410, 131] width 281 height 14
click at [633, 92] on span "CIBEX - 411000155" at bounding box center [659, 95] width 142 height 13
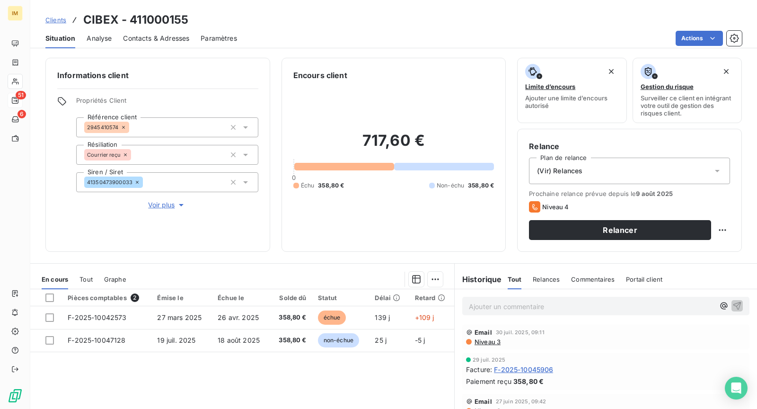
click at [150, 45] on div "Contacts & Adresses" at bounding box center [156, 38] width 66 height 20
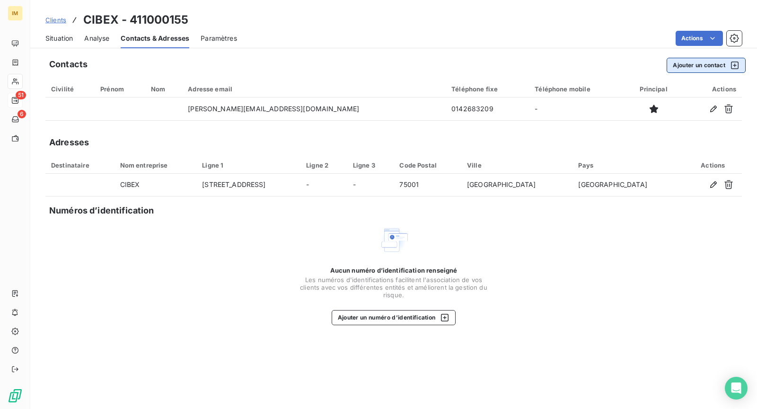
click at [696, 66] on button "Ajouter un contact" at bounding box center [705, 65] width 79 height 15
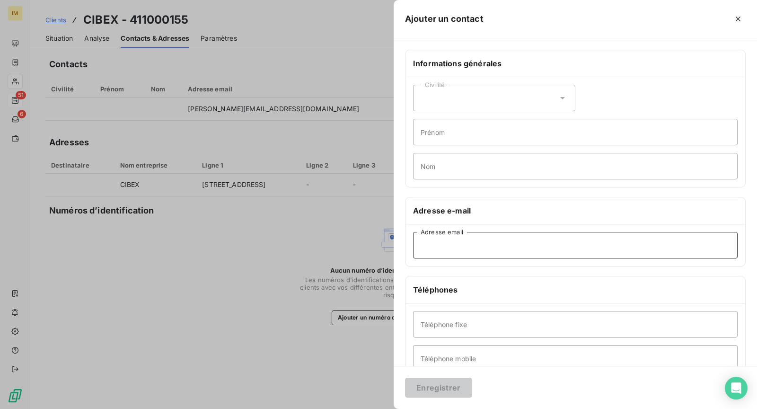
click at [471, 239] on input "Adresse email" at bounding box center [575, 245] width 324 height 26
paste input "[EMAIL_ADDRESS][DOMAIN_NAME]"
click at [522, 252] on input "[EMAIL_ADDRESS][DOMAIN_NAME]" at bounding box center [575, 245] width 324 height 26
click at [521, 252] on input "[EMAIL_ADDRESS][DOMAIN_NAME]" at bounding box center [575, 245] width 324 height 26
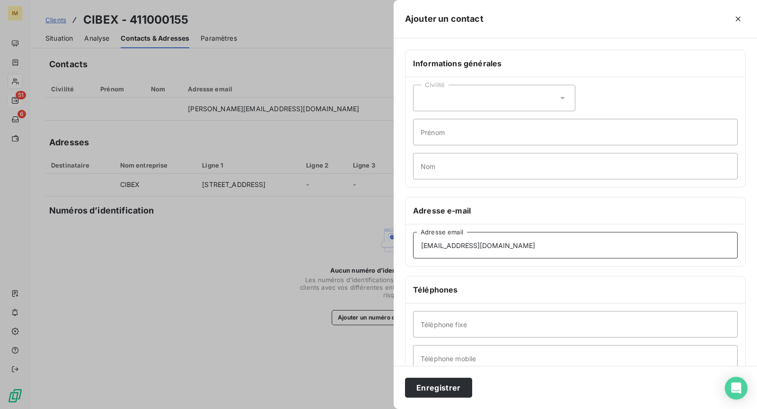
paste input "[EMAIL_ADDRESS][DOMAIN_NAME]"
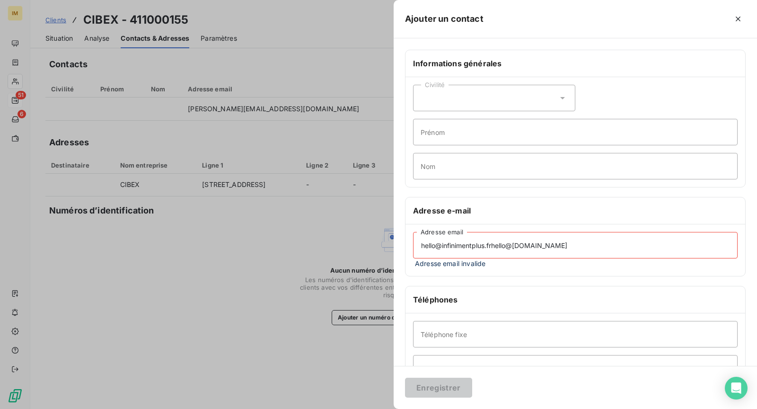
click at [523, 242] on input "hello@infinimentplus.frhello@[DOMAIN_NAME]" at bounding box center [575, 245] width 324 height 26
paste input
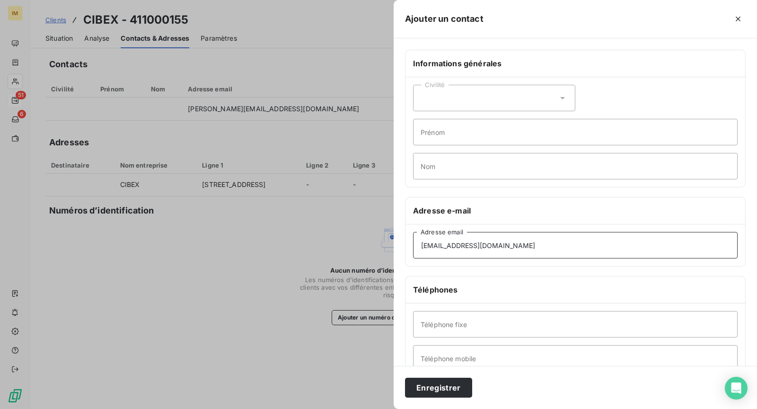
click at [521, 250] on input "[EMAIL_ADDRESS][DOMAIN_NAME]" at bounding box center [575, 245] width 324 height 26
paste input "ene.dupre"
type input "[PERSON_NAME][EMAIL_ADDRESS][PERSON_NAME][DOMAIN_NAME]"
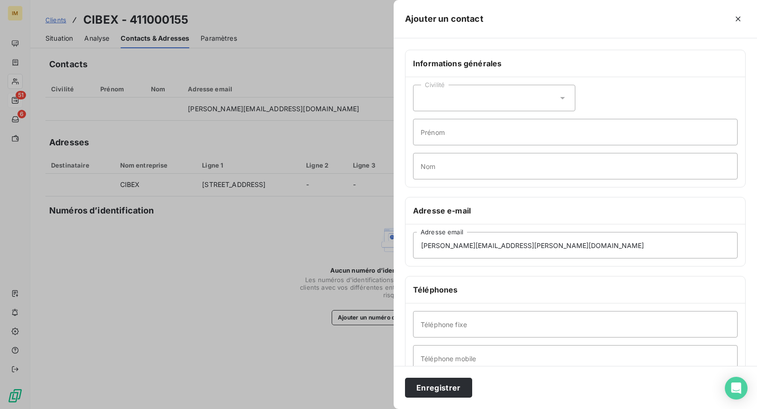
drag, startPoint x: 455, startPoint y: 395, endPoint x: 464, endPoint y: 400, distance: 10.2
click at [456, 395] on button "Enregistrer" at bounding box center [438, 387] width 67 height 20
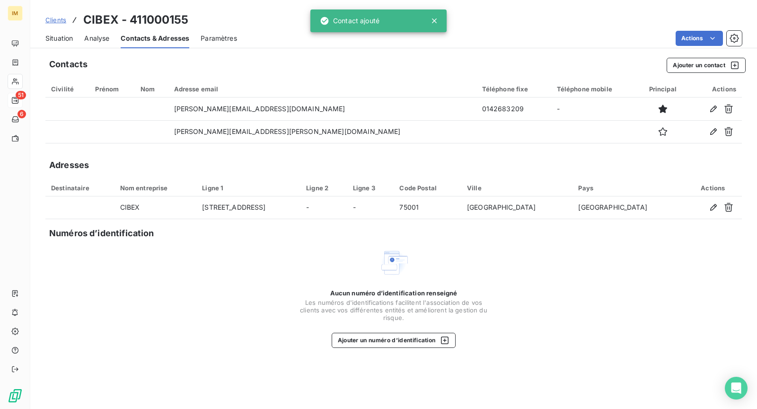
click at [62, 41] on span "Situation" at bounding box center [58, 38] width 27 height 9
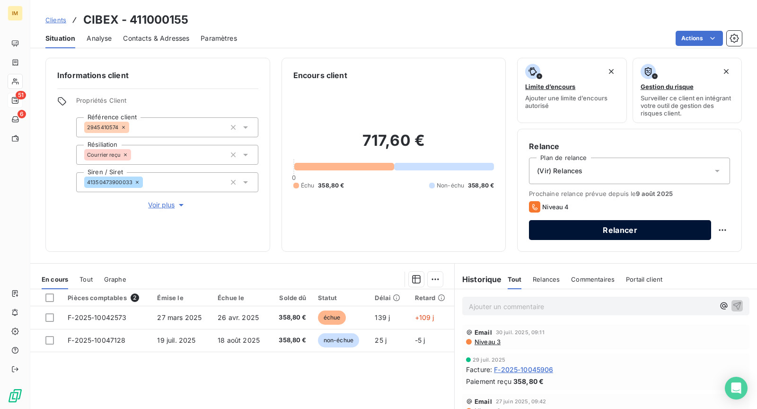
click at [580, 226] on button "Relancer" at bounding box center [620, 230] width 182 height 20
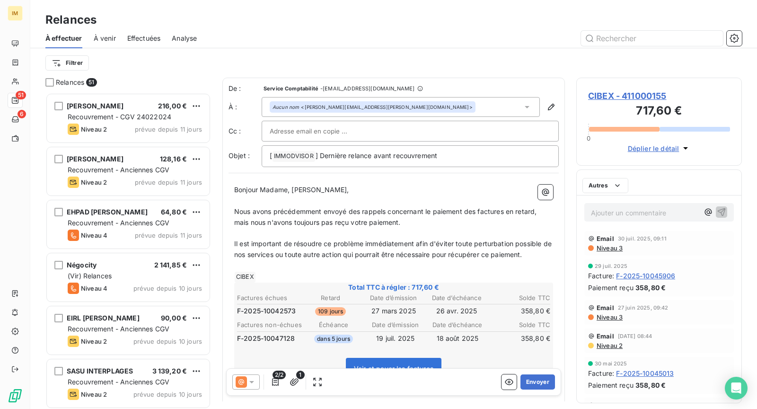
scroll to position [308, 158]
click at [255, 383] on icon at bounding box center [251, 381] width 9 height 9
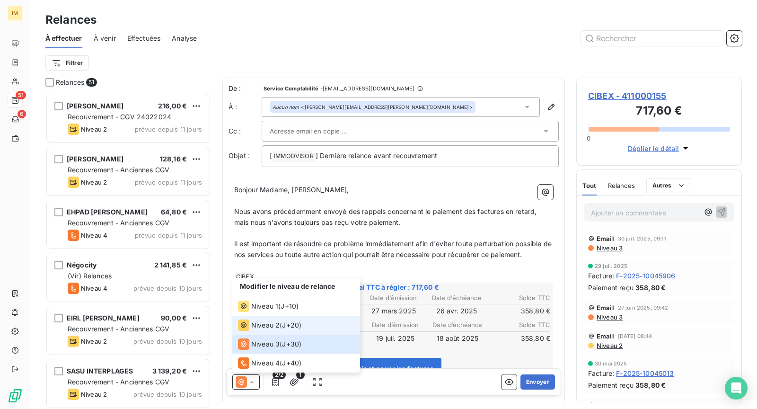
click at [279, 325] on div "Niveau 2 ( J+20 )" at bounding box center [269, 324] width 63 height 11
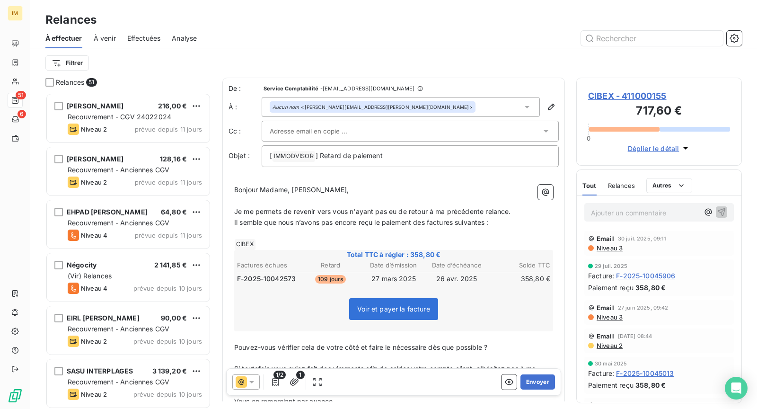
click at [353, 134] on div at bounding box center [406, 131] width 272 height 14
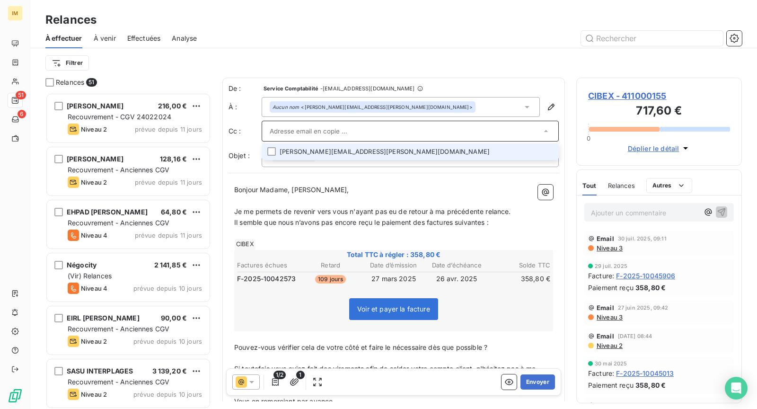
click at [461, 143] on li "[PERSON_NAME][EMAIL_ADDRESS][PERSON_NAME][DOMAIN_NAME]" at bounding box center [410, 151] width 297 height 17
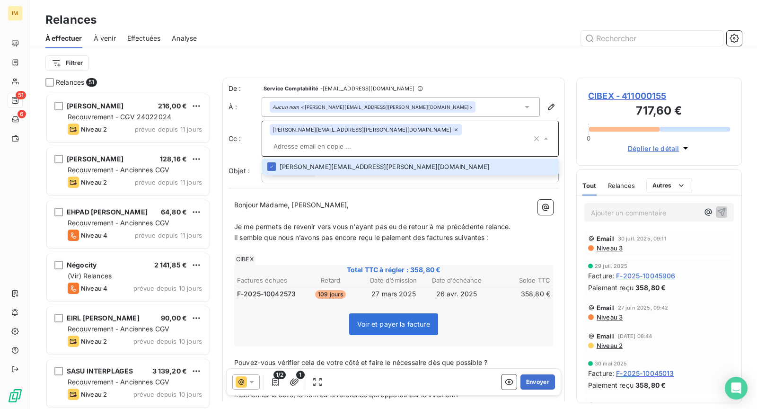
click at [299, 210] on p "﻿" at bounding box center [393, 215] width 319 height 11
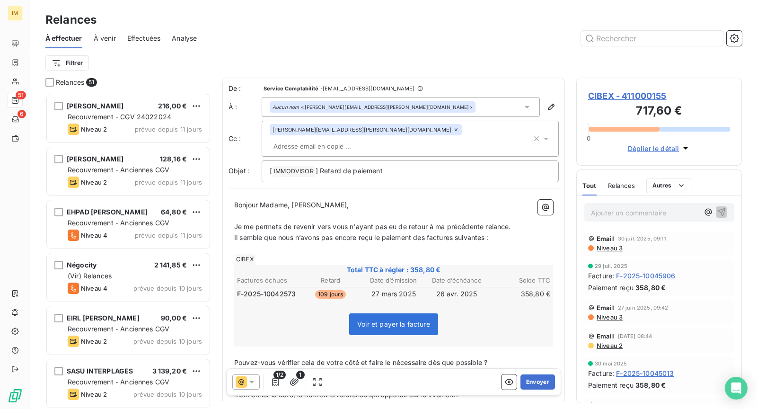
click at [610, 244] on span "Niveau 3" at bounding box center [609, 248] width 27 height 8
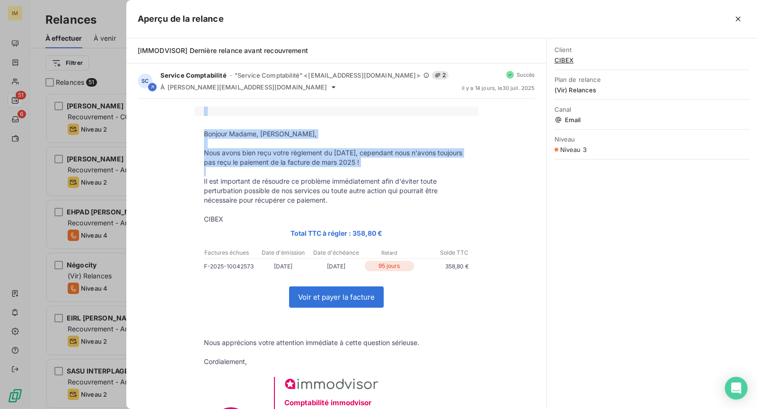
drag, startPoint x: 401, startPoint y: 168, endPoint x: 187, endPoint y: 163, distance: 214.3
click at [186, 164] on div "Bonjour Madame, [PERSON_NAME], Nous avons bien reçu votre règlement du [DATE], …" at bounding box center [336, 316] width 397 height 421
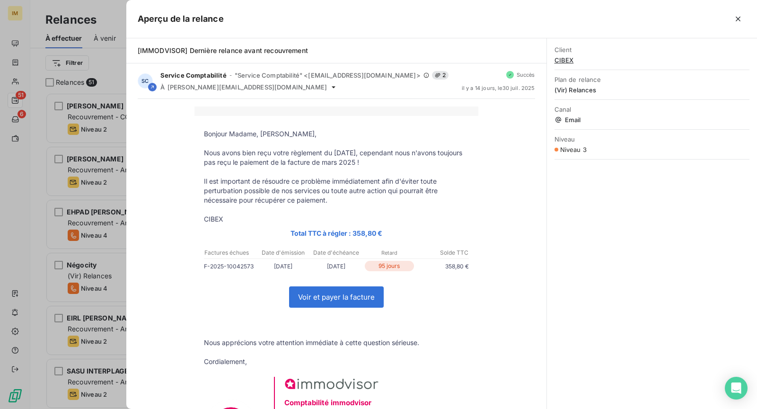
drag, startPoint x: 240, startPoint y: 161, endPoint x: 219, endPoint y: 153, distance: 22.6
click at [239, 160] on p "Nous avons bien reçu votre règlement du [DATE], cependant nous n'avons toujours…" at bounding box center [336, 157] width 265 height 19
drag, startPoint x: 199, startPoint y: 149, endPoint x: 391, endPoint y: 165, distance: 192.7
click at [391, 165] on td "Nous avons bien reçu votre règlement du [DATE], cependant nous n'avons toujours…" at bounding box center [336, 157] width 284 height 19
click at [732, 22] on button "button" at bounding box center [737, 18] width 15 height 15
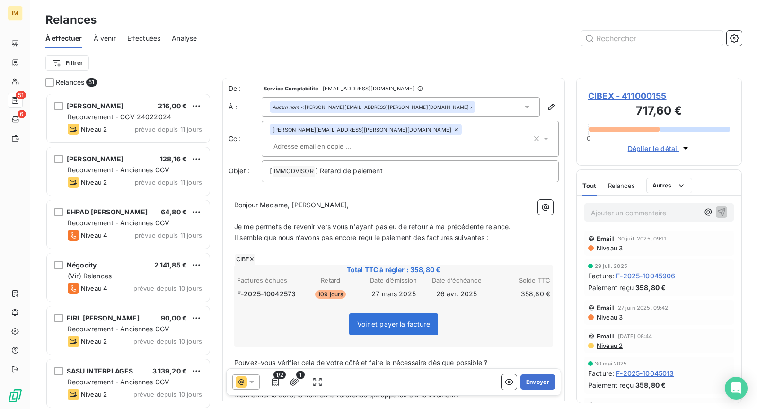
click at [252, 379] on icon at bounding box center [251, 381] width 9 height 9
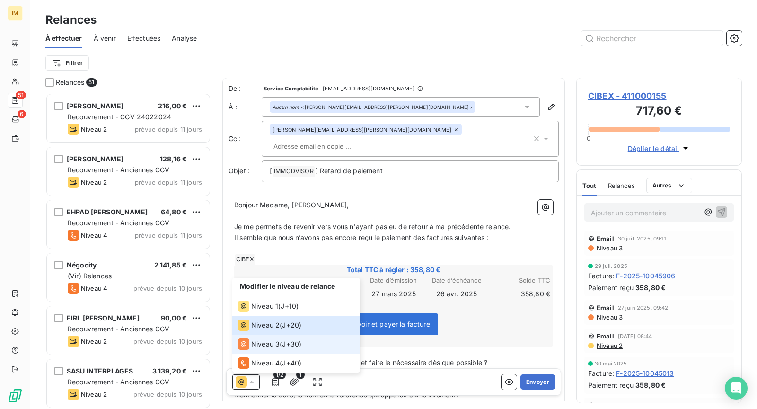
click at [274, 338] on div "Niveau 3" at bounding box center [259, 343] width 42 height 11
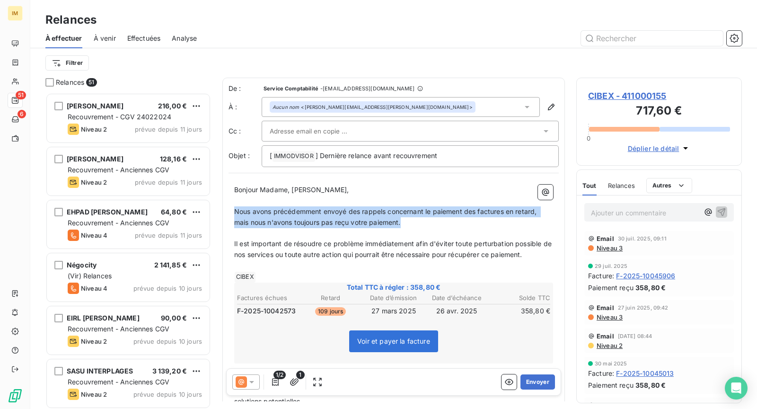
drag, startPoint x: 385, startPoint y: 219, endPoint x: 229, endPoint y: 210, distance: 155.9
click at [229, 210] on div "Bonjour Madame, Monsieur, ﻿ Nous avons précédemment envoyé des rappels concerna…" at bounding box center [393, 397] width 330 height 436
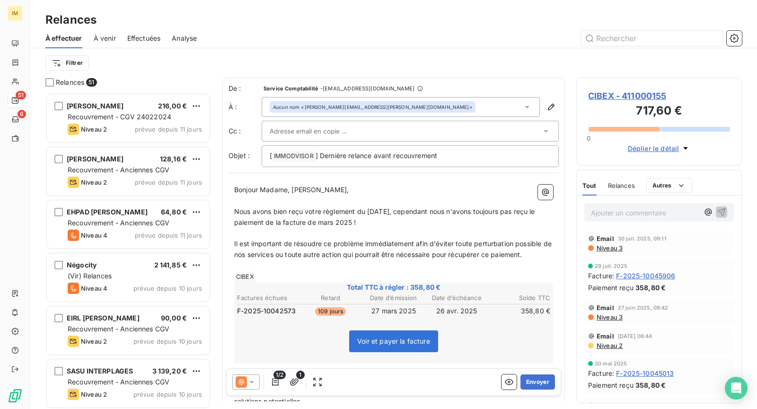
drag, startPoint x: 450, startPoint y: 232, endPoint x: 483, endPoint y: 243, distance: 34.9
click at [450, 232] on p "﻿" at bounding box center [393, 233] width 319 height 11
drag, startPoint x: 490, startPoint y: 242, endPoint x: 496, endPoint y: 246, distance: 7.4
click at [491, 242] on span "Il est important de résoudre ce problème immédiatement afin d'éviter toute pert…" at bounding box center [393, 248] width 319 height 19
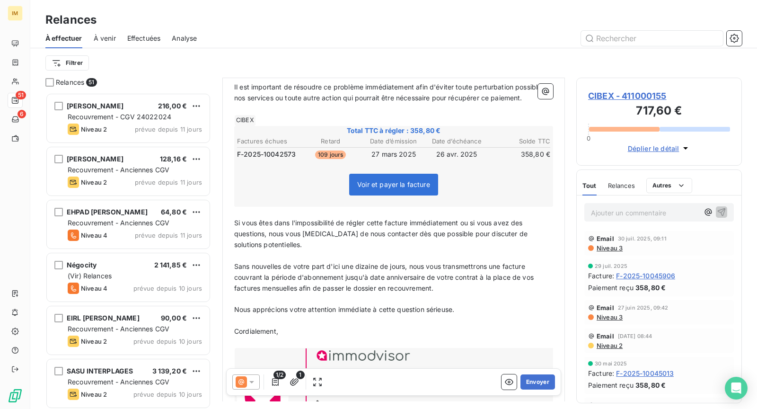
scroll to position [207, 0]
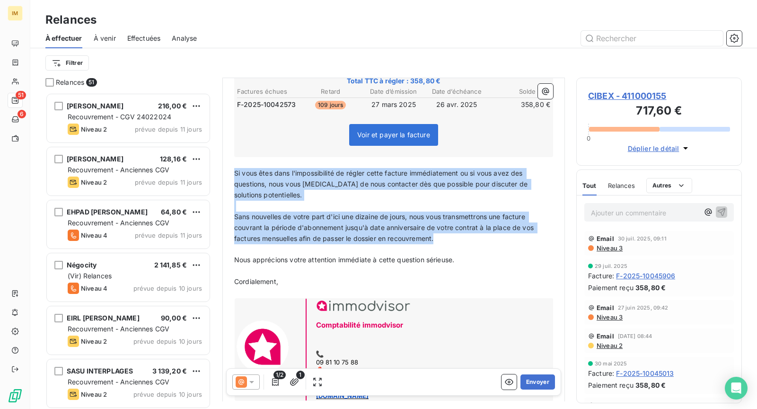
drag, startPoint x: 235, startPoint y: 170, endPoint x: 505, endPoint y: 237, distance: 278.9
click at [505, 237] on div "Bonjour Madame, Monsieur, ﻿ Nous avons bien reçu votre règlement du [DATE], cep…" at bounding box center [393, 190] width 319 height 425
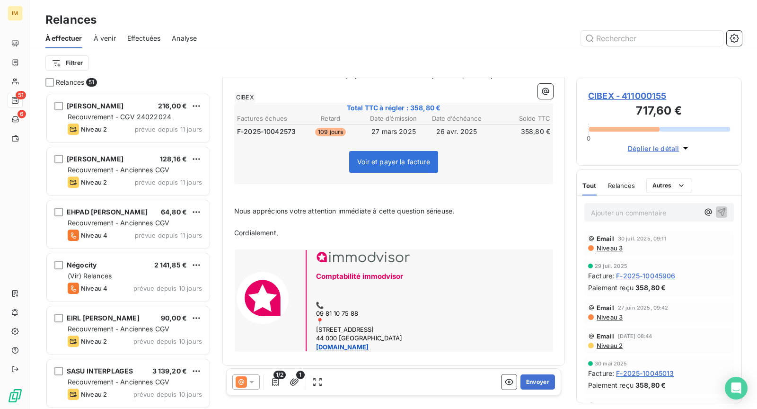
scroll to position [0, 0]
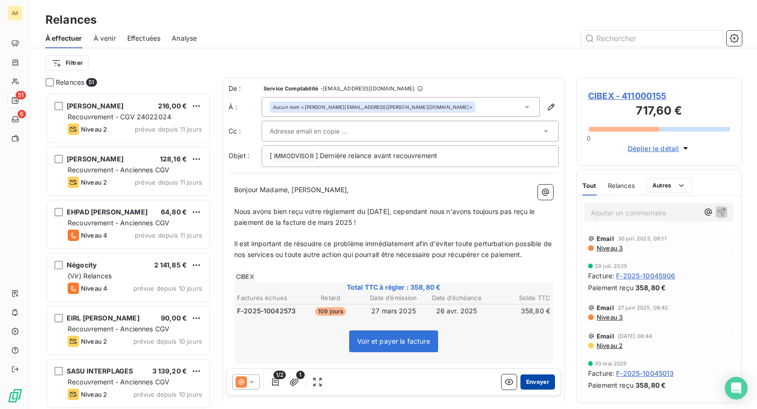
click at [543, 383] on button "Envoyer" at bounding box center [537, 381] width 35 height 15
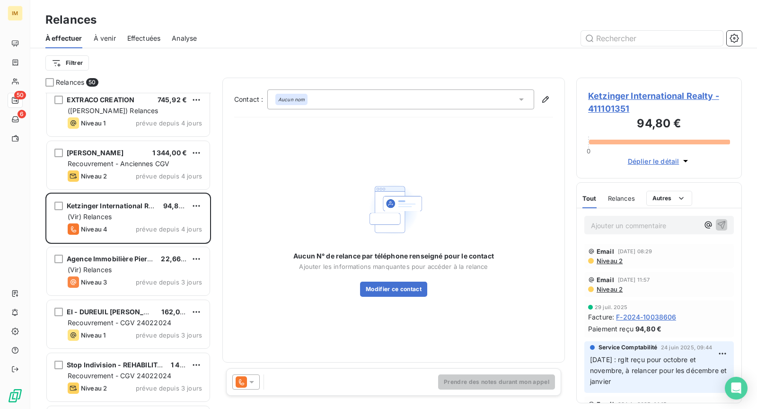
scroll to position [1028, 0]
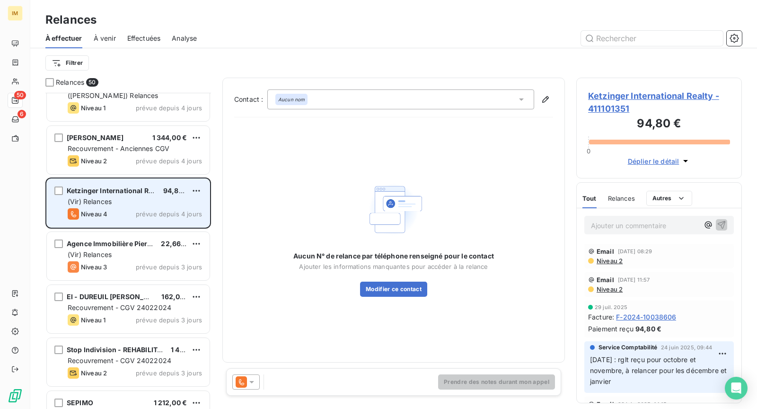
click at [149, 206] on div "Ketzinger International Realty 94,80 € (Vir) Relances Niveau 4 prévue depuis 4 …" at bounding box center [128, 203] width 163 height 48
click at [137, 206] on div "Ketzinger International Realty 94,80 € (Vir) Relances Niveau 4 prévue depuis 4 …" at bounding box center [128, 203] width 163 height 48
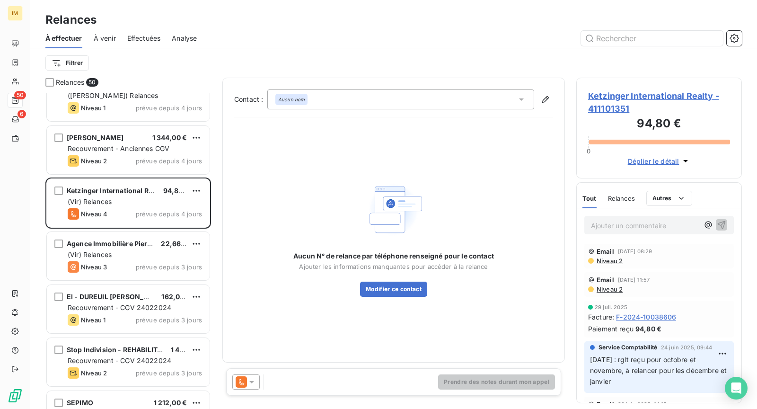
click at [249, 386] on icon at bounding box center [251, 381] width 9 height 9
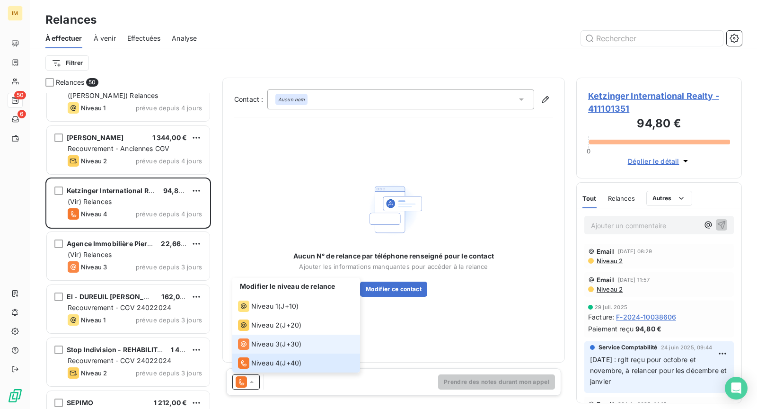
click at [283, 342] on span "J+30 )" at bounding box center [291, 343] width 19 height 9
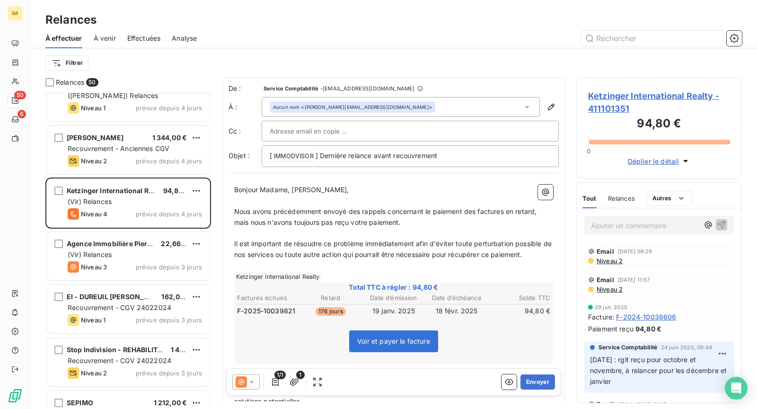
click at [606, 261] on span "Niveau 2" at bounding box center [609, 261] width 27 height 8
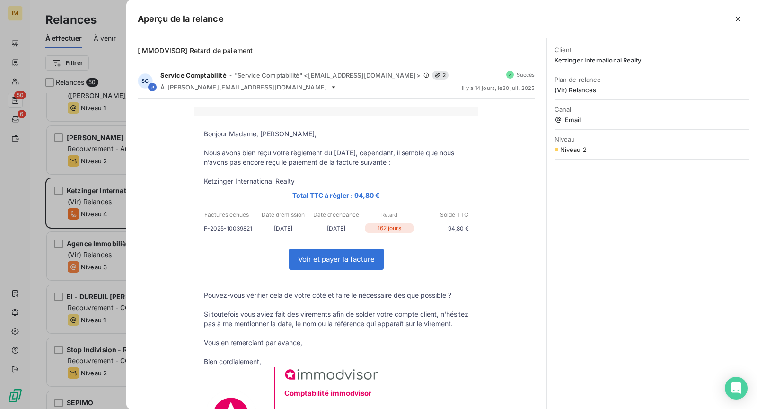
click at [745, 21] on div "Aperçu de la relance" at bounding box center [441, 19] width 631 height 38
click at [738, 19] on icon "button" at bounding box center [738, 19] width 5 height 5
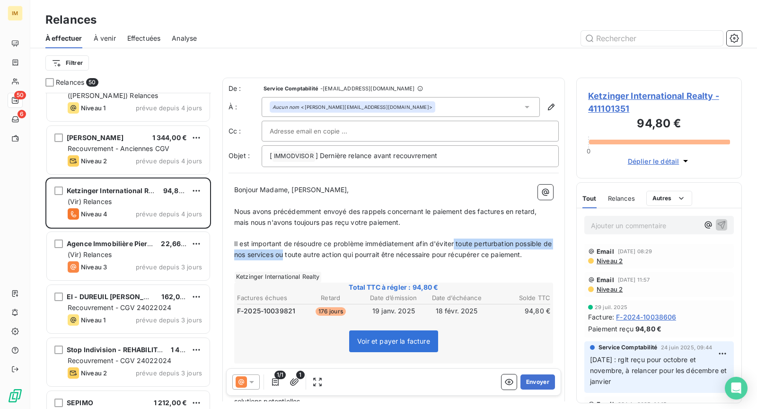
drag, startPoint x: 456, startPoint y: 241, endPoint x: 298, endPoint y: 254, distance: 158.0
click at [294, 254] on span "Il est important de résoudre ce problème immédiatement afin d'éviter toute pert…" at bounding box center [393, 248] width 319 height 19
drag, startPoint x: 513, startPoint y: 242, endPoint x: 492, endPoint y: 239, distance: 21.5
click at [492, 239] on span "Il est important de résoudre ce problème immédiatement afin d'éviter toute autr…" at bounding box center [393, 248] width 318 height 19
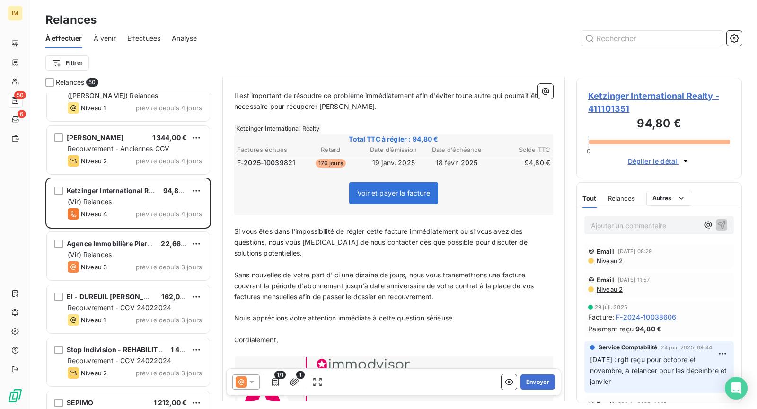
scroll to position [149, 0]
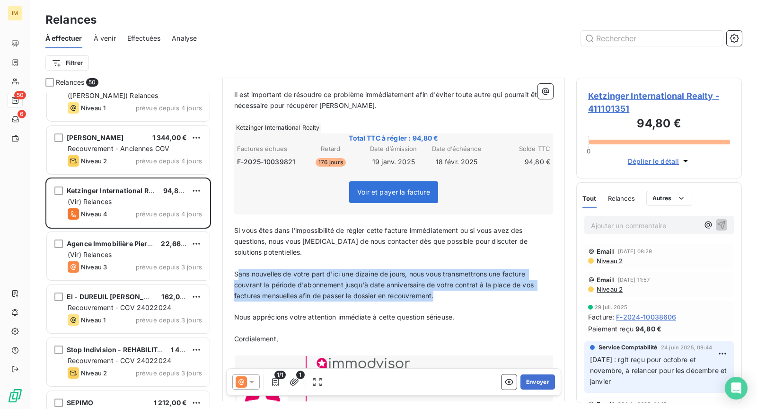
drag, startPoint x: 237, startPoint y: 268, endPoint x: 452, endPoint y: 296, distance: 217.6
click at [452, 296] on p "Sans nouvelles de votre part d'ici une dizaine de jours, nous vous transmettron…" at bounding box center [393, 285] width 319 height 33
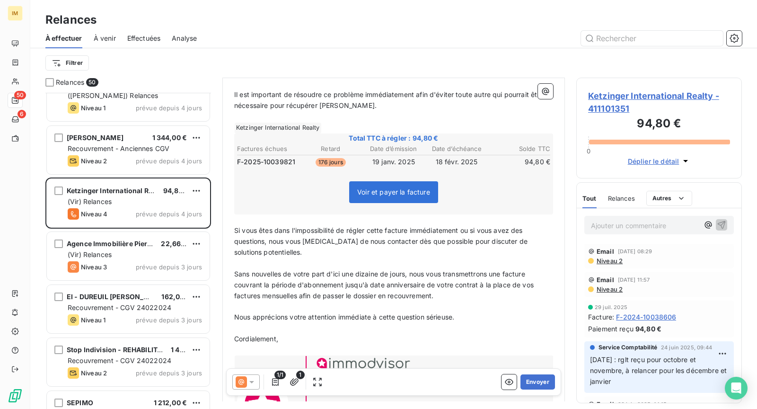
drag, startPoint x: 412, startPoint y: 270, endPoint x: 480, endPoint y: 270, distance: 67.6
click at [416, 270] on span "Sans nouvelles de votre part d'ici une dizaine de jours, nous vous transmettron…" at bounding box center [384, 285] width 301 height 30
drag, startPoint x: 446, startPoint y: 270, endPoint x: 423, endPoint y: 270, distance: 23.2
click at [446, 270] on span "Sans nouvelles de votre part d'ici une dizaine de jours, nous vous transmettron…" at bounding box center [384, 285] width 301 height 30
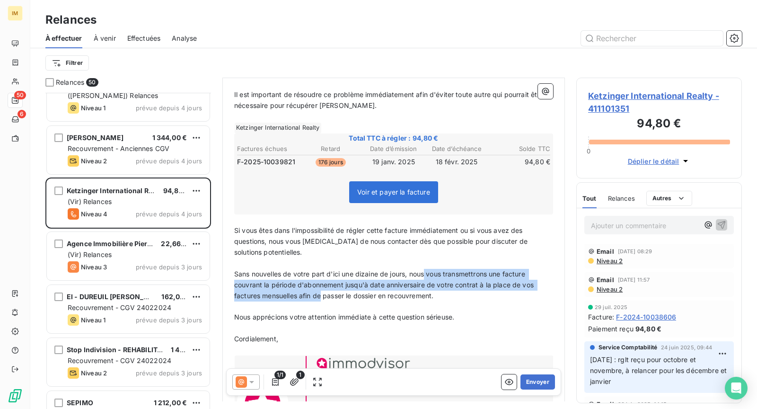
drag, startPoint x: 426, startPoint y: 270, endPoint x: 321, endPoint y: 292, distance: 106.9
click at [321, 292] on span "Sans nouvelles de votre part d'ici une dizaine de jours, nous vous transmettron…" at bounding box center [384, 285] width 301 height 30
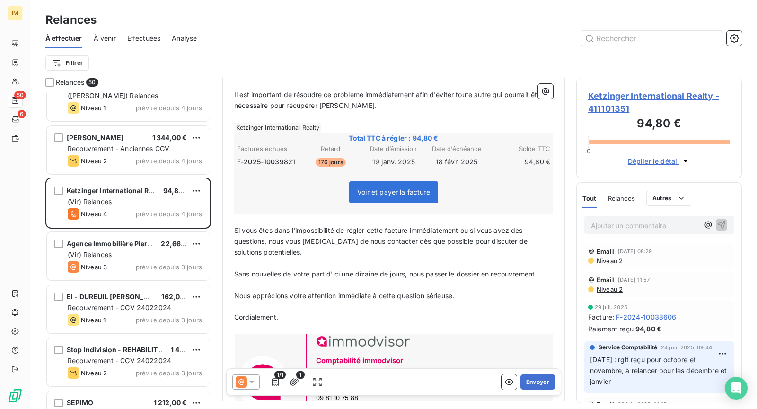
click at [449, 270] on span "Sans nouvelles de votre part d'ici une dizaine de jours, nous passer le dossier…" at bounding box center [385, 274] width 302 height 8
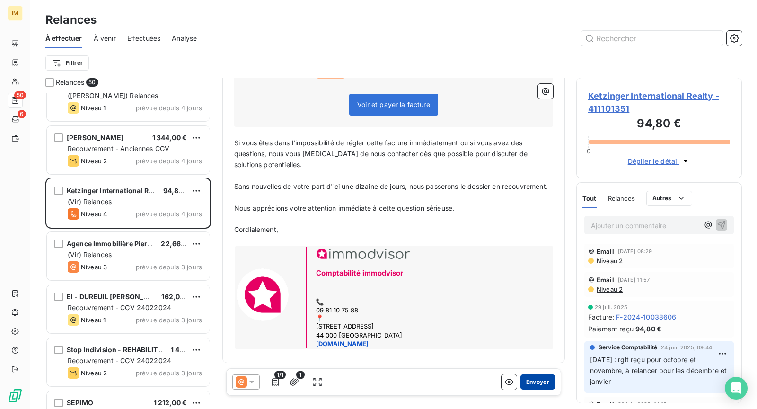
scroll to position [245, 0]
click at [540, 381] on button "Envoyer" at bounding box center [537, 381] width 35 height 15
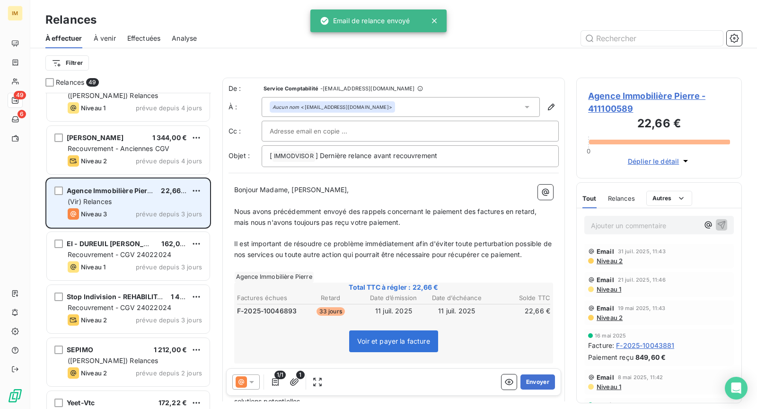
click at [129, 208] on div "Niveau 3 prévue depuis 3 jours" at bounding box center [135, 213] width 134 height 11
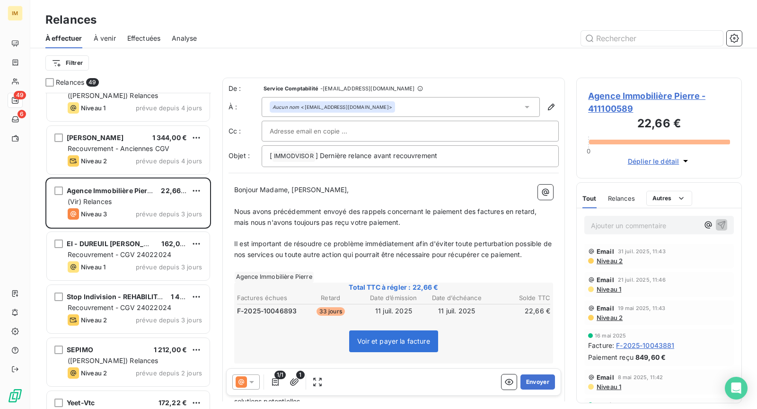
click at [614, 251] on div "Email 31 juil. 2025, 11:43" at bounding box center [659, 251] width 142 height 8
click at [614, 257] on span "Niveau 2" at bounding box center [609, 261] width 27 height 8
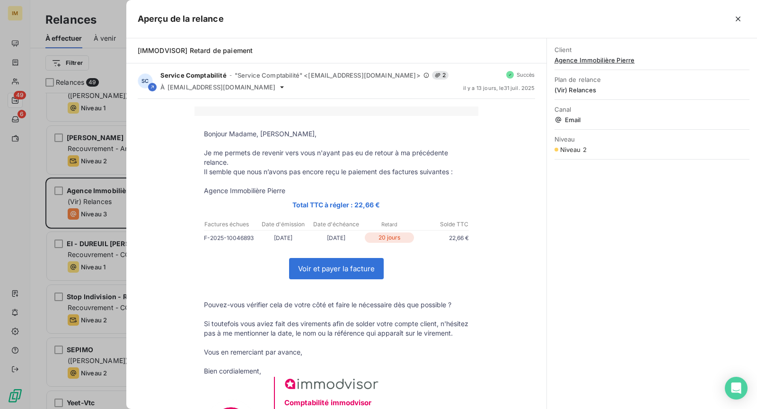
click at [736, 23] on icon "button" at bounding box center [737, 18] width 9 height 9
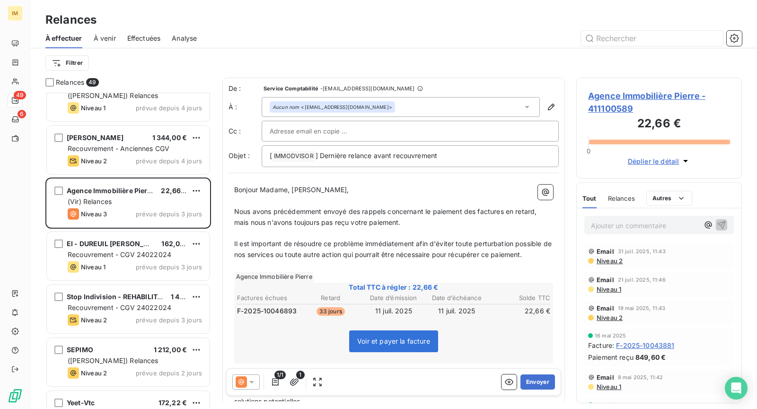
click at [370, 129] on div at bounding box center [410, 131] width 281 height 14
click at [435, 48] on div "À effectuer À venir Effectuées Analyse Filtrer" at bounding box center [393, 52] width 727 height 49
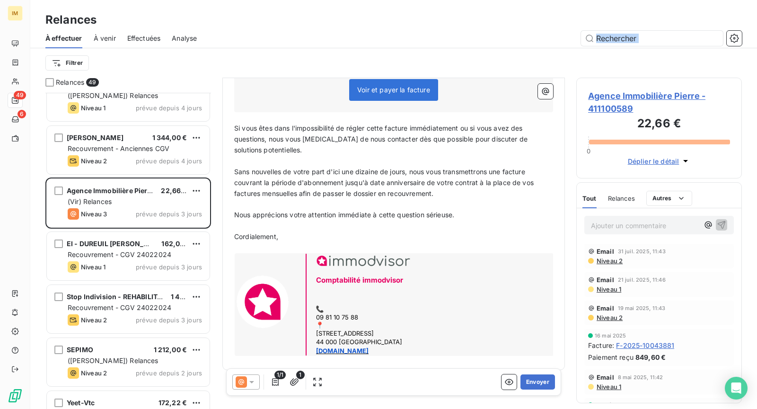
scroll to position [252, 0]
click at [459, 193] on p "Sans nouvelles de votre part d'ici une dizaine de jours, nous vous transmettron…" at bounding box center [393, 182] width 319 height 33
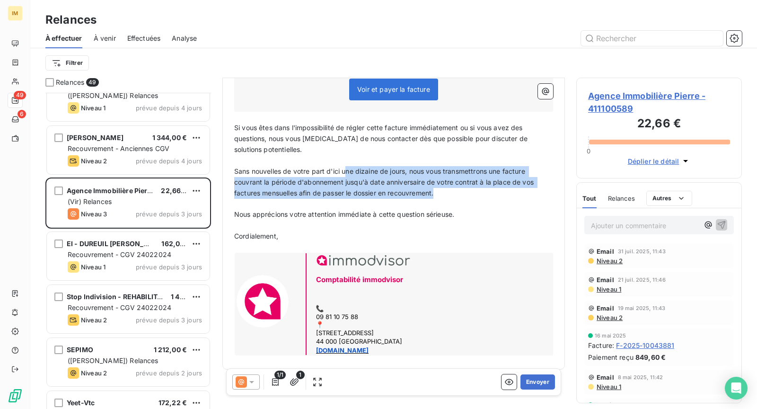
drag, startPoint x: 461, startPoint y: 192, endPoint x: 390, endPoint y: 179, distance: 72.0
click at [350, 174] on p "Sans nouvelles de votre part d'ici une dizaine de jours, nous vous transmettron…" at bounding box center [393, 182] width 319 height 33
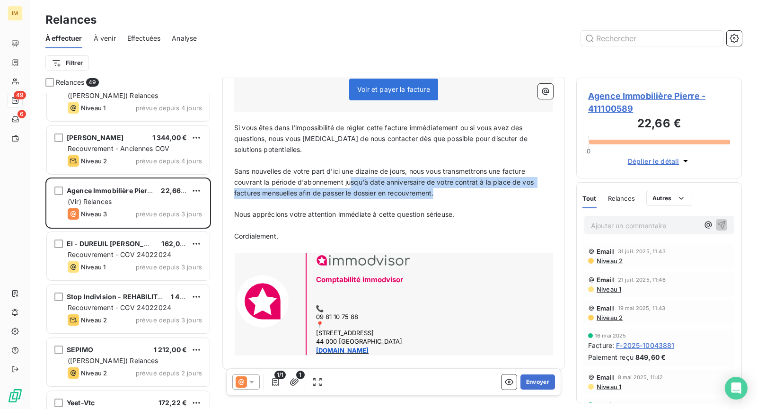
click at [416, 183] on span "Sans nouvelles de votre part d'ici une dizaine de jours, nous vous transmettron…" at bounding box center [384, 182] width 301 height 30
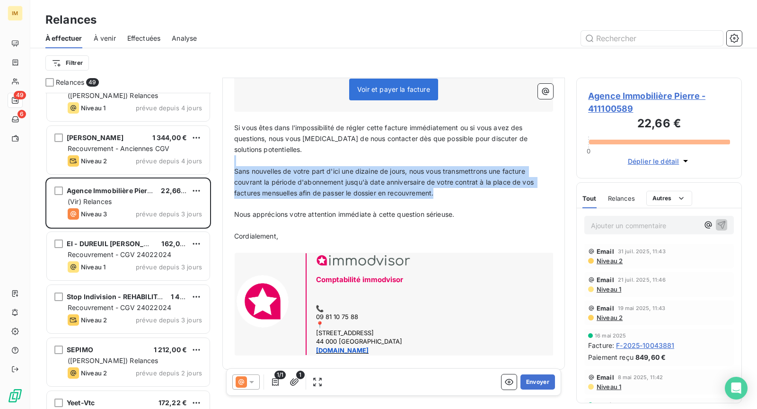
drag, startPoint x: 271, startPoint y: 162, endPoint x: 465, endPoint y: 190, distance: 196.8
click at [465, 190] on div "Bonjour Madame, Monsieur, ﻿ Nous avons précédemment envoyé des rappels concerna…" at bounding box center [393, 145] width 319 height 425
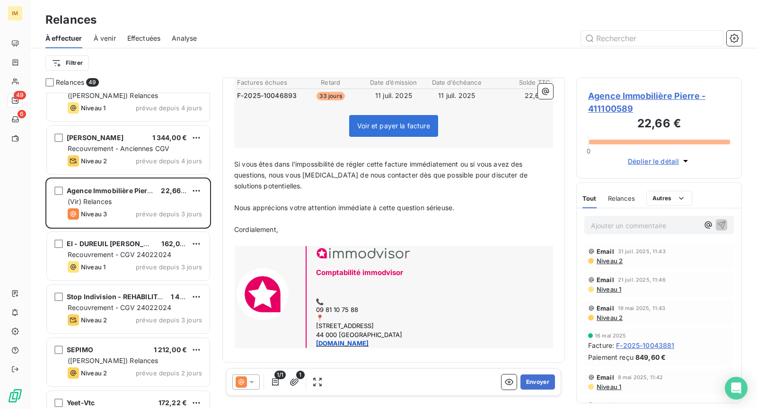
scroll to position [212, 0]
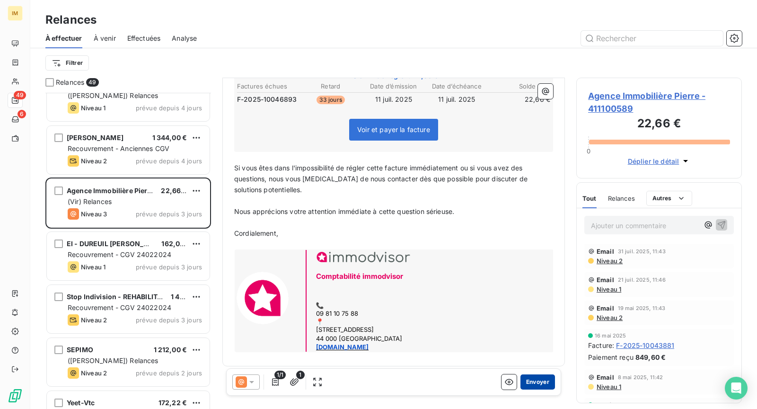
click at [528, 377] on button "Envoyer" at bounding box center [537, 381] width 35 height 15
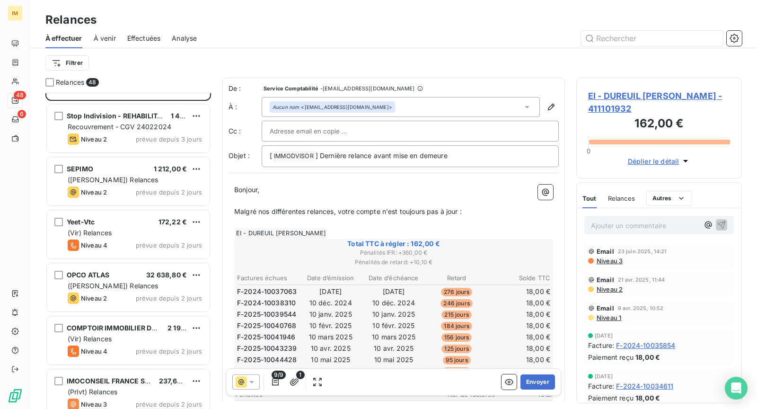
scroll to position [1158, 0]
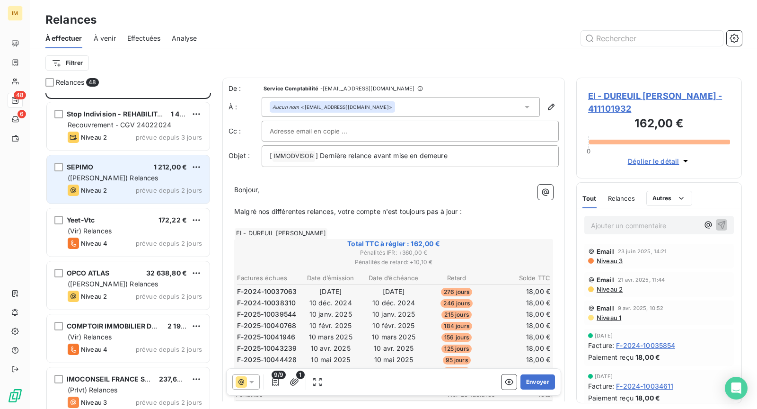
click at [153, 192] on span "prévue depuis 2 jours" at bounding box center [169, 190] width 66 height 8
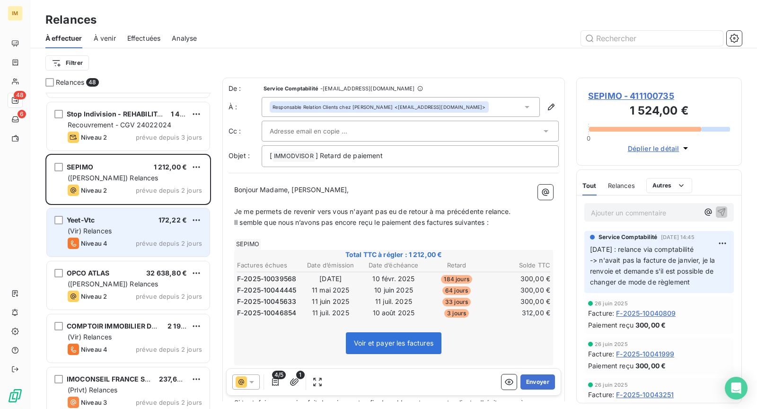
drag, startPoint x: 118, startPoint y: 238, endPoint x: 123, endPoint y: 248, distance: 10.4
click at [118, 238] on div "Niveau 4 prévue depuis 2 jours" at bounding box center [135, 242] width 134 height 11
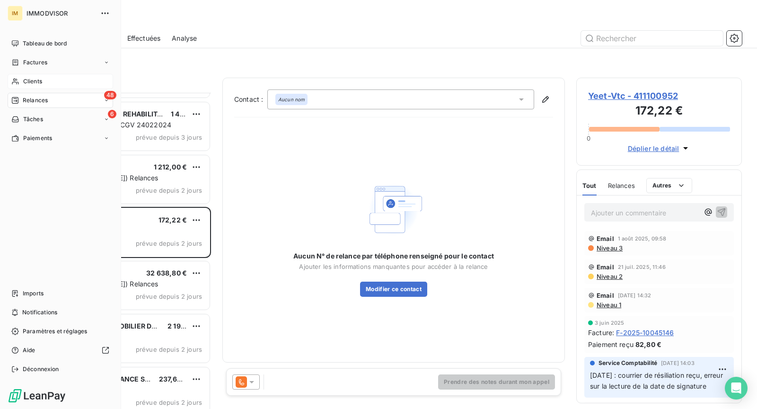
click at [19, 82] on div "Clients" at bounding box center [60, 81] width 105 height 15
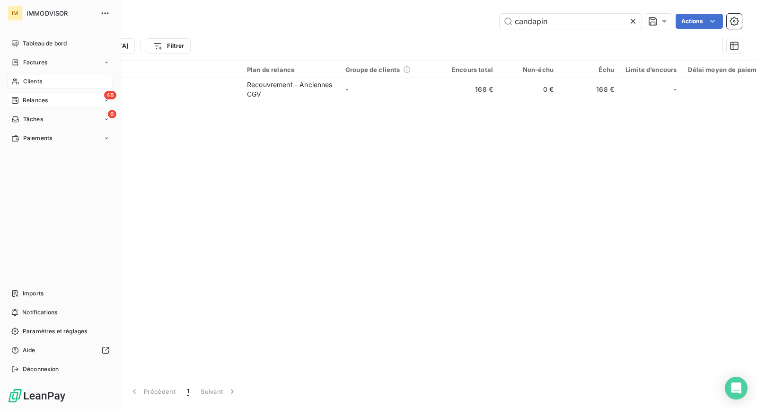
click at [36, 89] on nav "Tableau de bord Factures Clients 48 Relances 6 Tâches Paiements" at bounding box center [60, 91] width 105 height 110
click at [40, 42] on span "Tableau de bord" at bounding box center [45, 43] width 44 height 9
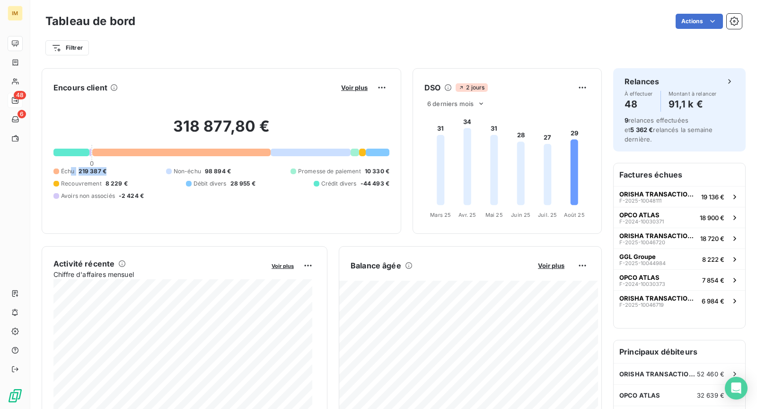
drag, startPoint x: 71, startPoint y: 170, endPoint x: 114, endPoint y: 171, distance: 42.6
click at [114, 171] on div "Échu 219 387 € Non-échu 98 894 € Promesse de paiement 10 330 € Recouvrement 8 2…" at bounding box center [221, 183] width 336 height 33
click at [111, 175] on div "Échu 219 387 € Non-échu 98 894 € Promesse de paiement 10 330 € Recouvrement 8 2…" at bounding box center [221, 183] width 336 height 33
drag, startPoint x: 80, startPoint y: 173, endPoint x: 123, endPoint y: 174, distance: 43.5
click at [134, 175] on div "Échu 219 387 € Non-échu 98 894 € Promesse de paiement 10 330 € Recouvrement 8 2…" at bounding box center [221, 183] width 336 height 33
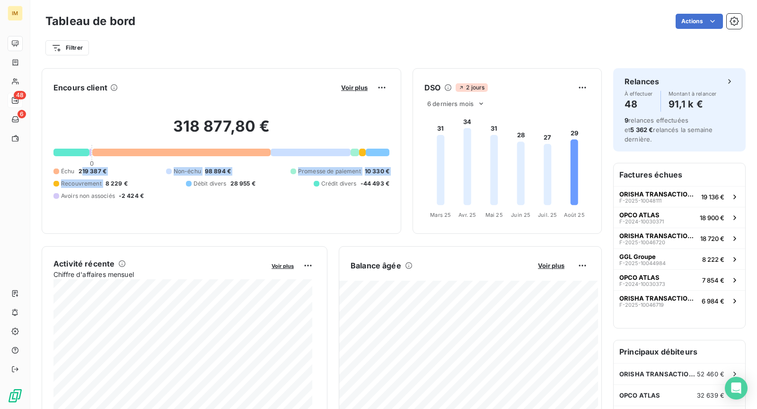
drag, startPoint x: 96, startPoint y: 174, endPoint x: 81, endPoint y: 174, distance: 15.6
click at [81, 174] on div "Échu 219 387 € Non-échu 98 894 € Promesse de paiement 10 330 € Recouvrement 8 2…" at bounding box center [221, 183] width 336 height 33
click at [111, 174] on div "Échu 219 387 € Non-échu 98 894 € Promesse de paiement 10 330 € Recouvrement 8 2…" at bounding box center [221, 183] width 336 height 33
drag, startPoint x: 79, startPoint y: 171, endPoint x: 111, endPoint y: 173, distance: 32.2
click at [111, 173] on div "Échu 219 387 € Non-échu 98 894 € Promesse de paiement 10 330 € Recouvrement 8 2…" at bounding box center [221, 183] width 336 height 33
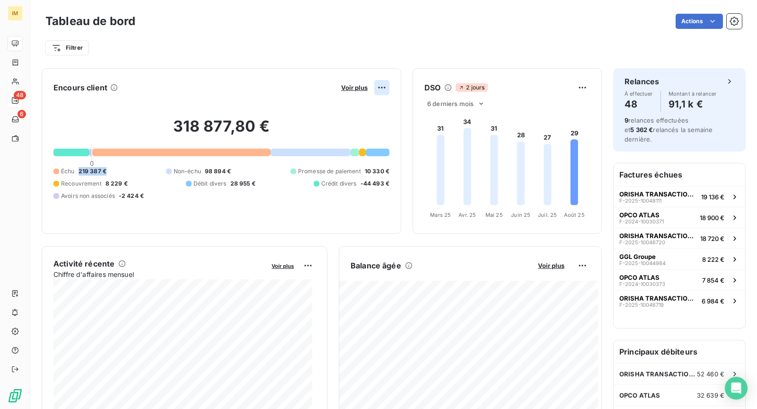
click at [378, 88] on html "IM 48 6 Tableau de bord Actions Filtrer Encours client Voir plus 318 877,80 € 0…" at bounding box center [378, 204] width 757 height 409
click at [697, 172] on html "IM 48 6 Tableau de bord Actions Filtrer Encours client Voir plus Exporter 318 8…" at bounding box center [378, 204] width 757 height 409
click at [627, 166] on h6 "Factures échues" at bounding box center [680, 174] width 132 height 23
click at [356, 12] on html "IM 48 6 Tableau de bord Actions Exporter le tableau de bord Filtrer Encours cli…" at bounding box center [378, 204] width 757 height 409
drag, startPoint x: 707, startPoint y: 167, endPoint x: 660, endPoint y: 167, distance: 46.4
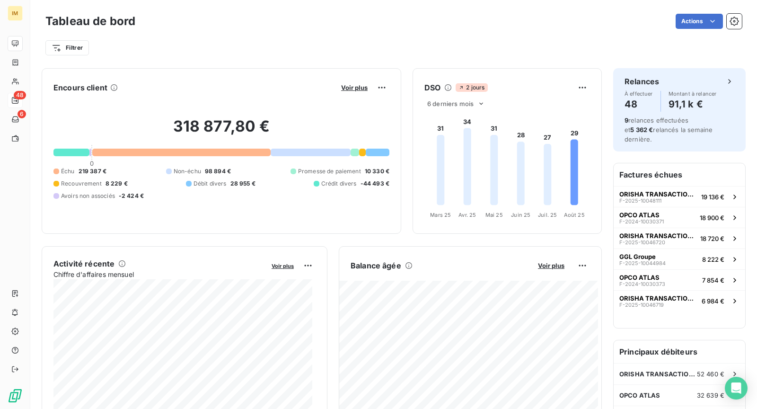
click at [706, 167] on h6 "Factures échues" at bounding box center [680, 174] width 132 height 23
drag, startPoint x: 660, startPoint y: 167, endPoint x: 663, endPoint y: 174, distance: 7.6
click at [660, 167] on h6 "Factures échues" at bounding box center [680, 174] width 132 height 23
click at [352, 86] on span "Voir plus" at bounding box center [354, 88] width 26 height 8
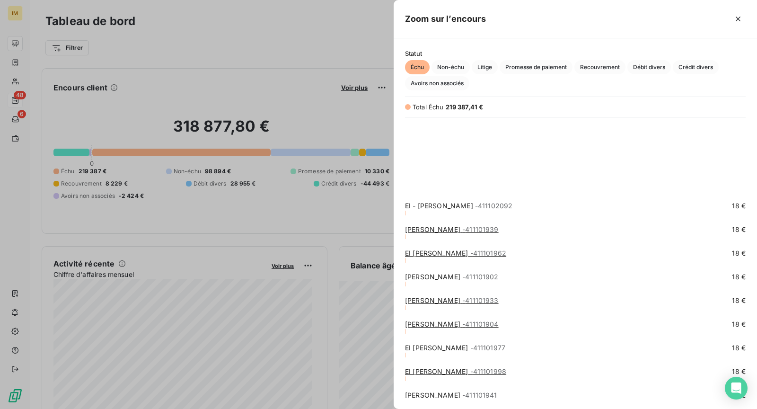
scroll to position [7020, 0]
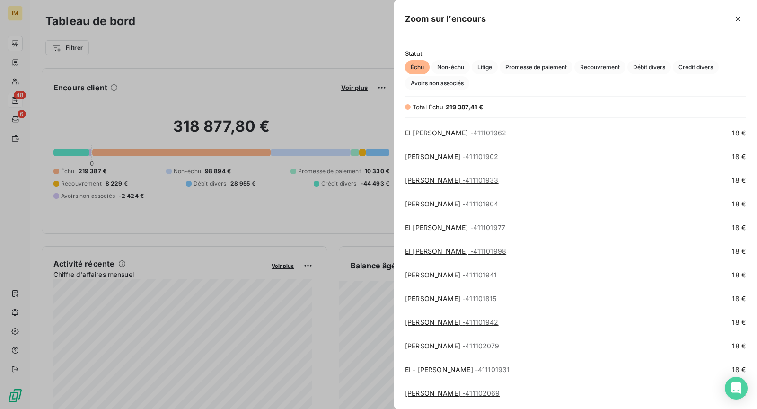
drag, startPoint x: 310, startPoint y: 55, endPoint x: 312, endPoint y: 64, distance: 9.3
click at [311, 54] on div at bounding box center [378, 204] width 757 height 409
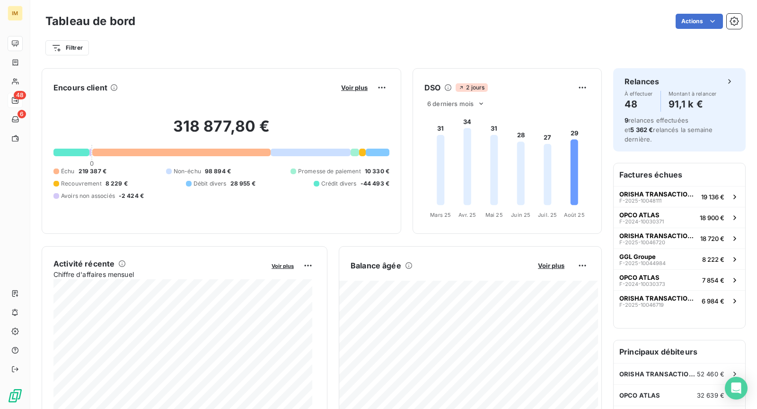
click at [346, 81] on div "Voir plus" at bounding box center [363, 87] width 51 height 15
click at [348, 84] on span "Voir plus" at bounding box center [354, 88] width 26 height 8
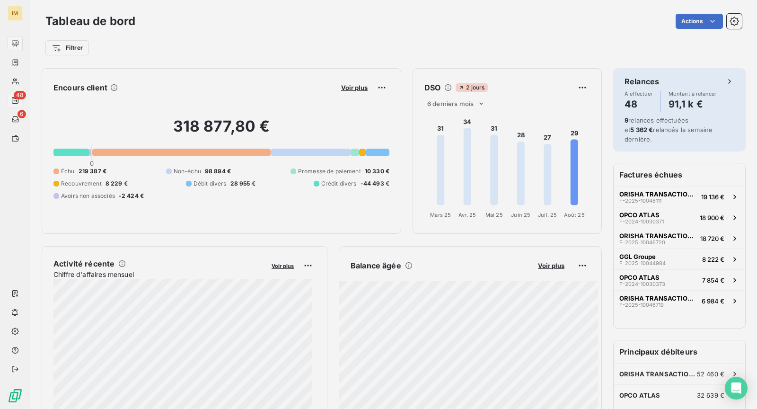
scroll to position [8, 8]
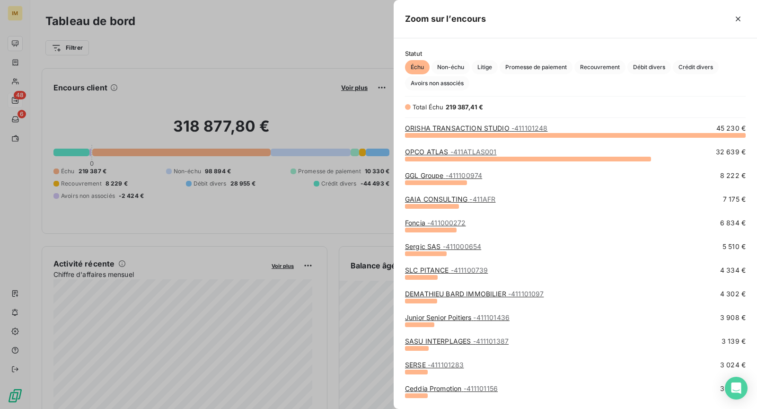
drag, startPoint x: 338, startPoint y: 43, endPoint x: 364, endPoint y: 59, distance: 30.6
click at [340, 42] on div at bounding box center [378, 204] width 757 height 409
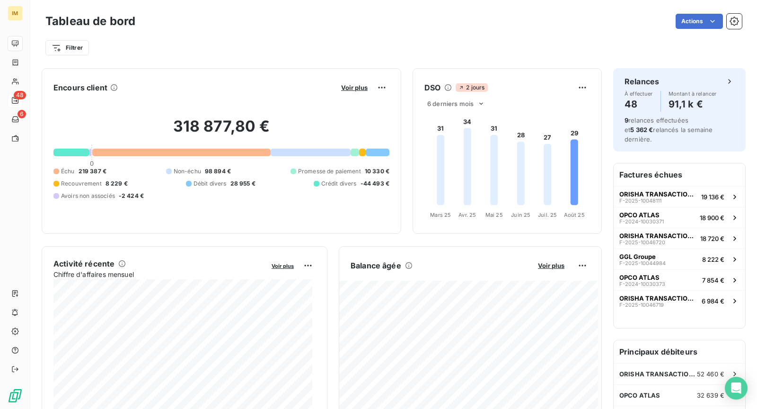
click at [372, 87] on html "IM 48 6 Tableau de bord Actions Filtrer Encours client Voir plus 318 877,80 € 0…" at bounding box center [378, 204] width 757 height 409
drag, startPoint x: 325, startPoint y: 42, endPoint x: 366, endPoint y: 83, distance: 57.9
click at [325, 42] on html "IM 48 6 Tableau de bord Actions Filtrer Encours client Voir plus Exporter 318 8…" at bounding box center [378, 204] width 757 height 409
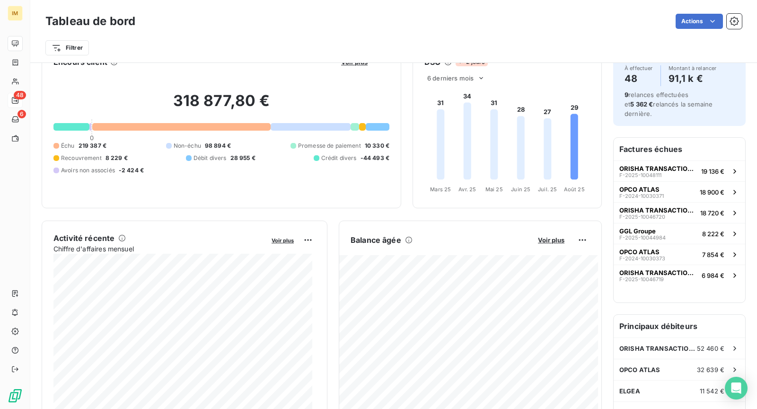
scroll to position [0, 0]
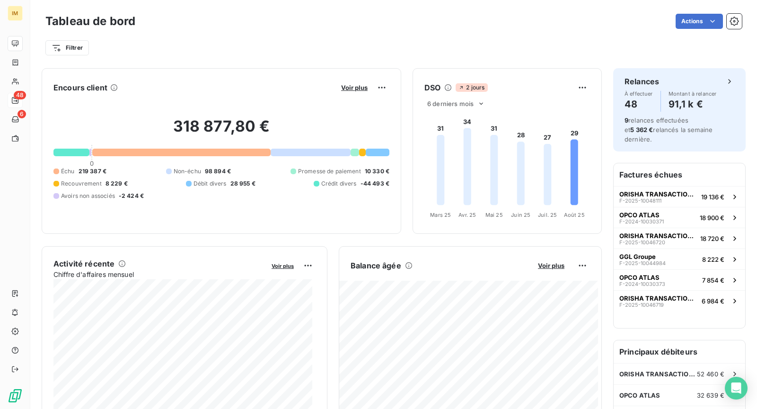
click at [657, 168] on h6 "Factures échues" at bounding box center [680, 174] width 132 height 23
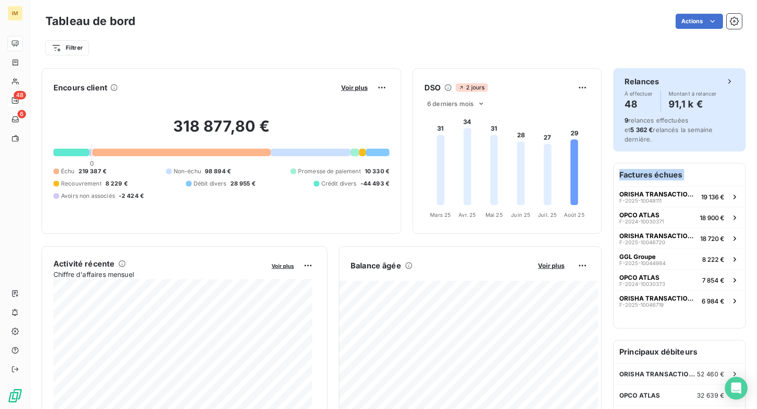
click at [658, 167] on h6 "Factures échues" at bounding box center [680, 174] width 132 height 23
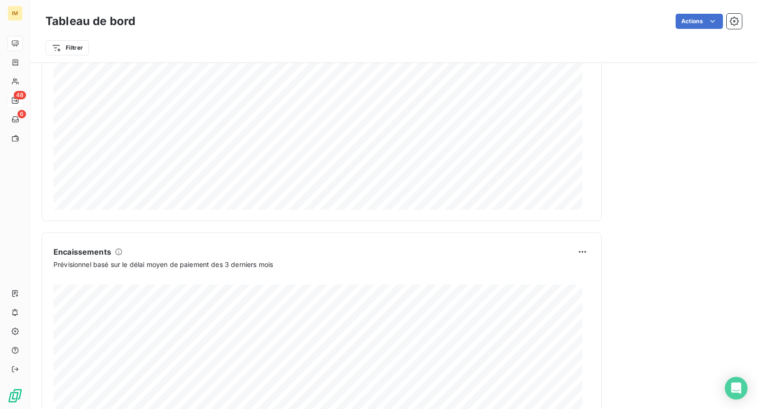
scroll to position [513, 0]
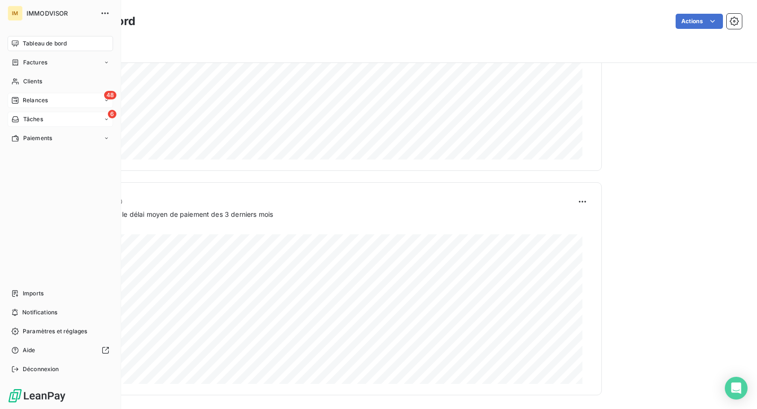
click at [37, 76] on div "Clients" at bounding box center [60, 81] width 105 height 15
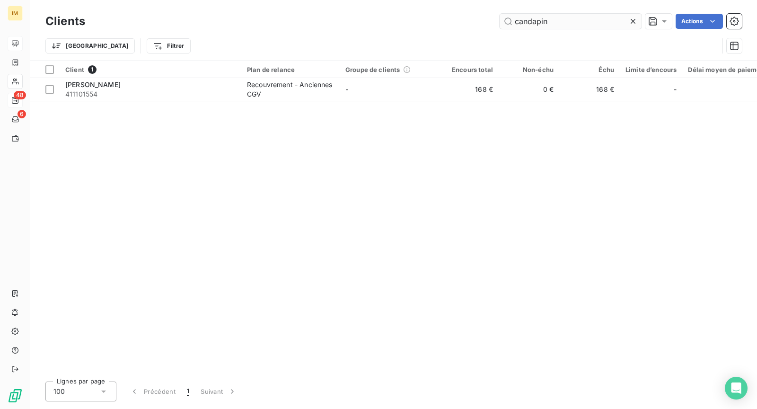
click at [561, 24] on input "candapin" at bounding box center [571, 21] width 142 height 15
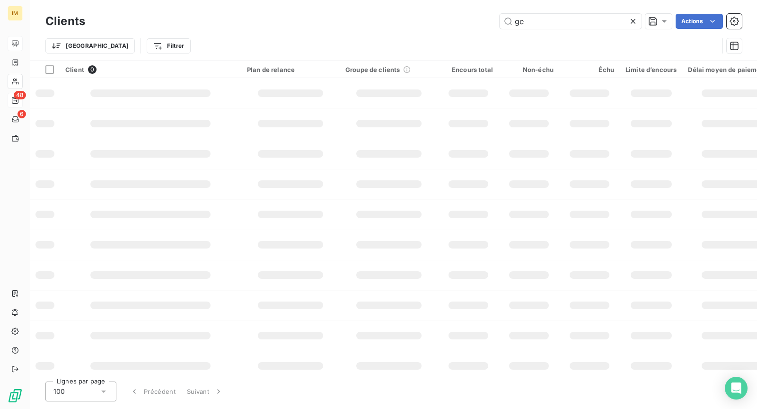
type input "g"
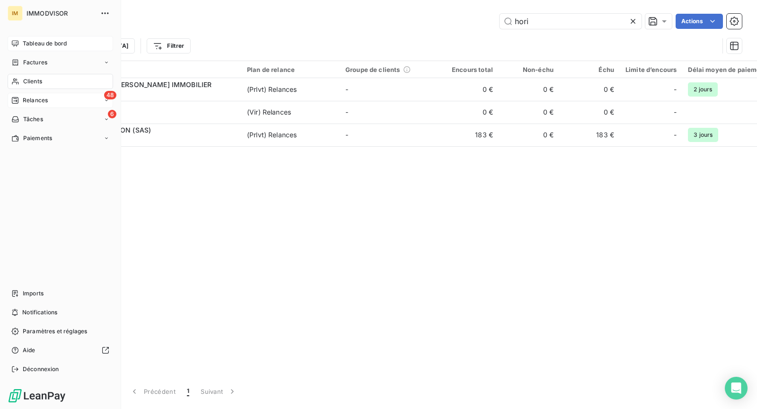
type input "hori"
click at [24, 100] on span "Relances" at bounding box center [35, 100] width 25 height 9
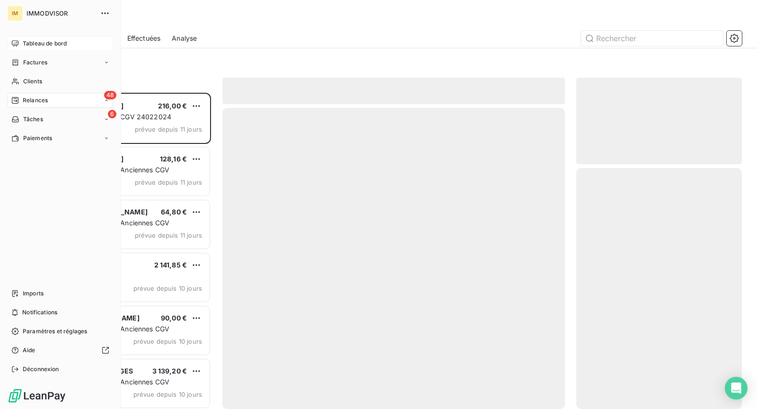
scroll to position [308, 158]
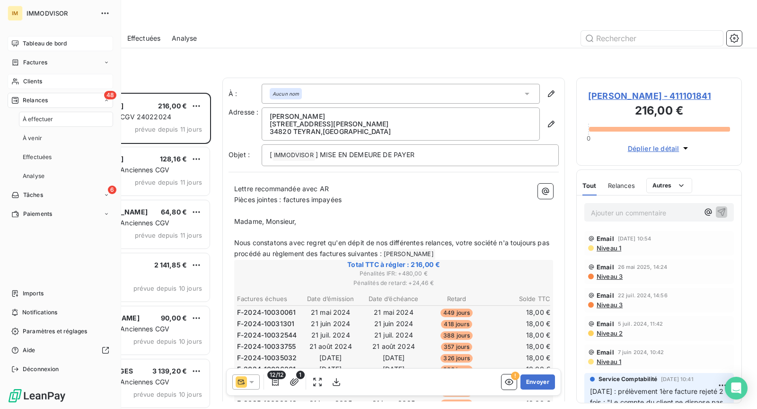
click at [47, 79] on div "Clients" at bounding box center [60, 81] width 105 height 15
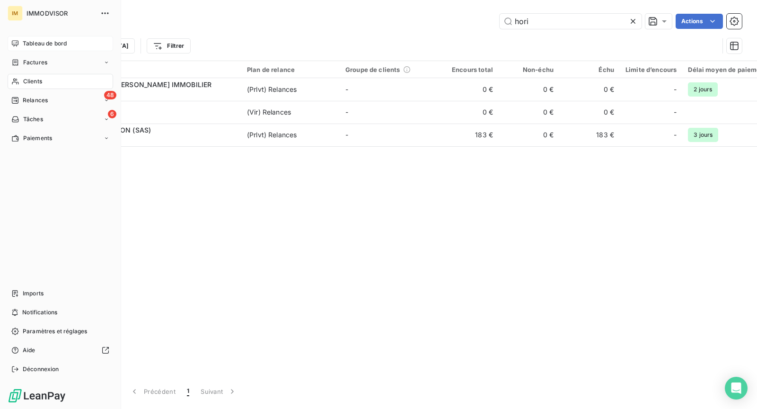
click at [57, 40] on span "Tableau de bord" at bounding box center [45, 43] width 44 height 9
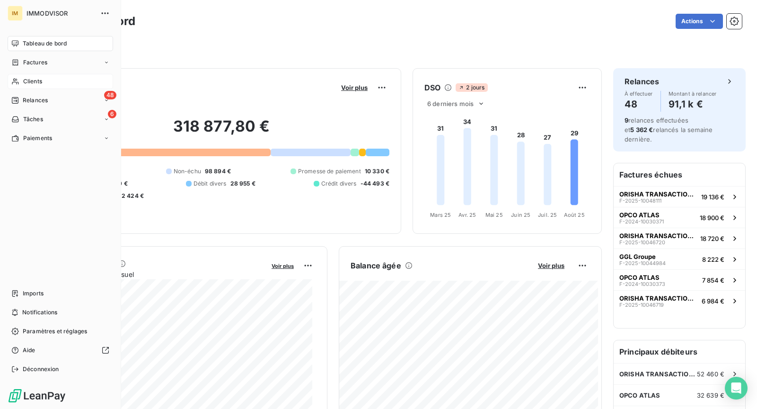
click at [42, 77] on div "Clients" at bounding box center [60, 81] width 105 height 15
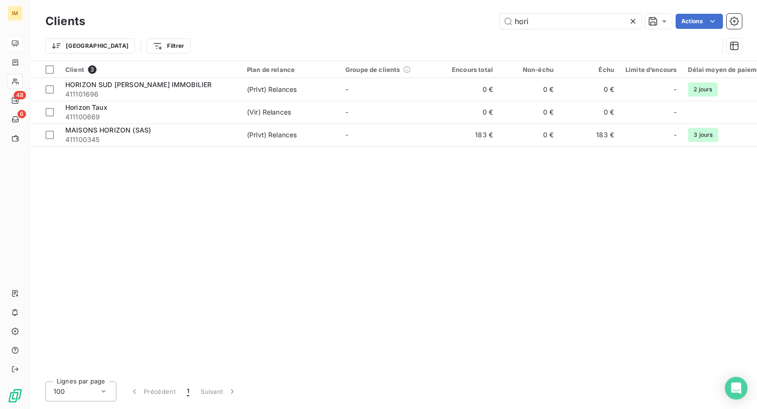
click at [263, 211] on div "Client 3 Plan de relance Groupe de clients Encours total Non-échu Échu Limite d…" at bounding box center [393, 217] width 727 height 313
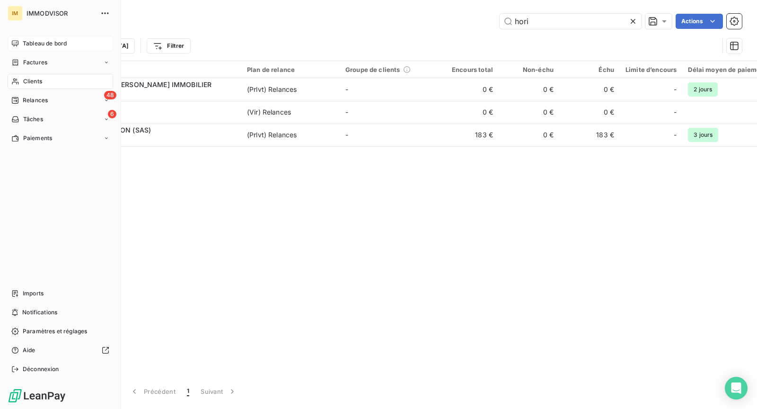
click at [26, 37] on div "Tableau de bord" at bounding box center [60, 43] width 105 height 15
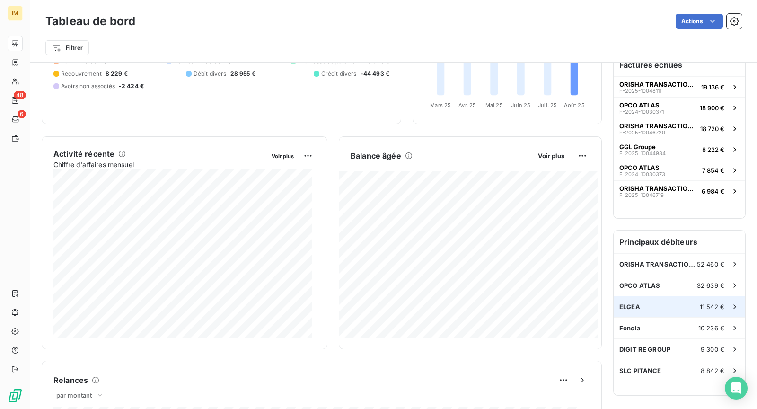
scroll to position [123, 0]
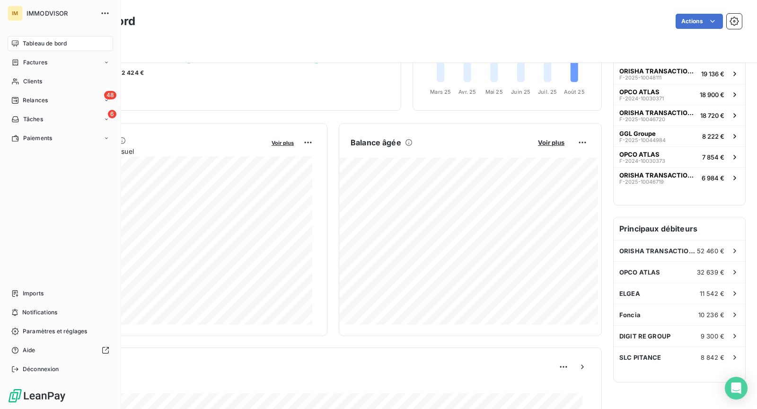
click at [20, 45] on div "Tableau de bord" at bounding box center [60, 43] width 105 height 15
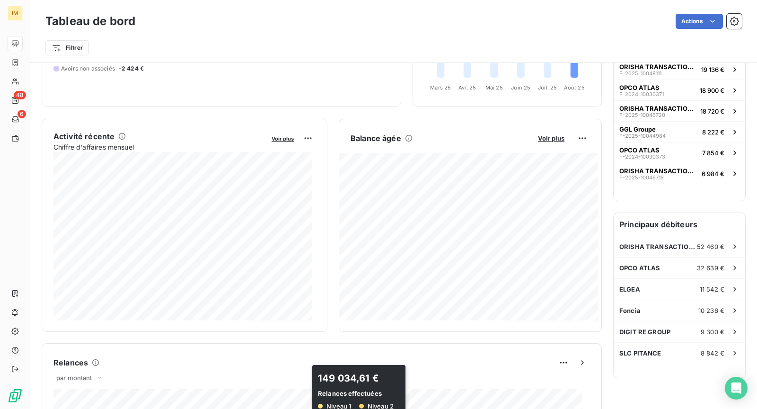
scroll to position [0, 0]
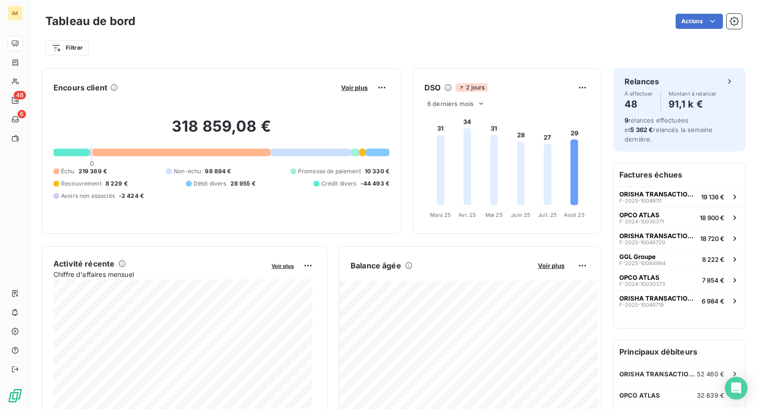
click at [444, 28] on div "Actions" at bounding box center [444, 21] width 595 height 15
